Goal: Information Seeking & Learning: Learn about a topic

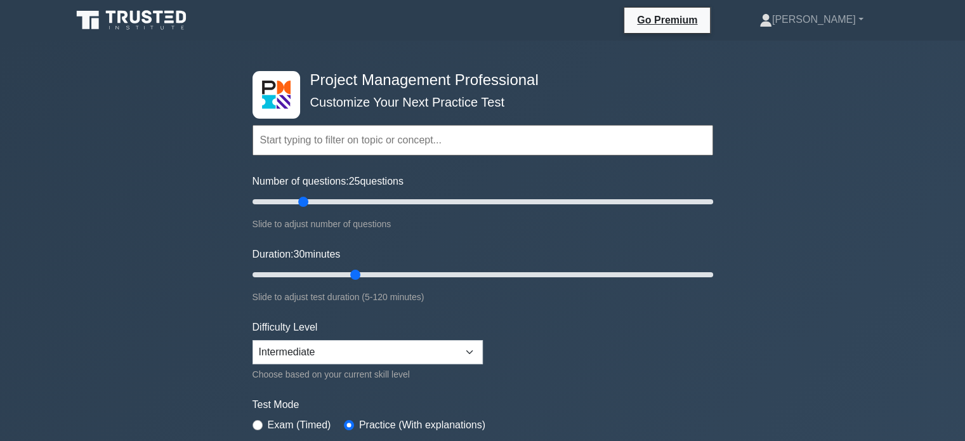
click at [448, 138] on input "text" at bounding box center [483, 140] width 461 height 30
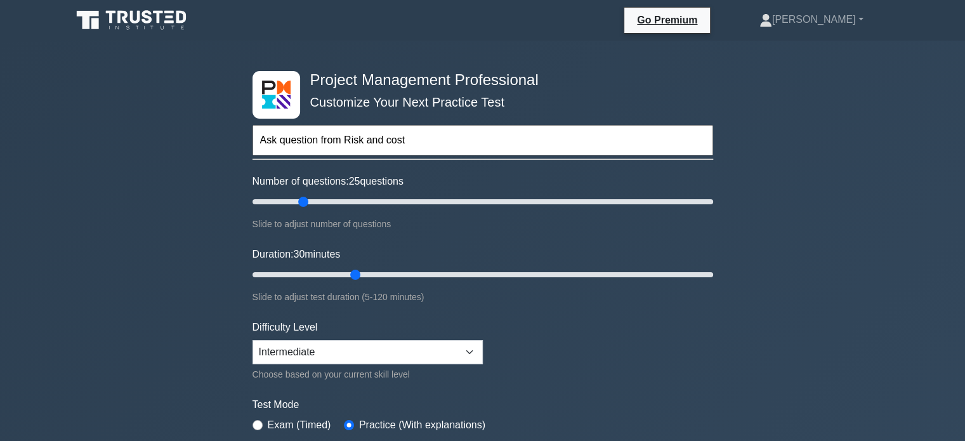
type input "Ask question from Risk and cost"
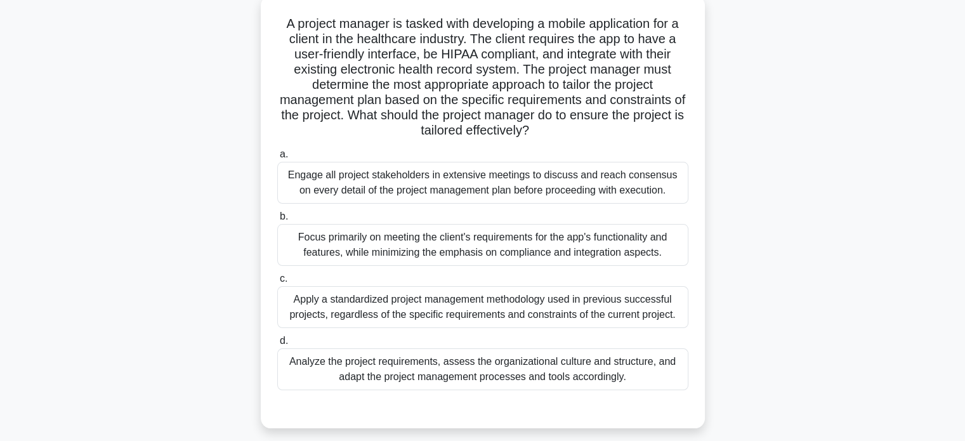
scroll to position [81, 0]
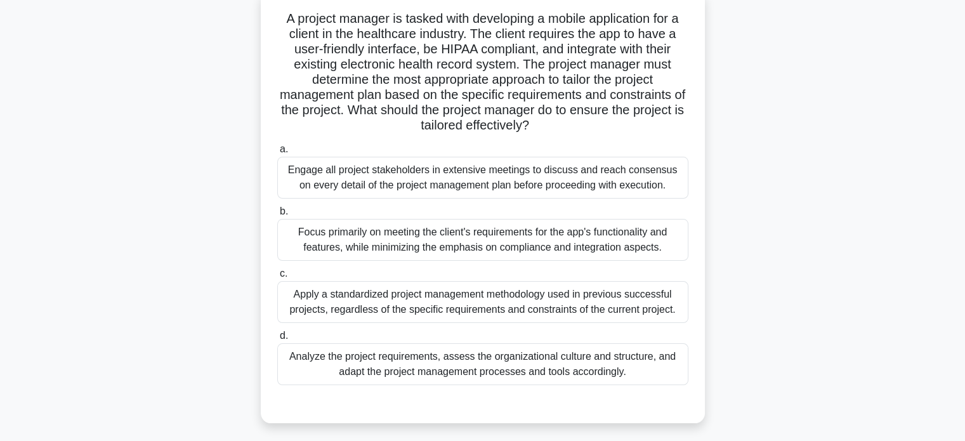
click at [529, 367] on div "Analyze the project requirements, assess the organizational culture and structu…" at bounding box center [482, 364] width 411 height 42
click at [277, 340] on input "d. Analyze the project requirements, assess the organizational culture and stru…" at bounding box center [277, 336] width 0 height 8
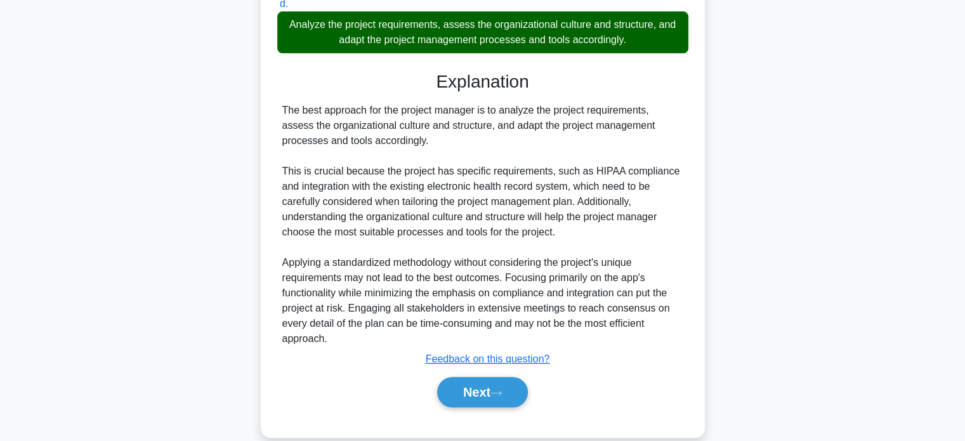
scroll to position [431, 0]
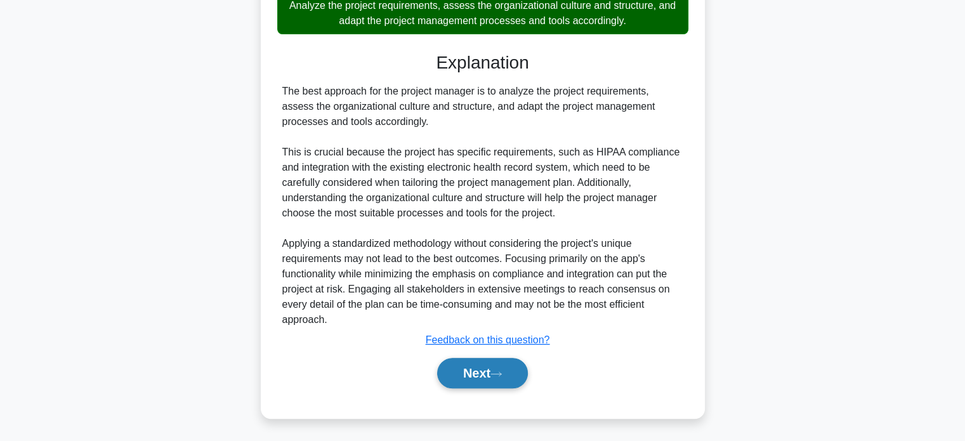
click at [468, 370] on button "Next" at bounding box center [482, 373] width 91 height 30
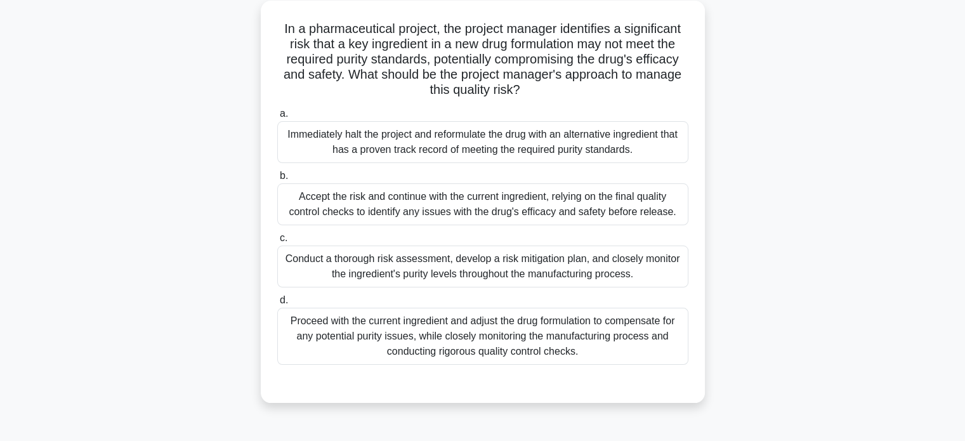
scroll to position [70, 0]
click at [431, 268] on div "Conduct a thorough risk assessment, develop a risk mitigation plan, and closely…" at bounding box center [482, 267] width 411 height 42
click at [277, 243] on input "c. Conduct a thorough risk assessment, develop a risk mitigation plan, and clos…" at bounding box center [277, 239] width 0 height 8
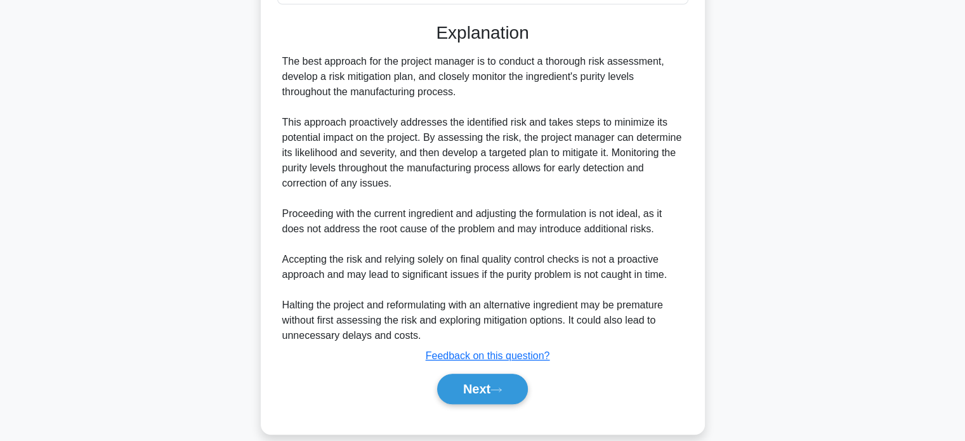
scroll to position [436, 0]
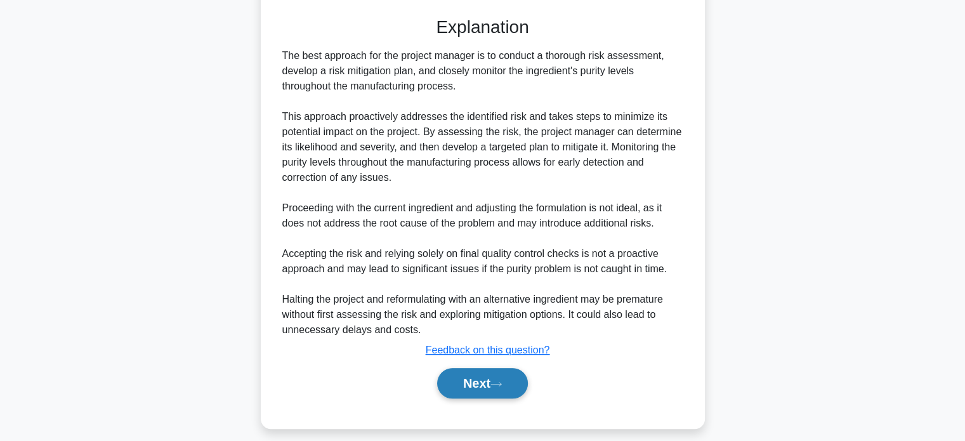
click at [466, 381] on button "Next" at bounding box center [482, 383] width 91 height 30
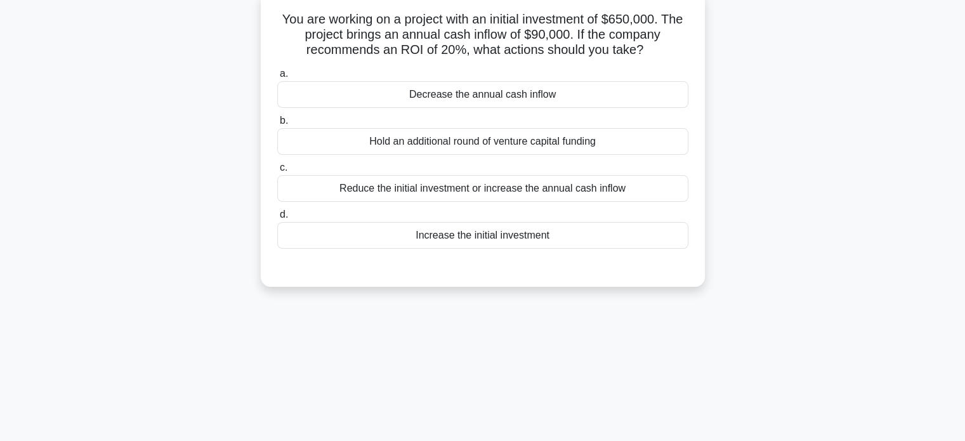
scroll to position [0, 0]
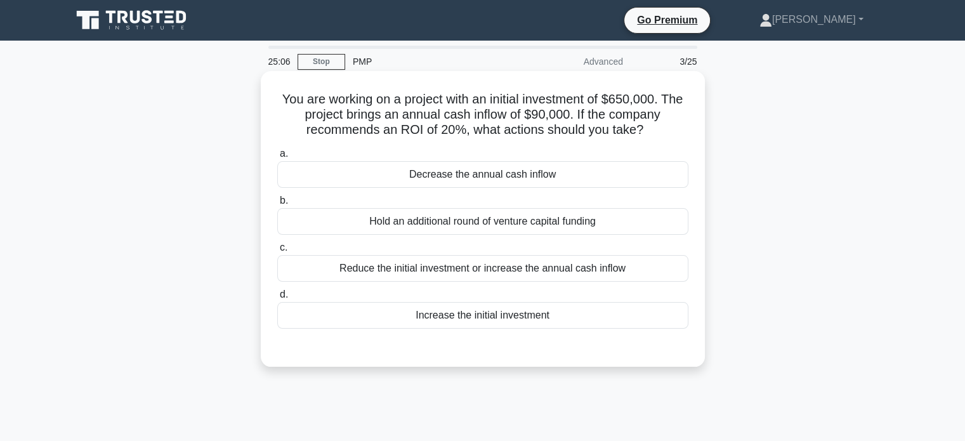
click at [431, 269] on div "Reduce the initial investment or increase the annual cash inflow" at bounding box center [482, 268] width 411 height 27
click at [277, 252] on input "c. Reduce the initial investment or increase the annual cash inflow" at bounding box center [277, 248] width 0 height 8
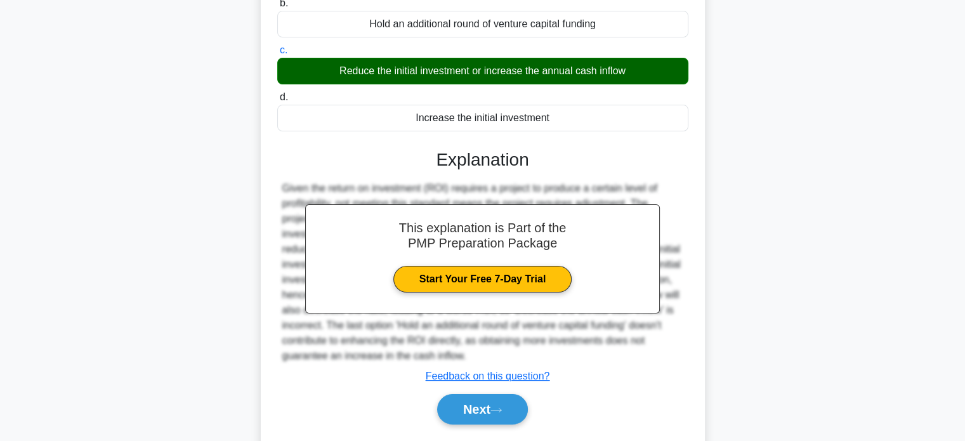
scroll to position [244, 0]
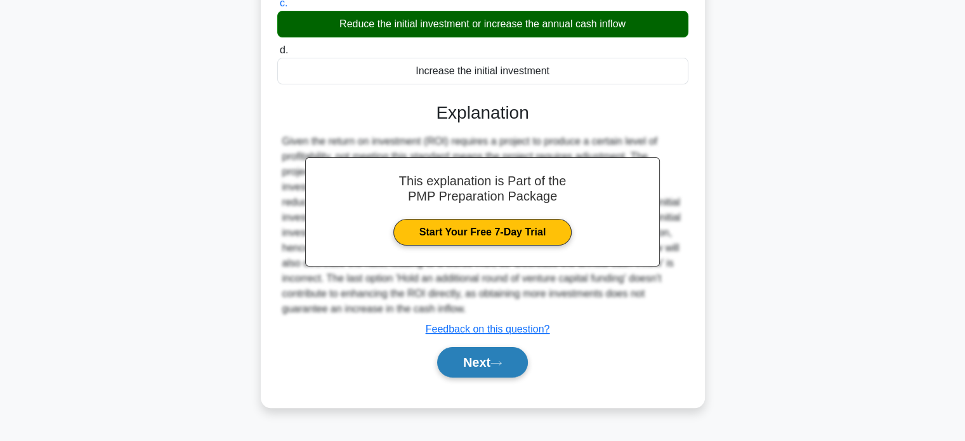
click at [469, 367] on button "Next" at bounding box center [482, 362] width 91 height 30
click at [471, 359] on button "Next" at bounding box center [482, 362] width 91 height 30
click at [463, 357] on button "Next" at bounding box center [482, 362] width 91 height 30
click at [497, 358] on button "Next" at bounding box center [482, 362] width 91 height 30
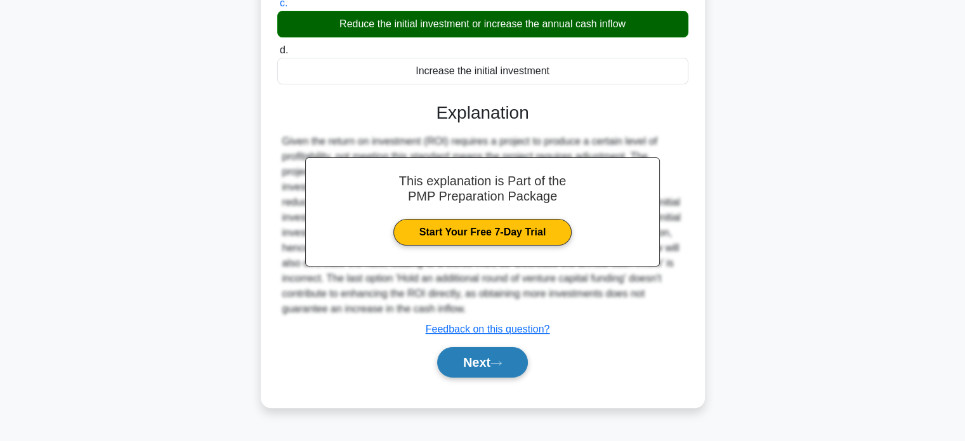
click at [497, 358] on button "Next" at bounding box center [482, 362] width 91 height 30
click at [497, 360] on icon at bounding box center [495, 363] width 11 height 7
click at [457, 360] on button "Next" at bounding box center [482, 362] width 91 height 30
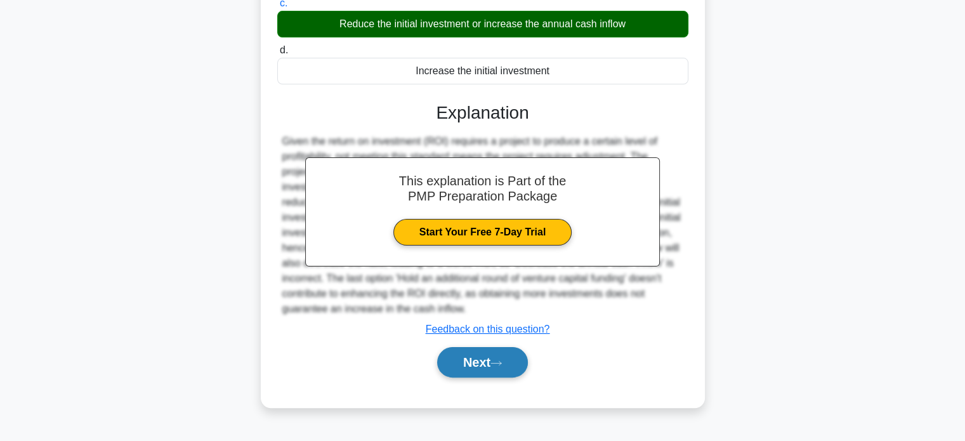
click at [461, 360] on button "Next" at bounding box center [482, 362] width 91 height 30
click at [463, 360] on button "Next" at bounding box center [482, 362] width 91 height 30
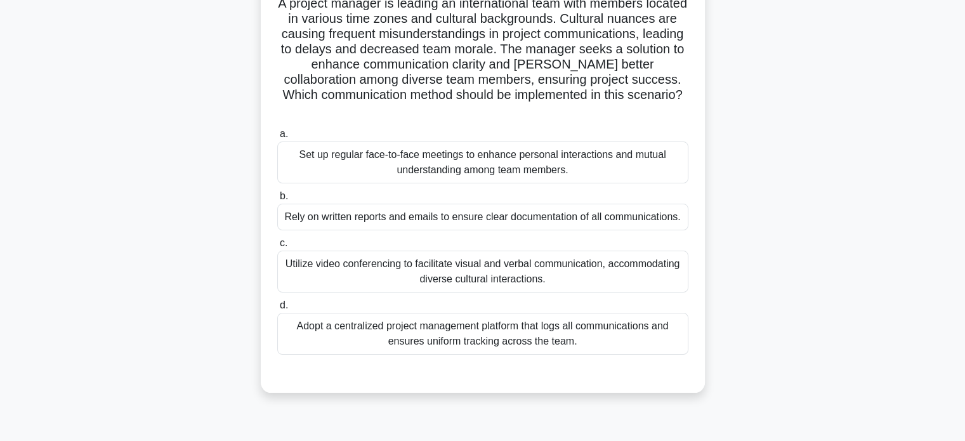
scroll to position [100, 0]
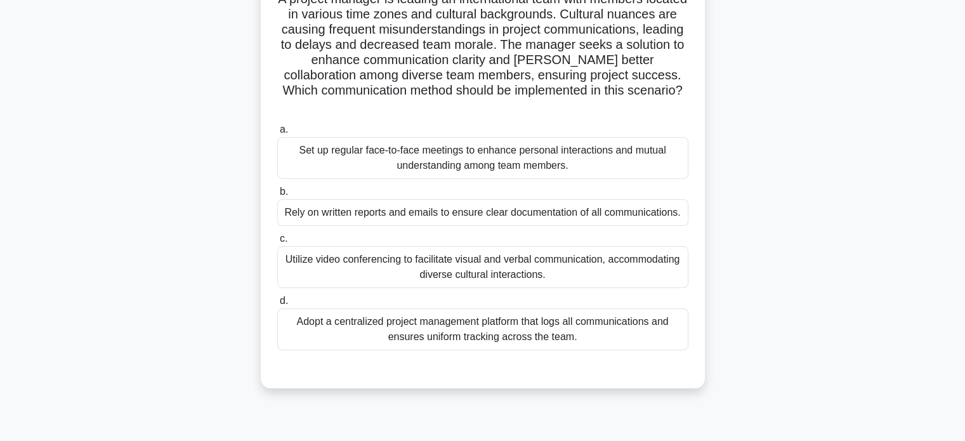
click at [483, 329] on div "Adopt a centralized project management platform that logs all communications an…" at bounding box center [482, 329] width 411 height 42
click at [277, 305] on input "d. Adopt a centralized project management platform that logs all communications…" at bounding box center [277, 301] width 0 height 8
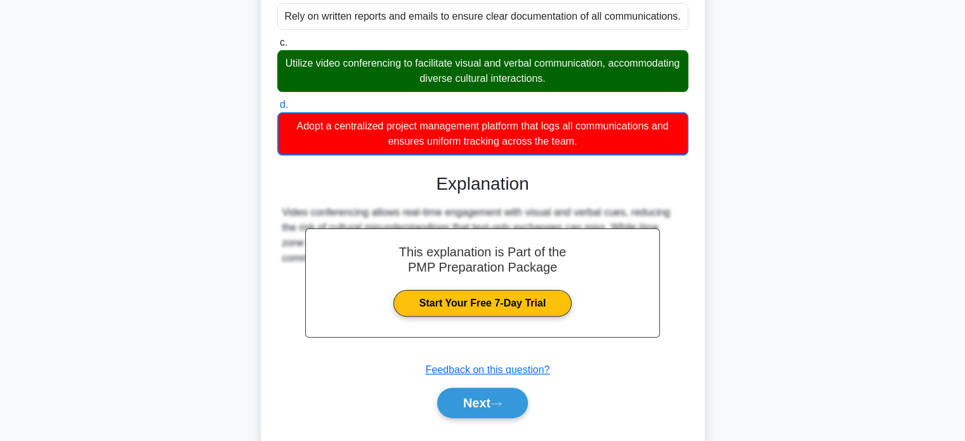
scroll to position [326, 0]
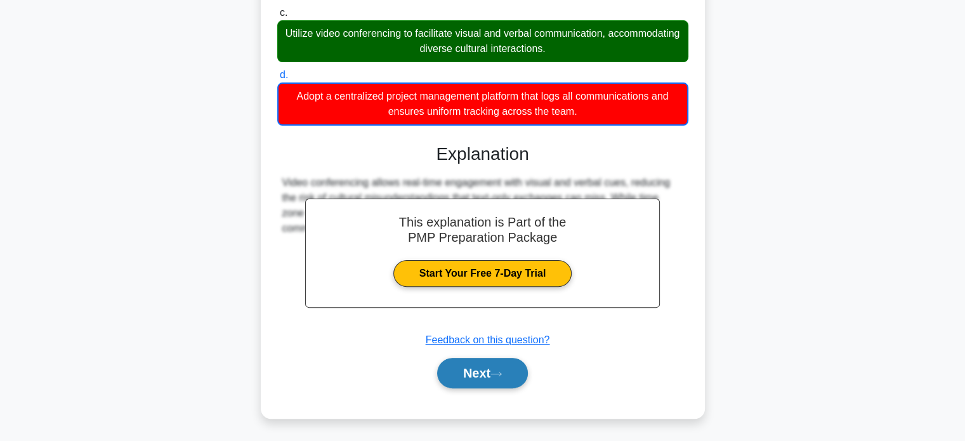
click at [480, 372] on button "Next" at bounding box center [482, 373] width 91 height 30
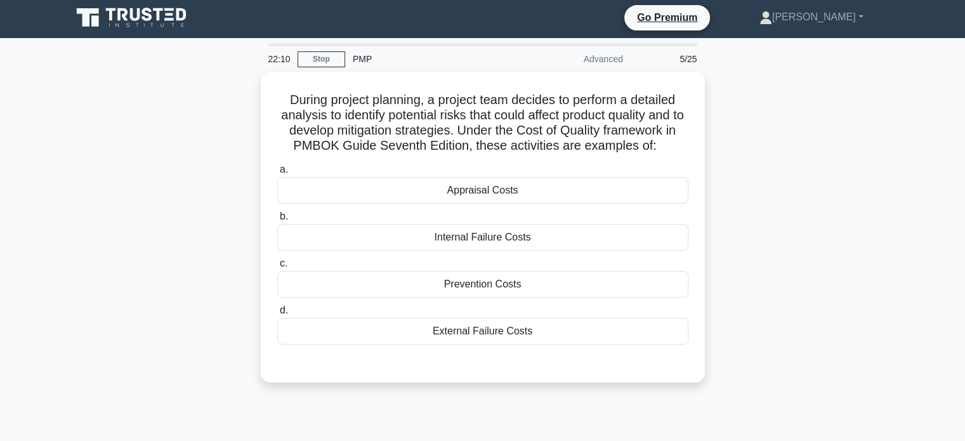
scroll to position [0, 0]
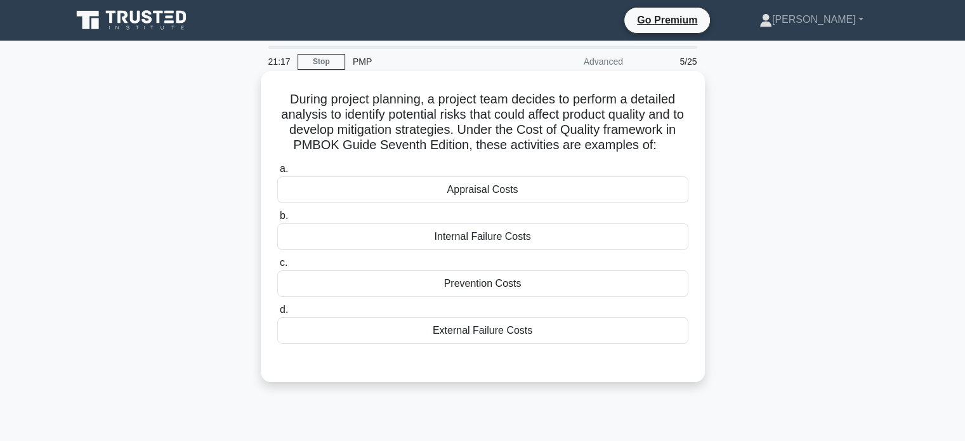
click at [486, 195] on div "Appraisal Costs" at bounding box center [482, 189] width 411 height 27
click at [277, 173] on input "a. Appraisal Costs" at bounding box center [277, 169] width 0 height 8
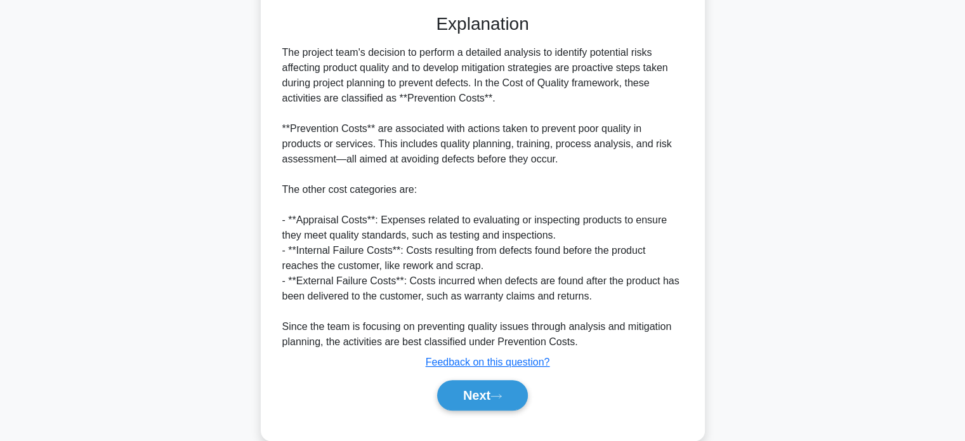
scroll to position [354, 0]
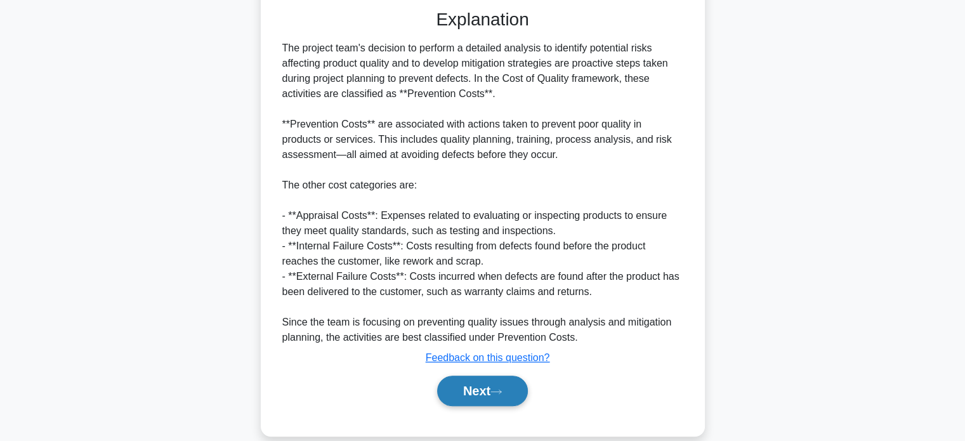
click at [468, 390] on button "Next" at bounding box center [482, 391] width 91 height 30
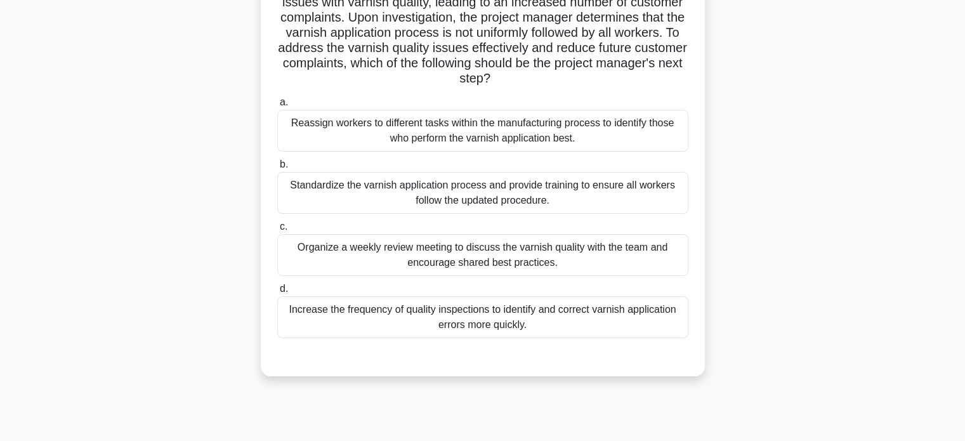
scroll to position [0, 0]
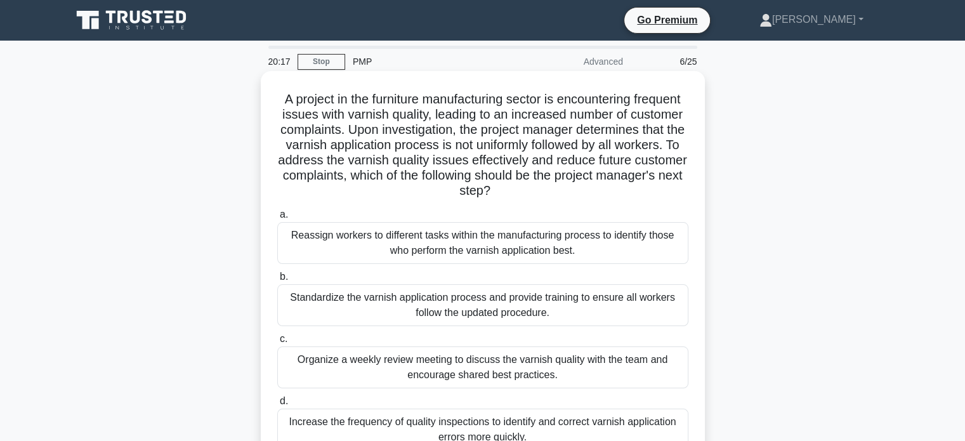
click at [469, 296] on div "Standardize the varnish application process and provide training to ensure all …" at bounding box center [482, 305] width 411 height 42
click at [277, 281] on input "b. Standardize the varnish application process and provide training to ensure a…" at bounding box center [277, 277] width 0 height 8
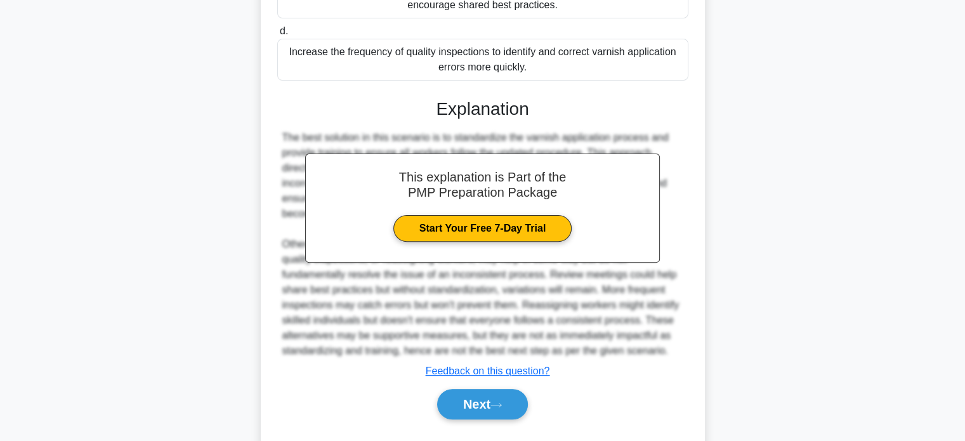
scroll to position [401, 0]
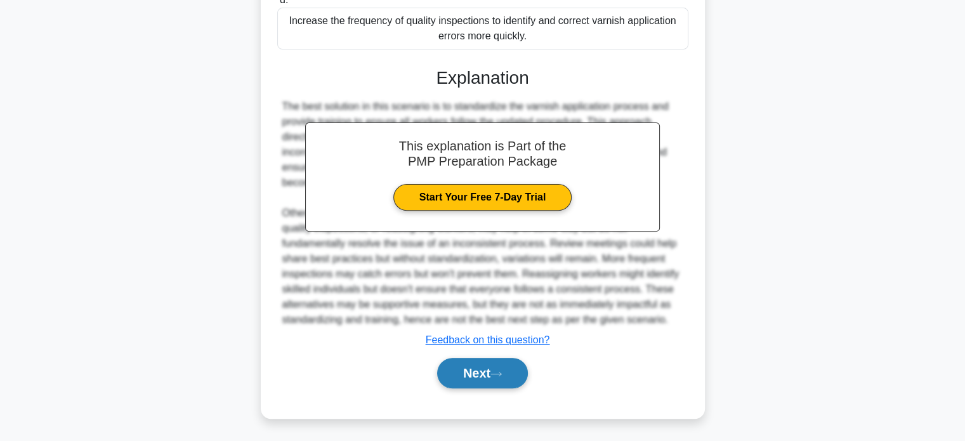
click at [478, 375] on button "Next" at bounding box center [482, 373] width 91 height 30
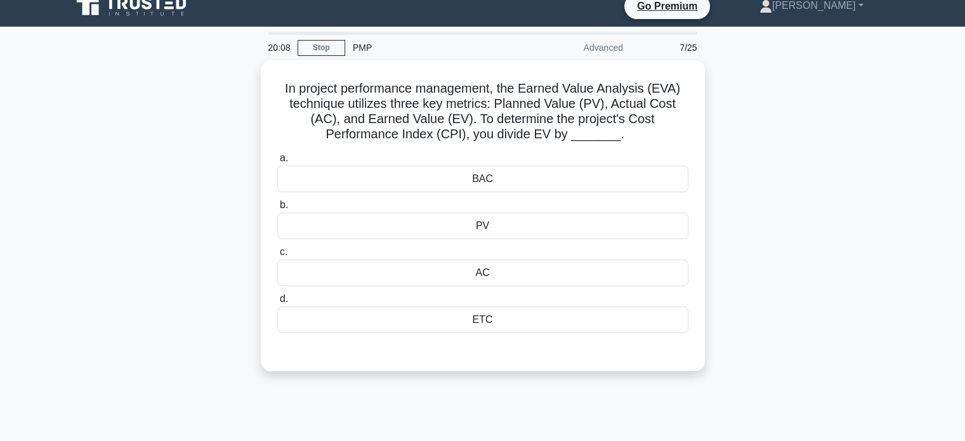
scroll to position [10, 0]
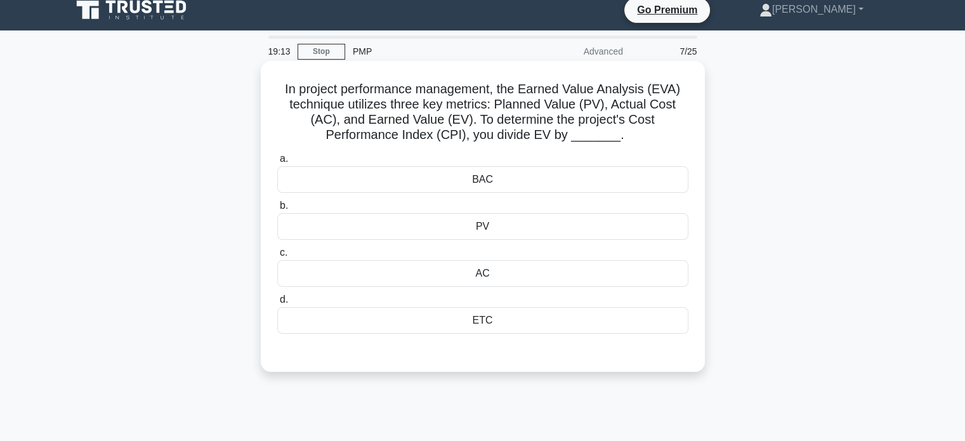
click at [460, 282] on div "AC" at bounding box center [482, 273] width 411 height 27
click at [277, 257] on input "c. AC" at bounding box center [277, 253] width 0 height 8
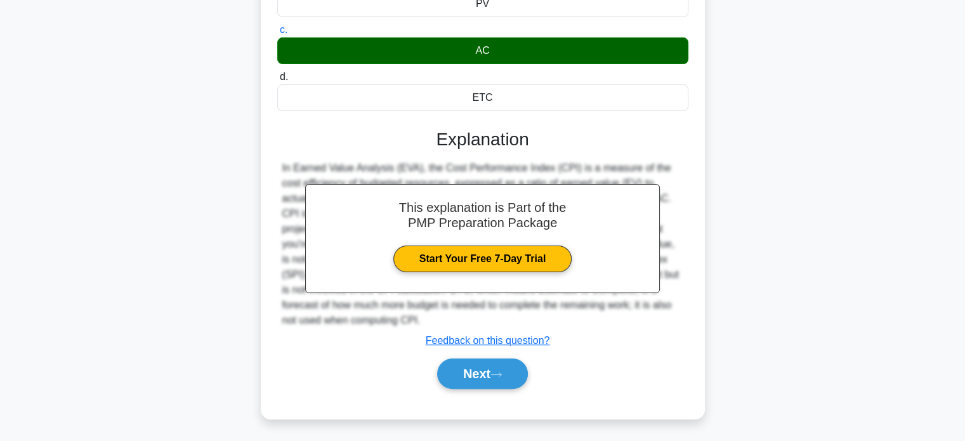
scroll to position [244, 0]
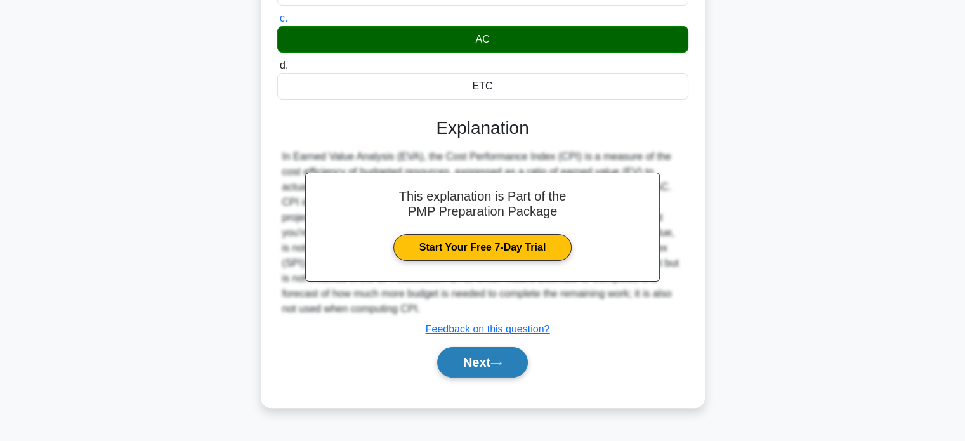
click at [469, 360] on button "Next" at bounding box center [482, 362] width 91 height 30
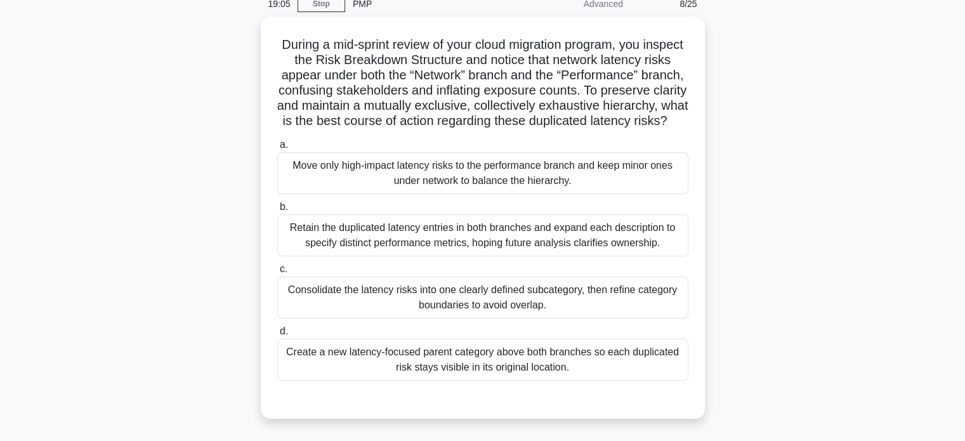
scroll to position [27, 0]
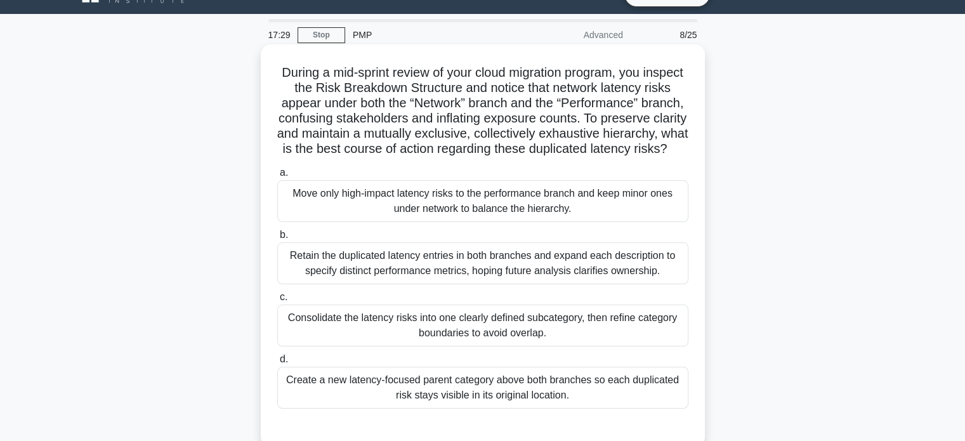
click at [546, 276] on div "Retain the duplicated latency entries in both branches and expand each descript…" at bounding box center [482, 263] width 411 height 42
click at [277, 239] on input "b. Retain the duplicated latency entries in both branches and expand each descr…" at bounding box center [277, 235] width 0 height 8
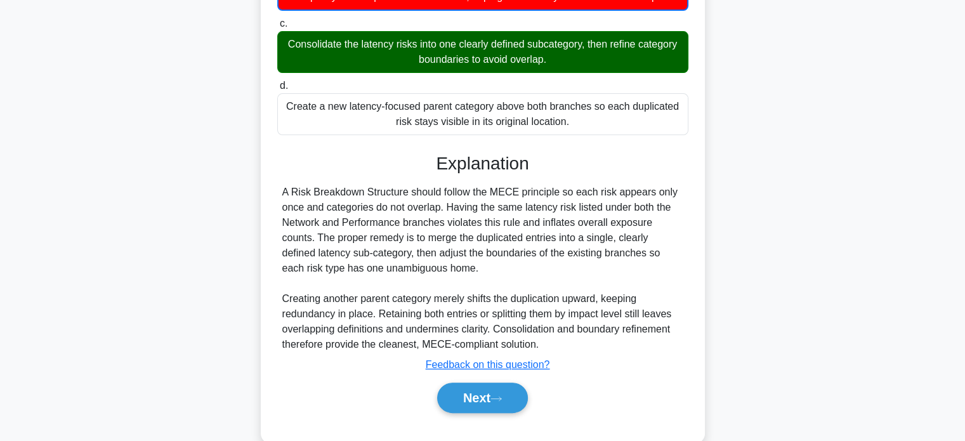
scroll to position [341, 0]
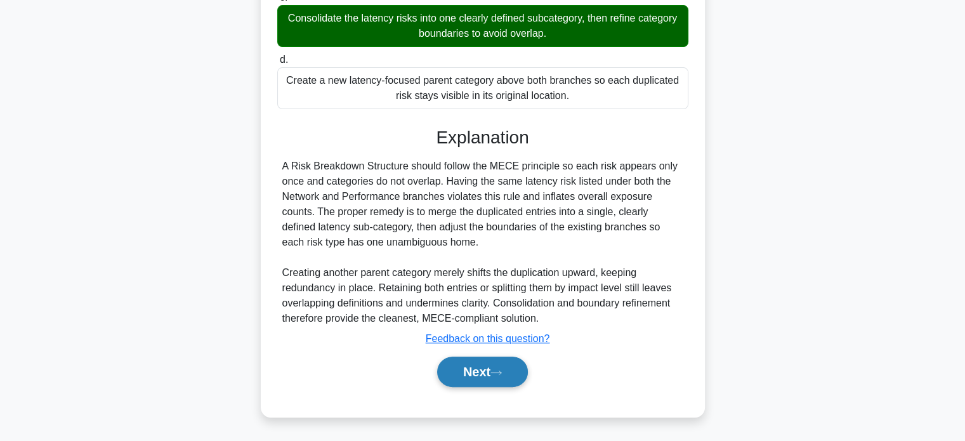
click at [476, 375] on button "Next" at bounding box center [482, 372] width 91 height 30
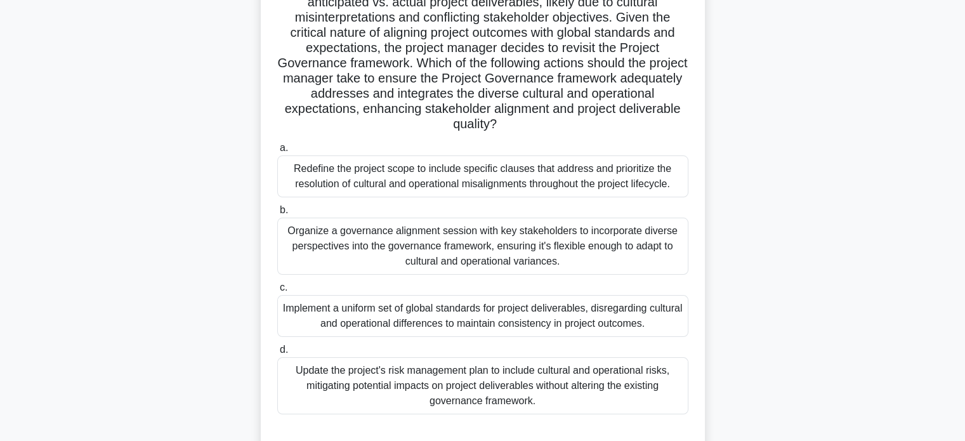
scroll to position [132, 0]
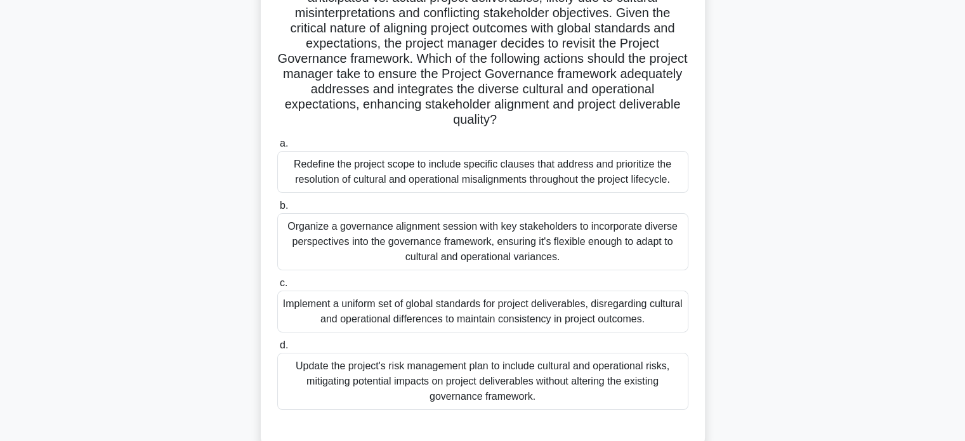
click at [525, 233] on div "Organize a governance alignment session with key stakeholders to incorporate di…" at bounding box center [482, 241] width 411 height 57
click at [277, 210] on input "b. Organize a governance alignment session with key stakeholders to incorporate…" at bounding box center [277, 206] width 0 height 8
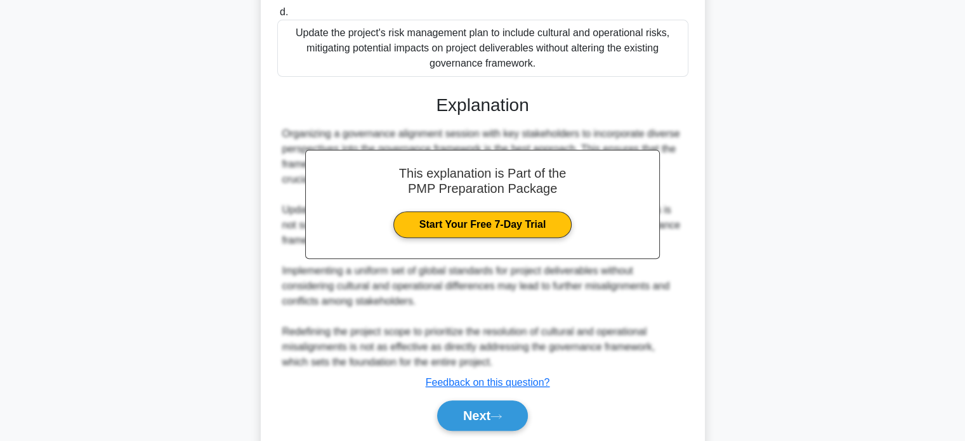
scroll to position [508, 0]
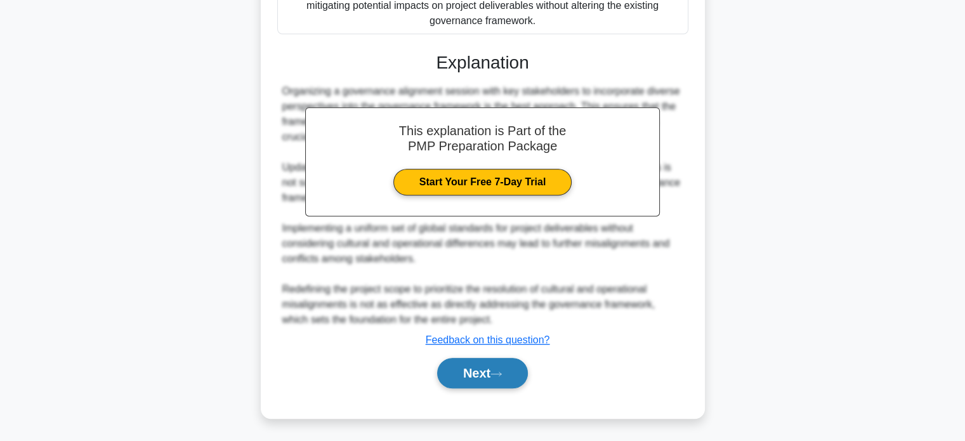
click at [483, 365] on button "Next" at bounding box center [482, 373] width 91 height 30
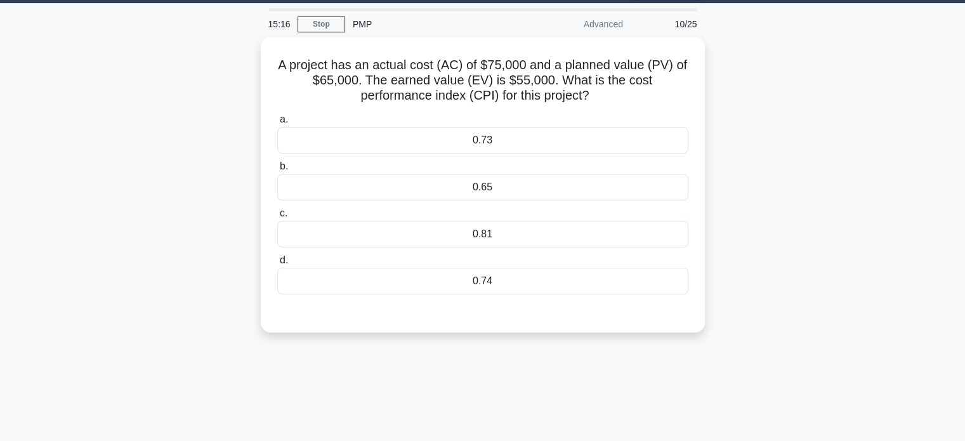
scroll to position [20, 0]
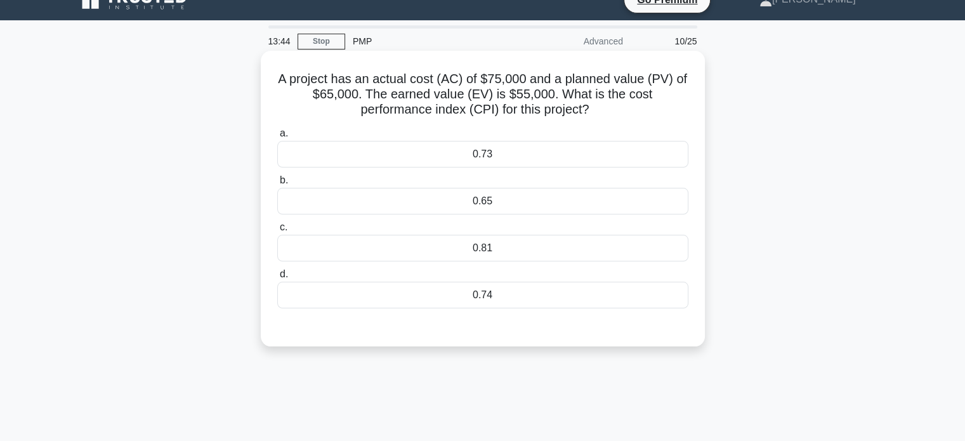
click at [469, 157] on div "0.73" at bounding box center [482, 154] width 411 height 27
click at [277, 138] on input "a. 0.73" at bounding box center [277, 133] width 0 height 8
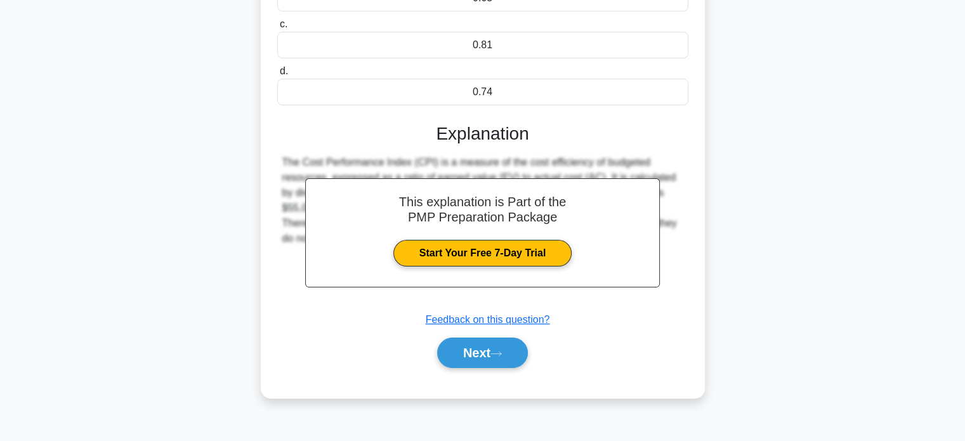
scroll to position [236, 0]
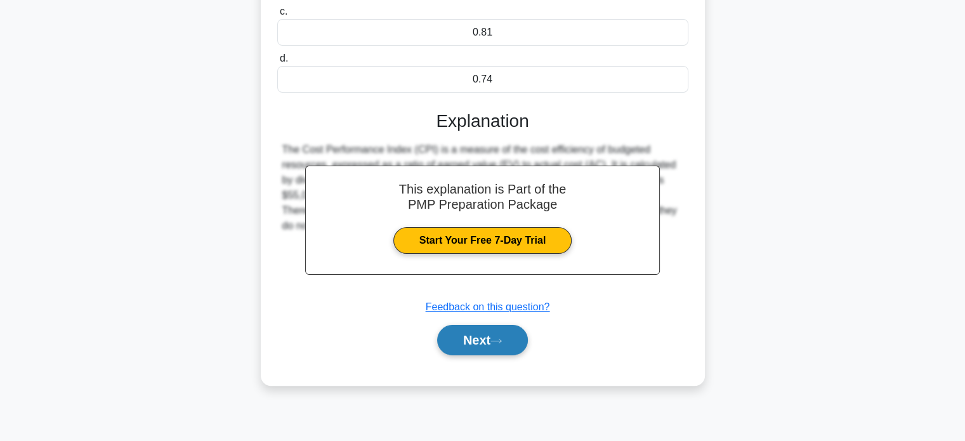
click at [475, 339] on button "Next" at bounding box center [482, 340] width 91 height 30
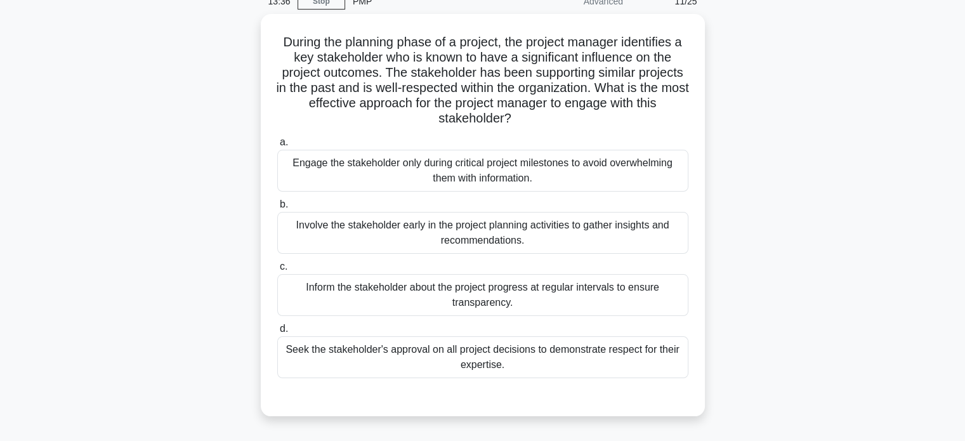
scroll to position [46, 0]
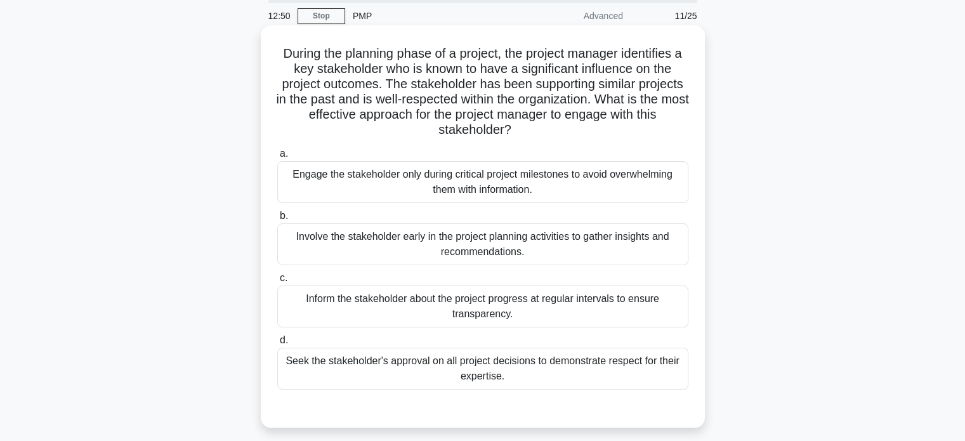
click at [483, 312] on div "Inform the stakeholder about the project progress at regular intervals to ensur…" at bounding box center [482, 306] width 411 height 42
click at [277, 282] on input "c. Inform the stakeholder about the project progress at regular intervals to en…" at bounding box center [277, 278] width 0 height 8
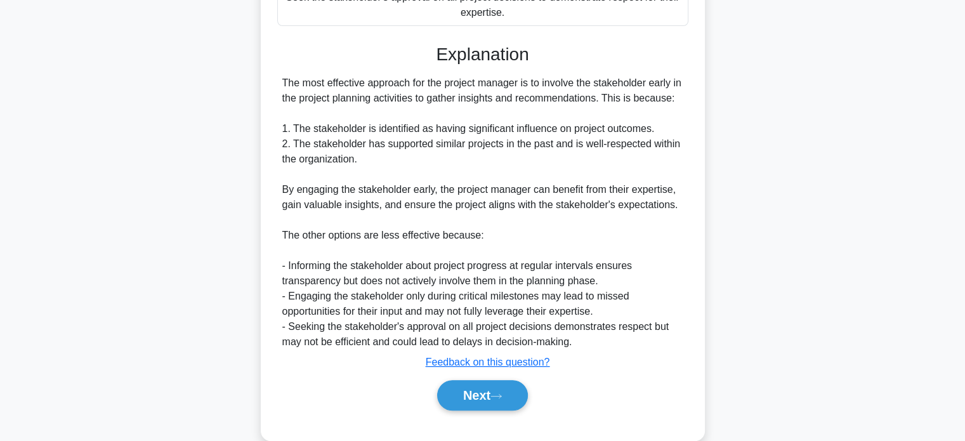
scroll to position [433, 0]
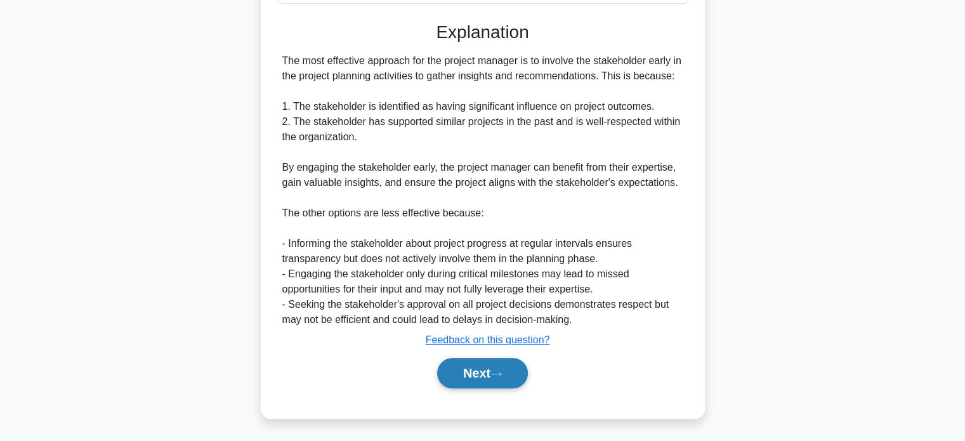
click at [479, 370] on button "Next" at bounding box center [482, 373] width 91 height 30
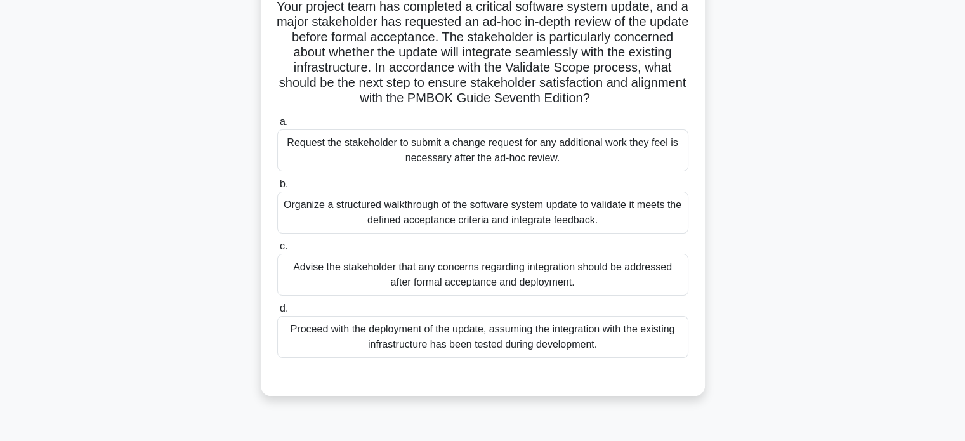
scroll to position [96, 0]
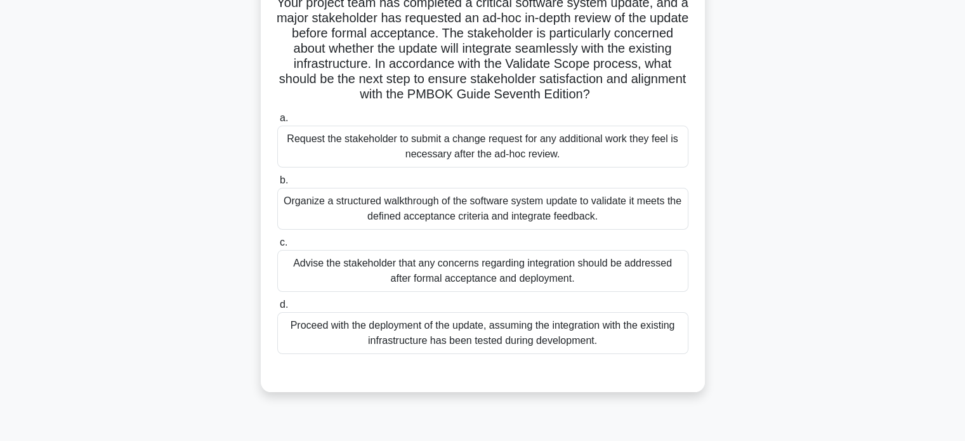
click at [546, 210] on div "Organize a structured walkthrough of the software system update to validate it …" at bounding box center [482, 209] width 411 height 42
click at [277, 185] on input "b. Organize a structured walkthrough of the software system update to validate …" at bounding box center [277, 180] width 0 height 8
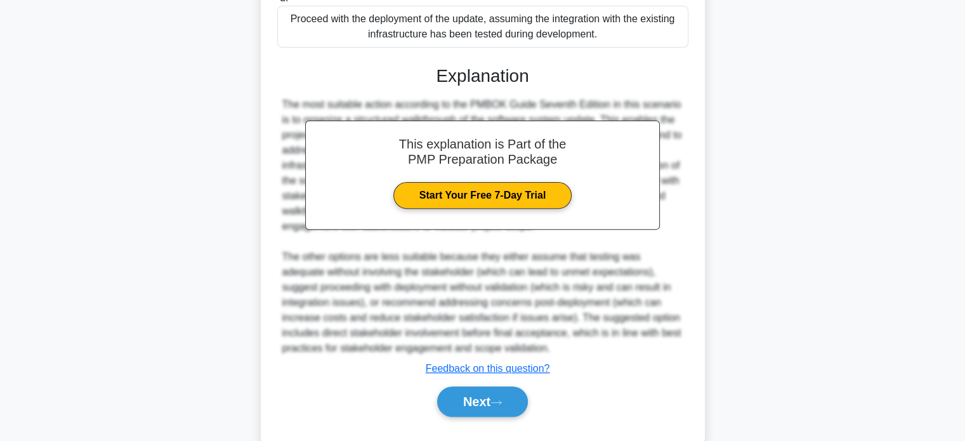
scroll to position [407, 0]
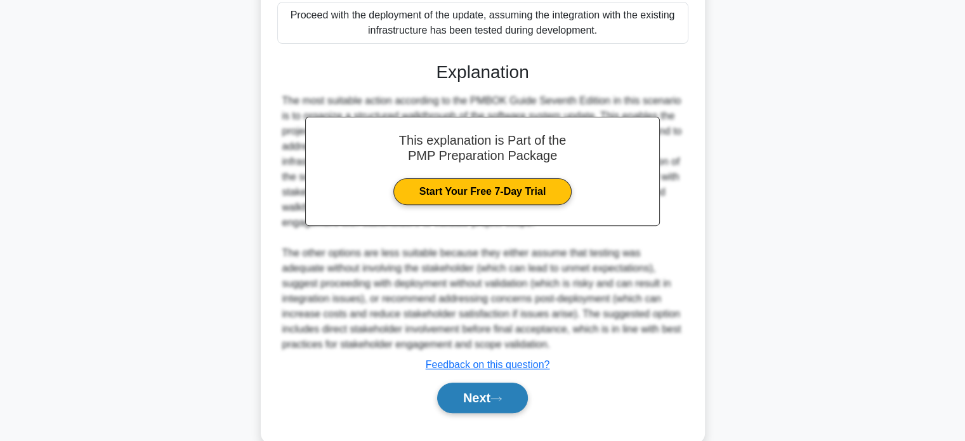
click at [463, 393] on button "Next" at bounding box center [482, 398] width 91 height 30
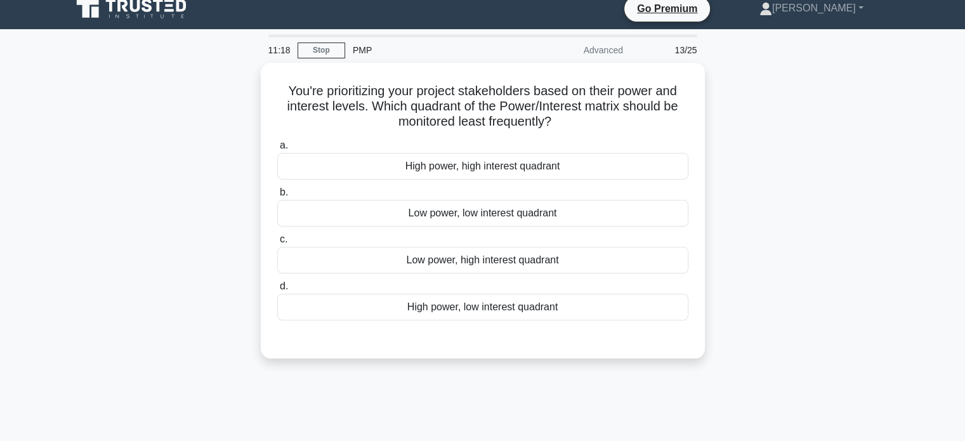
scroll to position [23, 0]
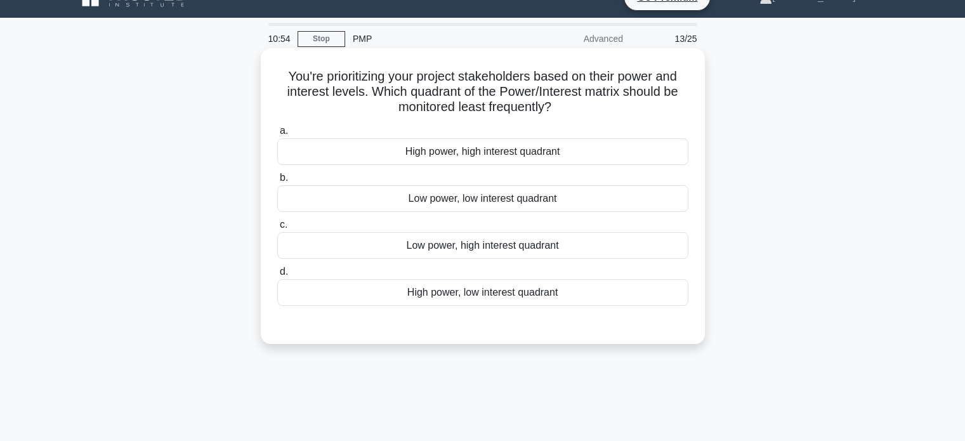
click at [494, 154] on div "High power, high interest quadrant" at bounding box center [482, 151] width 411 height 27
click at [277, 135] on input "a. High power, high interest quadrant" at bounding box center [277, 131] width 0 height 8
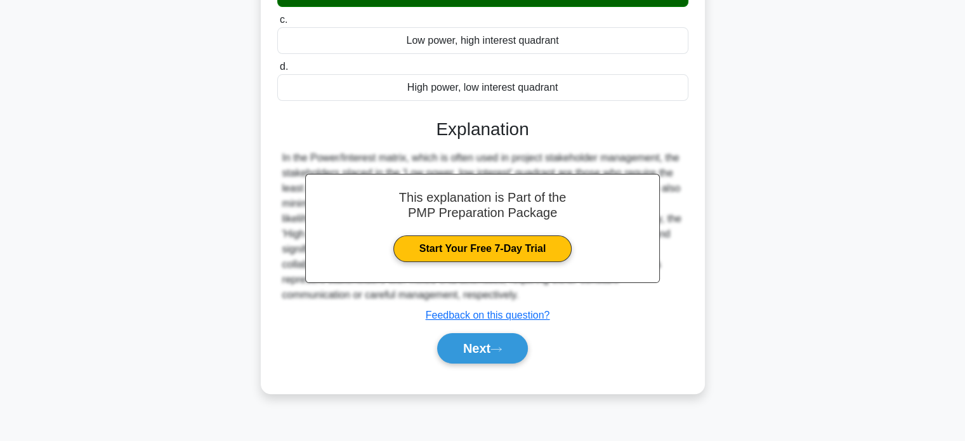
scroll to position [244, 0]
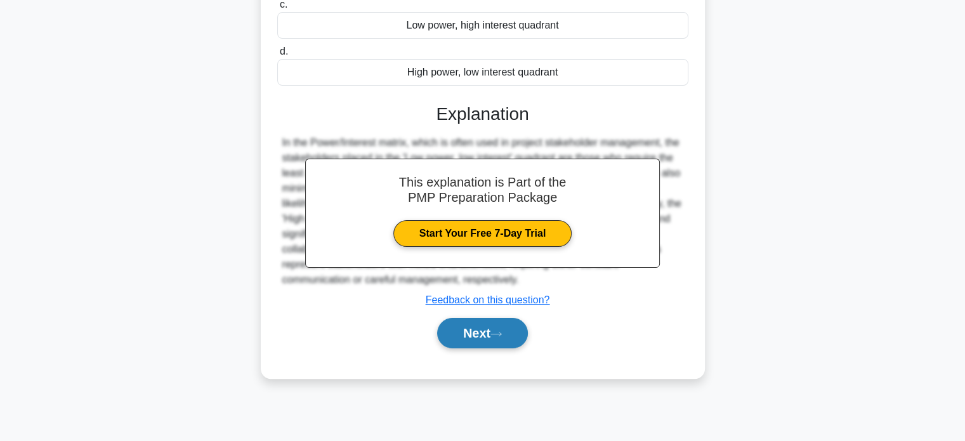
click at [457, 332] on button "Next" at bounding box center [482, 333] width 91 height 30
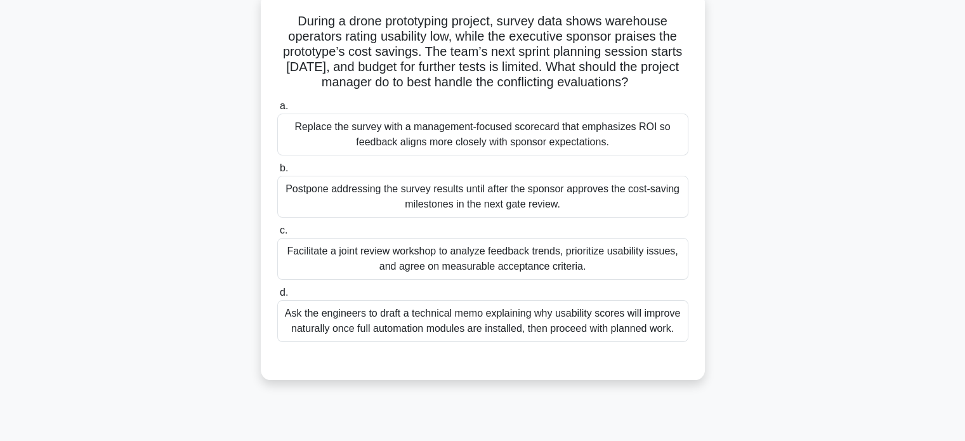
scroll to position [77, 0]
click at [471, 268] on div "Facilitate a joint review workshop to analyze feedback trends, prioritize usabi…" at bounding box center [482, 260] width 411 height 42
click at [277, 235] on input "c. Facilitate a joint review workshop to analyze feedback trends, prioritize us…" at bounding box center [277, 231] width 0 height 8
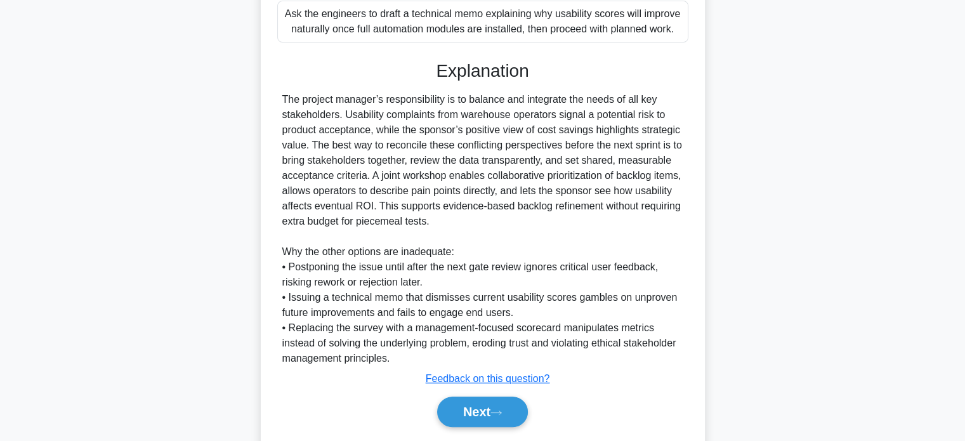
scroll to position [416, 0]
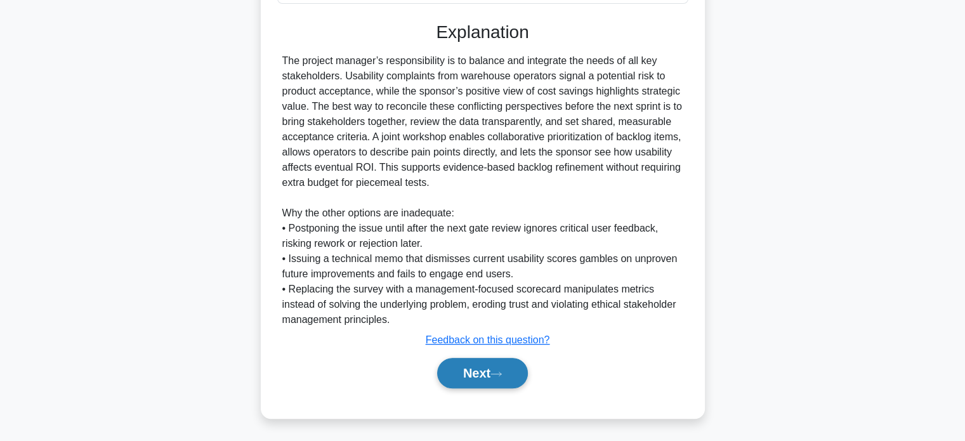
click at [462, 370] on button "Next" at bounding box center [482, 373] width 91 height 30
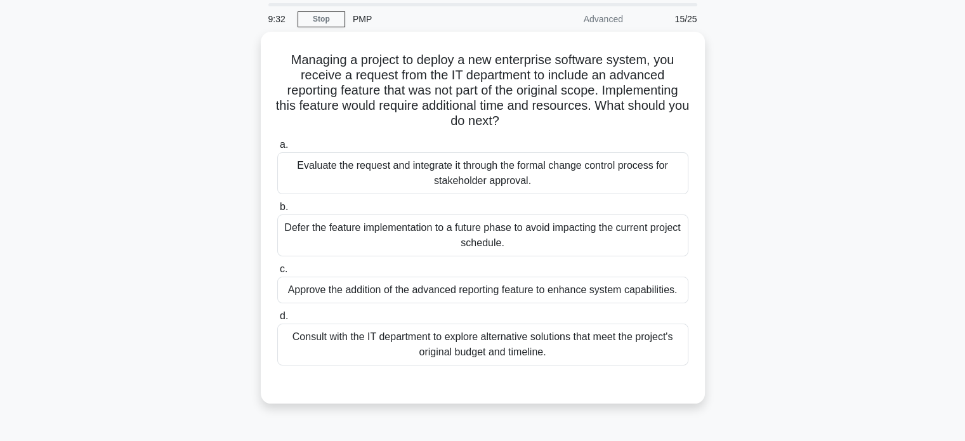
scroll to position [34, 0]
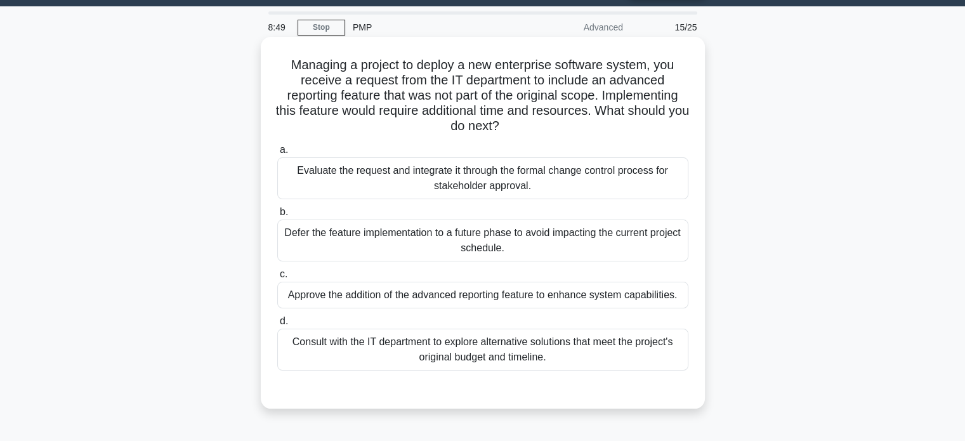
click at [472, 177] on div "Evaluate the request and integrate it through the formal change control process…" at bounding box center [482, 178] width 411 height 42
click at [277, 154] on input "a. Evaluate the request and integrate it through the formal change control proc…" at bounding box center [277, 150] width 0 height 8
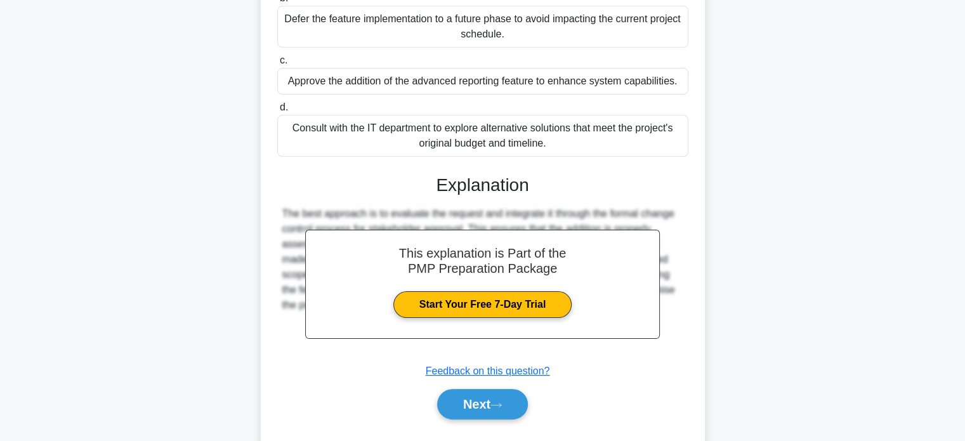
scroll to position [279, 0]
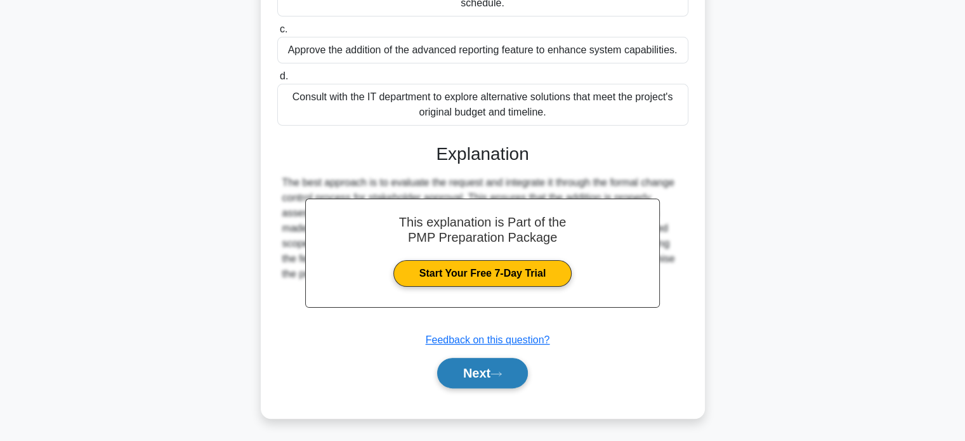
click at [466, 370] on button "Next" at bounding box center [482, 373] width 91 height 30
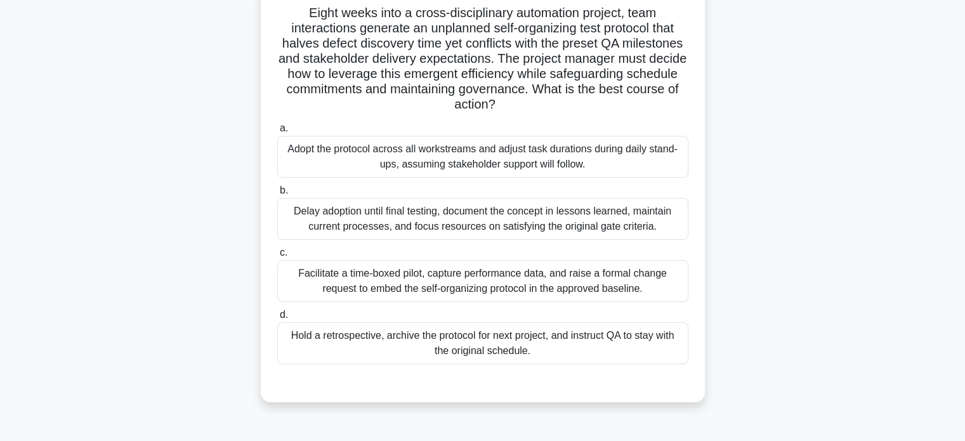
scroll to position [66, 0]
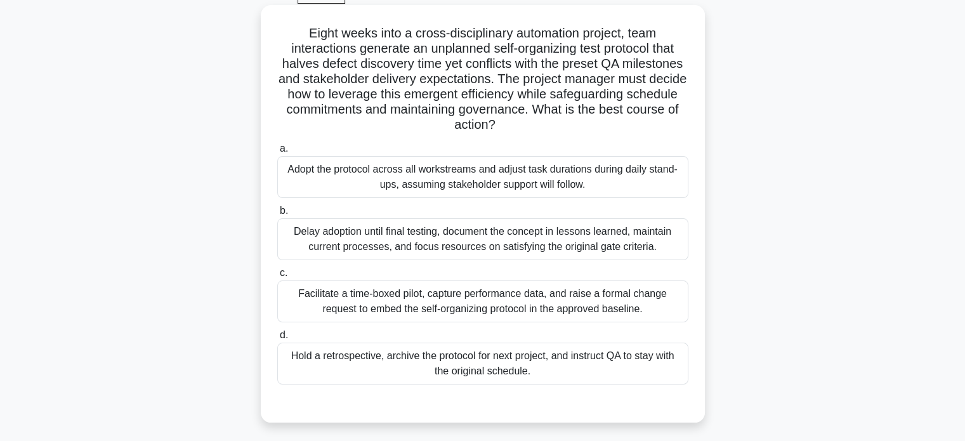
click at [403, 301] on div "Facilitate a time-boxed pilot, capture performance data, and raise a formal cha…" at bounding box center [482, 301] width 411 height 42
click at [277, 277] on input "c. Facilitate a time-boxed pilot, capture performance data, and raise a formal …" at bounding box center [277, 273] width 0 height 8
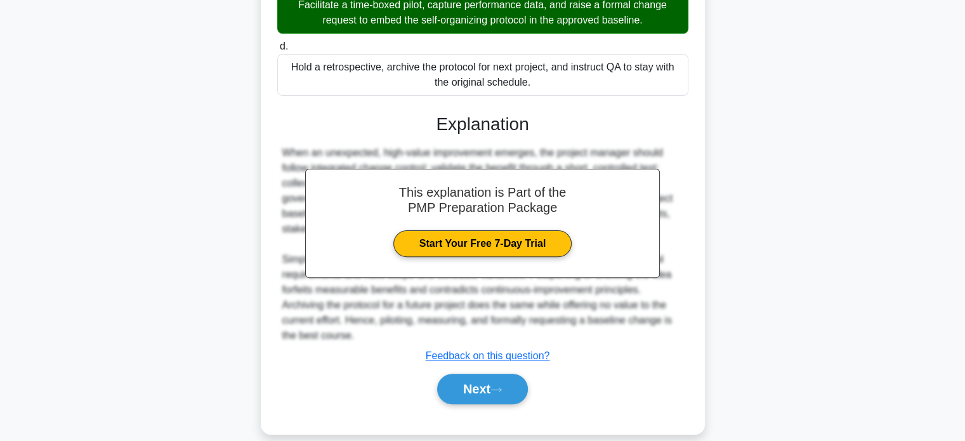
scroll to position [371, 0]
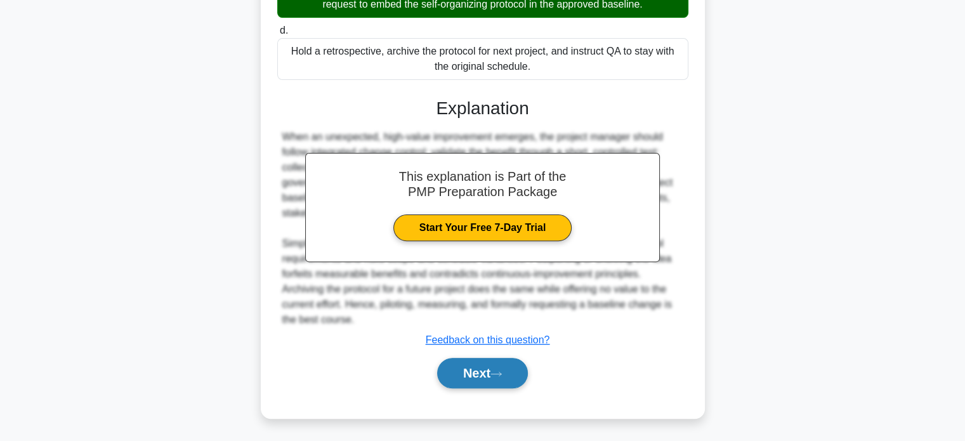
click at [480, 375] on button "Next" at bounding box center [482, 373] width 91 height 30
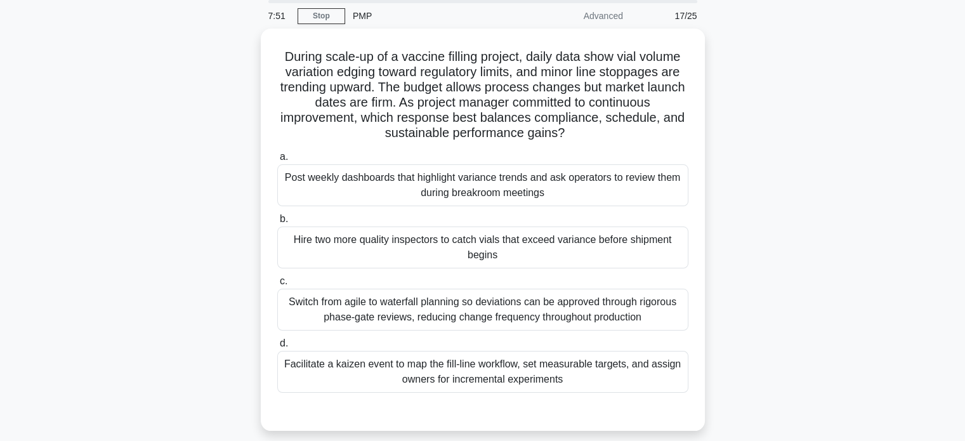
scroll to position [41, 0]
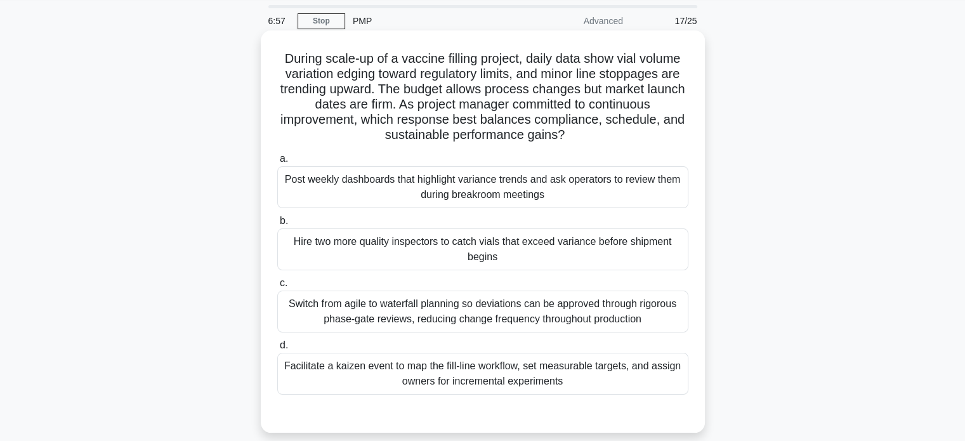
click at [436, 374] on div "Facilitate a kaizen event to map the fill-line workflow, set measurable targets…" at bounding box center [482, 374] width 411 height 42
click at [277, 350] on input "d. Facilitate a kaizen event to map the fill-line workflow, set measurable targ…" at bounding box center [277, 345] width 0 height 8
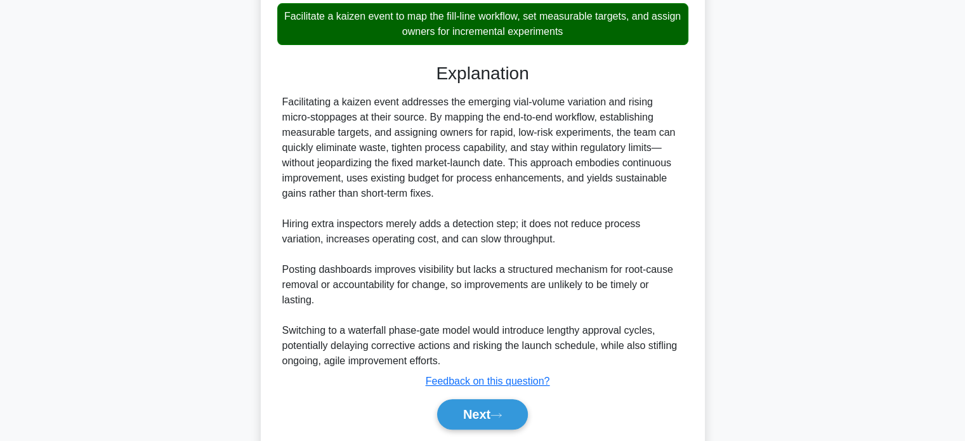
scroll to position [406, 0]
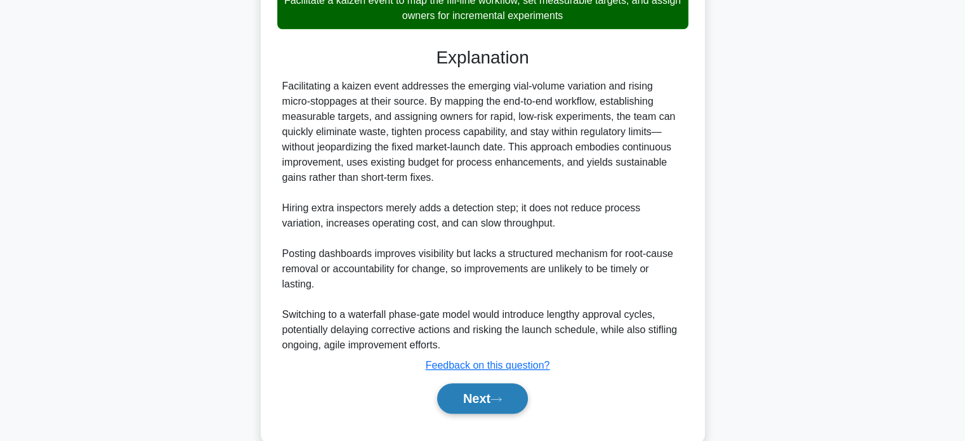
click at [475, 400] on button "Next" at bounding box center [482, 398] width 91 height 30
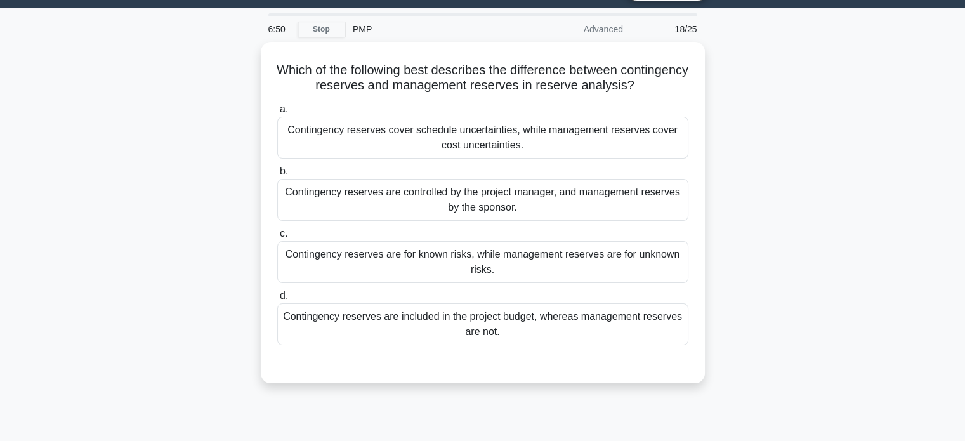
scroll to position [31, 0]
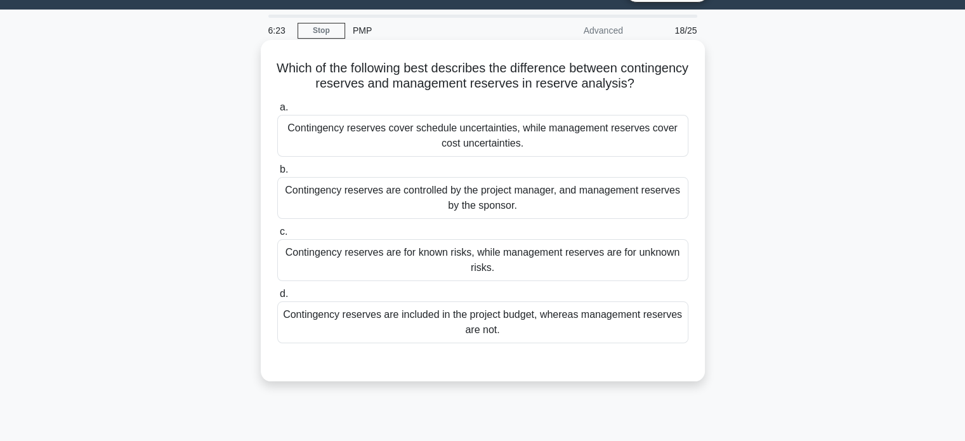
click at [485, 253] on div "Contingency reserves are for known risks, while management reserves are for unk…" at bounding box center [482, 260] width 411 height 42
click at [277, 236] on input "c. Contingency reserves are for known risks, while management reserves are for …" at bounding box center [277, 232] width 0 height 8
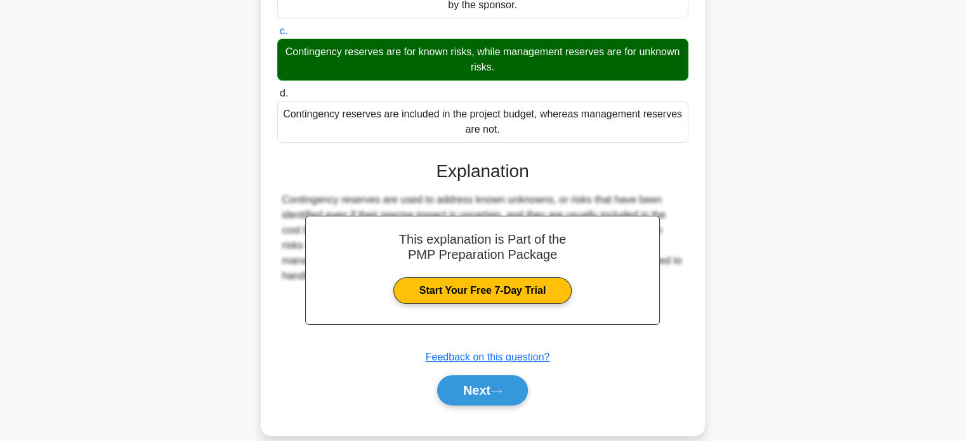
scroll to position [249, 0]
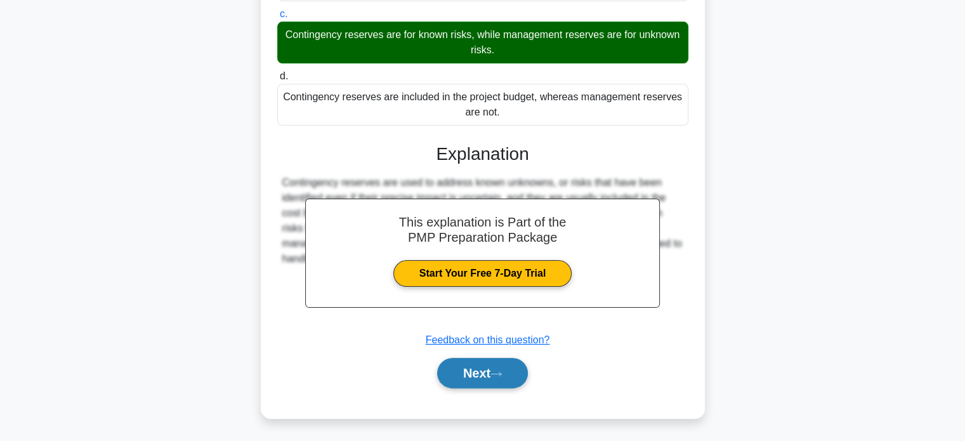
click at [471, 365] on button "Next" at bounding box center [482, 373] width 91 height 30
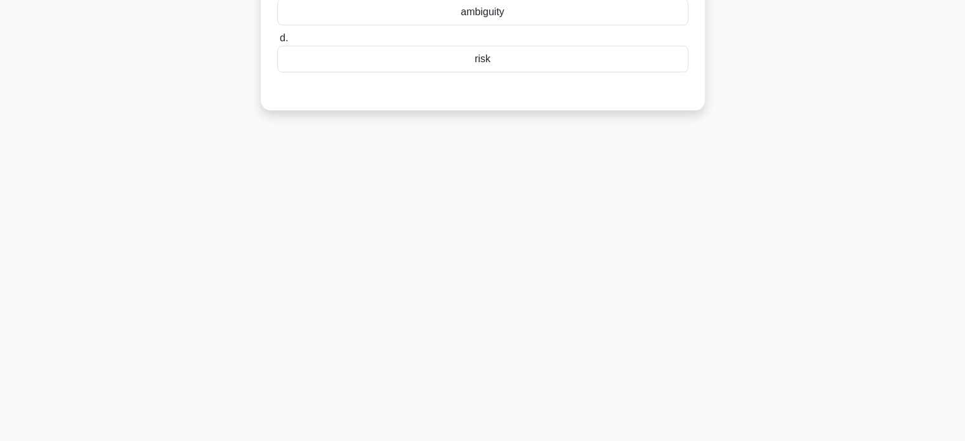
scroll to position [28, 0]
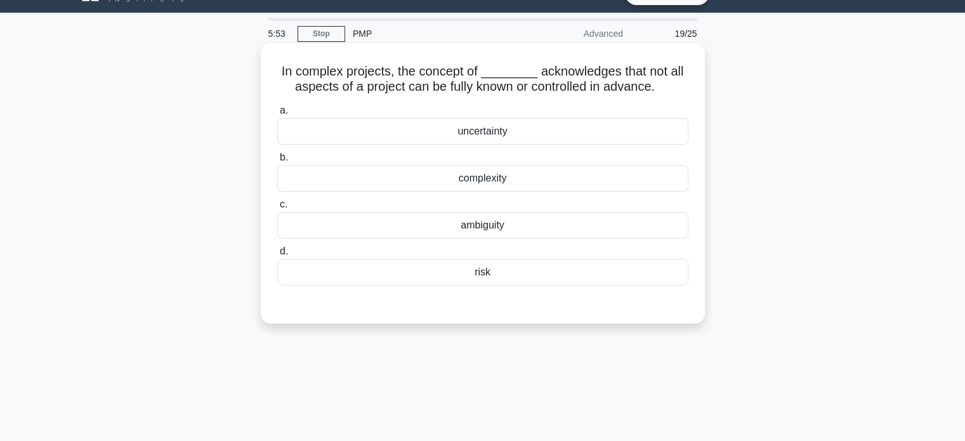
click at [495, 129] on div "uncertainty" at bounding box center [482, 131] width 411 height 27
click at [277, 115] on input "a. uncertainty" at bounding box center [277, 111] width 0 height 8
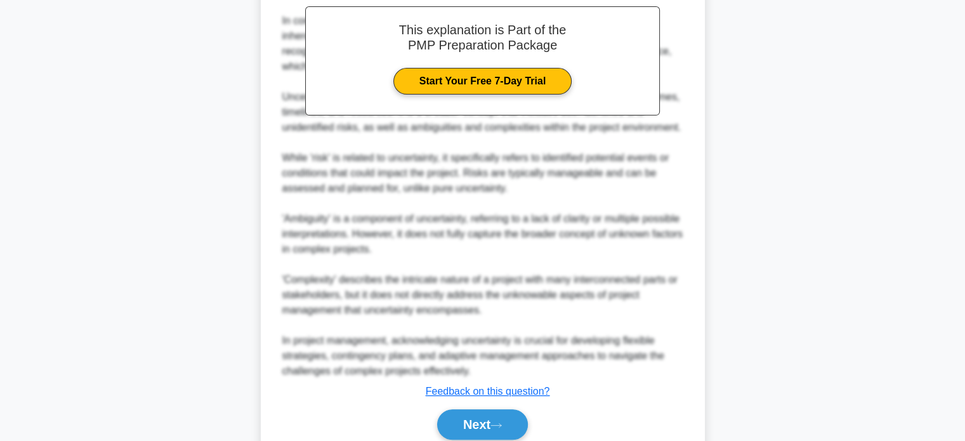
scroll to position [431, 0]
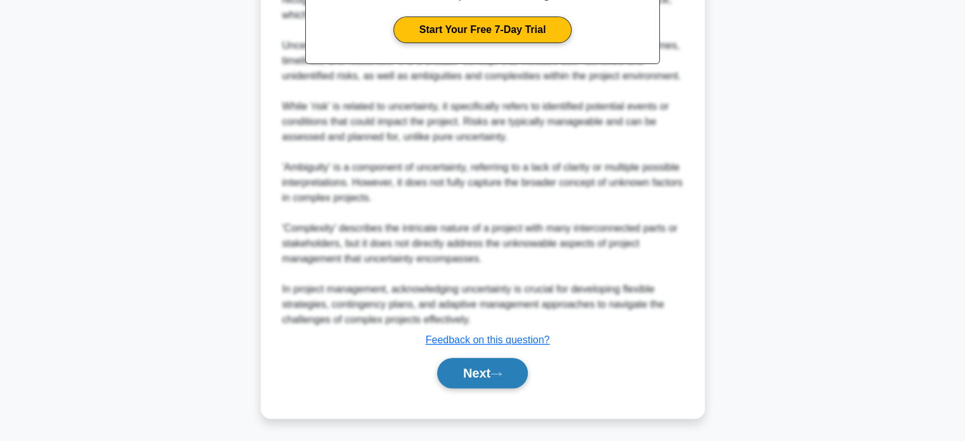
click at [475, 376] on button "Next" at bounding box center [482, 373] width 91 height 30
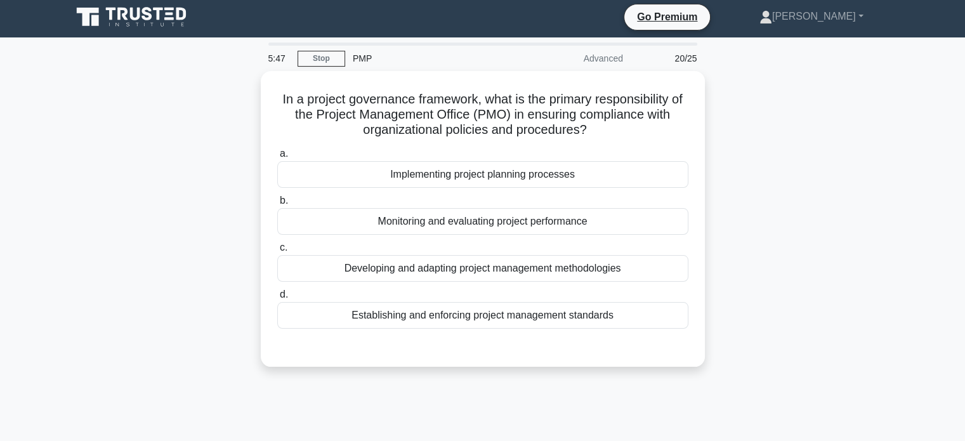
scroll to position [0, 0]
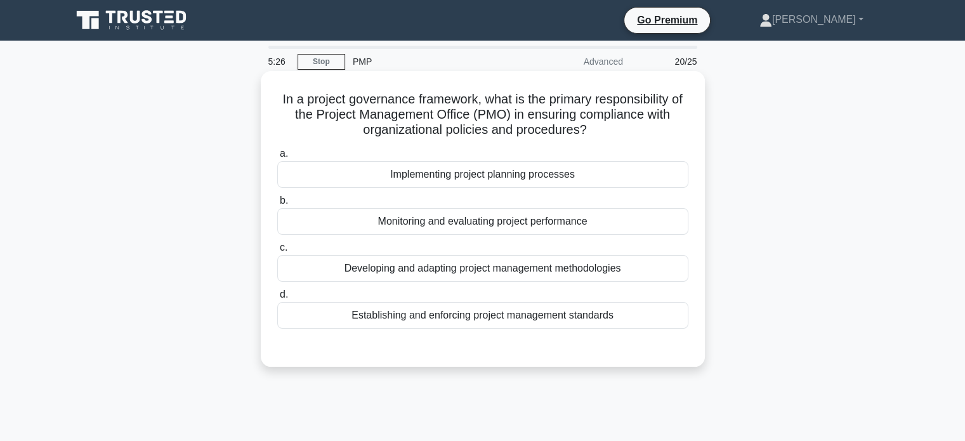
click at [449, 273] on div "Developing and adapting project management methodologies" at bounding box center [482, 268] width 411 height 27
click at [277, 252] on input "c. Developing and adapting project management methodologies" at bounding box center [277, 248] width 0 height 8
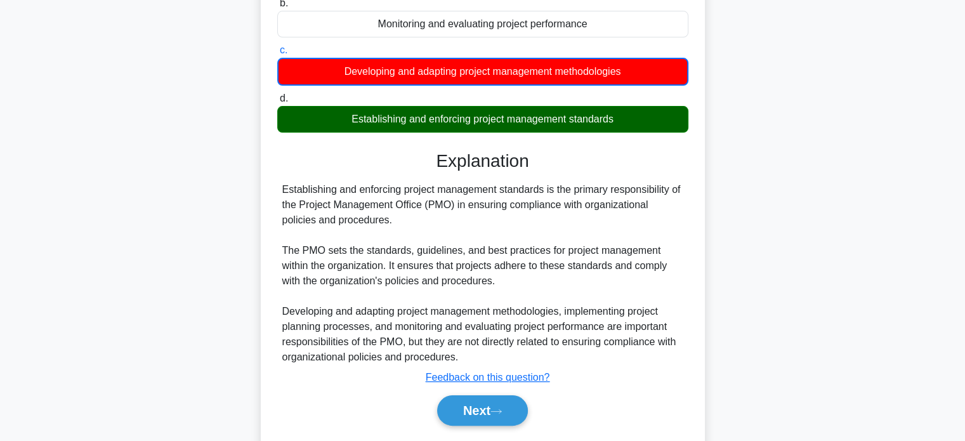
scroll to position [207, 0]
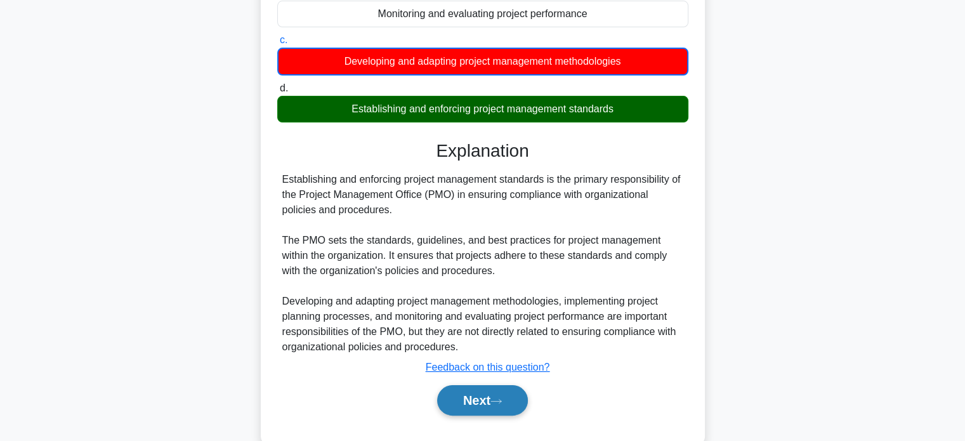
click at [467, 393] on button "Next" at bounding box center [482, 400] width 91 height 30
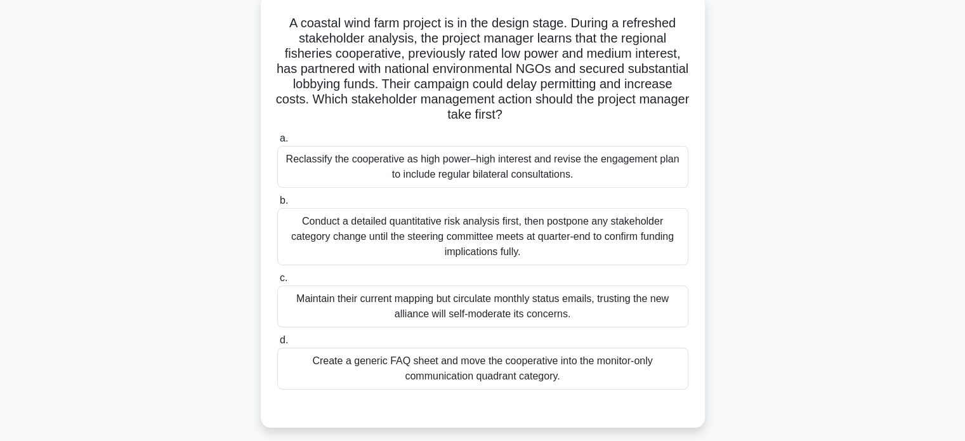
scroll to position [81, 0]
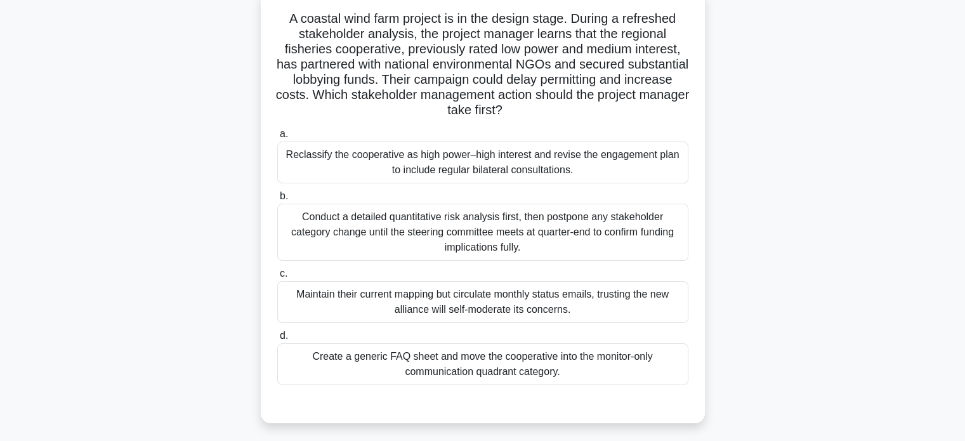
click at [409, 232] on div "Conduct a detailed quantitative risk analysis first, then postpone any stakehol…" at bounding box center [482, 232] width 411 height 57
click at [277, 200] on input "b. Conduct a detailed quantitative risk analysis first, then postpone any stake…" at bounding box center [277, 196] width 0 height 8
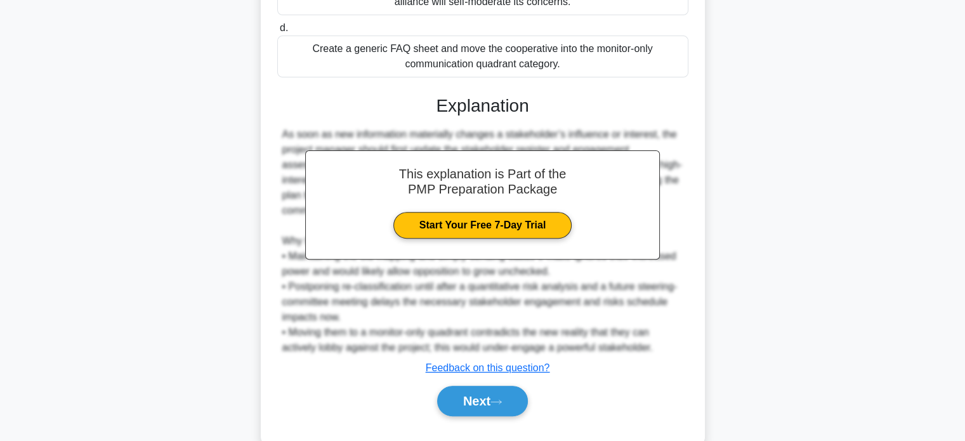
scroll to position [417, 0]
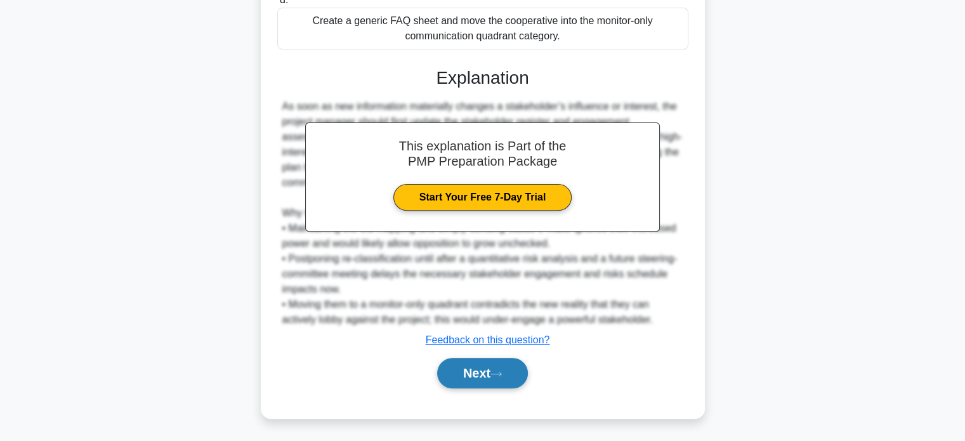
click at [476, 378] on button "Next" at bounding box center [482, 373] width 91 height 30
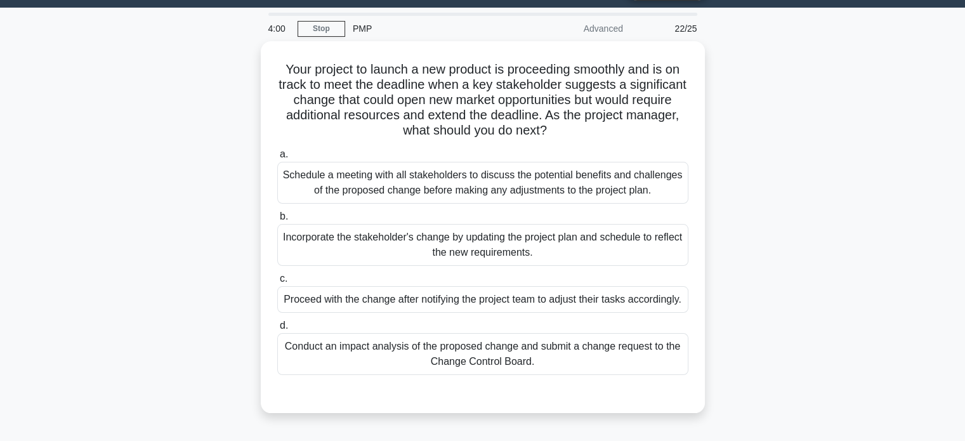
scroll to position [38, 0]
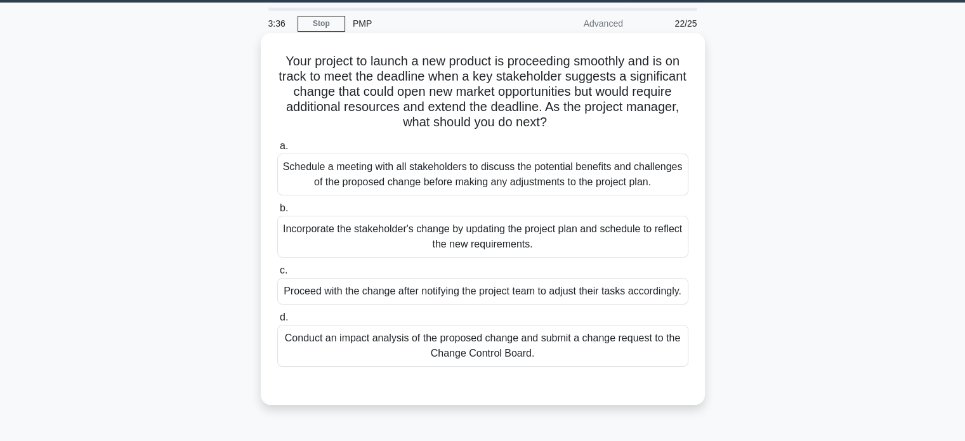
click at [577, 185] on div "Schedule a meeting with all stakeholders to discuss the potential benefits and …" at bounding box center [482, 175] width 411 height 42
click at [277, 150] on input "a. Schedule a meeting with all stakeholders to discuss the potential benefits a…" at bounding box center [277, 146] width 0 height 8
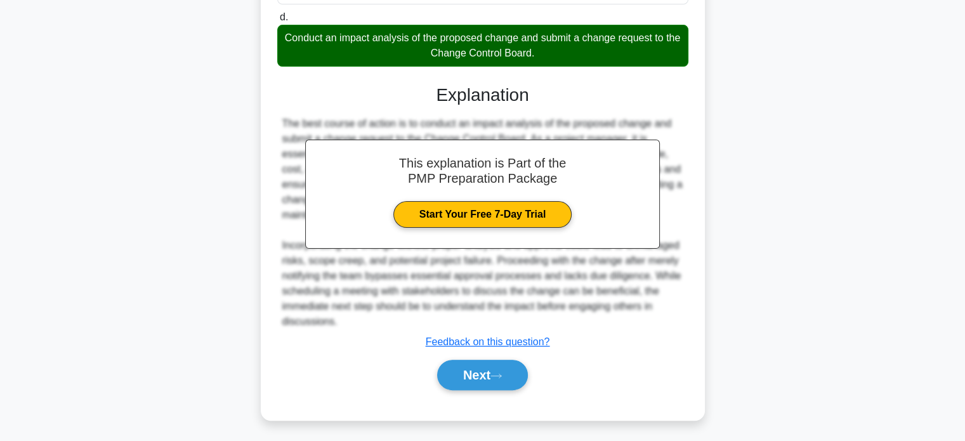
scroll to position [372, 0]
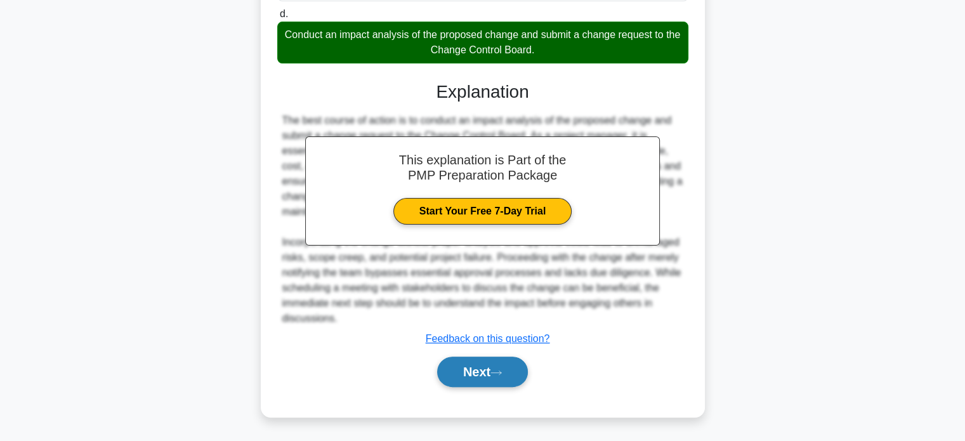
click at [464, 372] on button "Next" at bounding box center [482, 372] width 91 height 30
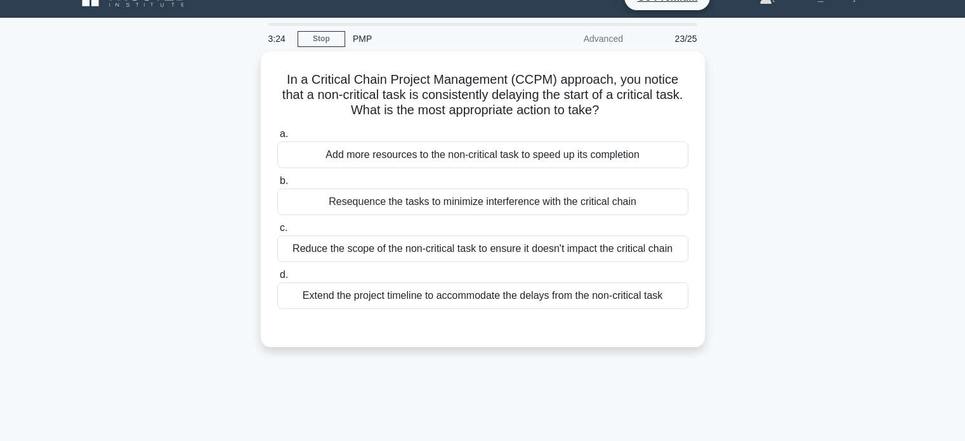
scroll to position [8, 0]
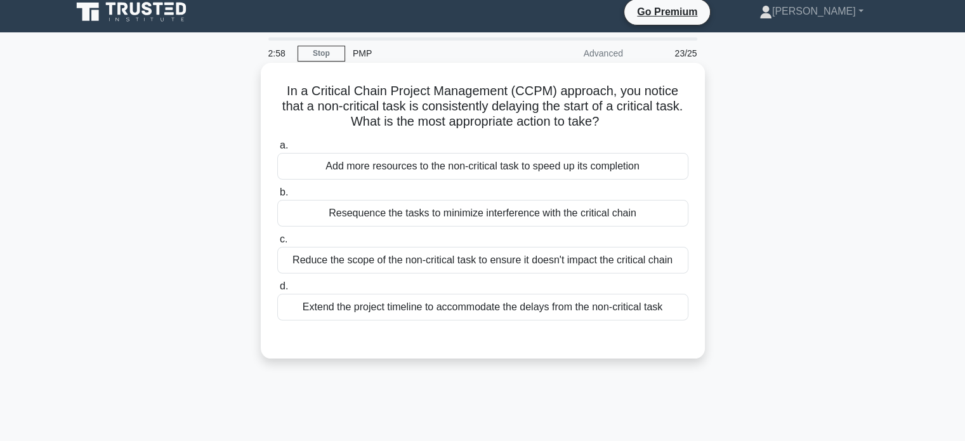
click at [553, 257] on div "Reduce the scope of the non-critical task to ensure it doesn't impact the criti…" at bounding box center [482, 260] width 411 height 27
click at [277, 244] on input "c. Reduce the scope of the non-critical task to ensure it doesn't impact the cr…" at bounding box center [277, 239] width 0 height 8
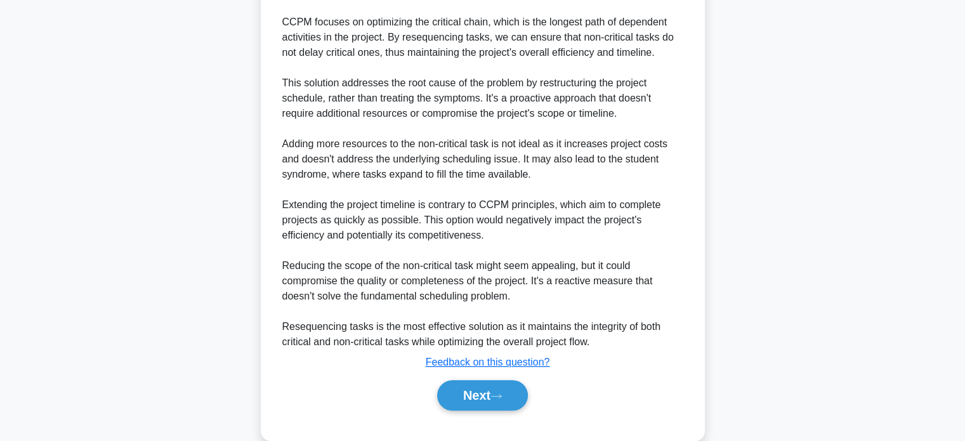
scroll to position [448, 0]
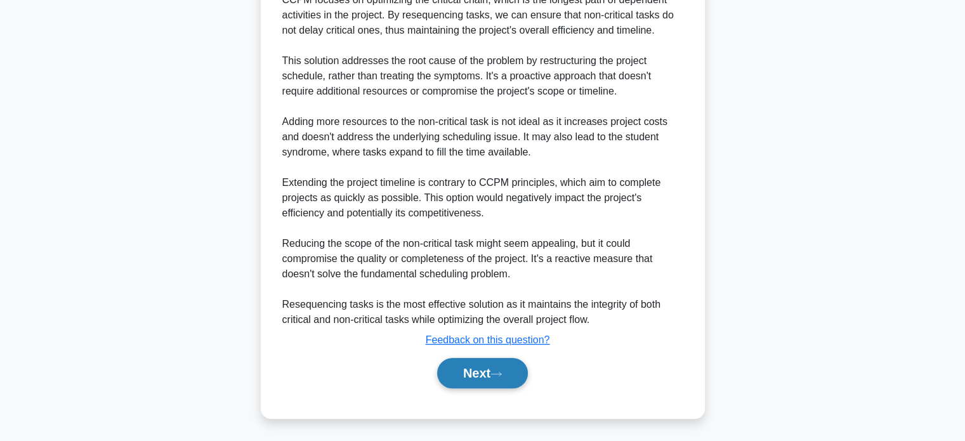
click at [468, 371] on button "Next" at bounding box center [482, 373] width 91 height 30
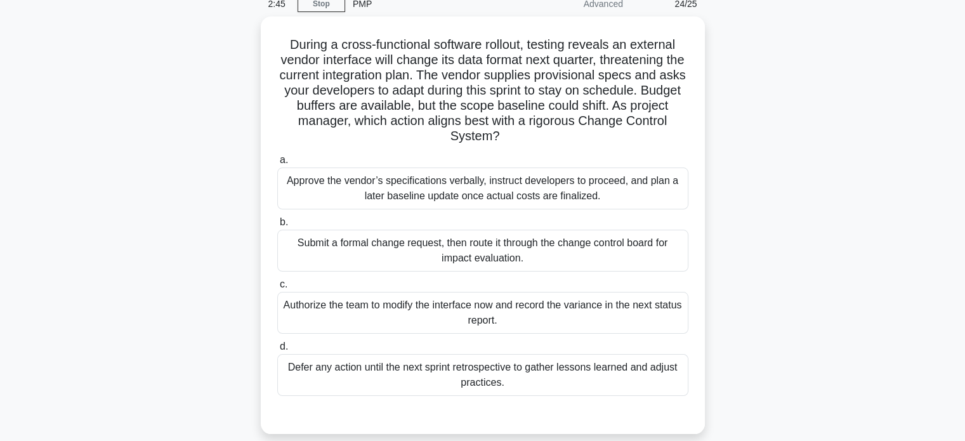
scroll to position [55, 0]
click at [442, 253] on div "Submit a formal change request, then route it through the change control board …" at bounding box center [482, 250] width 411 height 42
click at [277, 226] on input "b. Submit a formal change request, then route it through the change control boa…" at bounding box center [277, 222] width 0 height 8
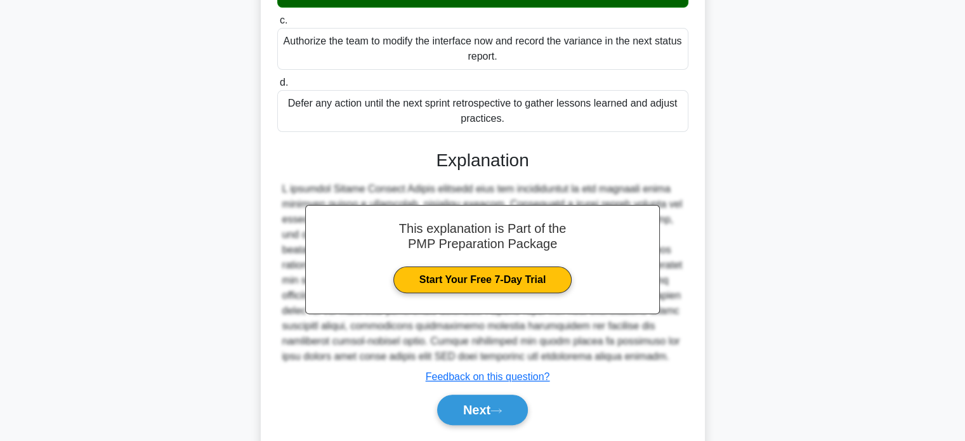
scroll to position [371, 0]
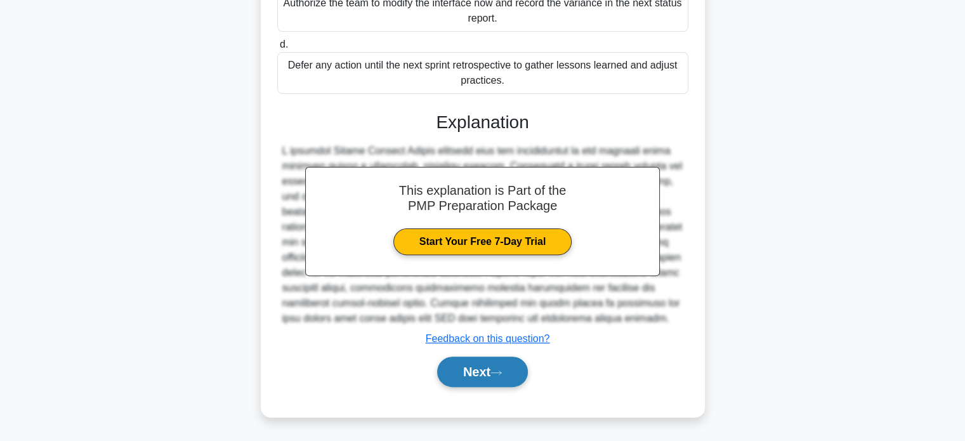
click at [467, 360] on button "Next" at bounding box center [482, 372] width 91 height 30
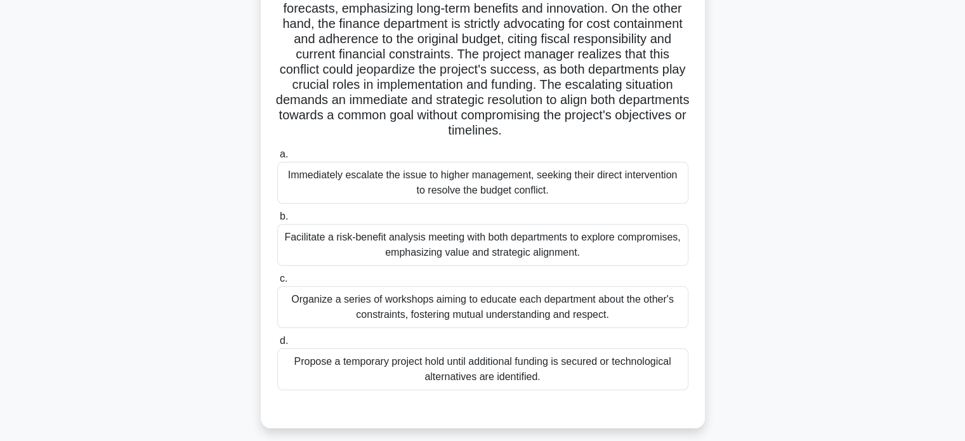
scroll to position [171, 0]
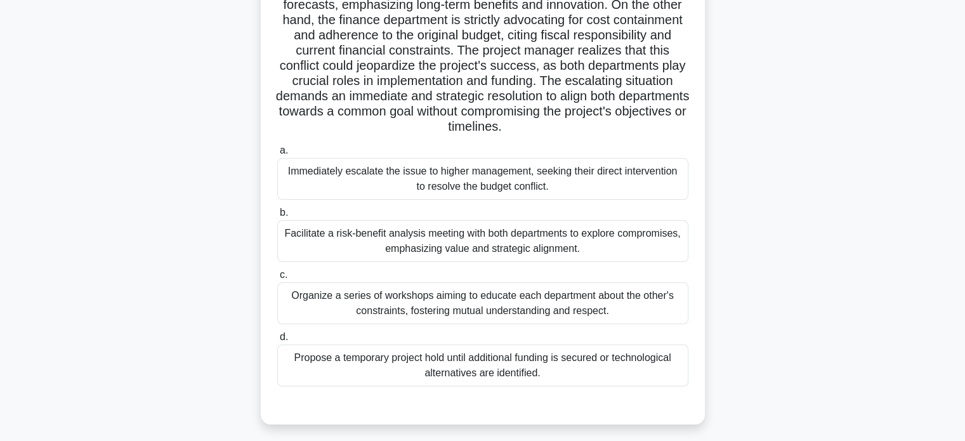
click at [440, 253] on div "Facilitate a risk-benefit analysis meeting with both departments to explore com…" at bounding box center [482, 241] width 411 height 42
click at [277, 217] on input "b. Facilitate a risk-benefit analysis meeting with both departments to explore …" at bounding box center [277, 213] width 0 height 8
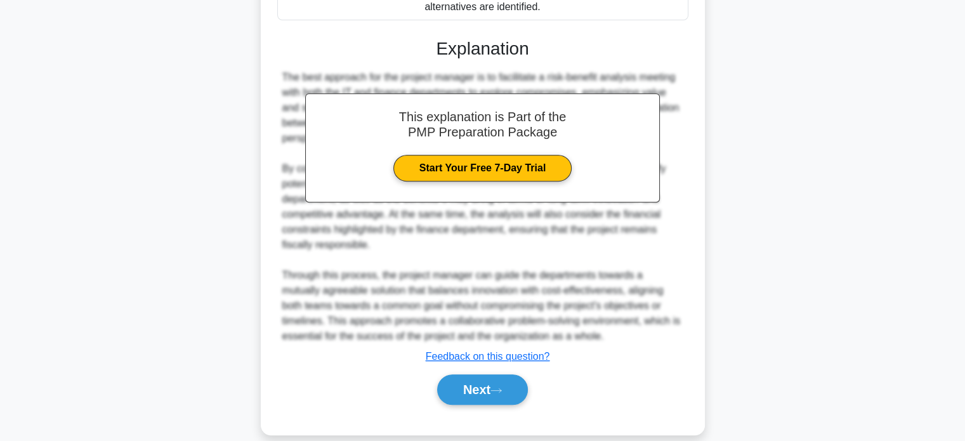
scroll to position [553, 0]
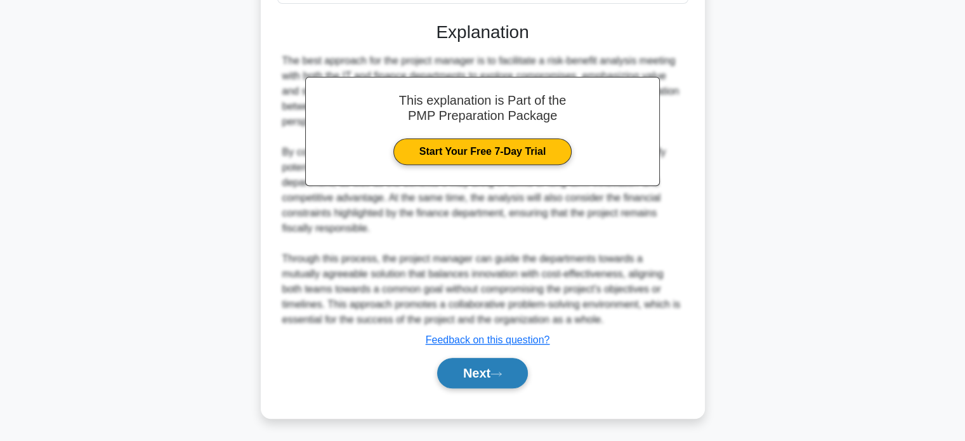
click at [462, 371] on button "Next" at bounding box center [482, 373] width 91 height 30
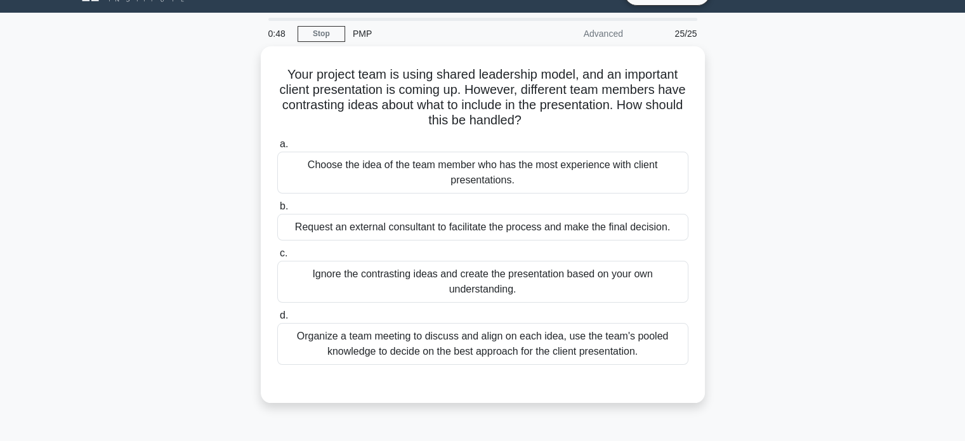
scroll to position [8, 0]
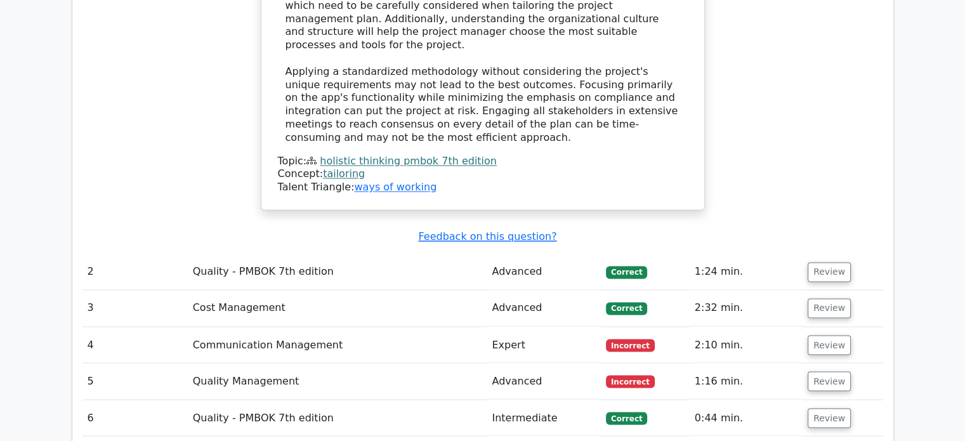
scroll to position [2120, 0]
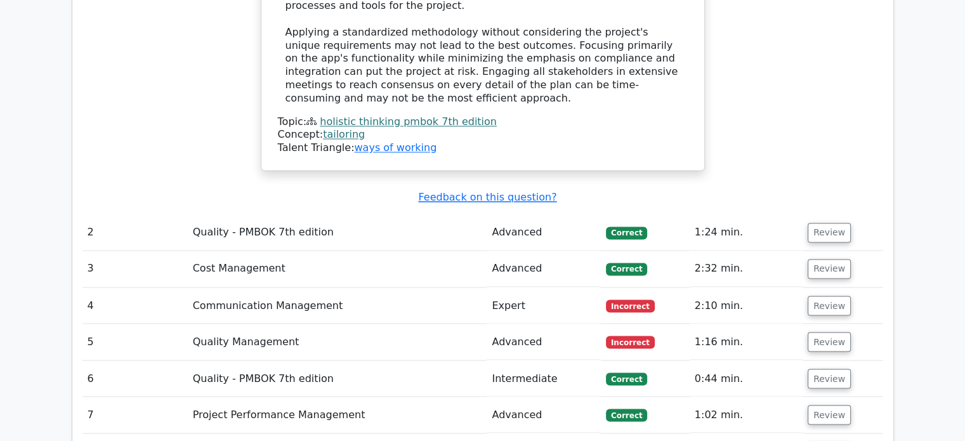
click at [634, 287] on td "Incorrect" at bounding box center [645, 305] width 89 height 36
click at [635, 324] on td "Incorrect" at bounding box center [645, 342] width 89 height 36
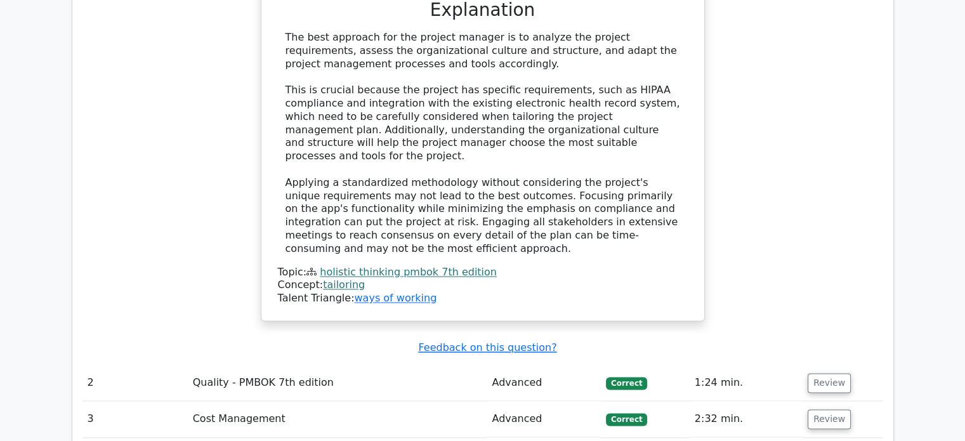
scroll to position [1959, 0]
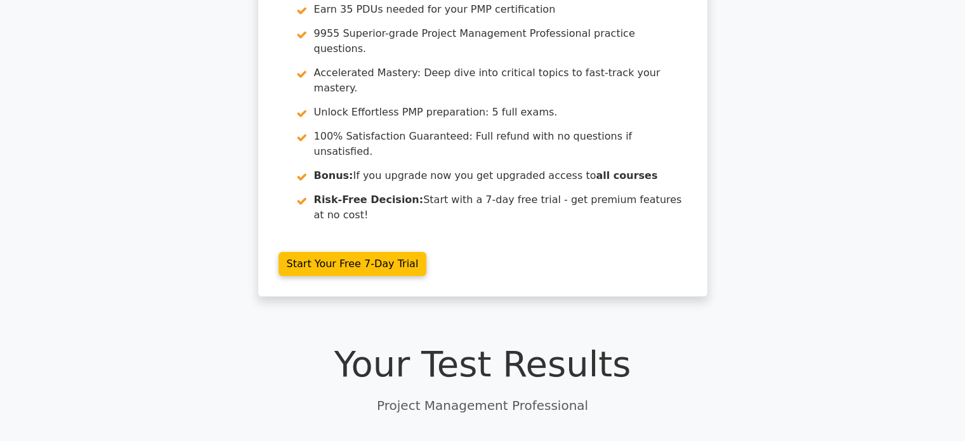
scroll to position [0, 0]
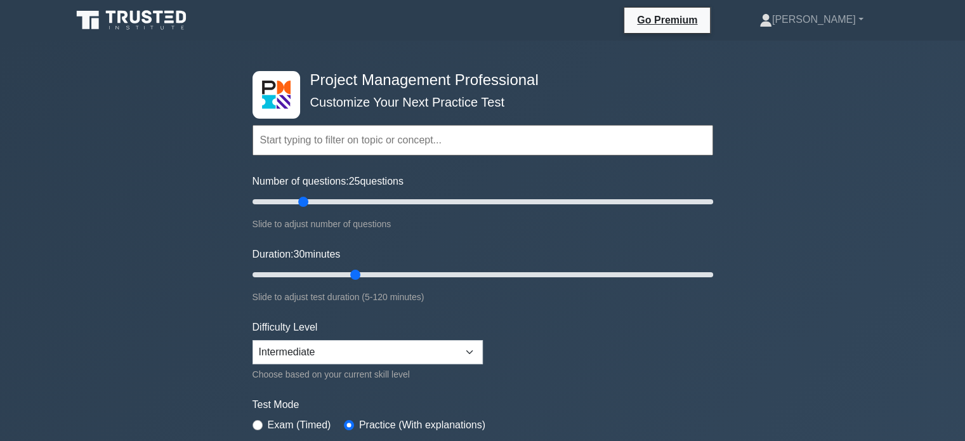
click at [384, 141] on input "text" at bounding box center [483, 140] width 461 height 30
click at [357, 337] on div "Difficulty Level Beginner Intermediate Expert Choose based on your current skil…" at bounding box center [368, 351] width 230 height 62
click at [353, 349] on select "Beginner Intermediate Expert" at bounding box center [368, 352] width 230 height 24
click at [253, 340] on select "Beginner Intermediate Expert" at bounding box center [368, 352] width 230 height 24
click at [532, 370] on form "Topics Scope Management Time Management Cost Management Quality Management Risk…" at bounding box center [483, 282] width 461 height 392
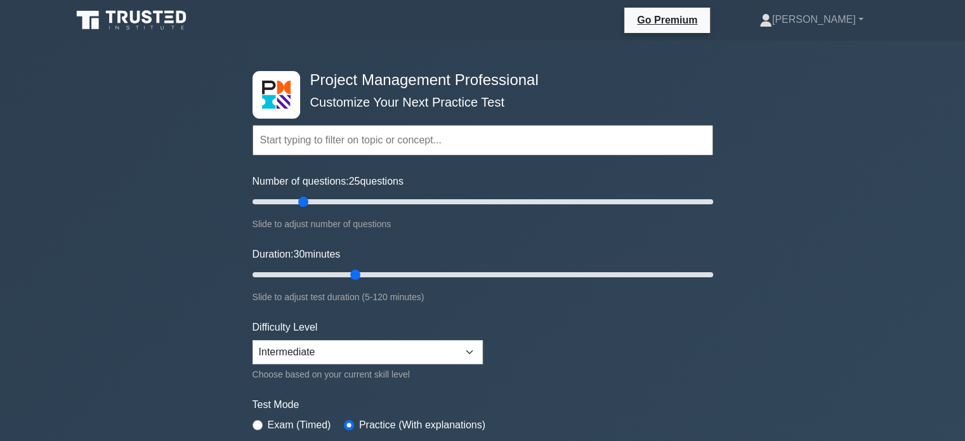
click at [358, 144] on input "text" at bounding box center [483, 140] width 461 height 30
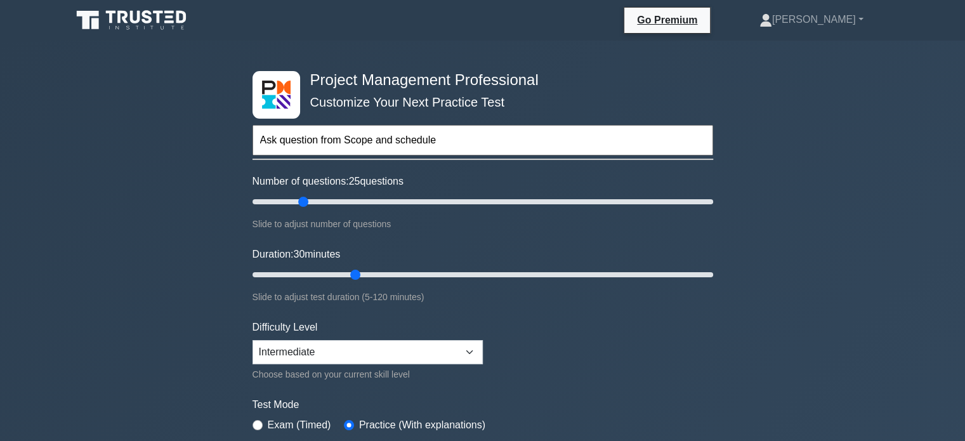
type input "Ask question from Scope and schedule"
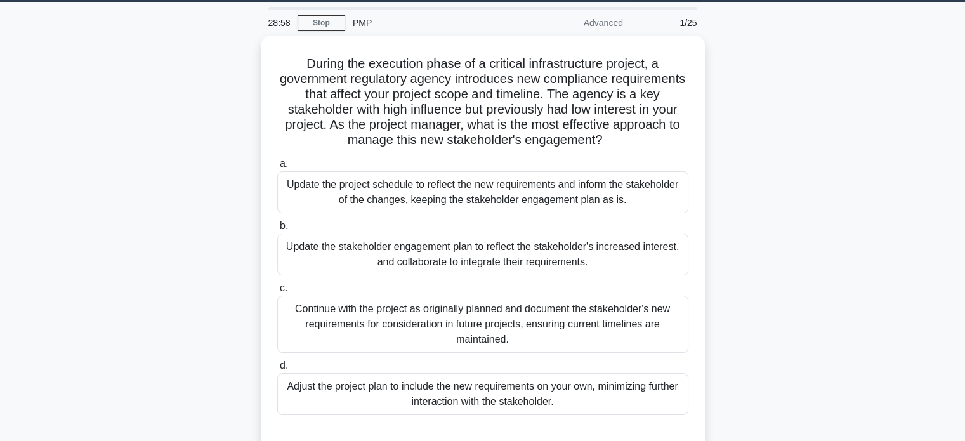
scroll to position [58, 0]
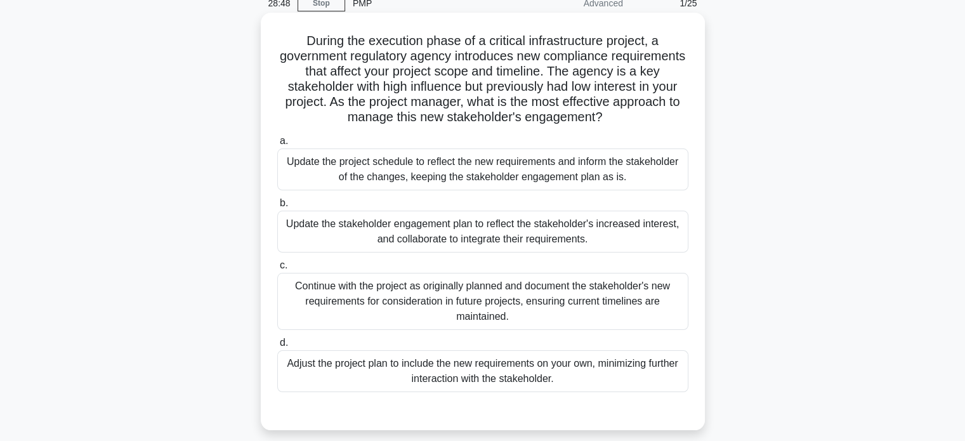
click at [502, 233] on div "Update the stakeholder engagement plan to reflect the stakeholder's increased i…" at bounding box center [482, 232] width 411 height 42
click at [277, 207] on input "b. Update the stakeholder engagement plan to reflect the stakeholder's increase…" at bounding box center [277, 203] width 0 height 8
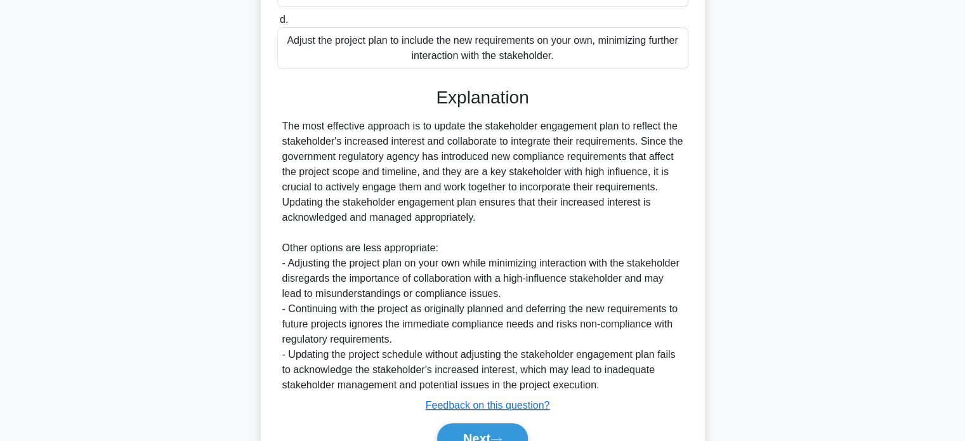
scroll to position [447, 0]
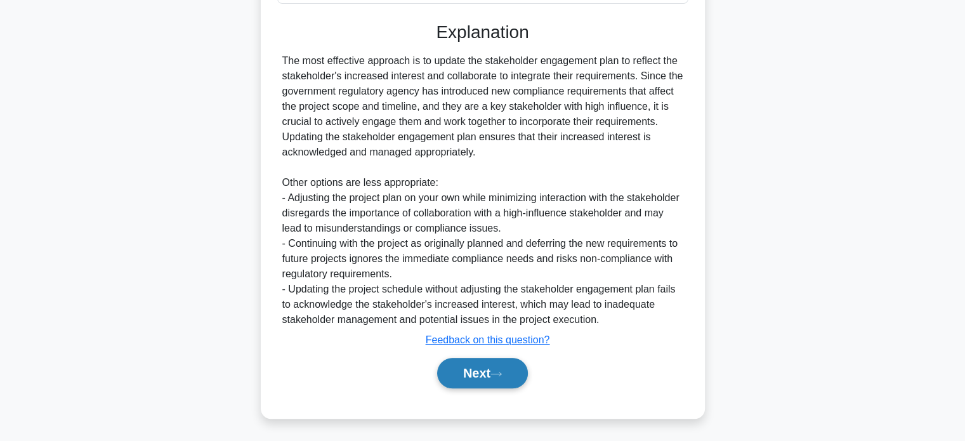
click at [485, 372] on button "Next" at bounding box center [482, 373] width 91 height 30
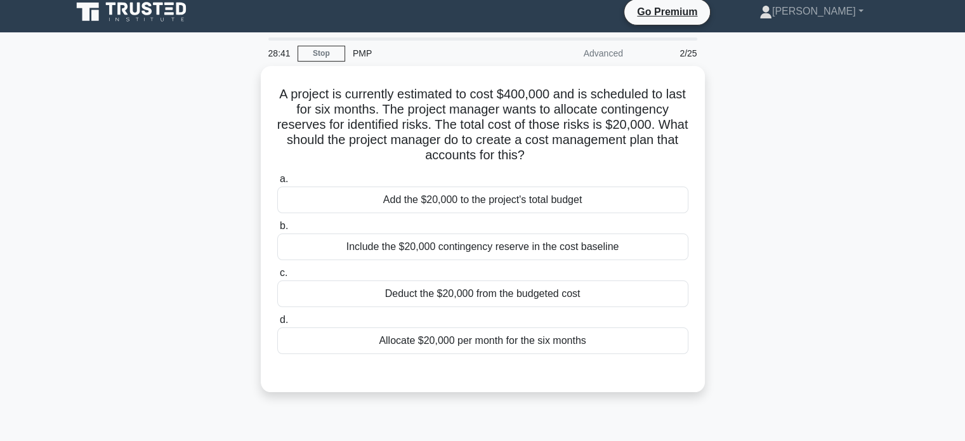
scroll to position [0, 0]
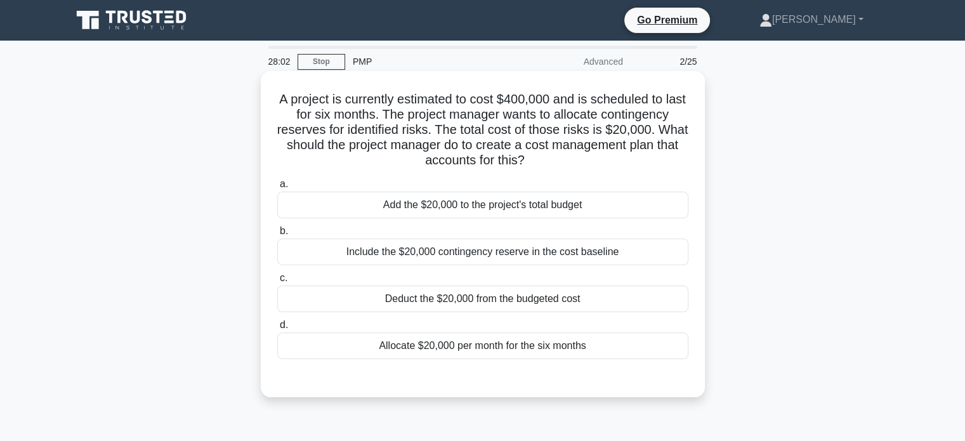
click at [443, 255] on div "Include the $20,000 contingency reserve in the cost baseline" at bounding box center [482, 252] width 411 height 27
click at [277, 235] on input "b. Include the $20,000 contingency reserve in the cost baseline" at bounding box center [277, 231] width 0 height 8
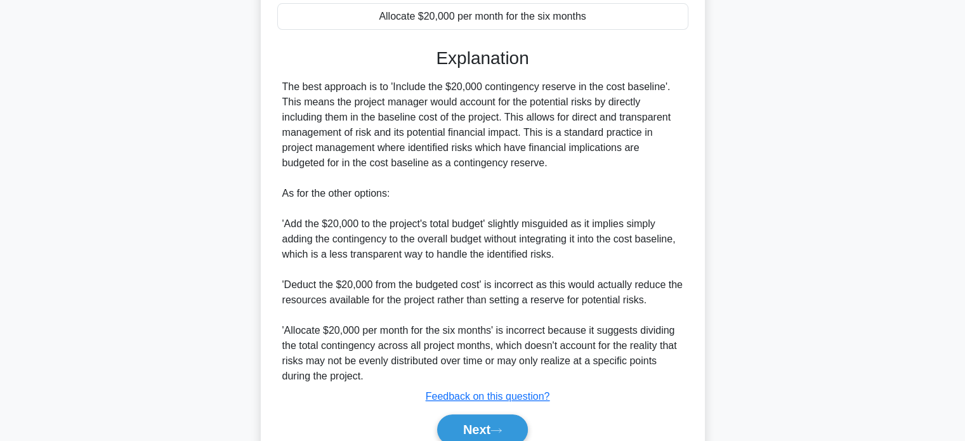
scroll to position [386, 0]
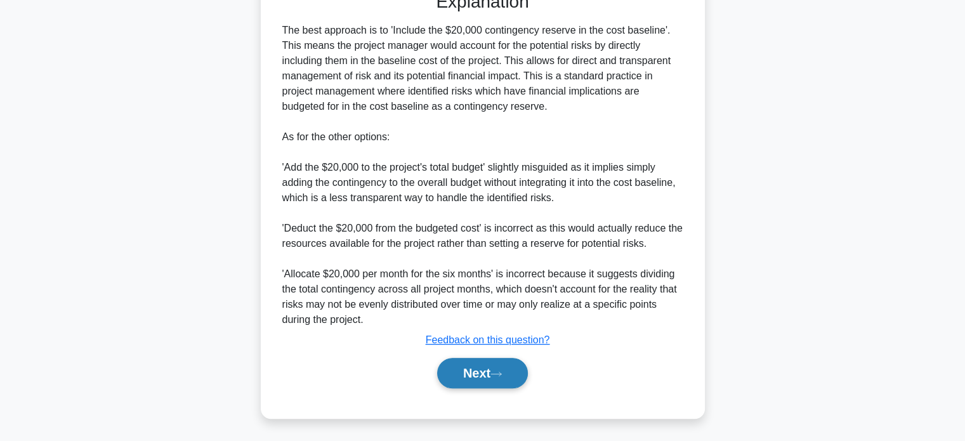
click at [474, 362] on button "Next" at bounding box center [482, 373] width 91 height 30
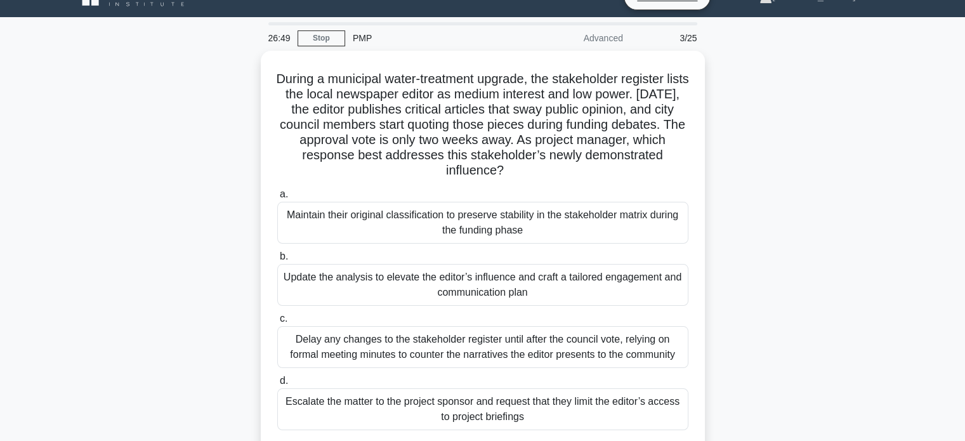
scroll to position [21, 0]
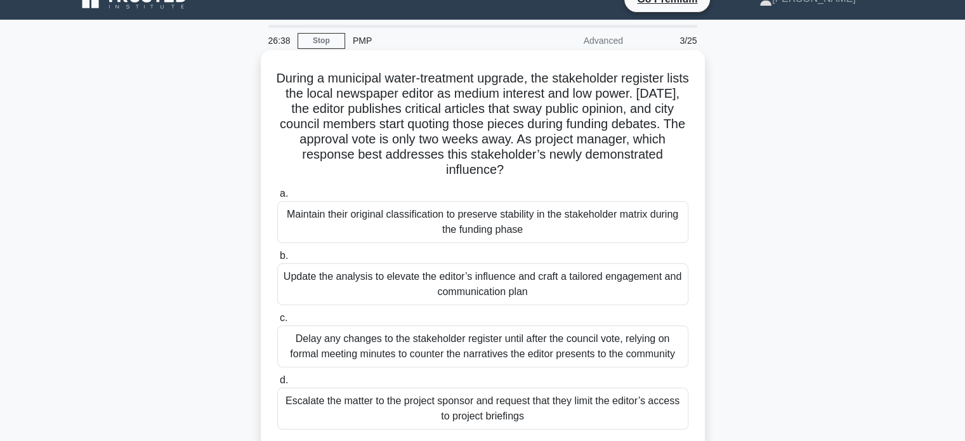
click at [495, 285] on div "Update the analysis to elevate the editor’s influence and craft a tailored enga…" at bounding box center [482, 284] width 411 height 42
click at [277, 260] on input "b. Update the analysis to elevate the editor’s influence and craft a tailored e…" at bounding box center [277, 256] width 0 height 8
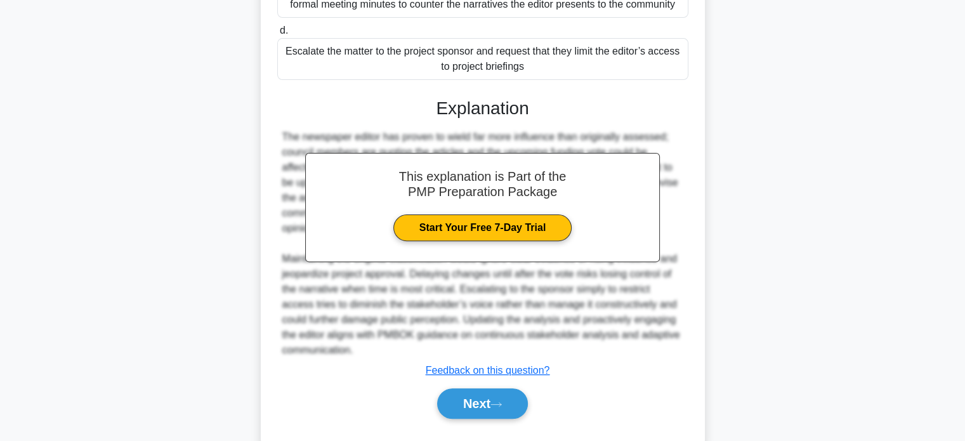
scroll to position [401, 0]
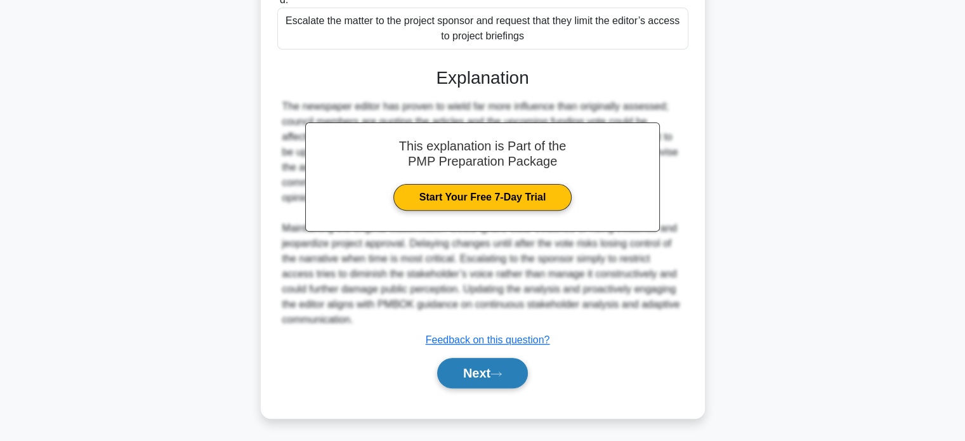
click at [474, 375] on button "Next" at bounding box center [482, 373] width 91 height 30
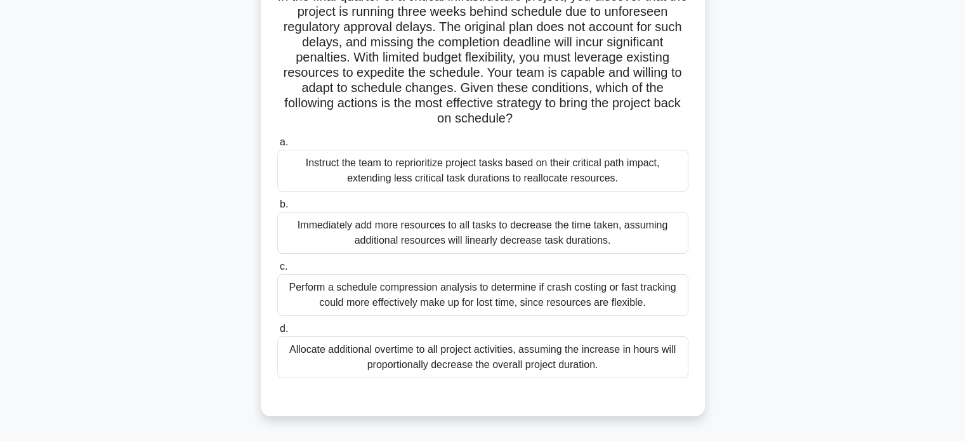
scroll to position [110, 0]
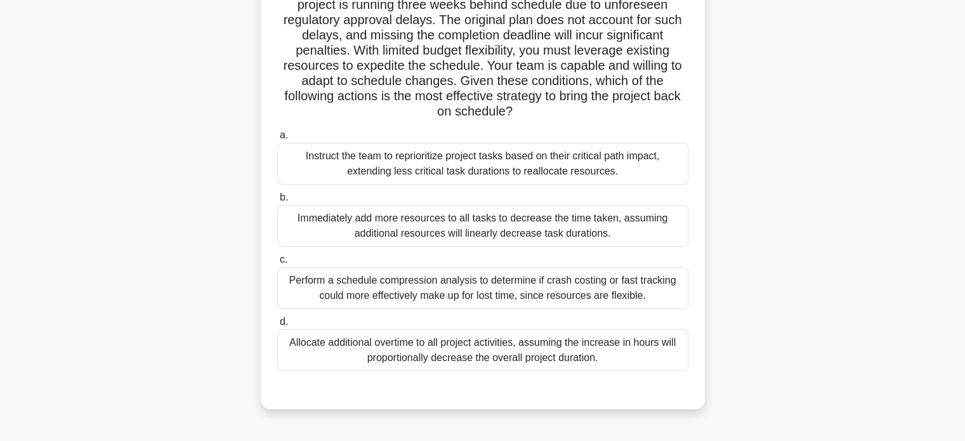
click at [480, 159] on div "Instruct the team to reprioritize project tasks based on their critical path im…" at bounding box center [482, 164] width 411 height 42
click at [277, 140] on input "a. Instruct the team to reprioritize project tasks based on their critical path…" at bounding box center [277, 135] width 0 height 8
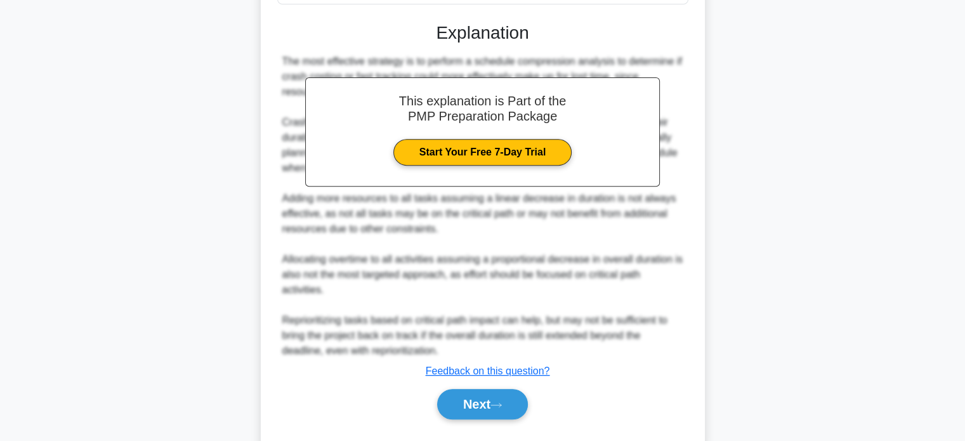
scroll to position [490, 0]
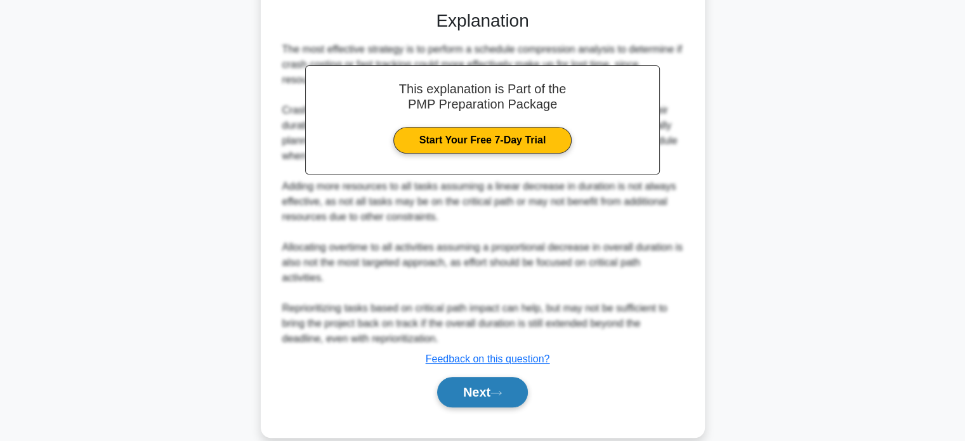
click at [467, 388] on button "Next" at bounding box center [482, 392] width 91 height 30
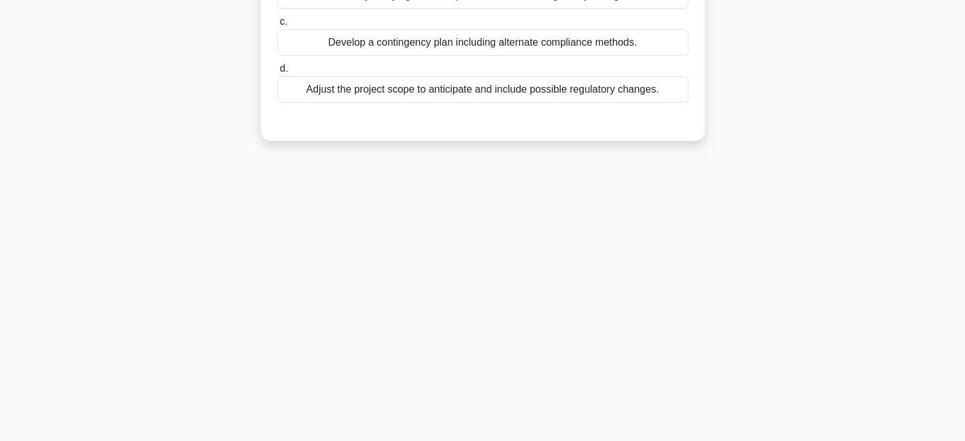
scroll to position [244, 0]
click at [962, 261] on main "25:11 Stop PMP Advanced 5/25 During the execution phase of a project, a risk is…" at bounding box center [482, 118] width 965 height 645
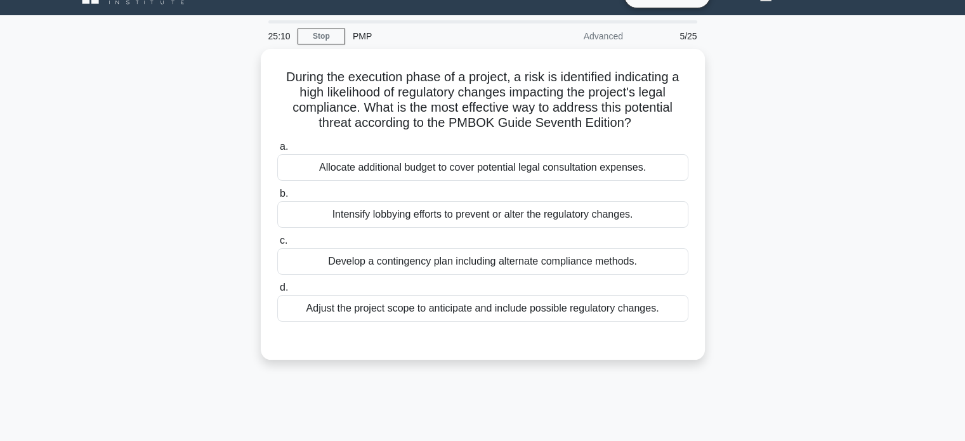
scroll to position [25, 0]
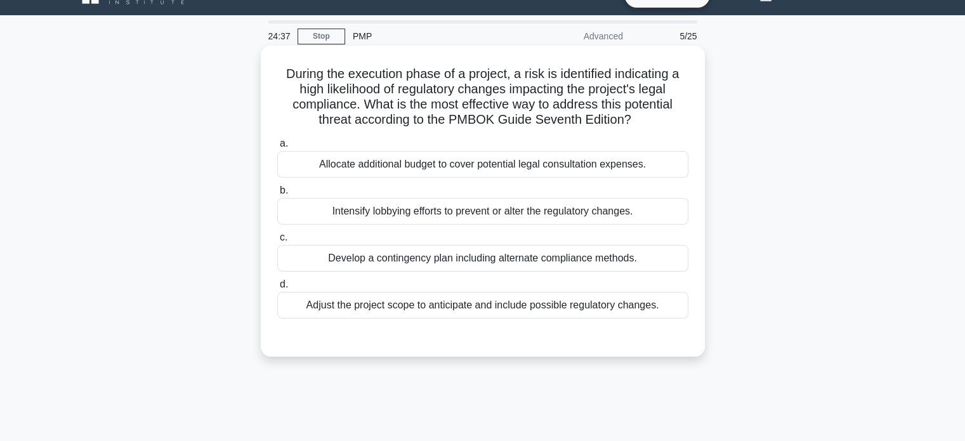
click at [525, 263] on div "Develop a contingency plan including alternate compliance methods." at bounding box center [482, 258] width 411 height 27
click at [277, 242] on input "c. Develop a contingency plan including alternate compliance methods." at bounding box center [277, 237] width 0 height 8
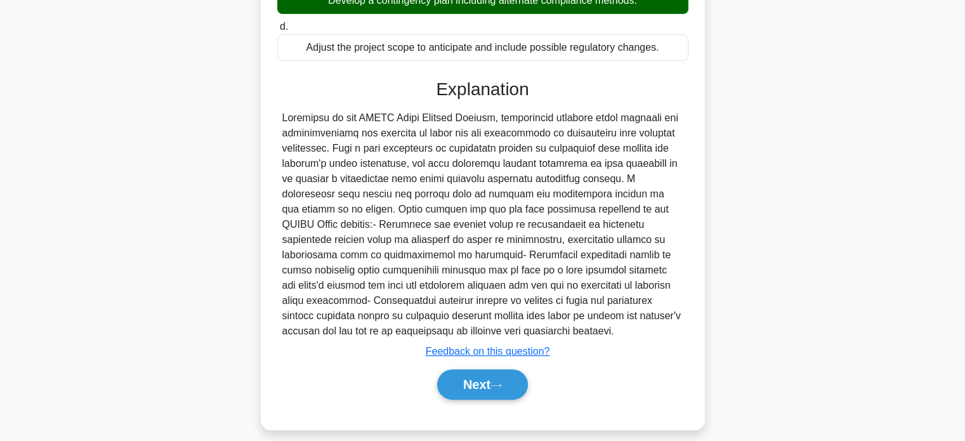
scroll to position [294, 0]
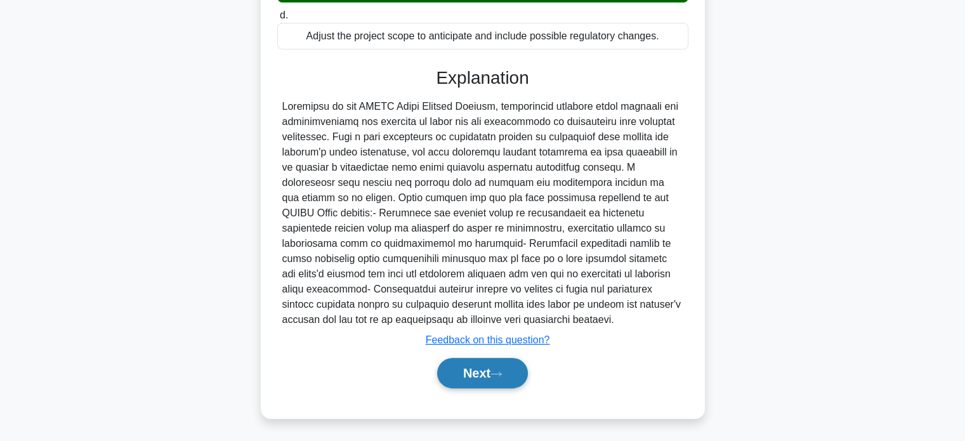
click at [482, 371] on button "Next" at bounding box center [482, 373] width 91 height 30
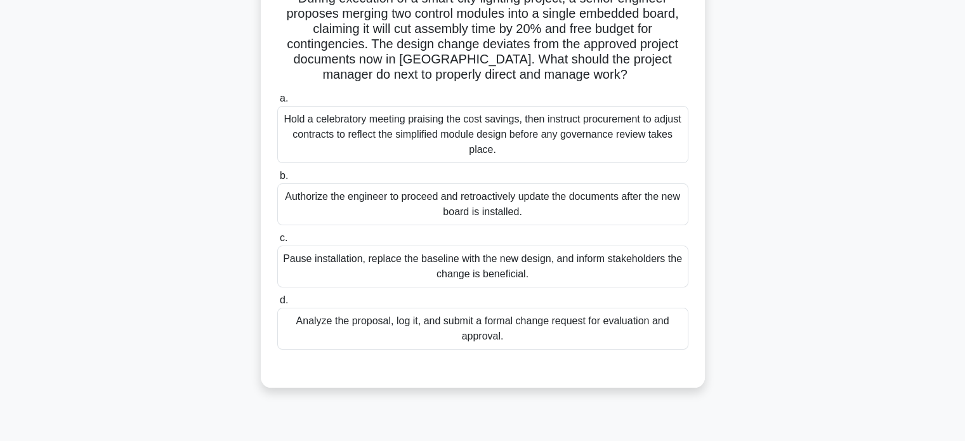
scroll to position [105, 0]
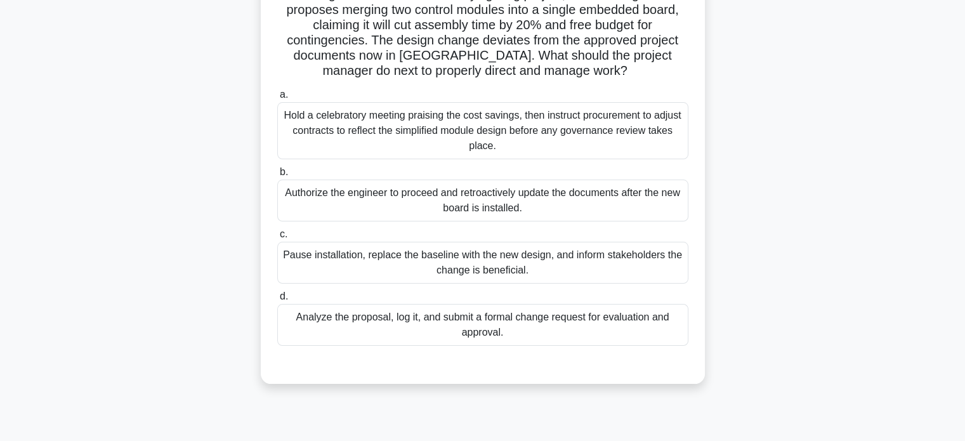
click at [433, 316] on div "Analyze the proposal, log it, and submit a formal change request for evaluation…" at bounding box center [482, 325] width 411 height 42
click at [277, 301] on input "d. Analyze the proposal, log it, and submit a formal change request for evaluat…" at bounding box center [277, 296] width 0 height 8
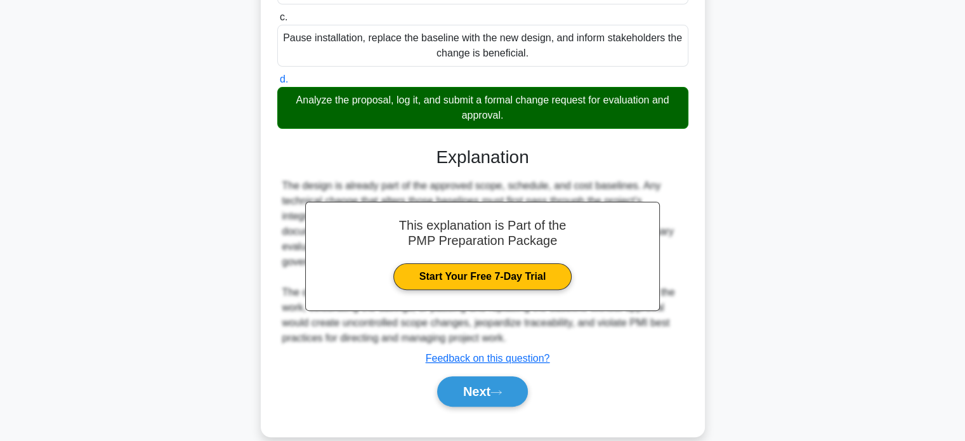
scroll to position [340, 0]
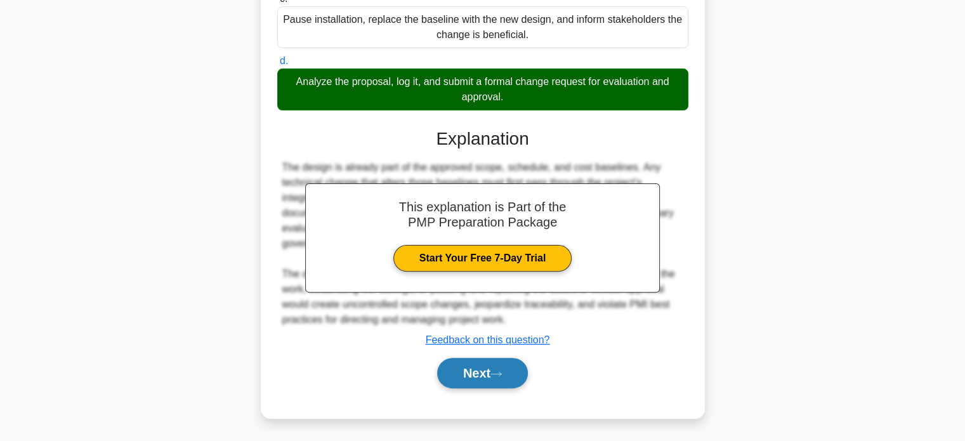
click at [469, 369] on button "Next" at bounding box center [482, 373] width 91 height 30
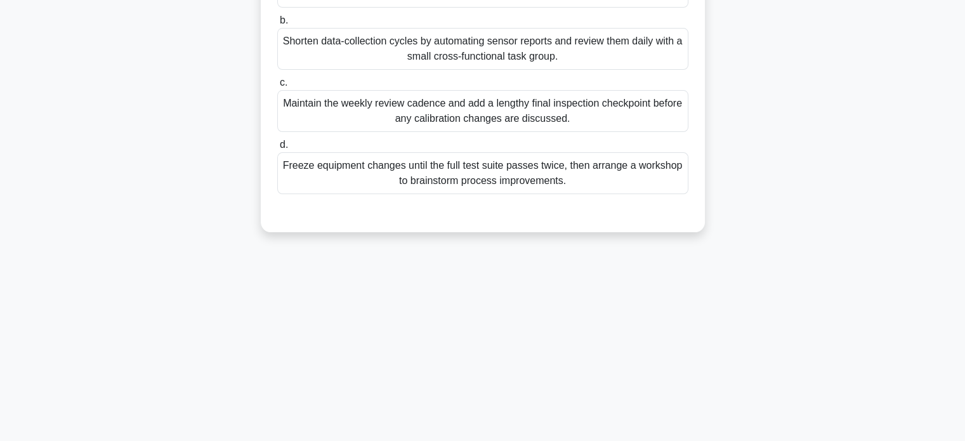
scroll to position [244, 0]
drag, startPoint x: 964, startPoint y: 291, endPoint x: 973, endPoint y: 147, distance: 144.9
click at [964, 147] on html "Go Premium Afroz" at bounding box center [482, 98] width 965 height 685
click at [954, 240] on main "23:35 Stop PMP Advanced 7/25 Equipment calibration data on a factory automation…" at bounding box center [482, 118] width 965 height 645
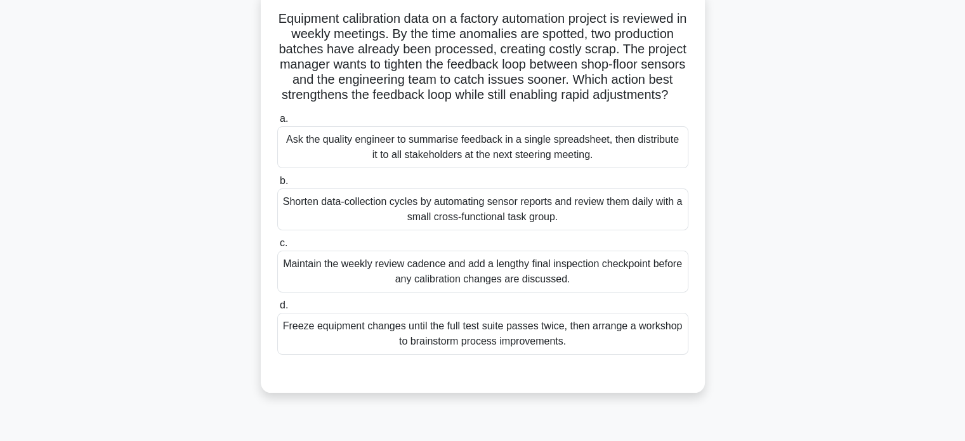
scroll to position [36, 0]
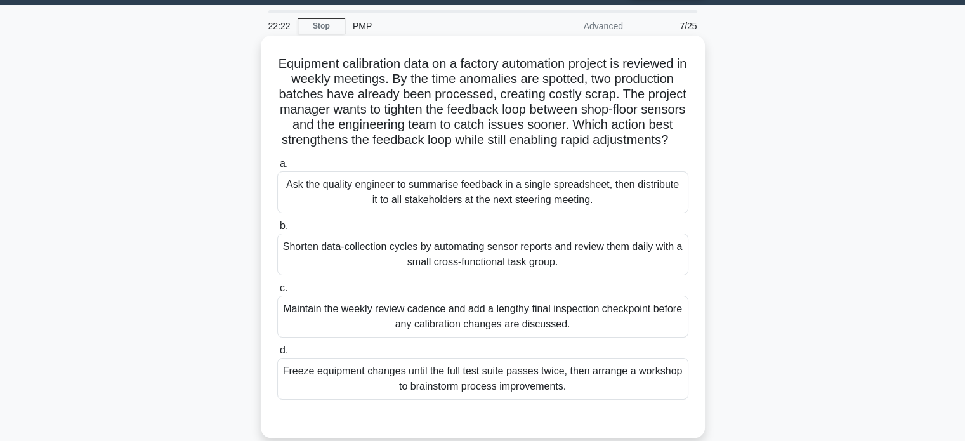
click at [556, 329] on div "Maintain the weekly review cadence and add a lengthy final inspection checkpoin…" at bounding box center [482, 317] width 411 height 42
click at [277, 292] on input "c. Maintain the weekly review cadence and add a lengthy final inspection checkp…" at bounding box center [277, 288] width 0 height 8
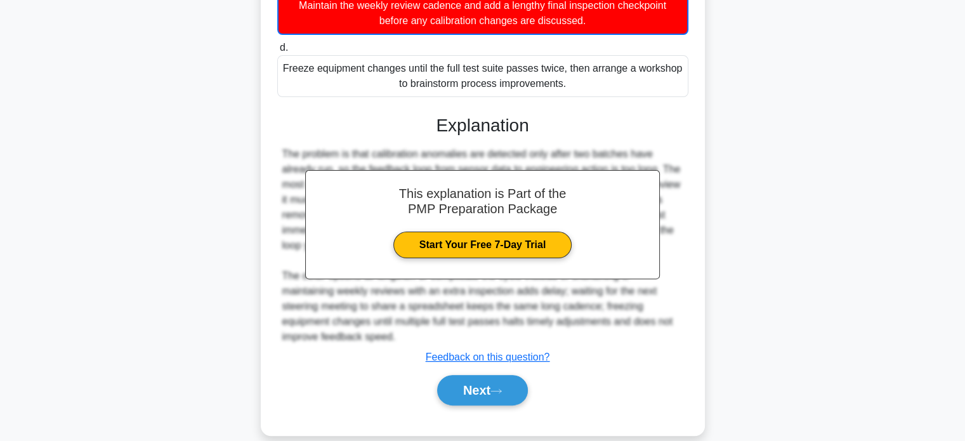
scroll to position [372, 0]
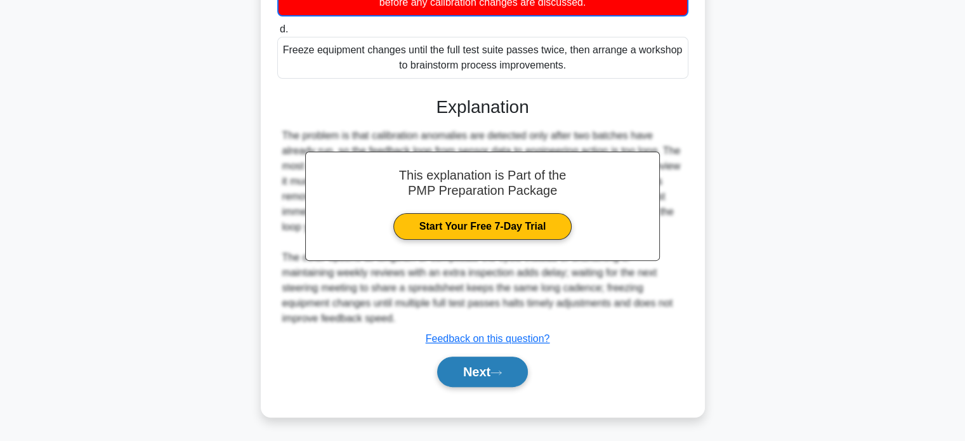
click at [494, 372] on button "Next" at bounding box center [482, 372] width 91 height 30
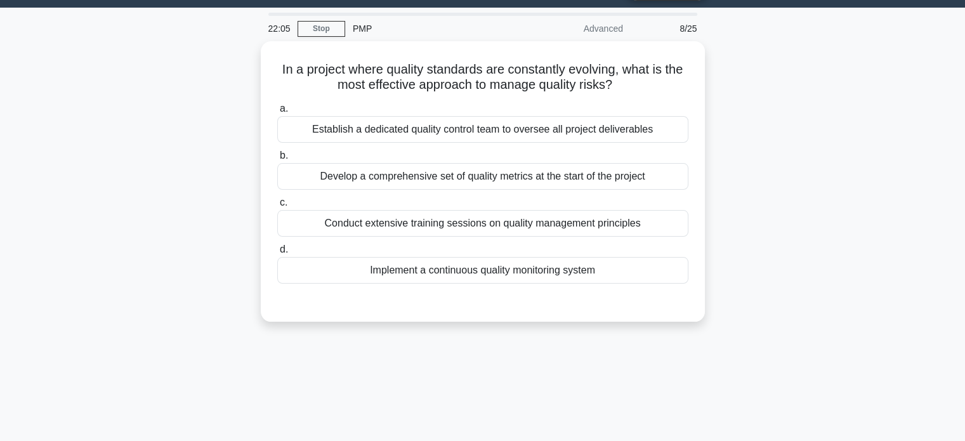
scroll to position [0, 0]
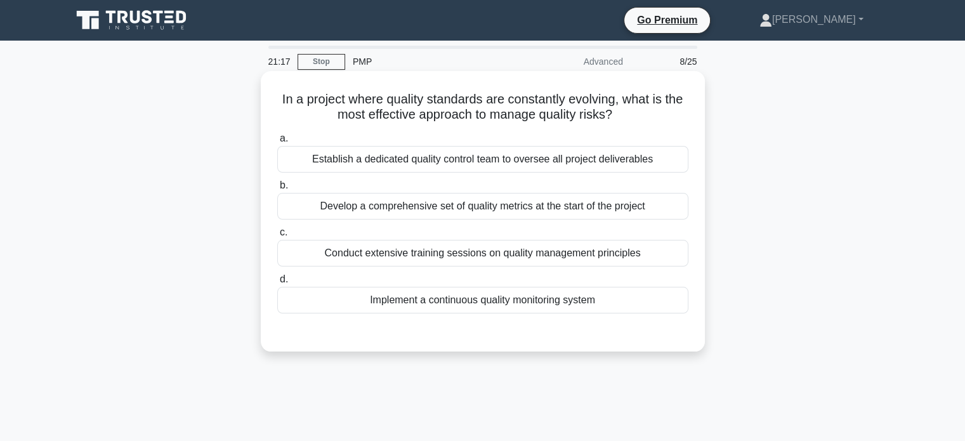
click at [505, 258] on div "Conduct extensive training sessions on quality management principles" at bounding box center [482, 253] width 411 height 27
click at [277, 237] on input "c. Conduct extensive training sessions on quality management principles" at bounding box center [277, 232] width 0 height 8
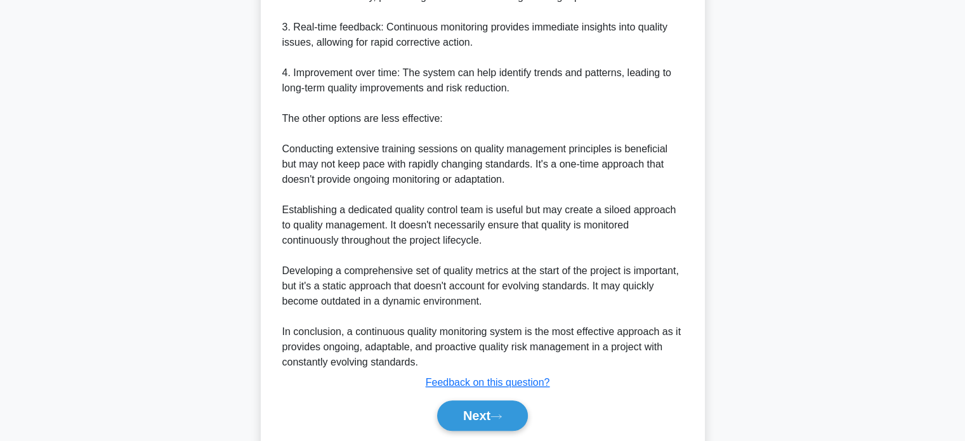
scroll to position [539, 0]
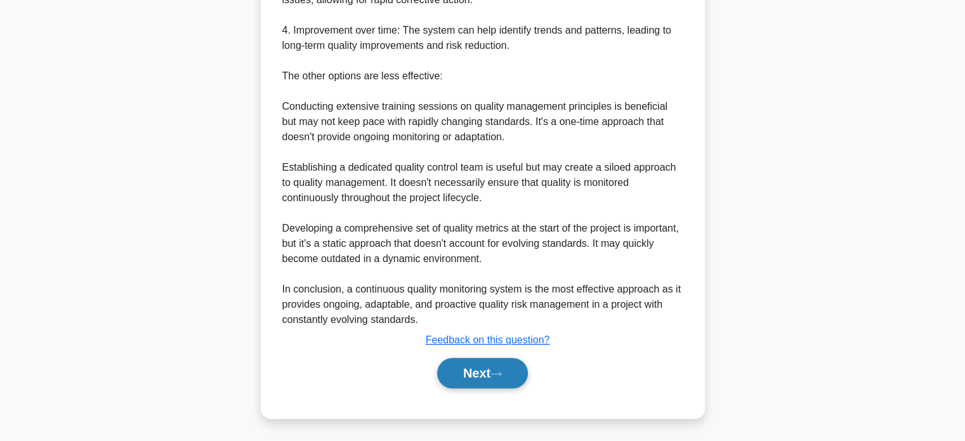
click at [472, 370] on button "Next" at bounding box center [482, 373] width 91 height 30
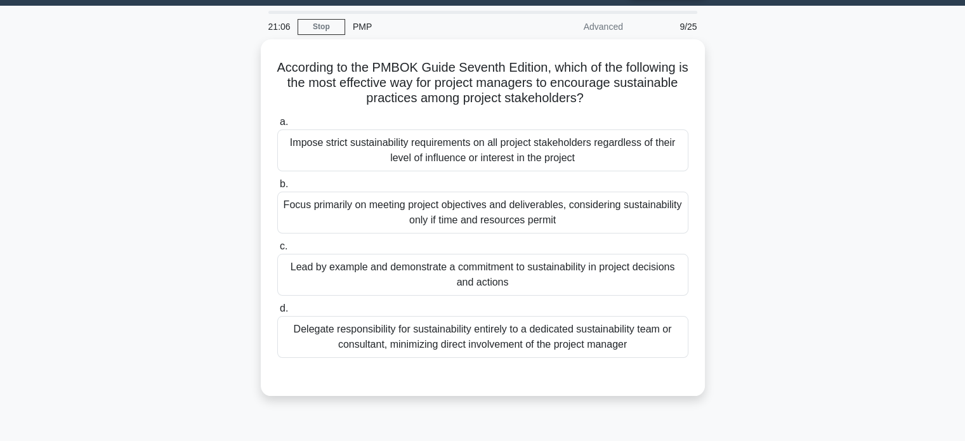
scroll to position [19, 0]
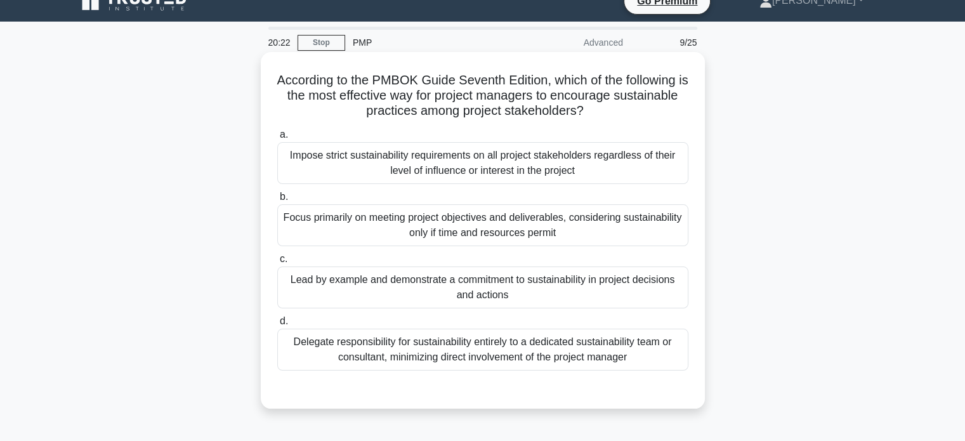
click at [455, 165] on div "Impose strict sustainability requirements on all project stakeholders regardles…" at bounding box center [482, 163] width 411 height 42
click at [277, 139] on input "a. Impose strict sustainability requirements on all project stakeholders regard…" at bounding box center [277, 135] width 0 height 8
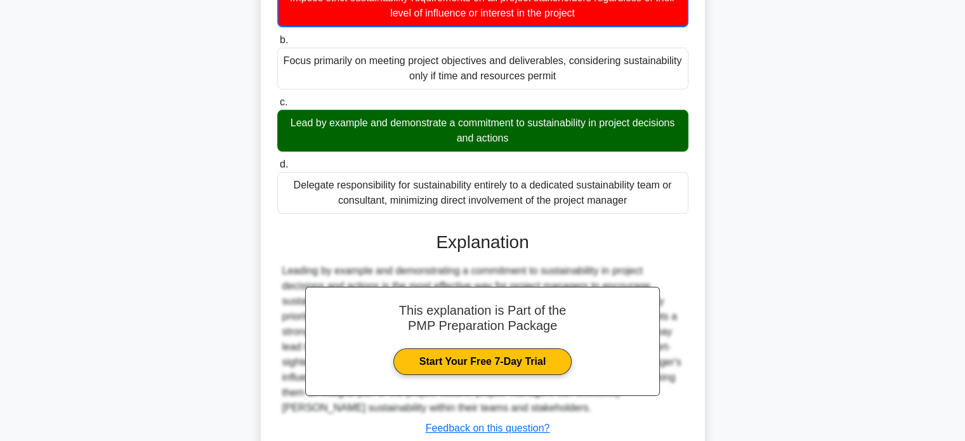
scroll to position [265, 0]
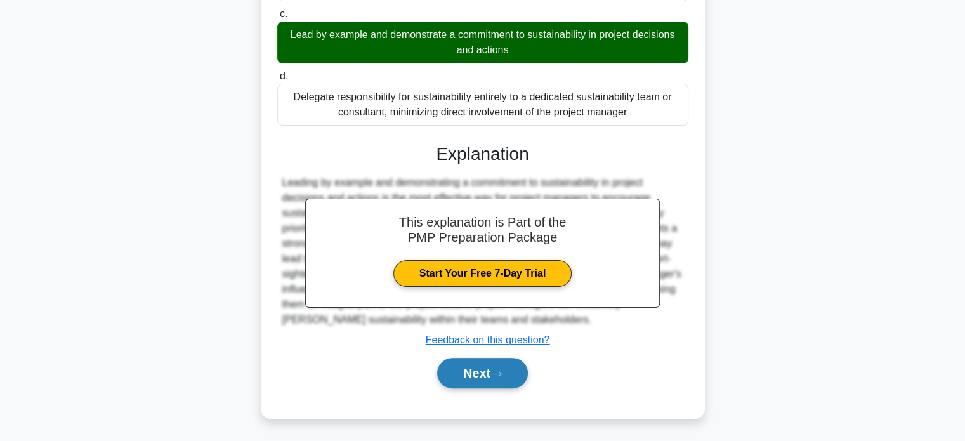
click at [477, 371] on button "Next" at bounding box center [482, 373] width 91 height 30
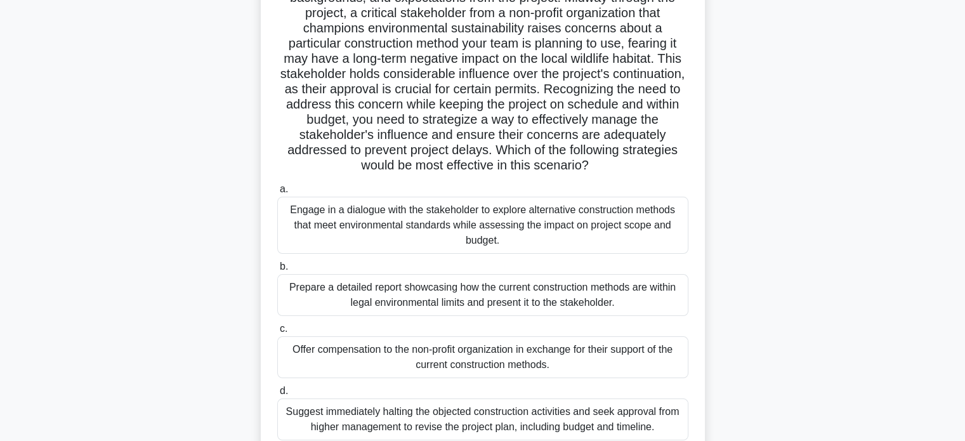
scroll to position [161, 0]
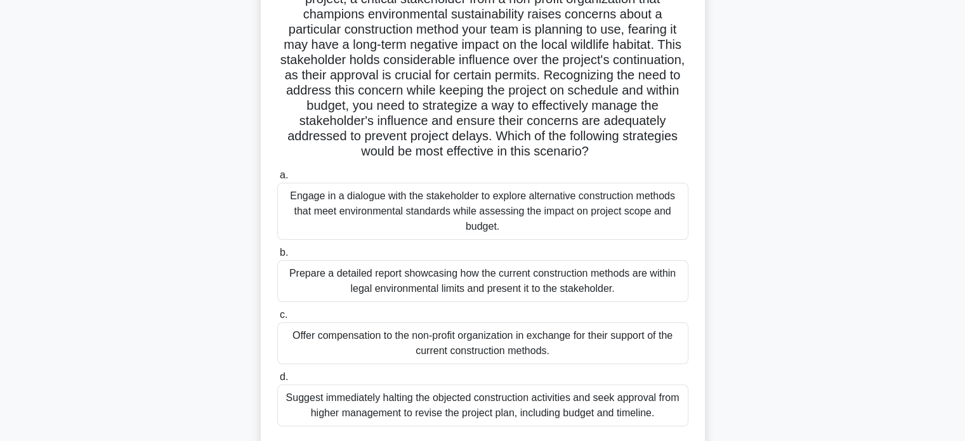
click at [508, 218] on div "Engage in a dialogue with the stakeholder to explore alternative construction m…" at bounding box center [482, 211] width 411 height 57
click at [277, 180] on input "a. Engage in a dialogue with the stakeholder to explore alternative constructio…" at bounding box center [277, 175] width 0 height 8
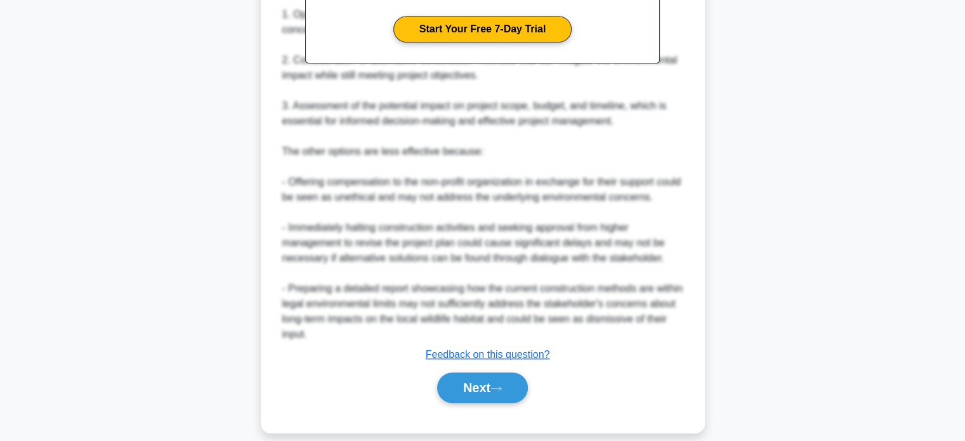
scroll to position [721, 0]
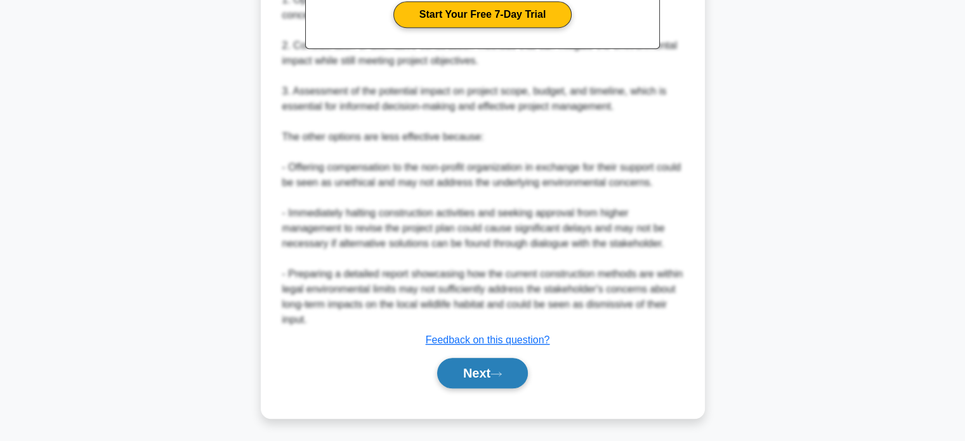
click at [468, 375] on button "Next" at bounding box center [482, 373] width 91 height 30
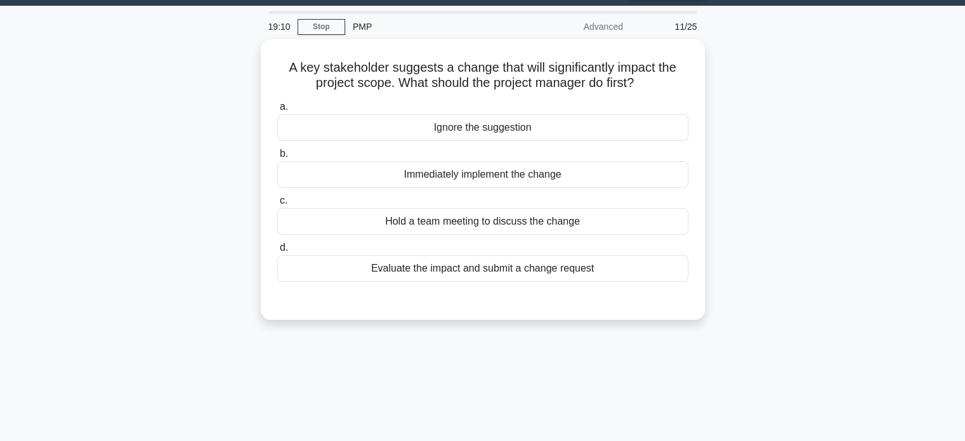
scroll to position [0, 0]
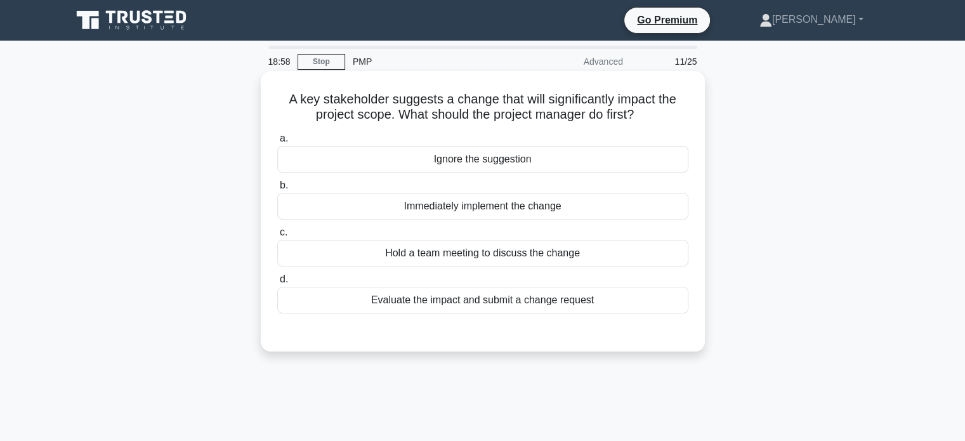
click at [464, 301] on div "Evaluate the impact and submit a change request" at bounding box center [482, 300] width 411 height 27
click at [277, 284] on input "d. Evaluate the impact and submit a change request" at bounding box center [277, 279] width 0 height 8
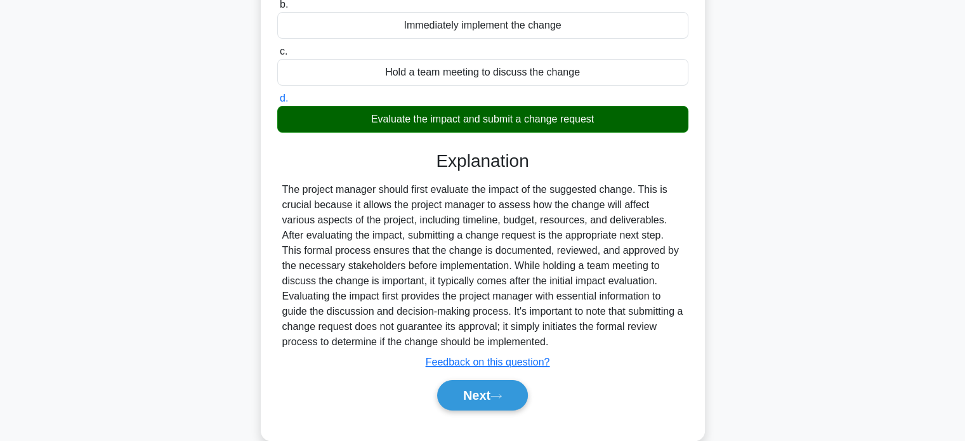
scroll to position [244, 0]
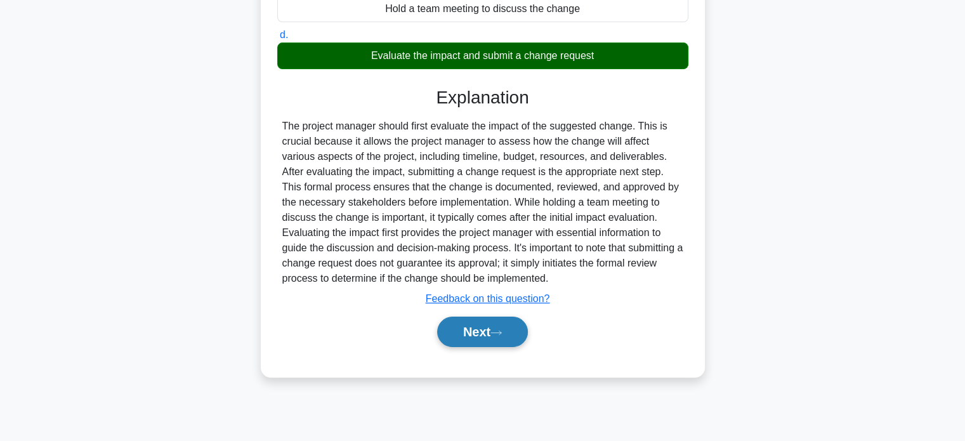
click at [476, 329] on button "Next" at bounding box center [482, 332] width 91 height 30
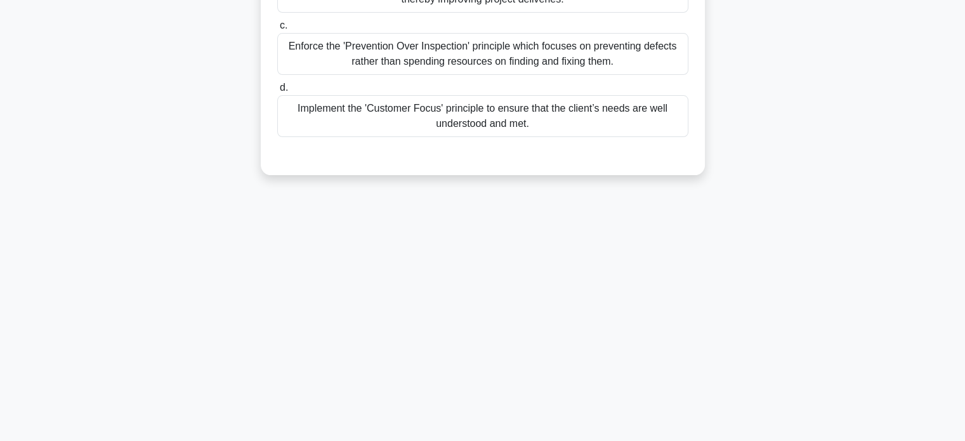
scroll to position [0, 0]
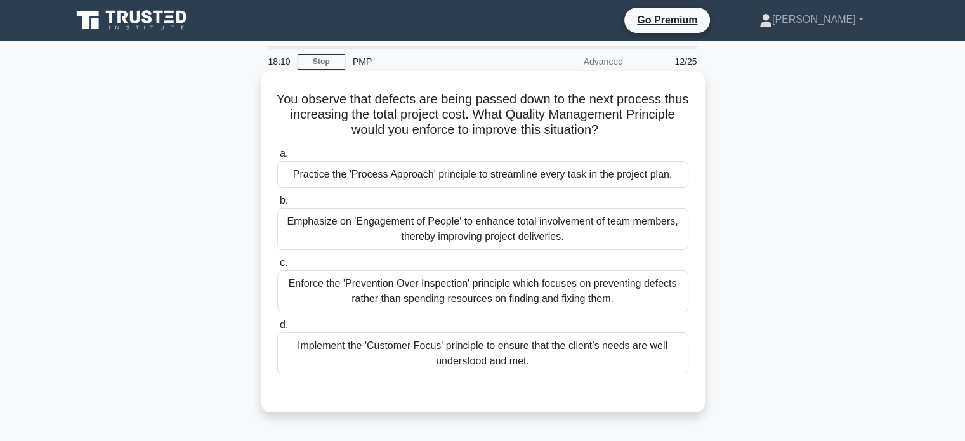
click at [477, 281] on div "Enforce the 'Prevention Over Inspection' principle which focuses on preventing …" at bounding box center [482, 291] width 411 height 42
click at [277, 267] on input "c. Enforce the 'Prevention Over Inspection' principle which focuses on preventi…" at bounding box center [277, 263] width 0 height 8
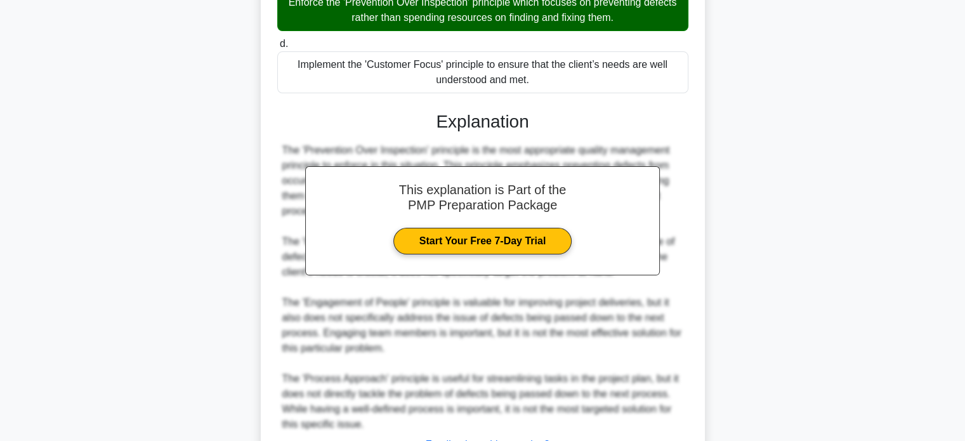
scroll to position [386, 0]
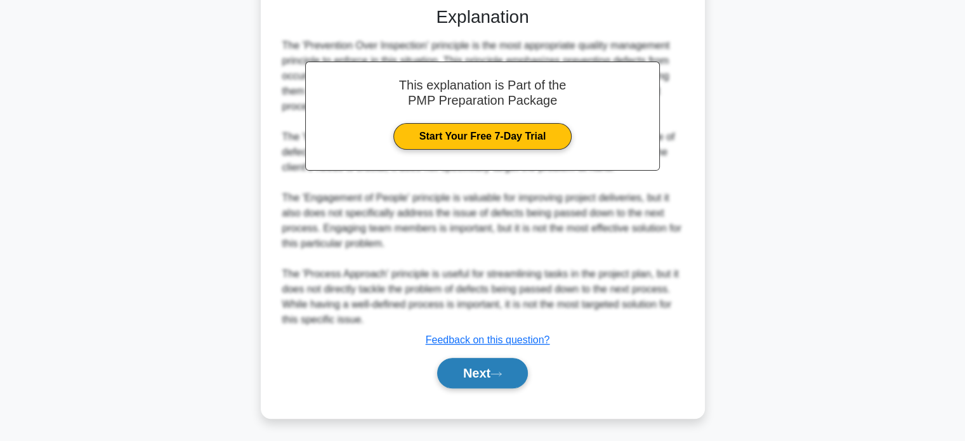
click at [475, 371] on button "Next" at bounding box center [482, 373] width 91 height 30
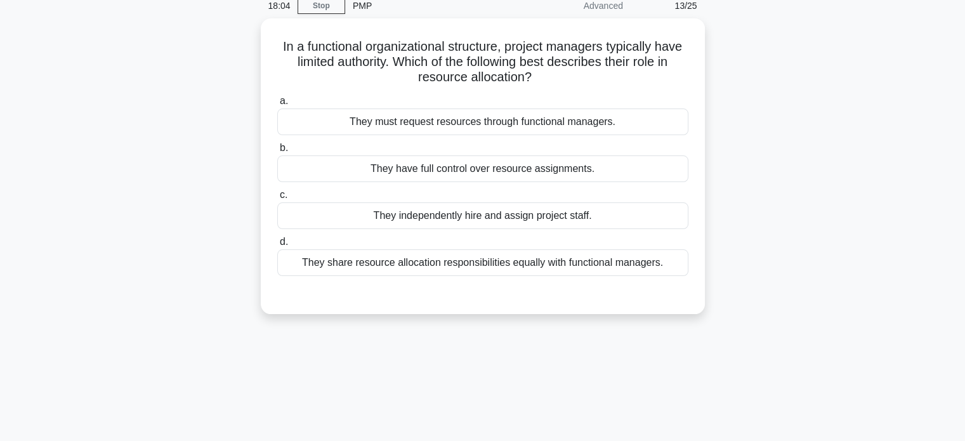
scroll to position [48, 0]
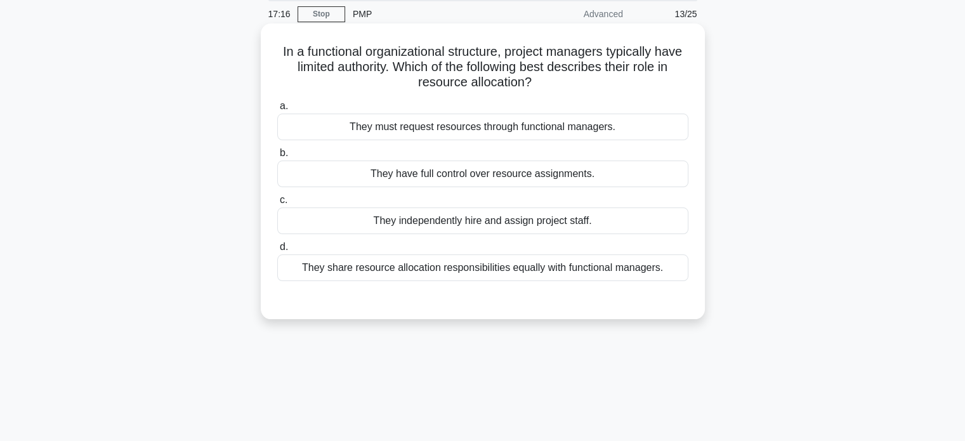
click at [510, 131] on div "They must request resources through functional managers." at bounding box center [482, 127] width 411 height 27
click at [277, 110] on input "a. They must request resources through functional managers." at bounding box center [277, 106] width 0 height 8
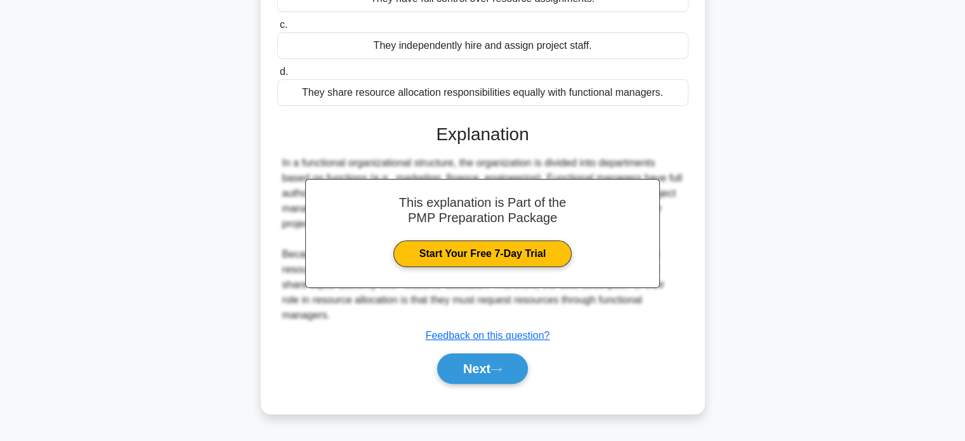
scroll to position [244, 0]
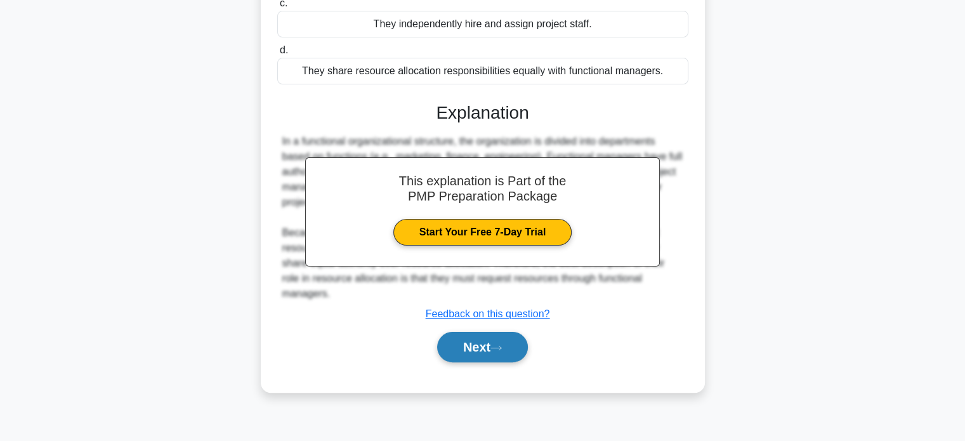
click at [480, 344] on button "Next" at bounding box center [482, 347] width 91 height 30
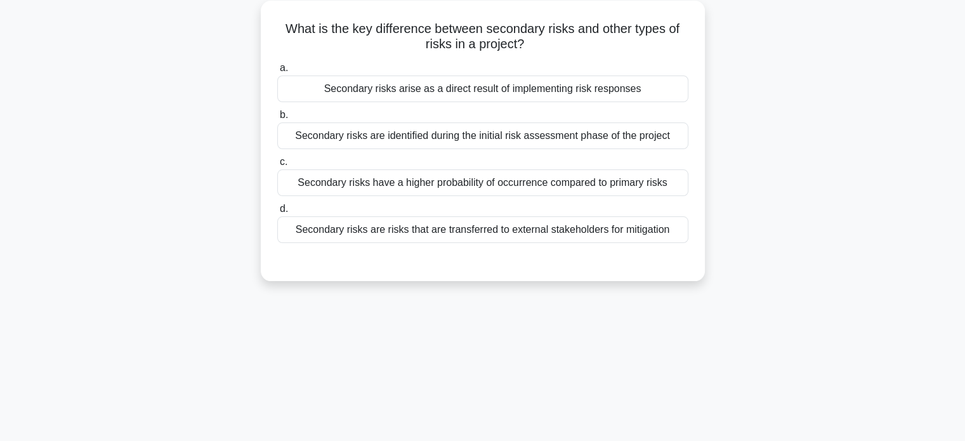
scroll to position [40, 0]
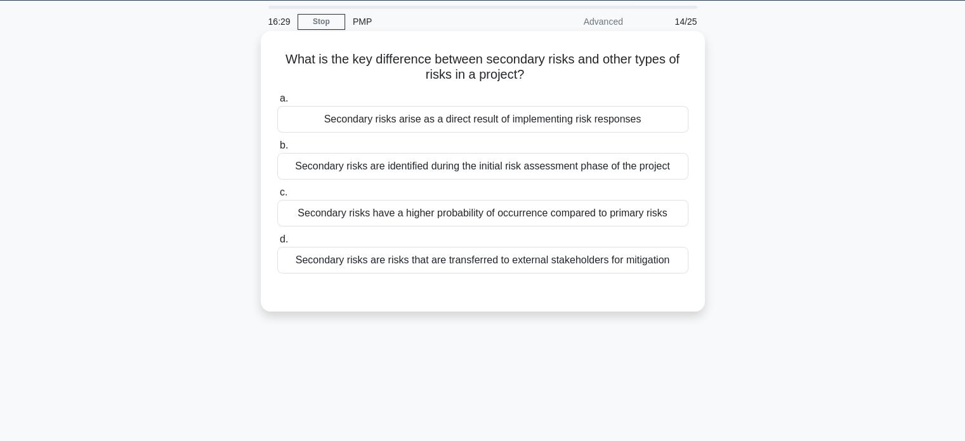
click at [459, 167] on div "Secondary risks are identified during the initial risk assessment phase of the …" at bounding box center [482, 166] width 411 height 27
click at [277, 150] on input "b. Secondary risks are identified during the initial risk assessment phase of t…" at bounding box center [277, 145] width 0 height 8
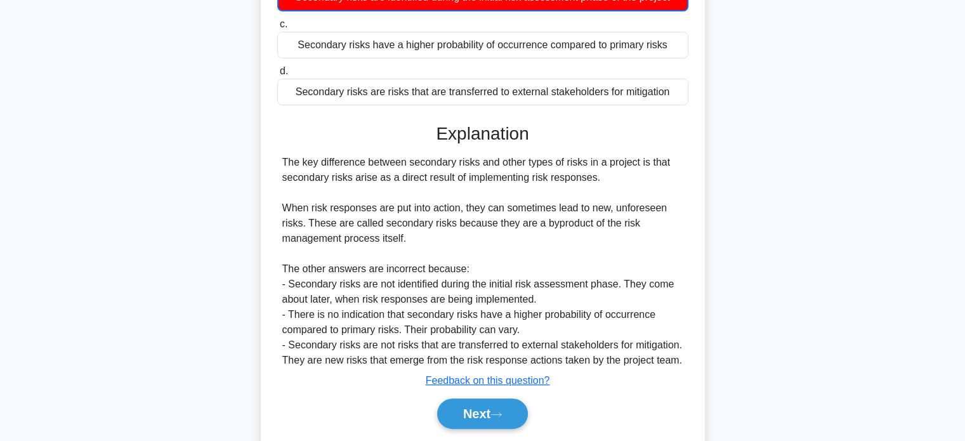
scroll to position [250, 0]
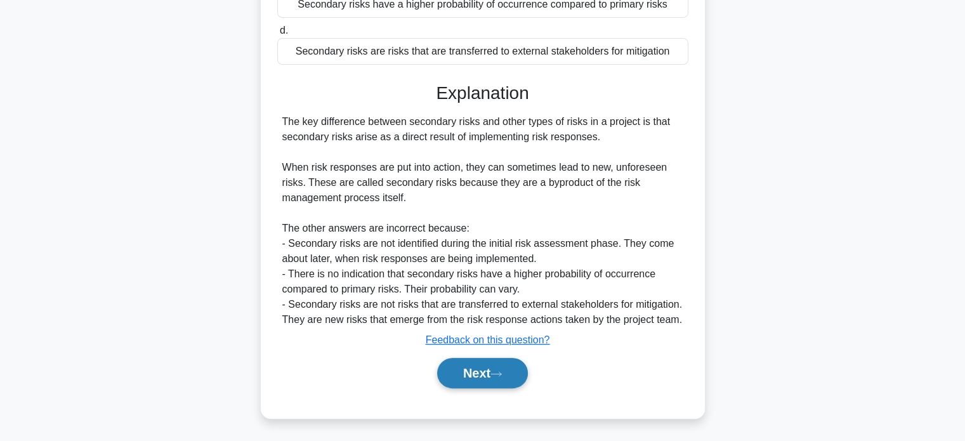
click at [464, 374] on button "Next" at bounding box center [482, 373] width 91 height 30
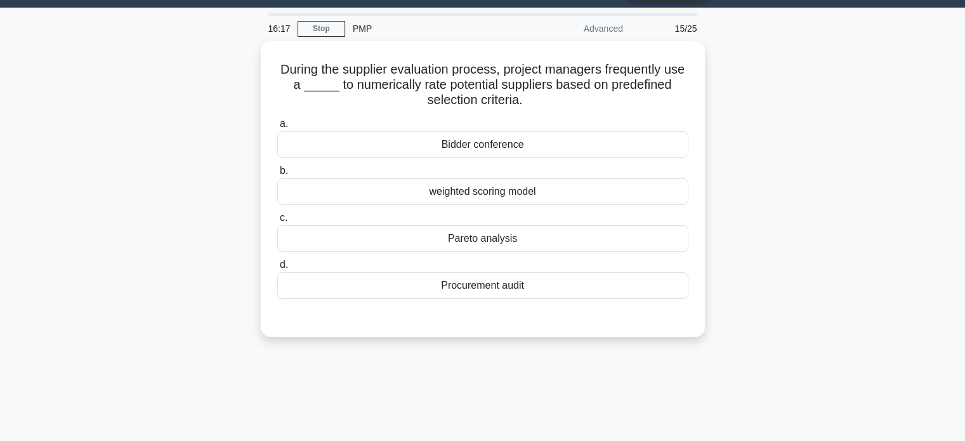
scroll to position [9, 0]
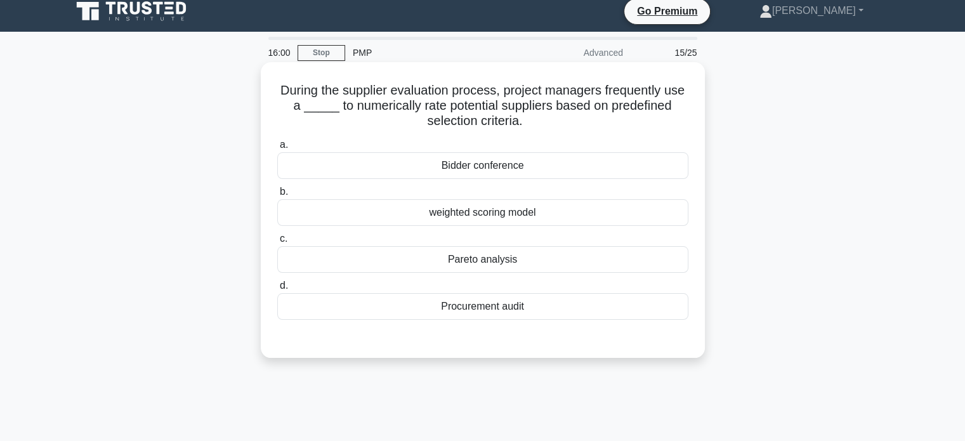
click at [484, 261] on div "Pareto analysis" at bounding box center [482, 259] width 411 height 27
click at [277, 243] on input "c. Pareto analysis" at bounding box center [277, 239] width 0 height 8
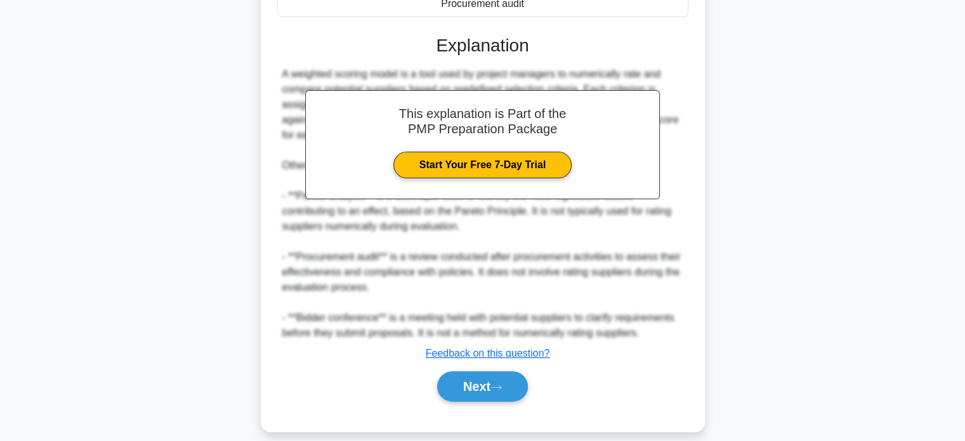
scroll to position [326, 0]
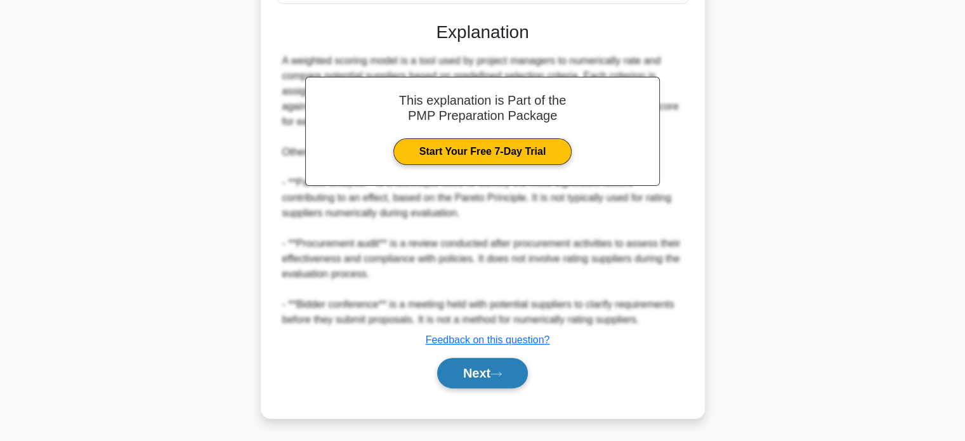
click at [482, 375] on button "Next" at bounding box center [482, 373] width 91 height 30
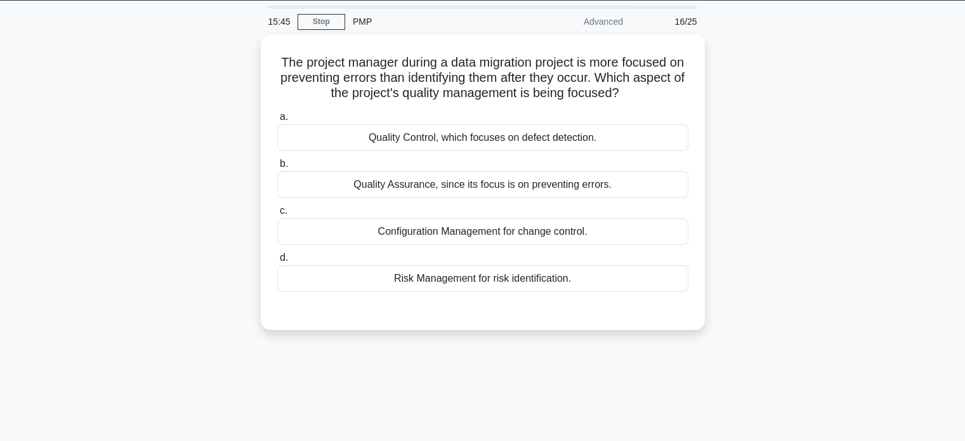
scroll to position [38, 0]
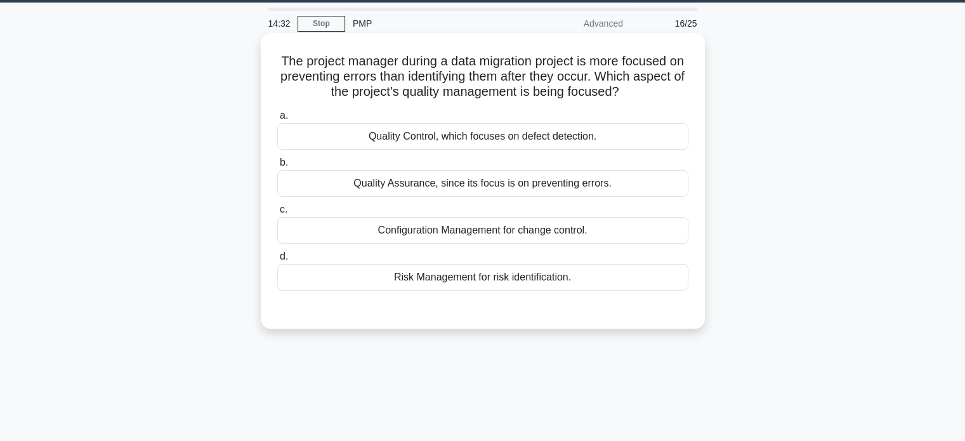
click at [452, 138] on div "Quality Control, which focuses on defect detection." at bounding box center [482, 136] width 411 height 27
click at [277, 120] on input "a. Quality Control, which focuses on defect detection." at bounding box center [277, 116] width 0 height 8
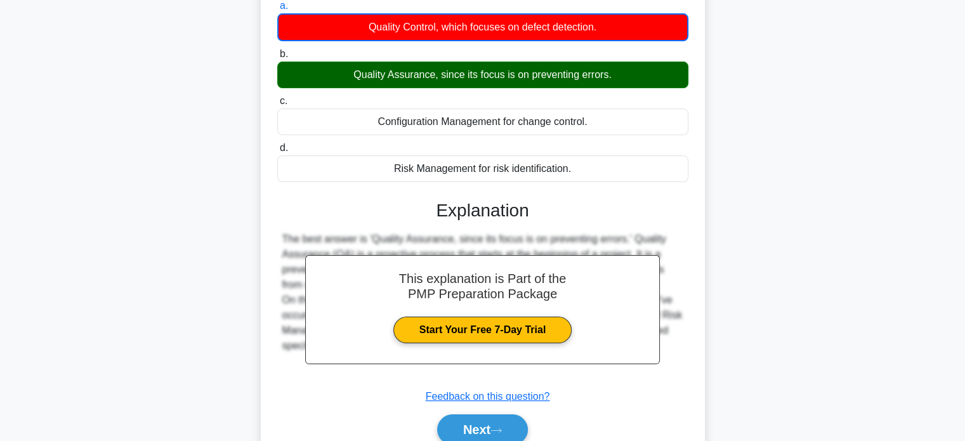
scroll to position [244, 0]
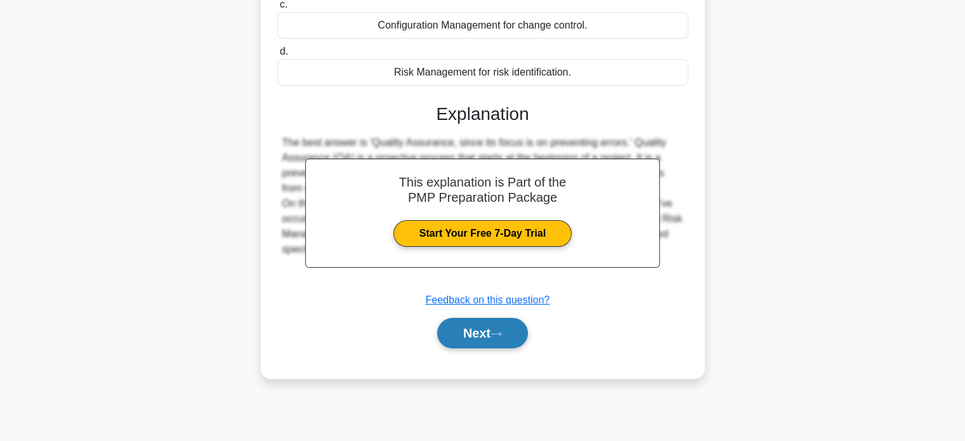
click at [464, 334] on button "Next" at bounding box center [482, 333] width 91 height 30
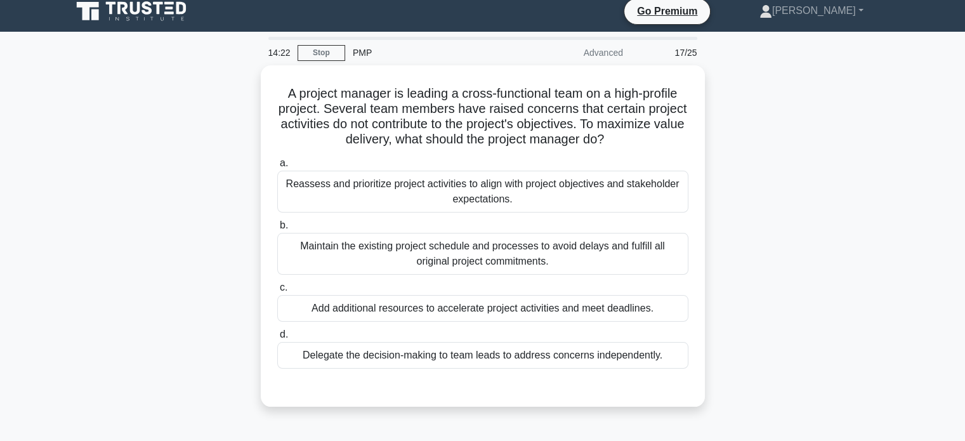
scroll to position [0, 0]
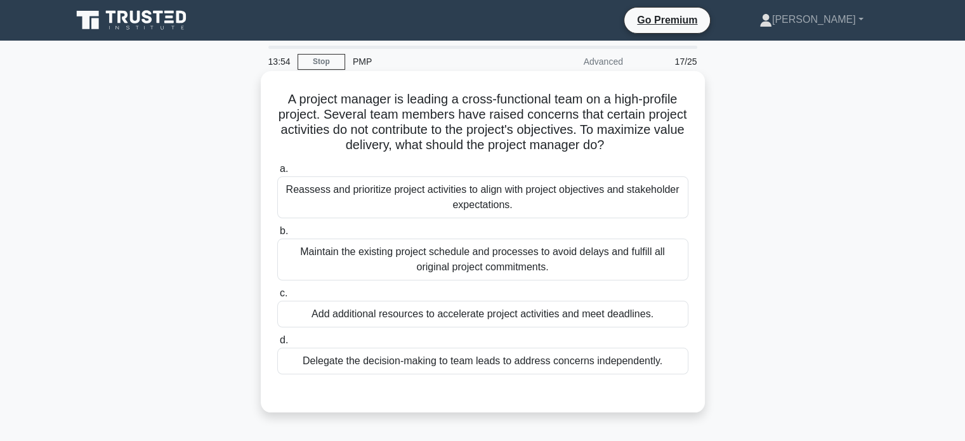
click at [523, 199] on div "Reassess and prioritize project activities to align with project objectives and…" at bounding box center [482, 197] width 411 height 42
click at [277, 173] on input "a. Reassess and prioritize project activities to align with project objectives …" at bounding box center [277, 169] width 0 height 8
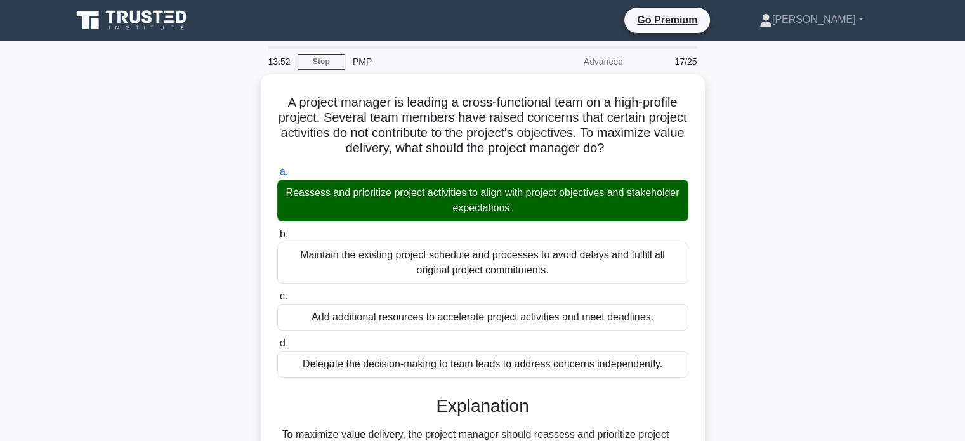
scroll to position [244, 0]
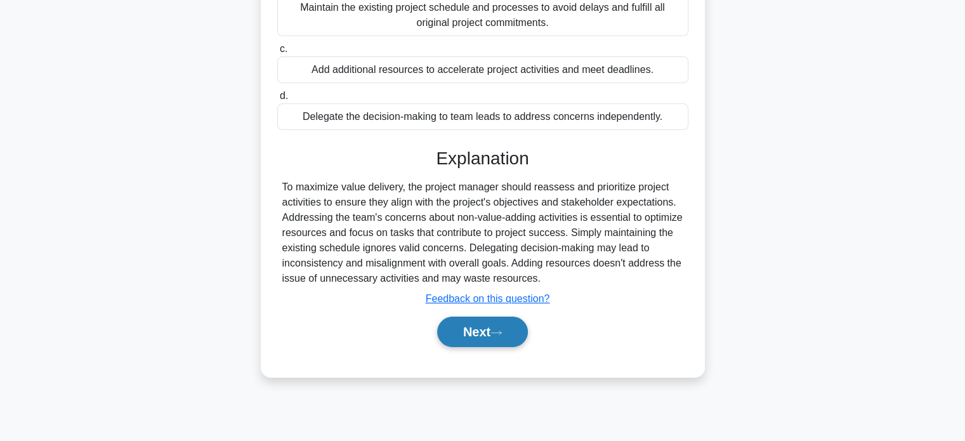
click at [476, 334] on button "Next" at bounding box center [482, 332] width 91 height 30
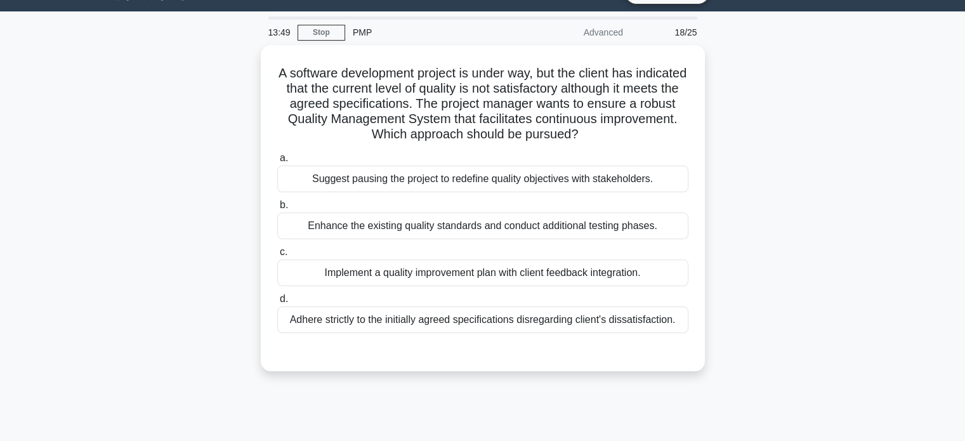
scroll to position [28, 0]
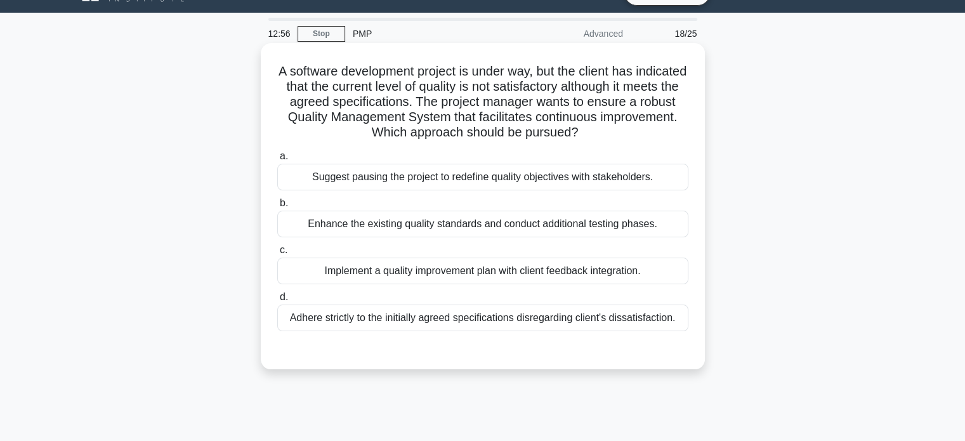
click at [487, 319] on div "Adhere strictly to the initially agreed specifications disregarding client's di…" at bounding box center [482, 318] width 411 height 27
click at [277, 301] on input "d. Adhere strictly to the initially agreed specifications disregarding client's…" at bounding box center [277, 297] width 0 height 8
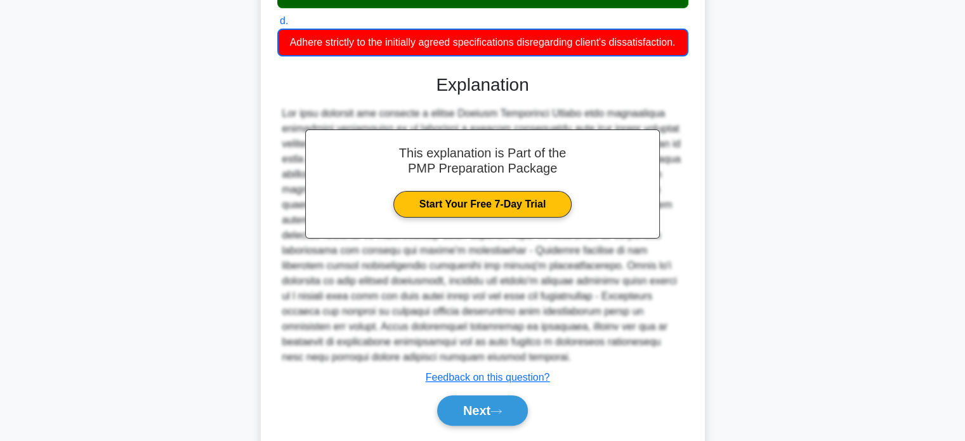
scroll to position [341, 0]
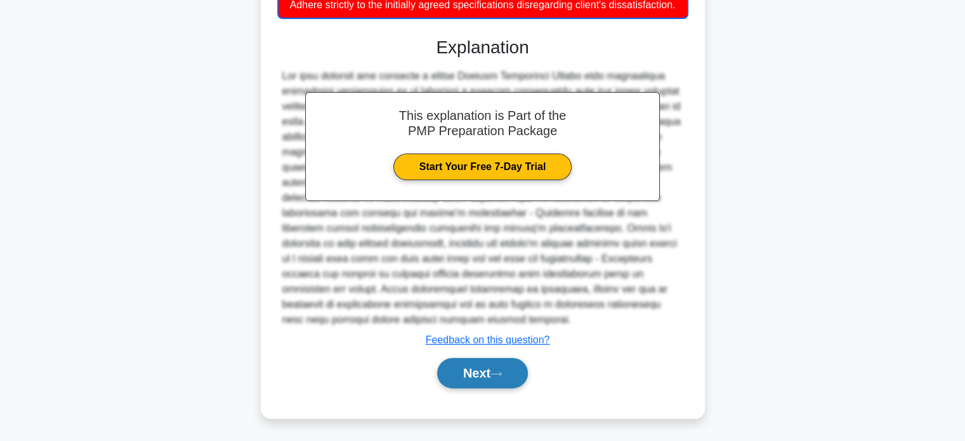
click at [485, 366] on button "Next" at bounding box center [482, 373] width 91 height 30
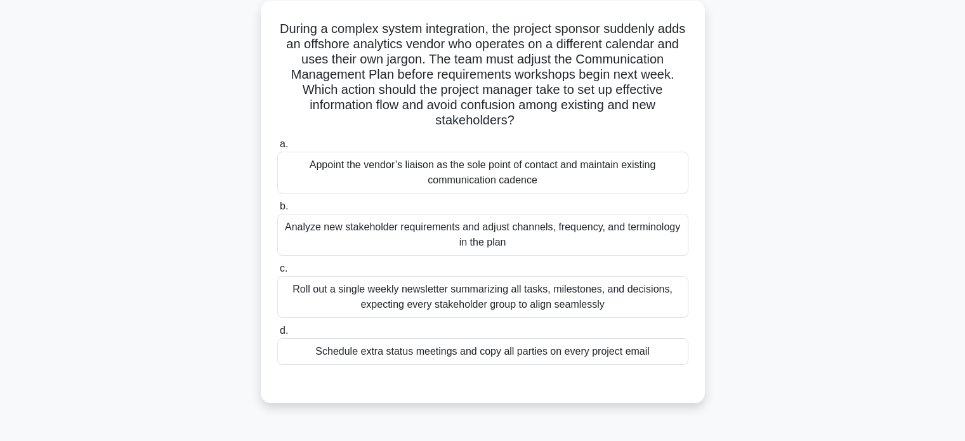
scroll to position [74, 0]
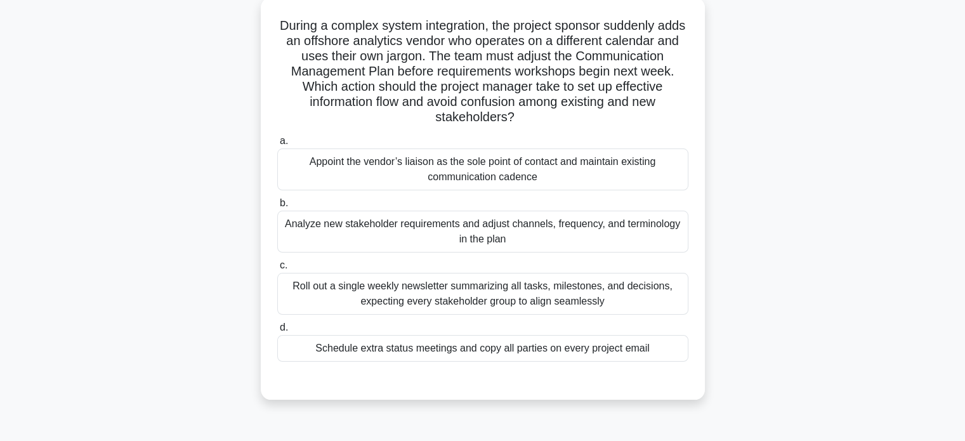
click at [472, 233] on div "Analyze new stakeholder requirements and adjust channels, frequency, and termin…" at bounding box center [482, 232] width 411 height 42
click at [277, 207] on input "b. Analyze new stakeholder requirements and adjust channels, frequency, and ter…" at bounding box center [277, 203] width 0 height 8
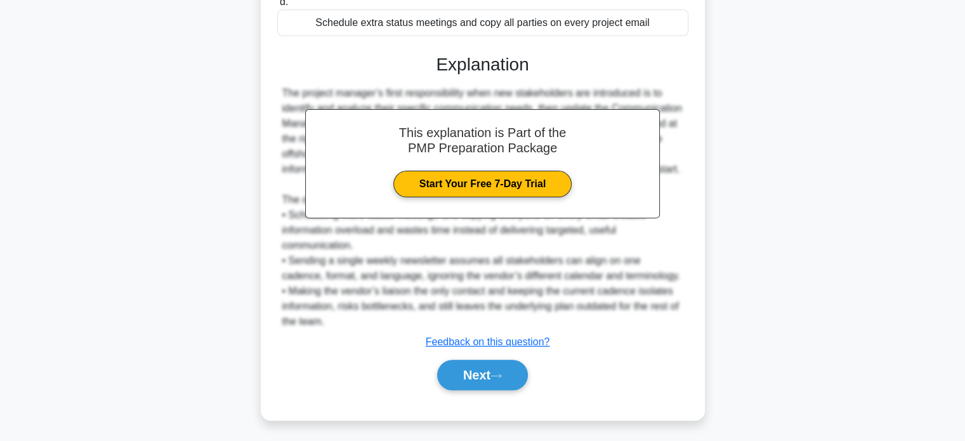
scroll to position [416, 0]
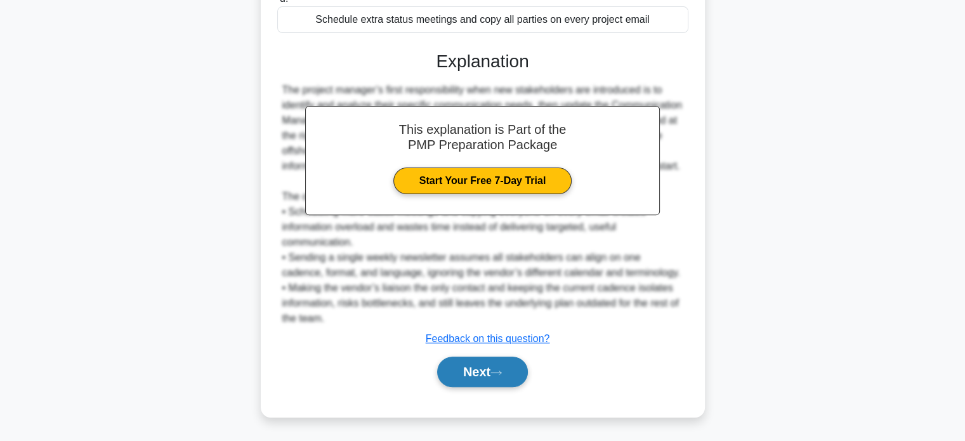
click at [473, 377] on button "Next" at bounding box center [482, 372] width 91 height 30
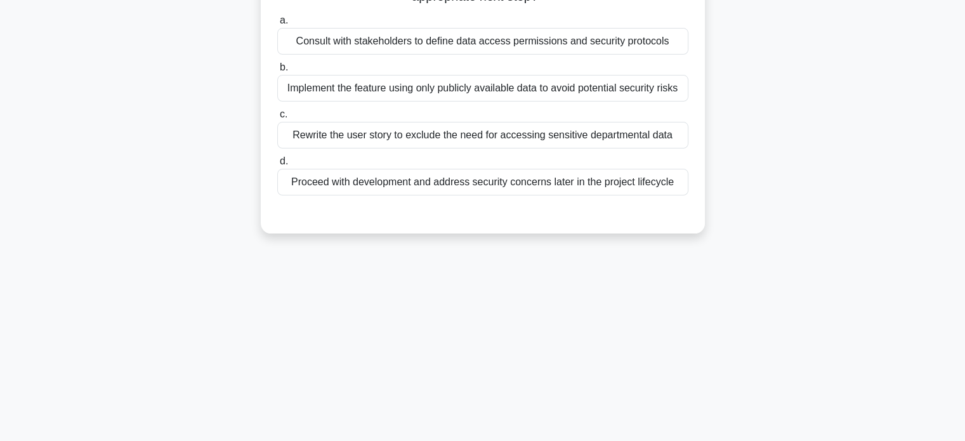
scroll to position [27, 0]
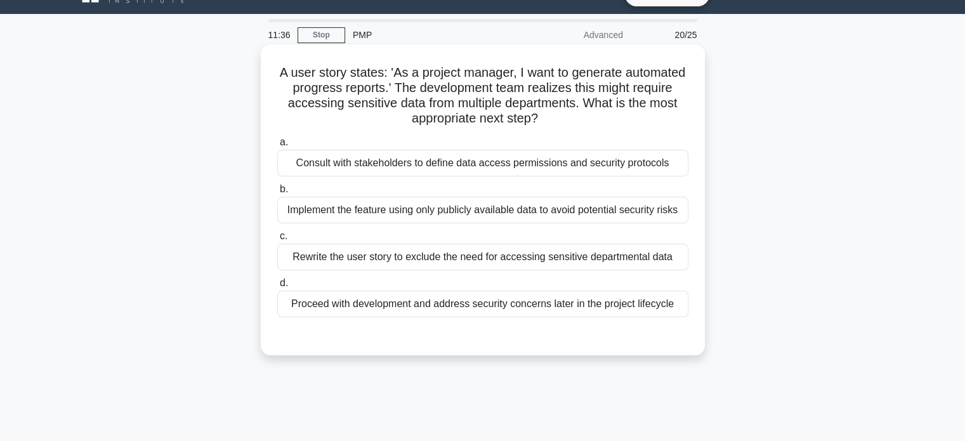
click at [471, 169] on div "Consult with stakeholders to define data access permissions and security protoc…" at bounding box center [482, 163] width 411 height 27
click at [277, 147] on input "a. Consult with stakeholders to define data access permissions and security pro…" at bounding box center [277, 142] width 0 height 8
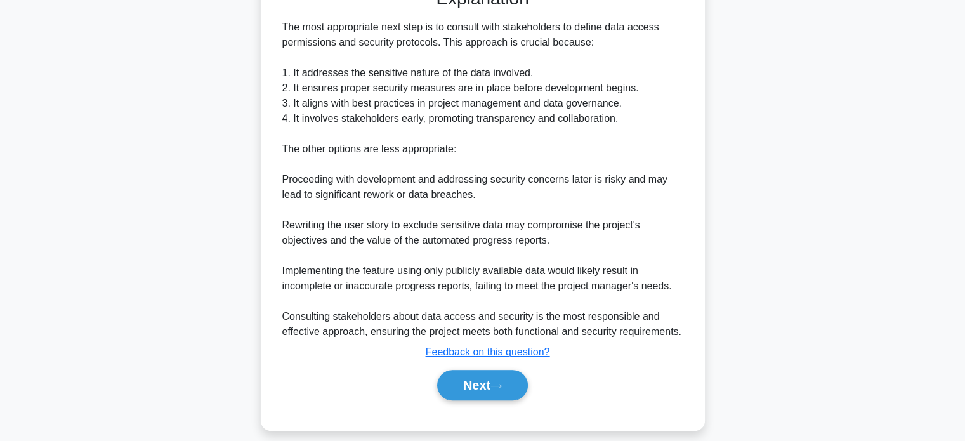
scroll to position [386, 0]
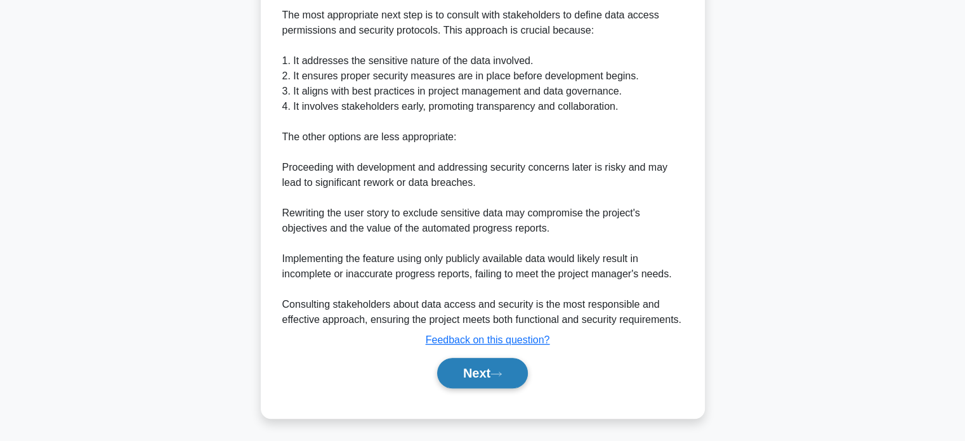
click at [475, 372] on button "Next" at bounding box center [482, 373] width 91 height 30
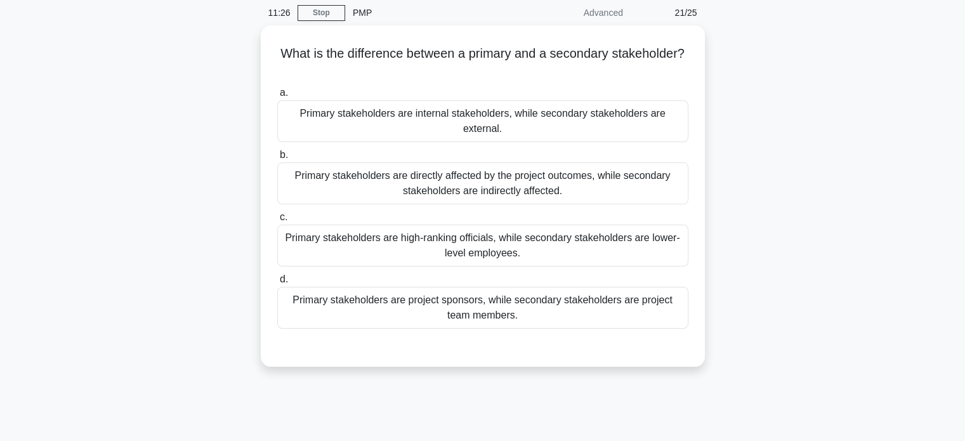
scroll to position [43, 0]
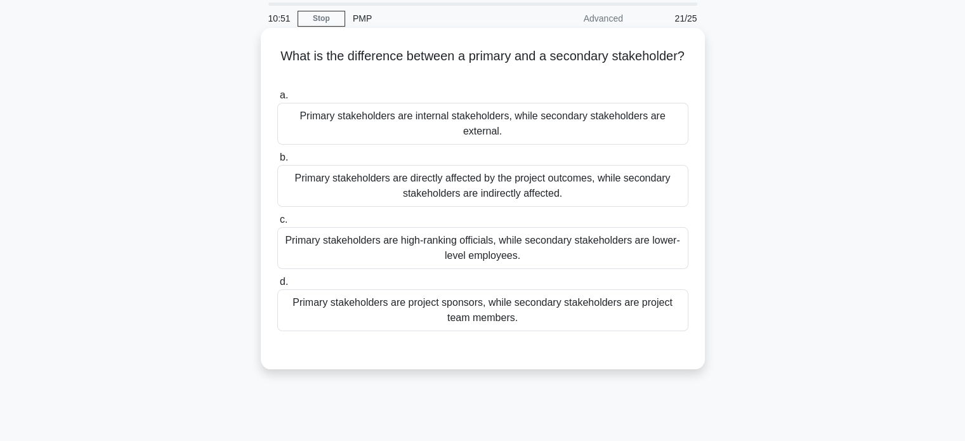
click at [473, 231] on div "Primary stakeholders are high-ranking officials, while secondary stakeholders a…" at bounding box center [482, 248] width 411 height 42
click at [277, 224] on input "c. Primary stakeholders are high-ranking officials, while secondary stakeholder…" at bounding box center [277, 220] width 0 height 8
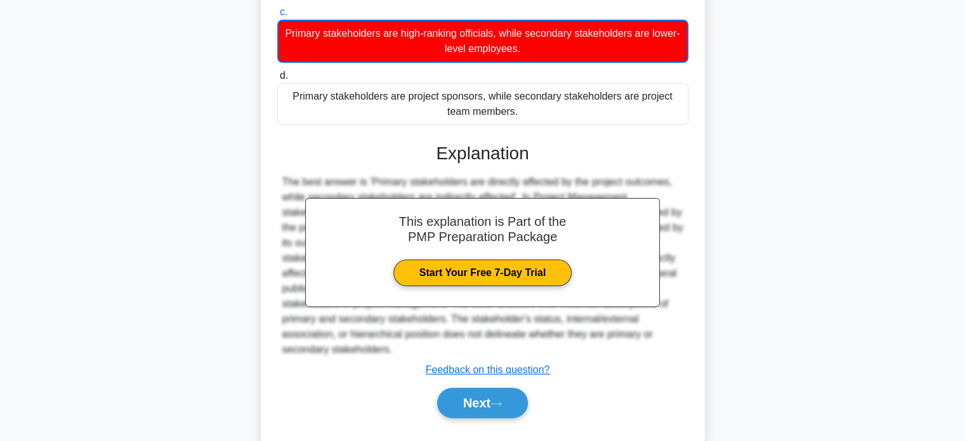
scroll to position [265, 0]
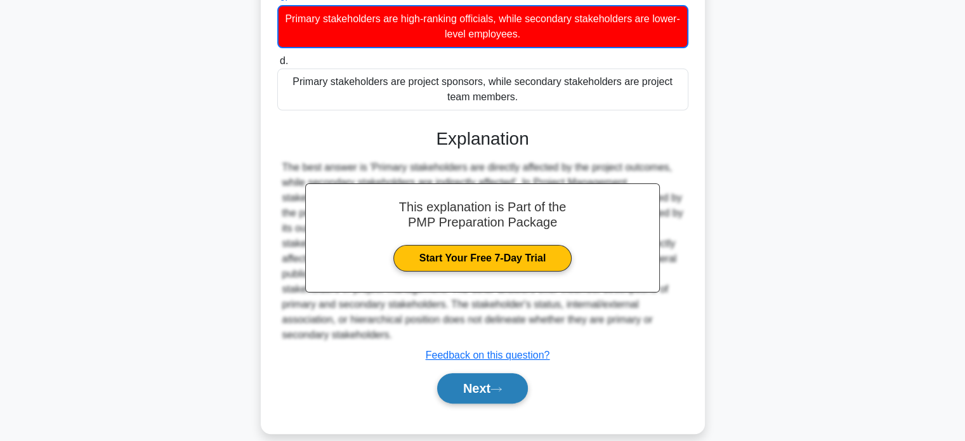
click at [472, 375] on button "Next" at bounding box center [482, 388] width 91 height 30
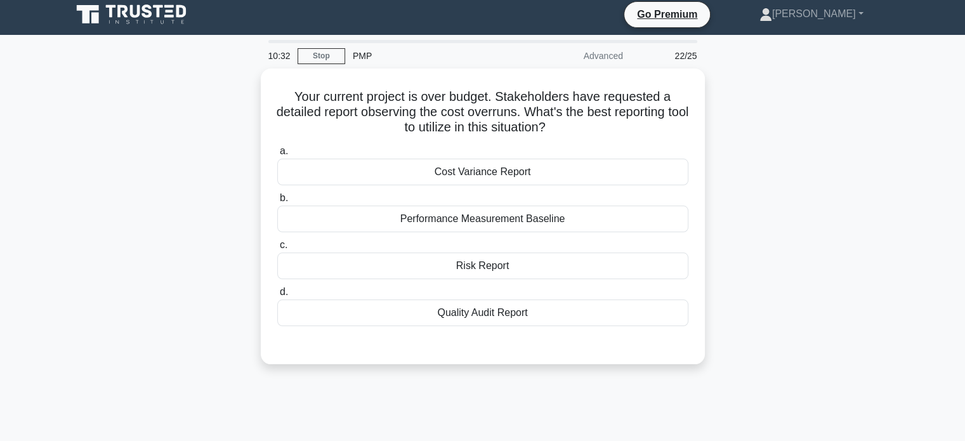
scroll to position [0, 0]
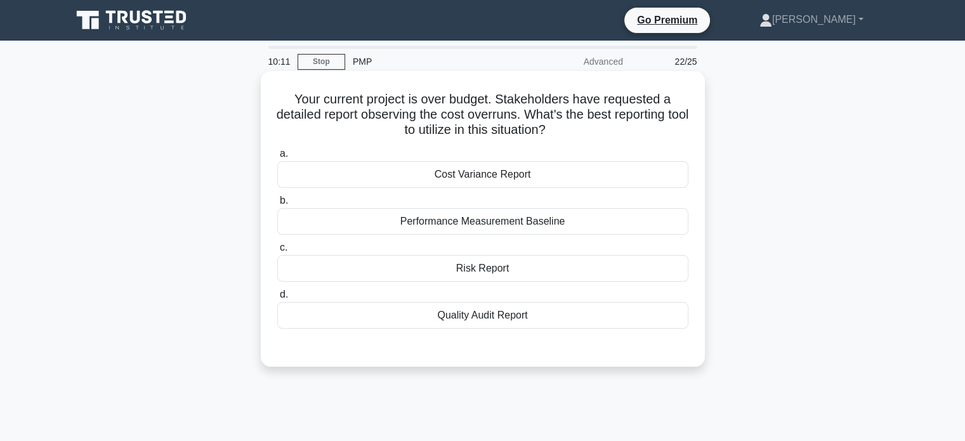
click at [508, 177] on div "Cost Variance Report" at bounding box center [482, 174] width 411 height 27
click at [277, 158] on input "a. Cost Variance Report" at bounding box center [277, 154] width 0 height 8
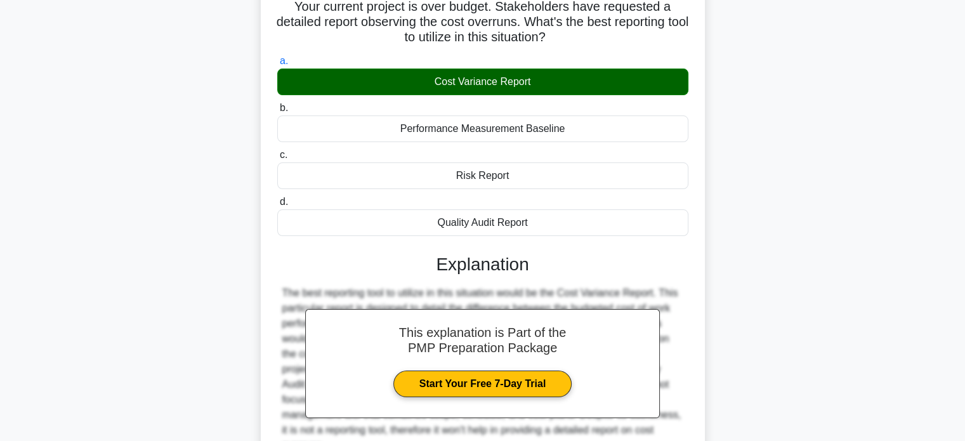
scroll to position [244, 0]
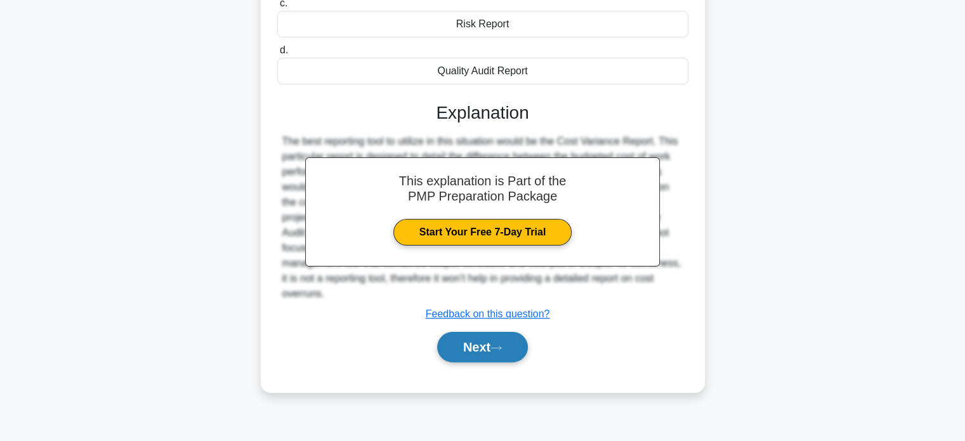
click at [476, 332] on button "Next" at bounding box center [482, 347] width 91 height 30
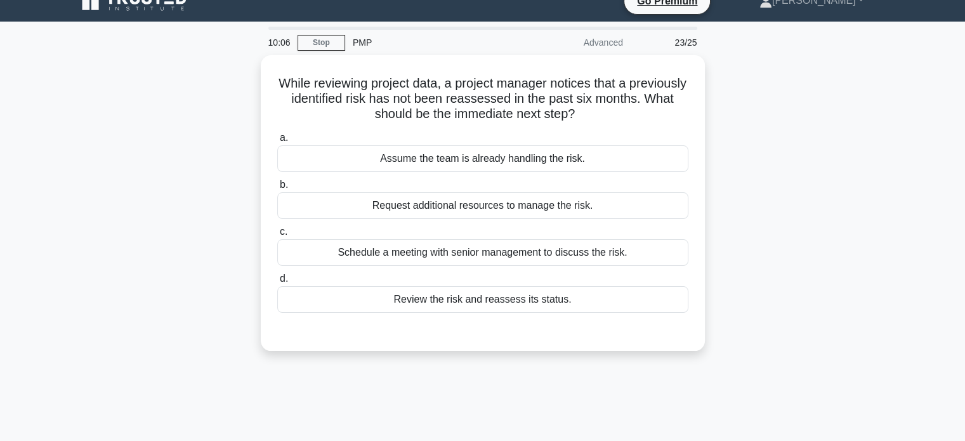
scroll to position [18, 0]
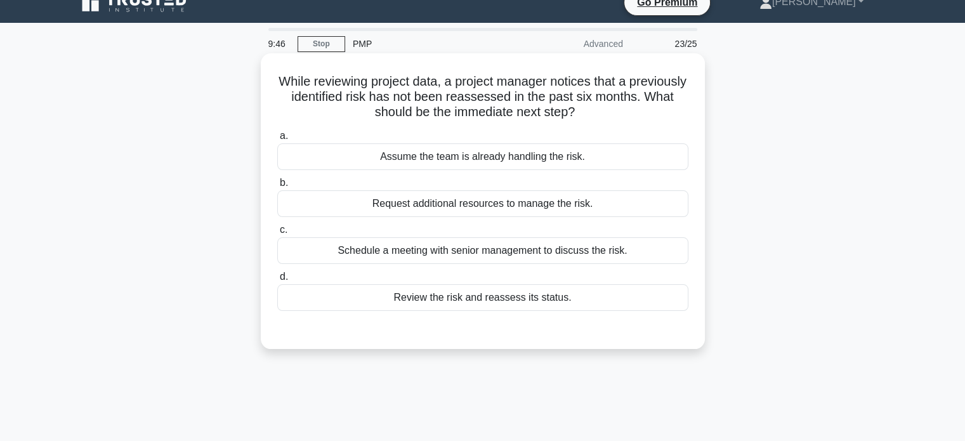
click at [532, 253] on div "Schedule a meeting with senior management to discuss the risk." at bounding box center [482, 250] width 411 height 27
click at [277, 234] on input "c. Schedule a meeting with senior management to discuss the risk." at bounding box center [277, 230] width 0 height 8
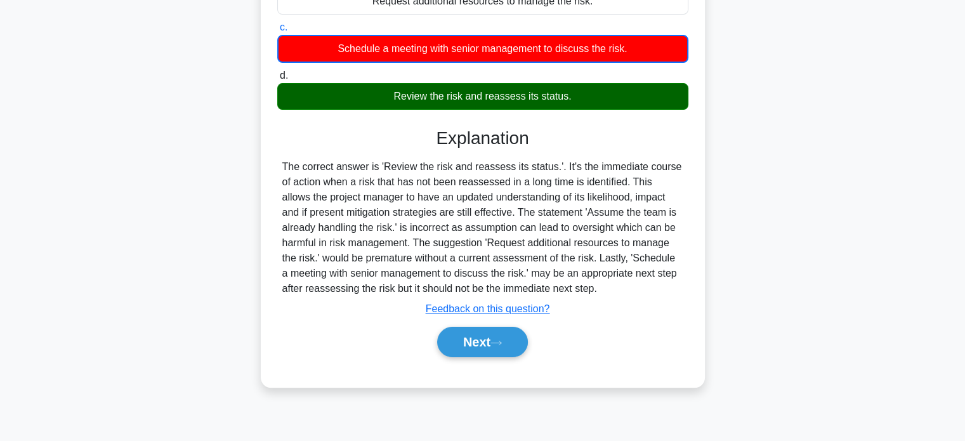
scroll to position [229, 0]
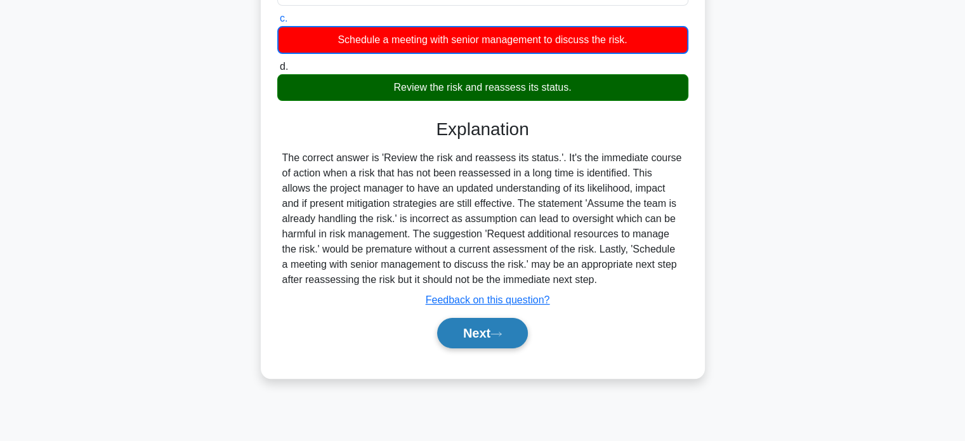
click at [473, 332] on button "Next" at bounding box center [482, 333] width 91 height 30
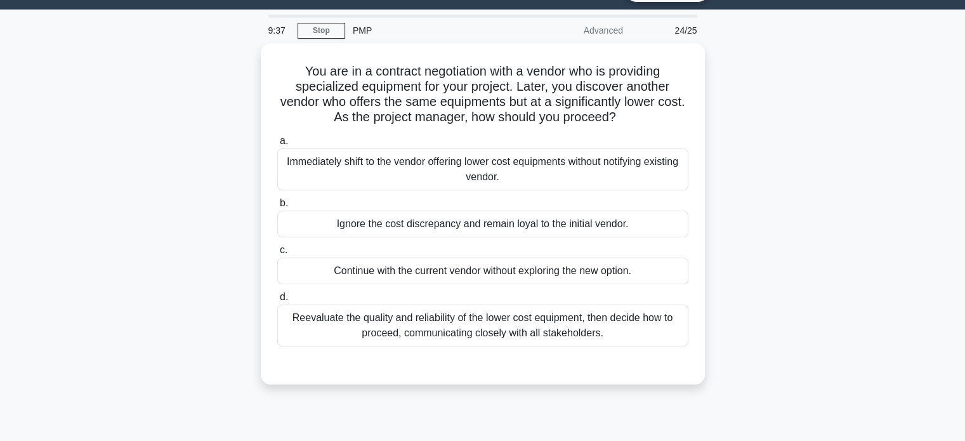
scroll to position [30, 0]
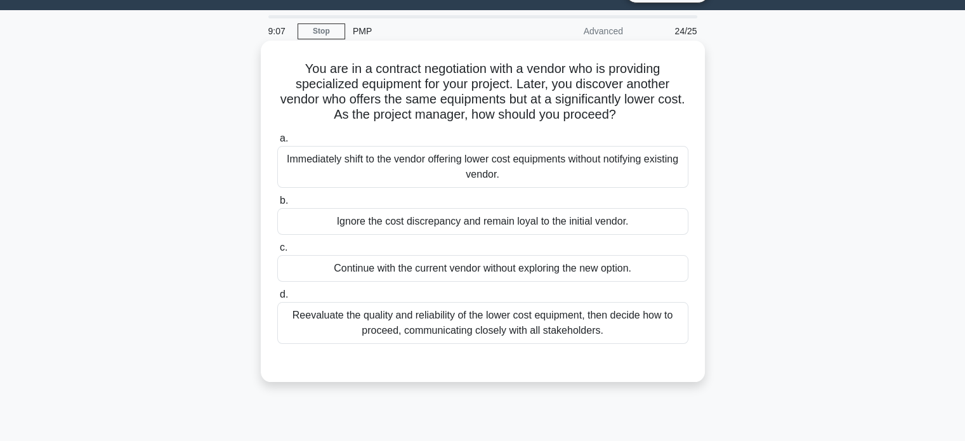
click at [449, 325] on div "Reevaluate the quality and reliability of the lower cost equipment, then decide…" at bounding box center [482, 323] width 411 height 42
click at [277, 299] on input "d. Reevaluate the quality and reliability of the lower cost equipment, then dec…" at bounding box center [277, 295] width 0 height 8
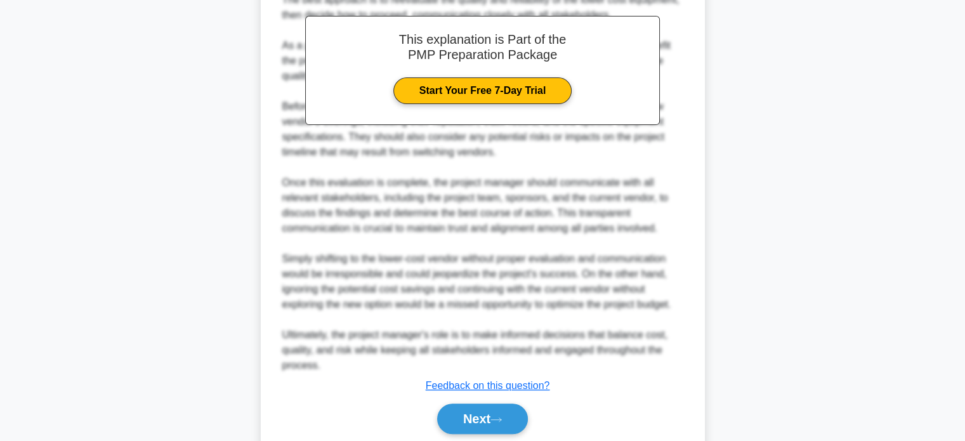
scroll to position [440, 0]
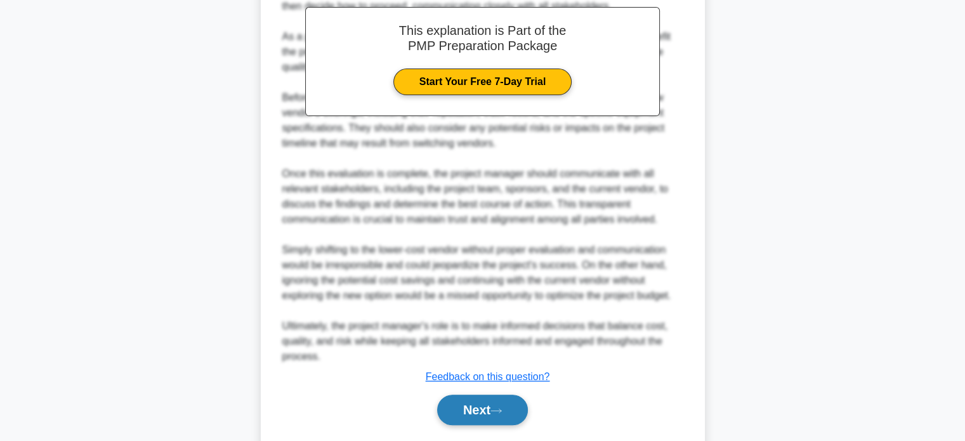
click at [466, 403] on button "Next" at bounding box center [482, 410] width 91 height 30
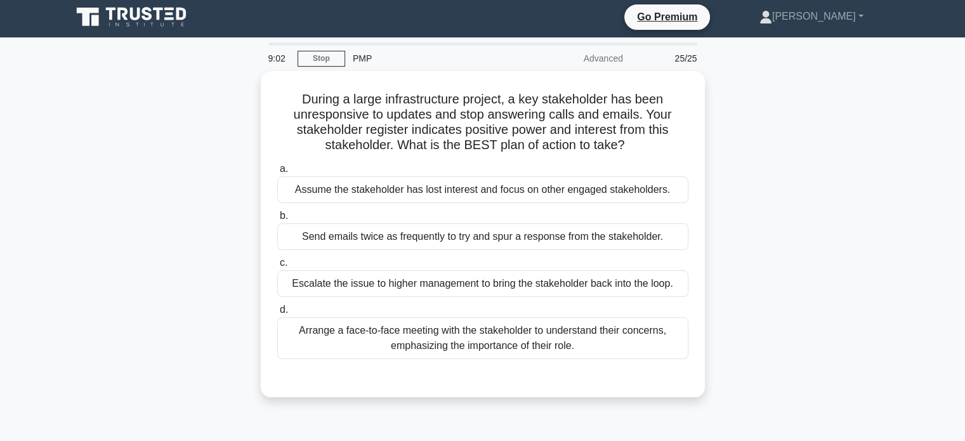
scroll to position [0, 0]
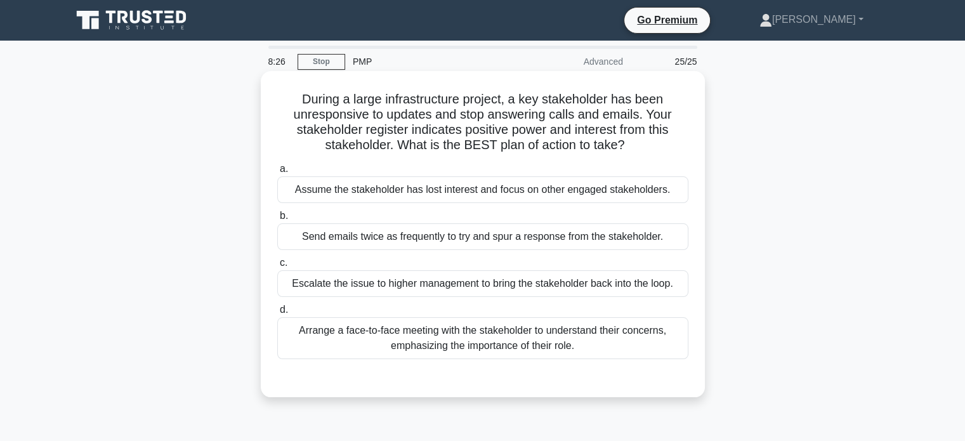
click at [436, 340] on div "Arrange a face-to-face meeting with the stakeholder to understand their concern…" at bounding box center [482, 338] width 411 height 42
click at [277, 314] on input "d. Arrange a face-to-face meeting with the stakeholder to understand their conc…" at bounding box center [277, 310] width 0 height 8
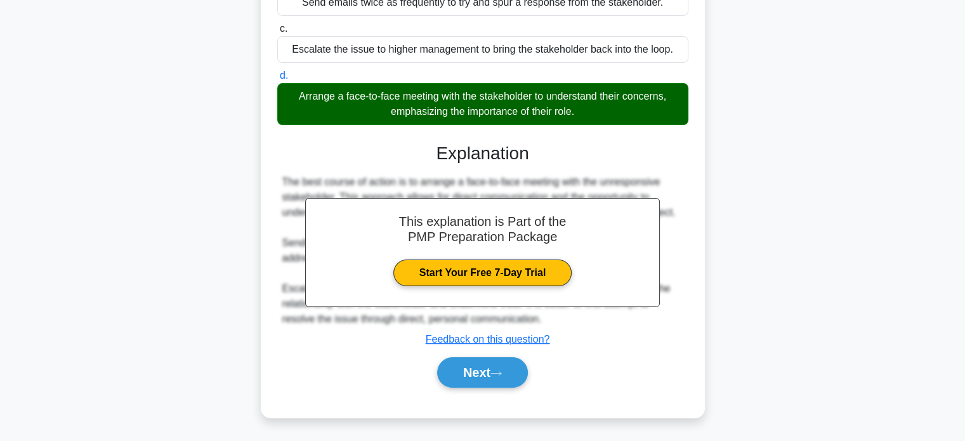
scroll to position [244, 0]
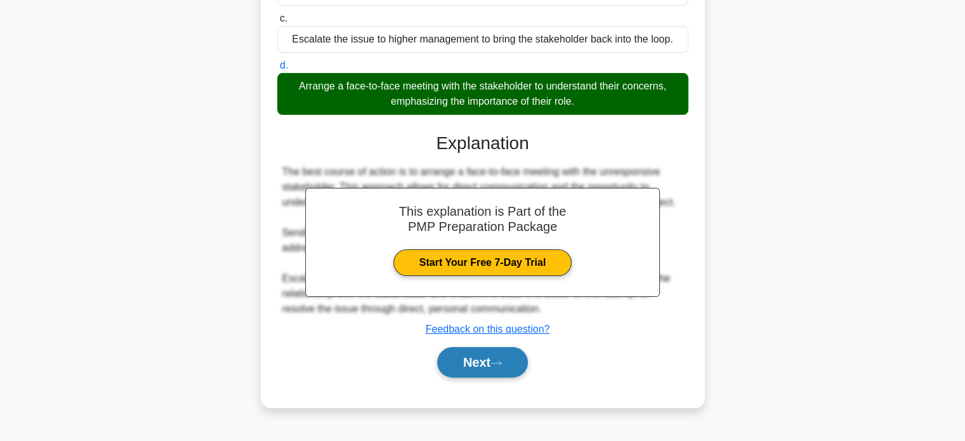
click at [488, 363] on button "Next" at bounding box center [482, 362] width 91 height 30
click at [474, 360] on button "Next" at bounding box center [482, 362] width 91 height 30
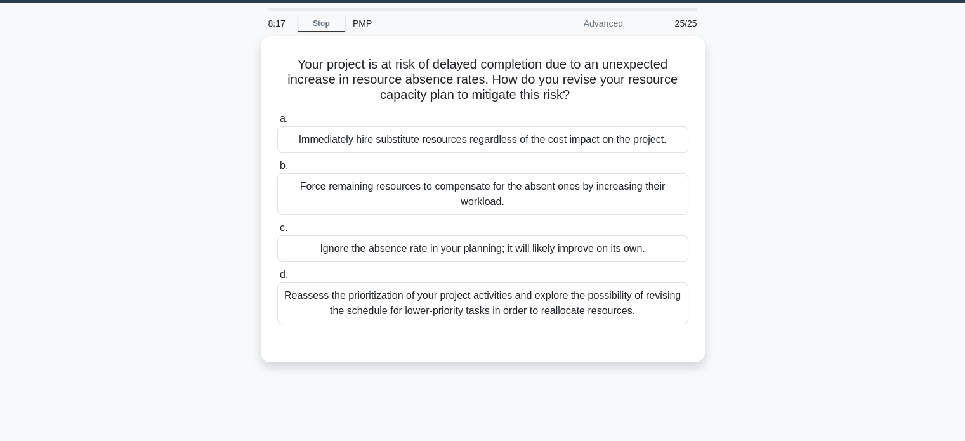
scroll to position [23, 0]
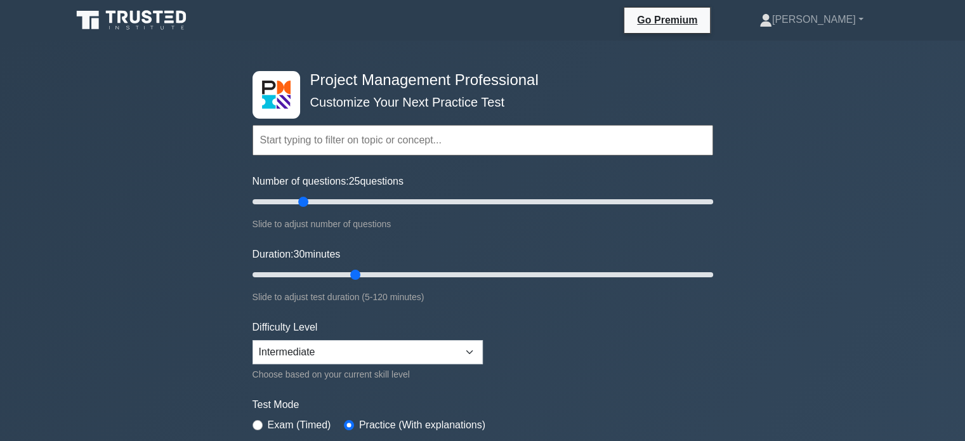
click at [435, 141] on input "text" at bounding box center [483, 140] width 461 height 30
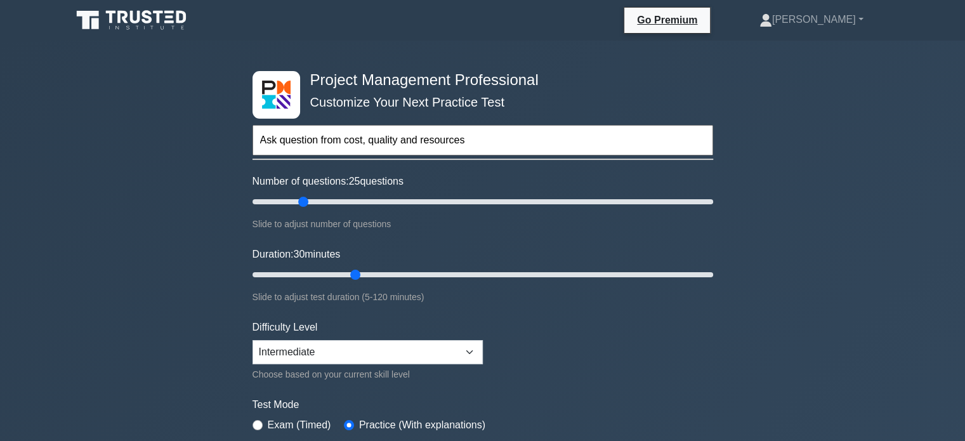
type input "Ask question from cost, quality and resources"
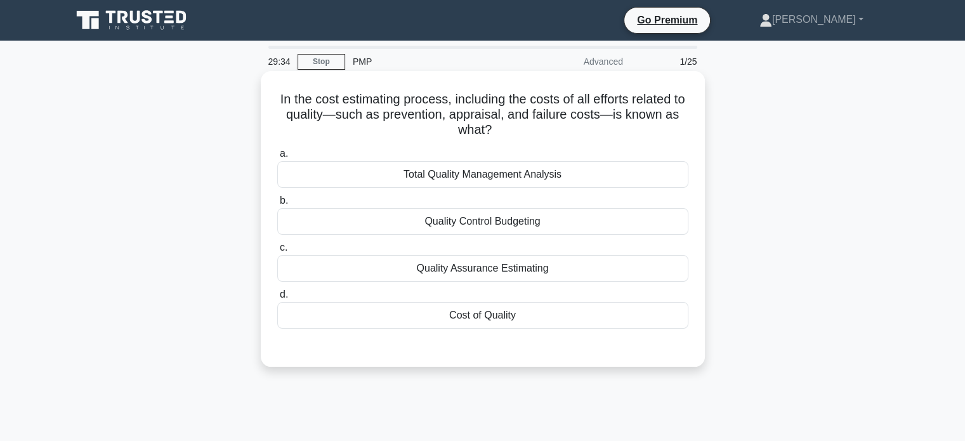
click at [492, 311] on div "Cost of Quality" at bounding box center [482, 315] width 411 height 27
click at [277, 299] on input "d. Cost of Quality" at bounding box center [277, 295] width 0 height 8
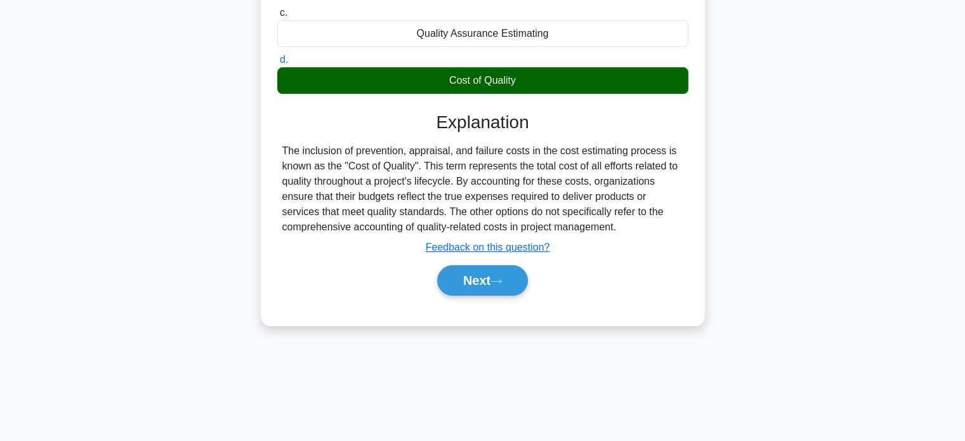
scroll to position [244, 0]
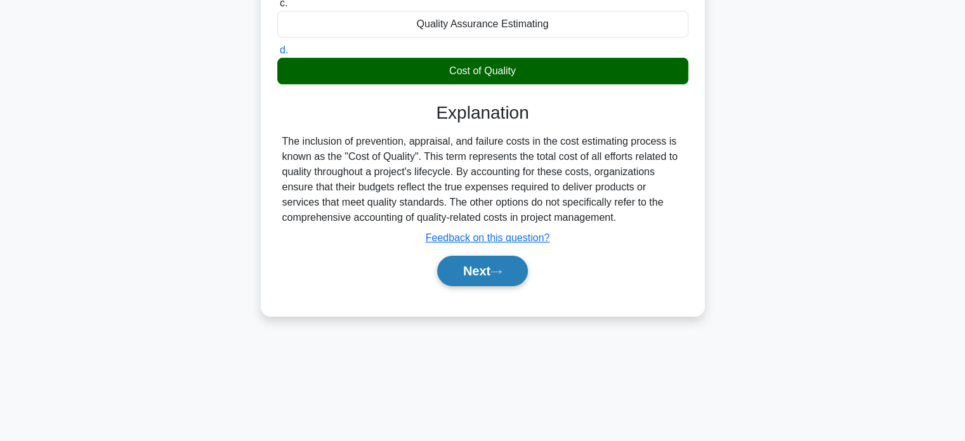
click at [464, 266] on button "Next" at bounding box center [482, 271] width 91 height 30
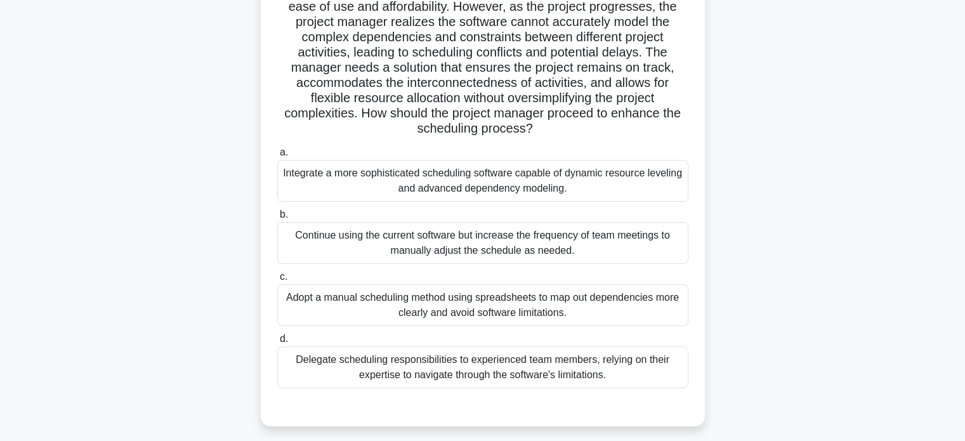
scroll to position [174, 0]
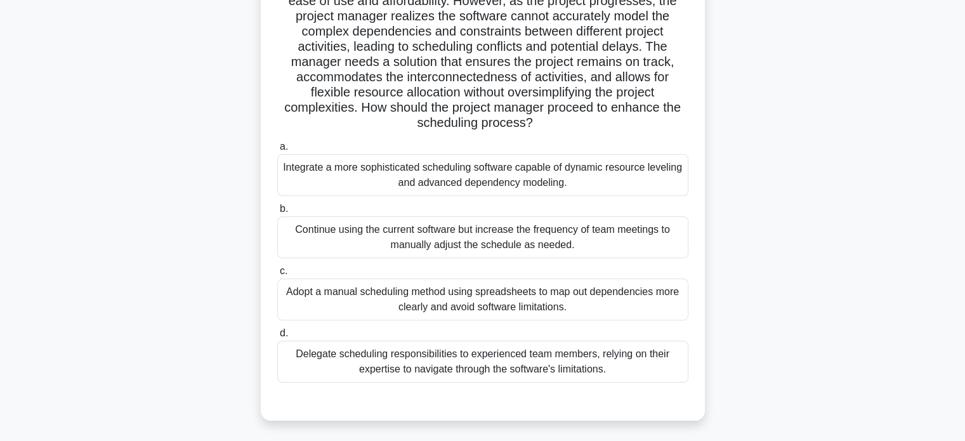
click at [457, 366] on div "Delegate scheduling responsibilities to experienced team members, relying on th…" at bounding box center [482, 362] width 411 height 42
click at [277, 338] on input "d. Delegate scheduling responsibilities to experienced team members, relying on…" at bounding box center [277, 333] width 0 height 8
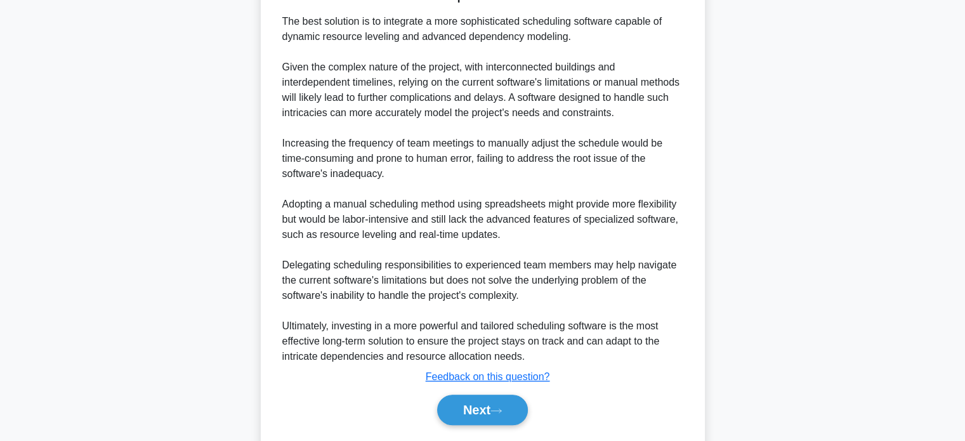
scroll to position [603, 0]
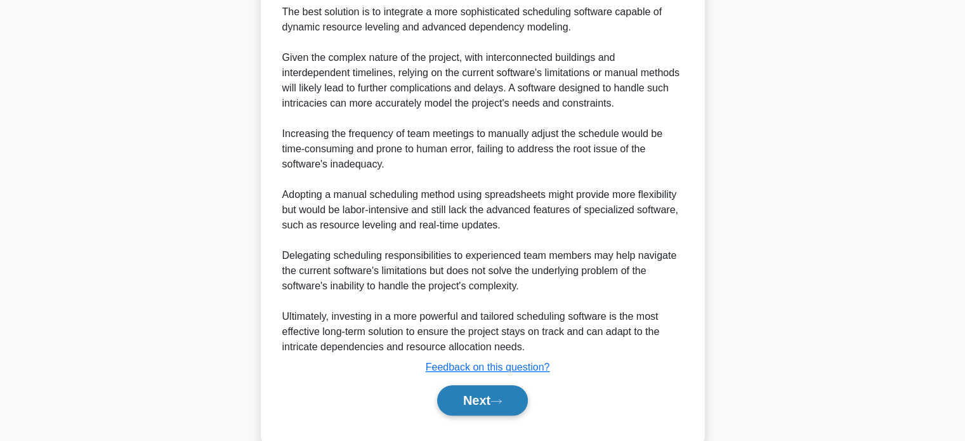
click at [473, 400] on button "Next" at bounding box center [482, 400] width 91 height 30
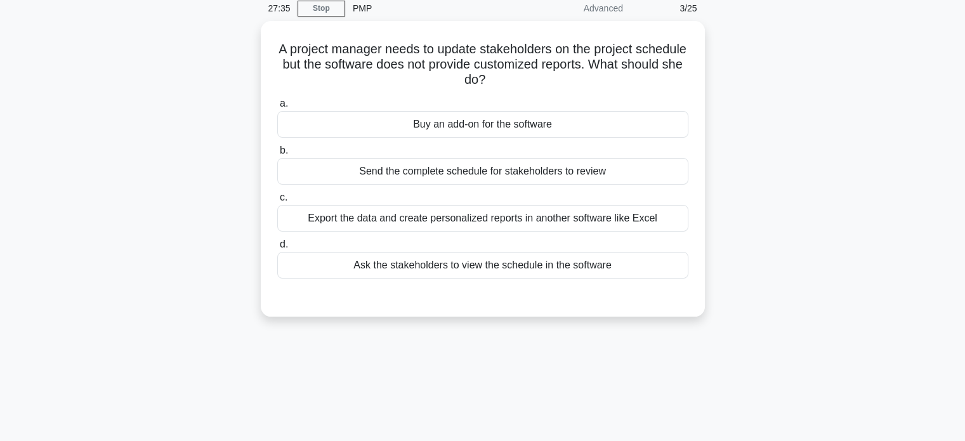
scroll to position [41, 0]
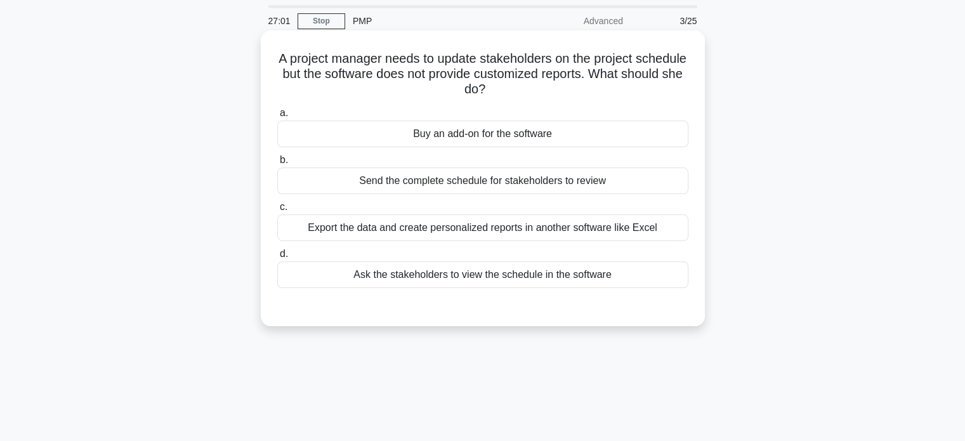
click at [535, 277] on div "Ask the stakeholders to view the schedule in the software" at bounding box center [482, 274] width 411 height 27
click at [277, 258] on input "d. Ask the stakeholders to view the schedule in the software" at bounding box center [277, 254] width 0 height 8
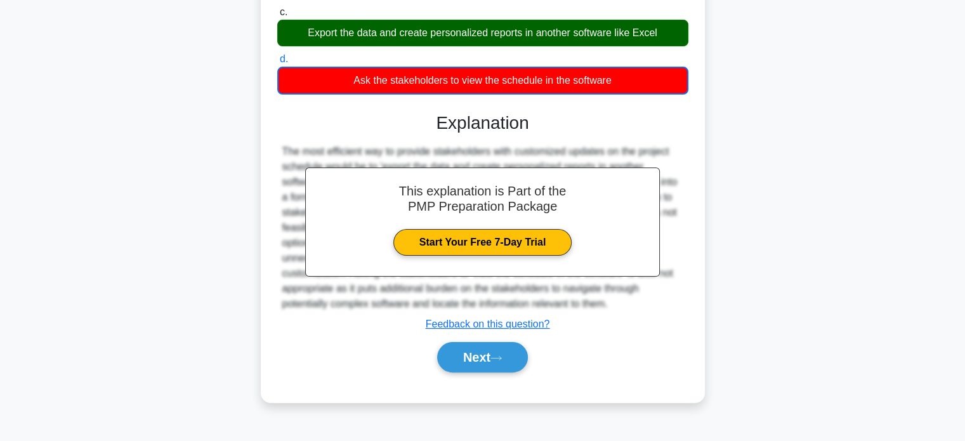
scroll to position [244, 0]
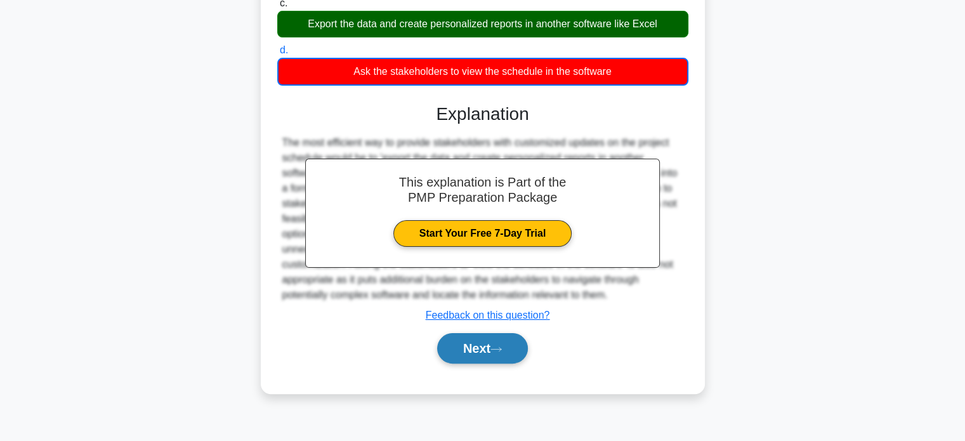
click at [491, 347] on button "Next" at bounding box center [482, 348] width 91 height 30
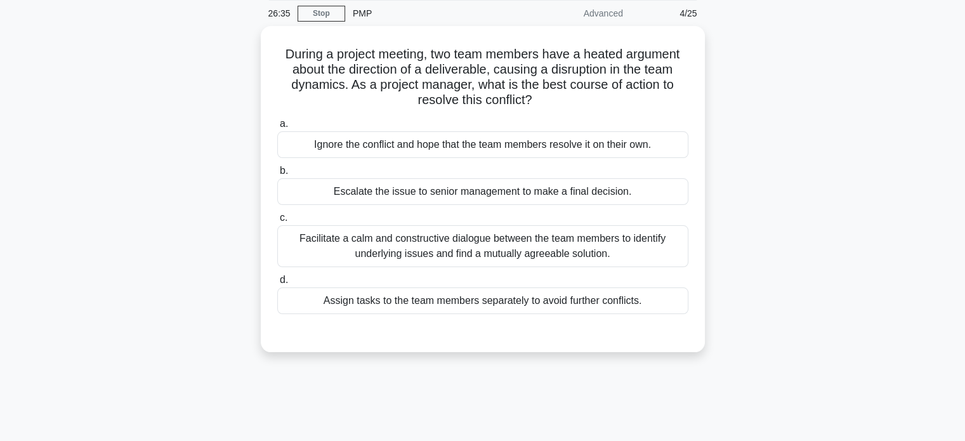
scroll to position [16, 0]
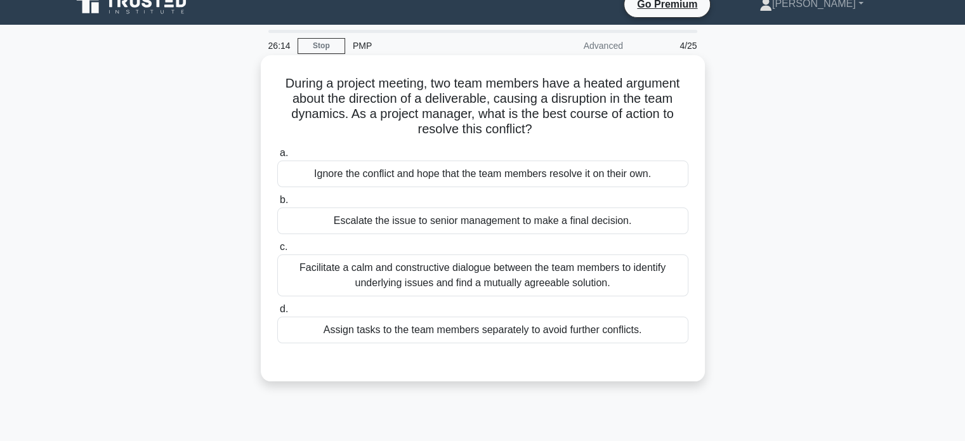
click at [463, 273] on div "Facilitate a calm and constructive dialogue between the team members to identif…" at bounding box center [482, 275] width 411 height 42
click at [277, 251] on input "c. Facilitate a calm and constructive dialogue between the team members to iden…" at bounding box center [277, 247] width 0 height 8
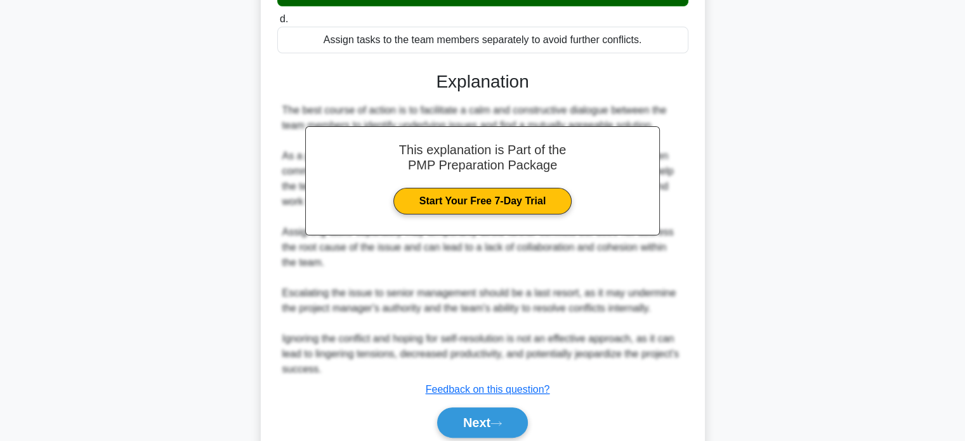
scroll to position [320, 0]
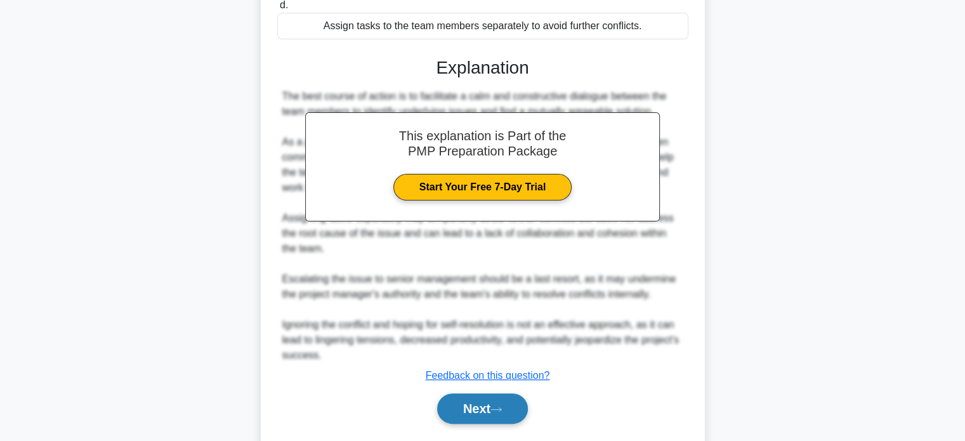
click at [465, 400] on button "Next" at bounding box center [482, 408] width 91 height 30
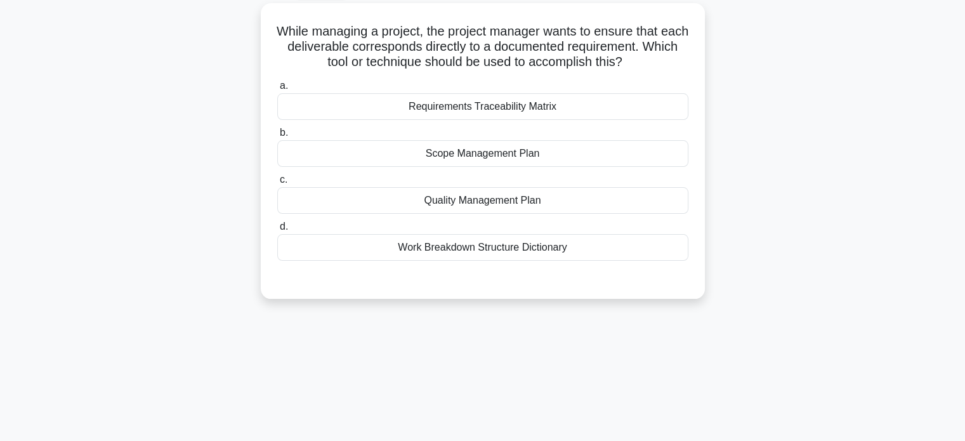
scroll to position [57, 0]
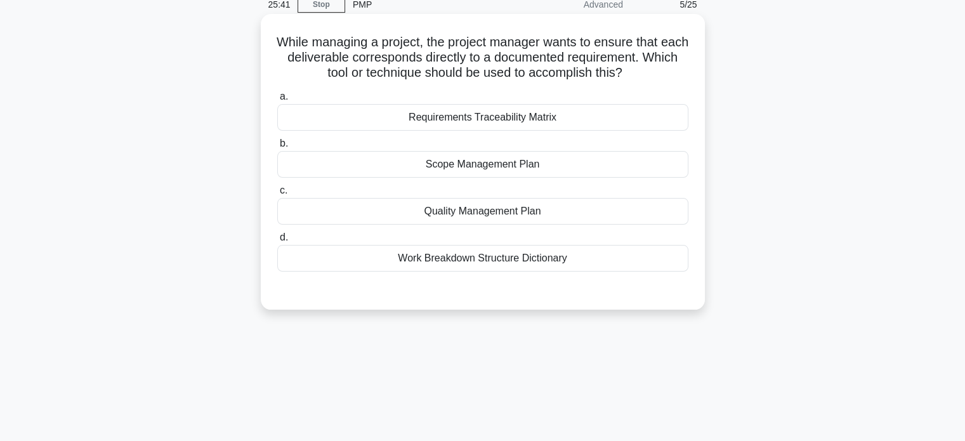
click at [501, 124] on div "Requirements Traceability Matrix" at bounding box center [482, 117] width 411 height 27
click at [277, 101] on input "a. Requirements Traceability Matrix" at bounding box center [277, 97] width 0 height 8
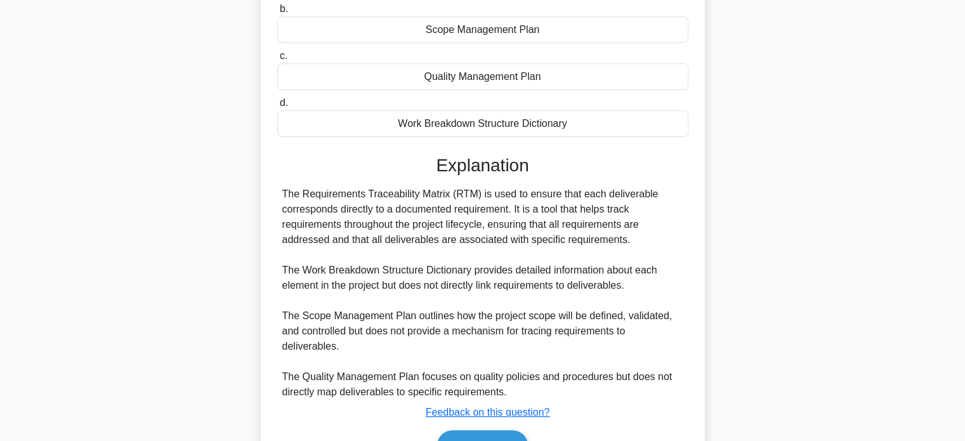
scroll to position [264, 0]
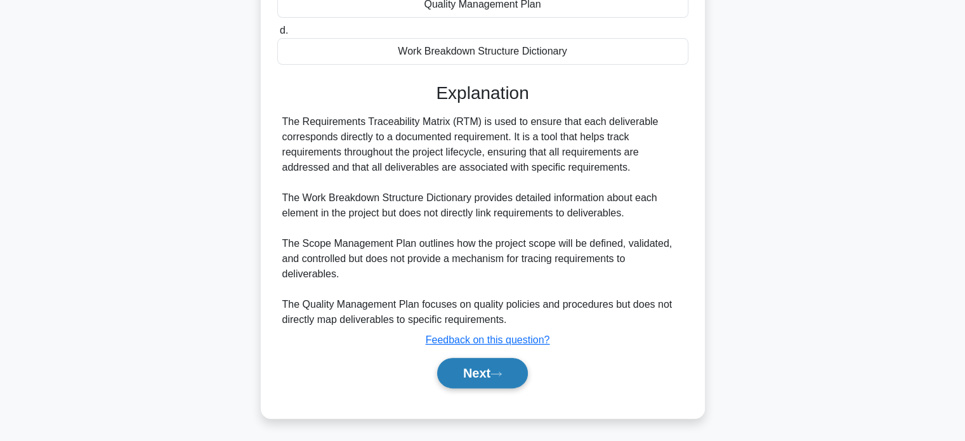
click at [471, 378] on button "Next" at bounding box center [482, 373] width 91 height 30
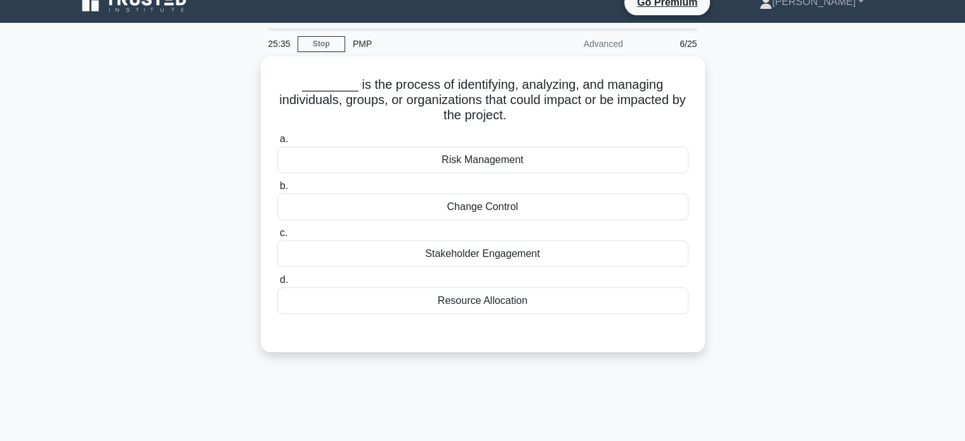
scroll to position [16, 0]
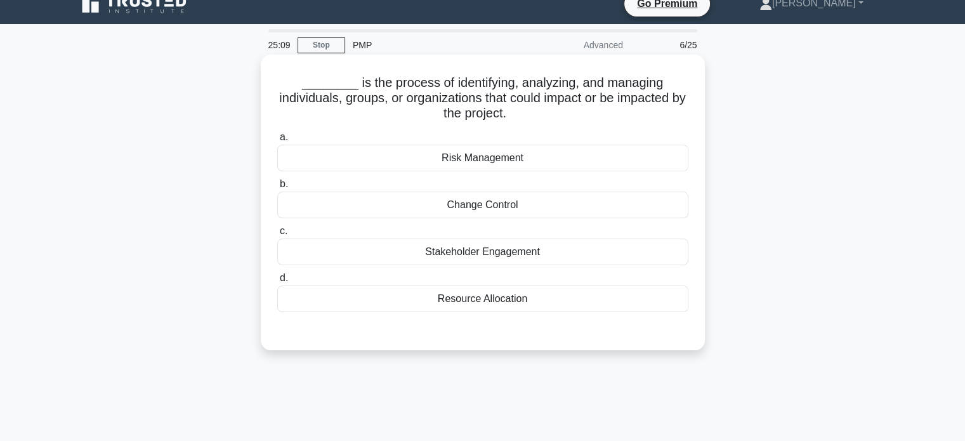
click at [480, 296] on div "Resource Allocation" at bounding box center [482, 298] width 411 height 27
click at [277, 282] on input "d. Resource Allocation" at bounding box center [277, 278] width 0 height 8
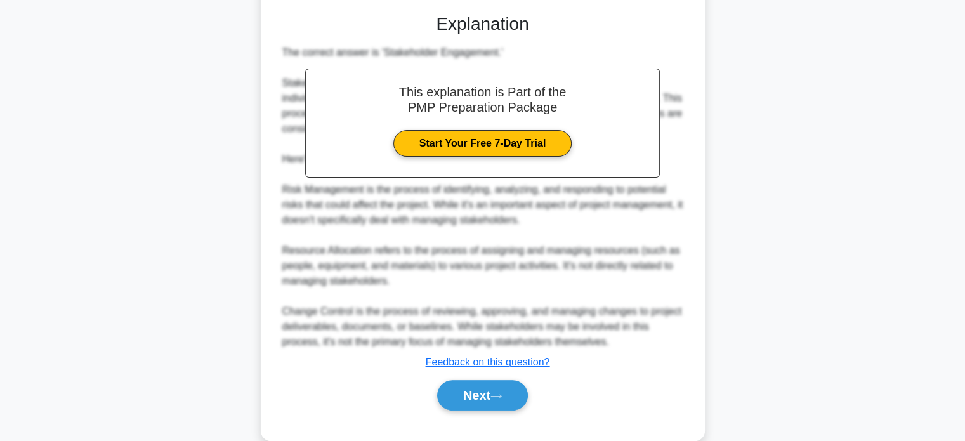
scroll to position [357, 0]
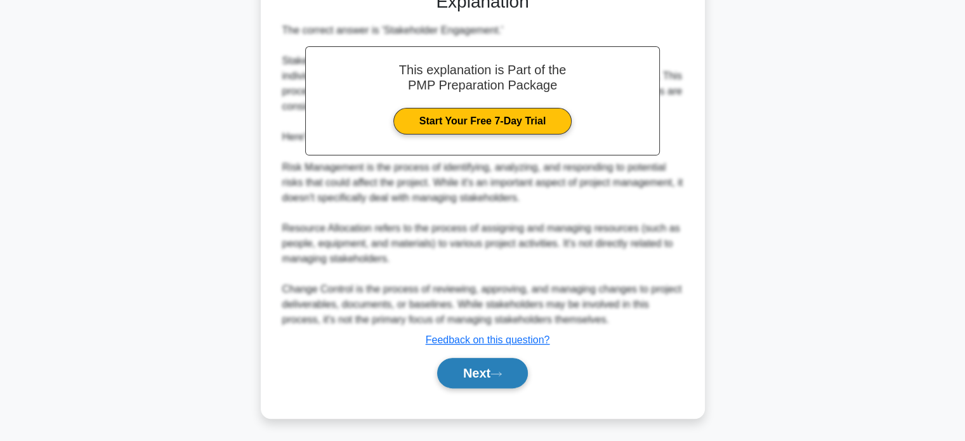
click at [479, 376] on button "Next" at bounding box center [482, 373] width 91 height 30
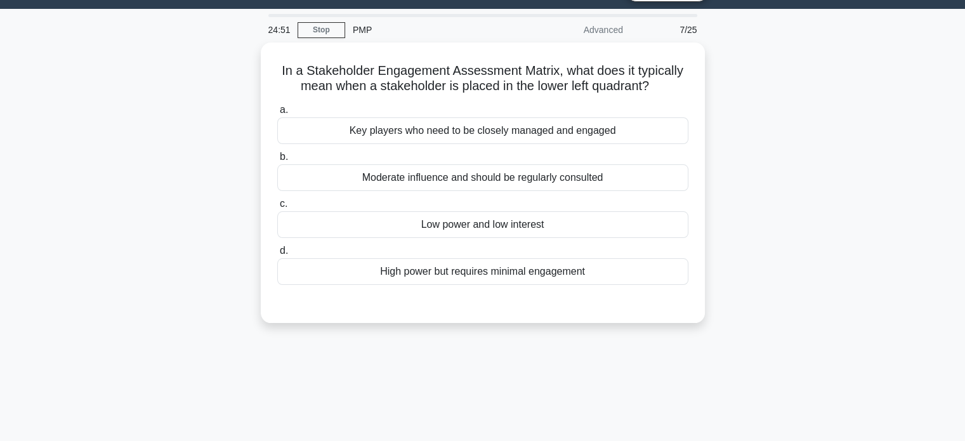
scroll to position [11, 0]
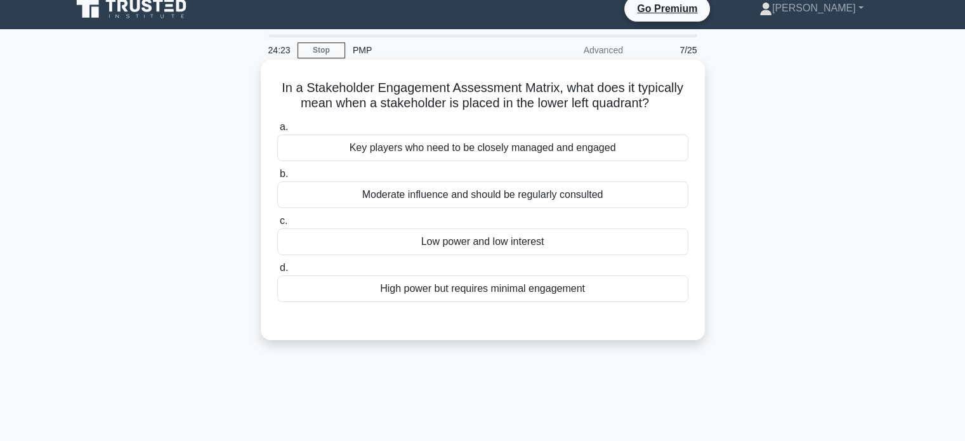
click at [457, 245] on div "Low power and low interest" at bounding box center [482, 241] width 411 height 27
click at [277, 225] on input "c. Low power and low interest" at bounding box center [277, 221] width 0 height 8
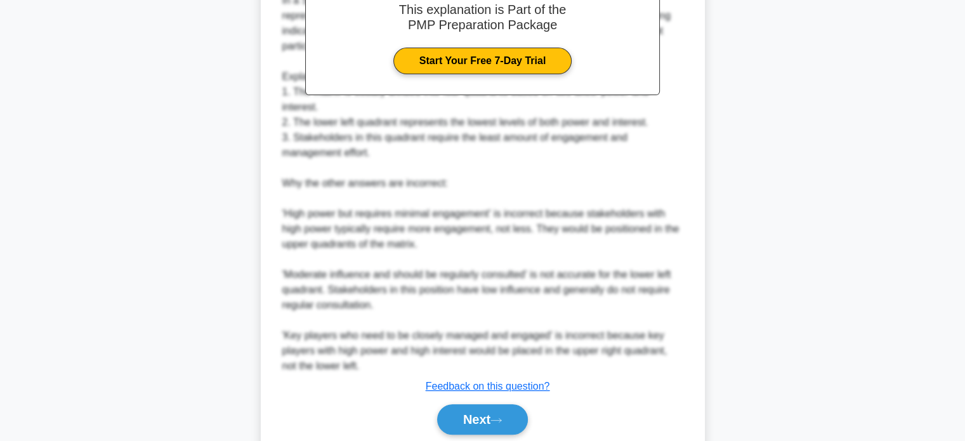
scroll to position [447, 0]
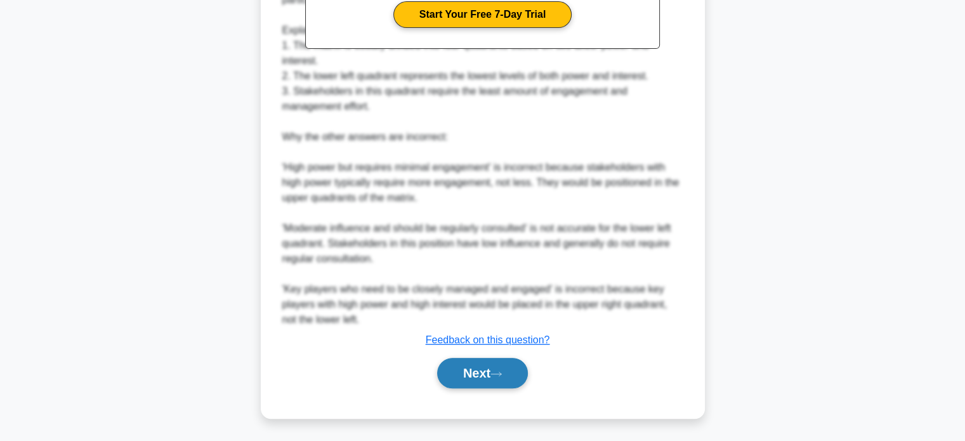
click at [466, 367] on button "Next" at bounding box center [482, 373] width 91 height 30
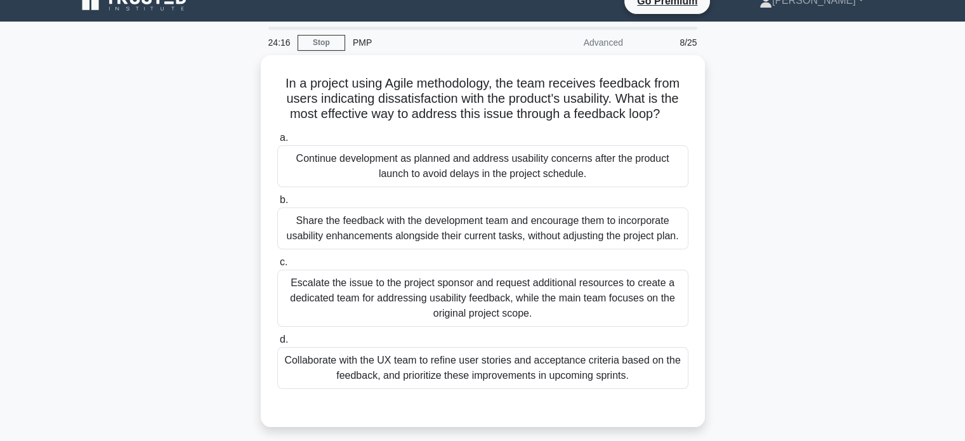
scroll to position [5, 0]
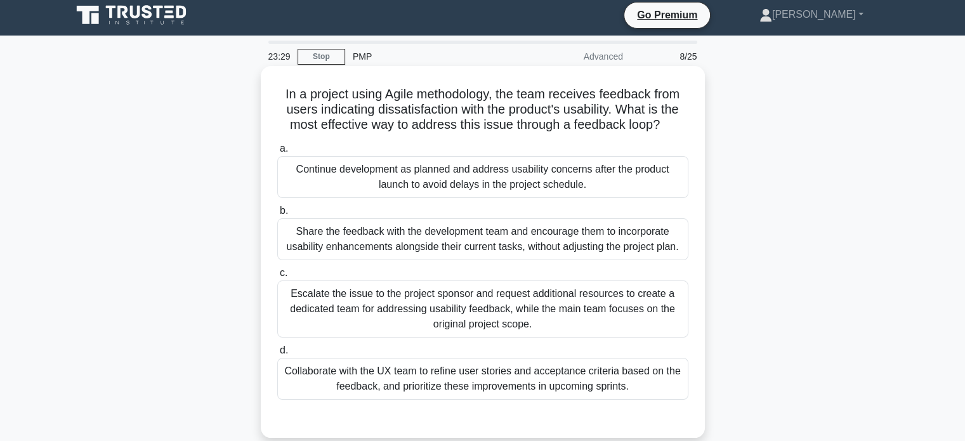
click at [421, 383] on div "Collaborate with the UX team to refine user stories and acceptance criteria bas…" at bounding box center [482, 379] width 411 height 42
click at [277, 355] on input "d. Collaborate with the UX team to refine user stories and acceptance criteria …" at bounding box center [277, 350] width 0 height 8
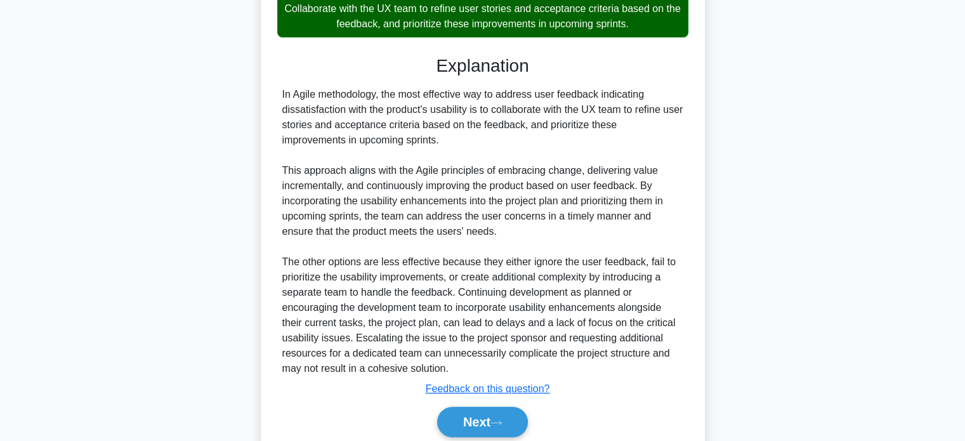
scroll to position [412, 0]
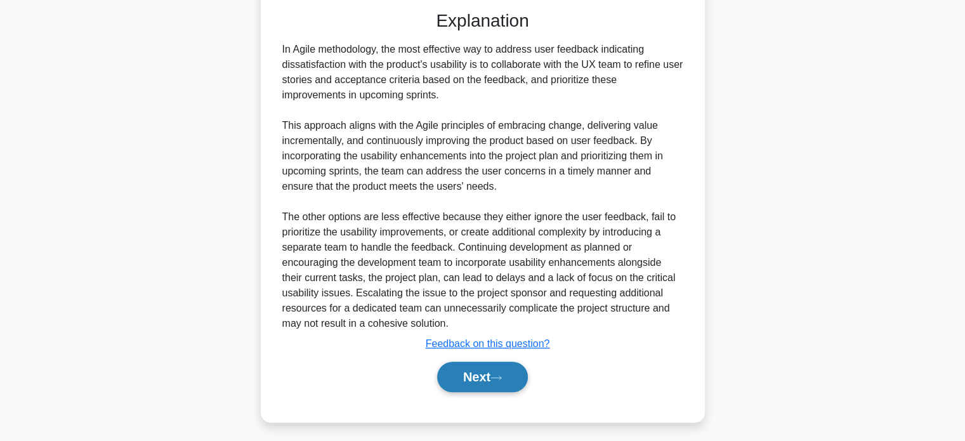
click at [478, 374] on button "Next" at bounding box center [482, 377] width 91 height 30
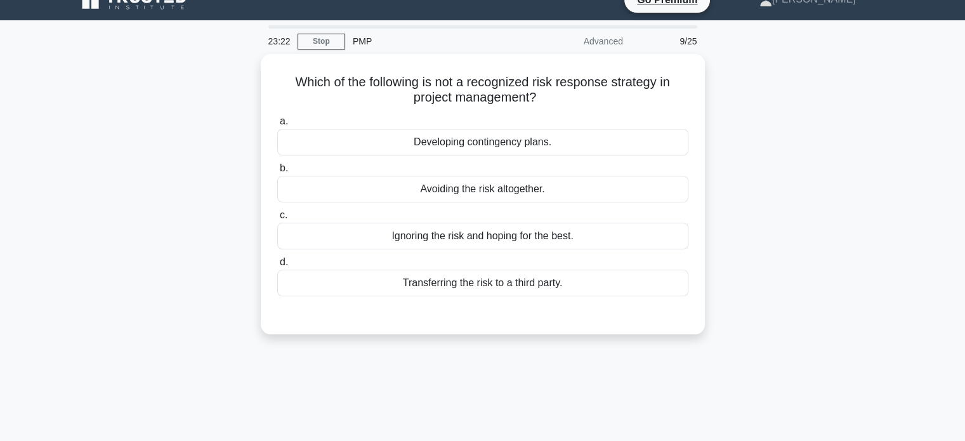
scroll to position [3, 0]
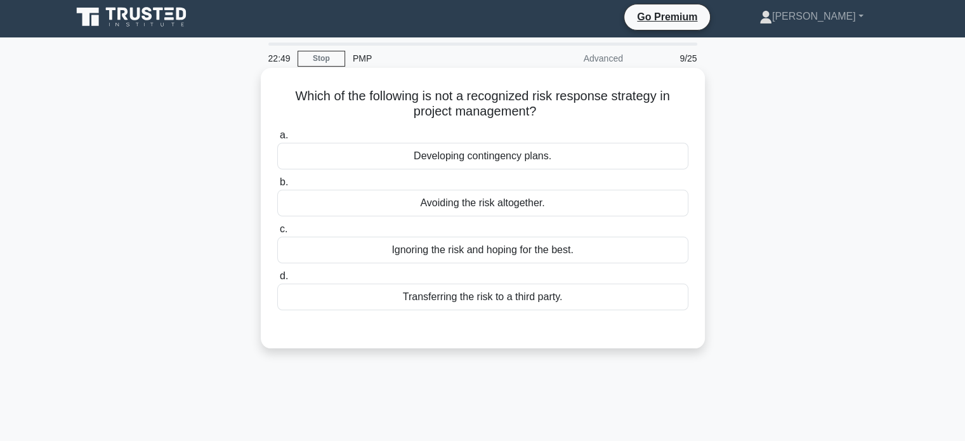
click at [502, 164] on div "Developing contingency plans." at bounding box center [482, 156] width 411 height 27
click at [277, 140] on input "a. Developing contingency plans." at bounding box center [277, 135] width 0 height 8
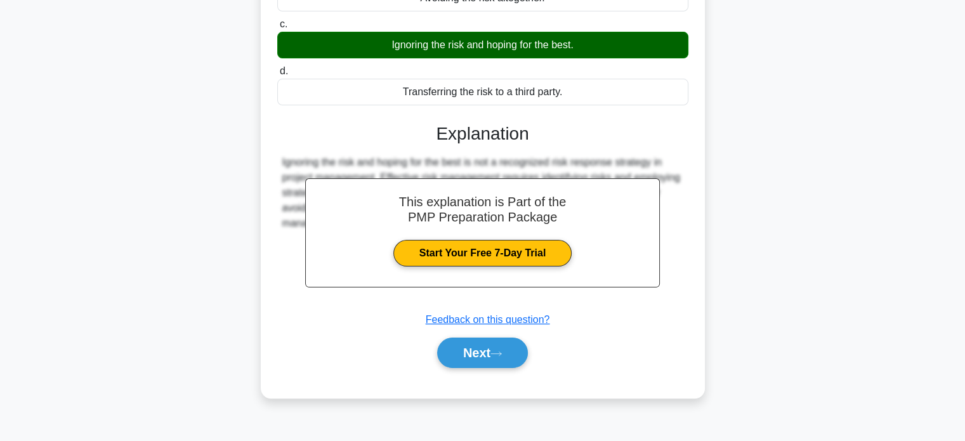
scroll to position [244, 0]
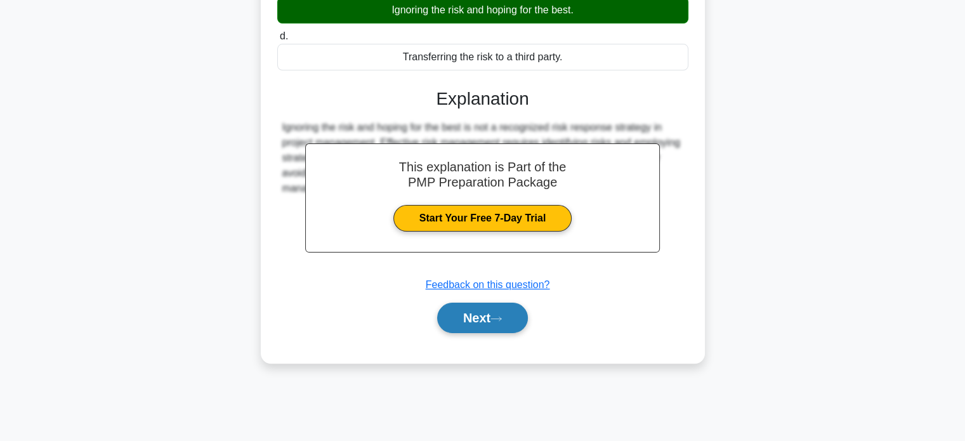
click at [489, 324] on button "Next" at bounding box center [482, 318] width 91 height 30
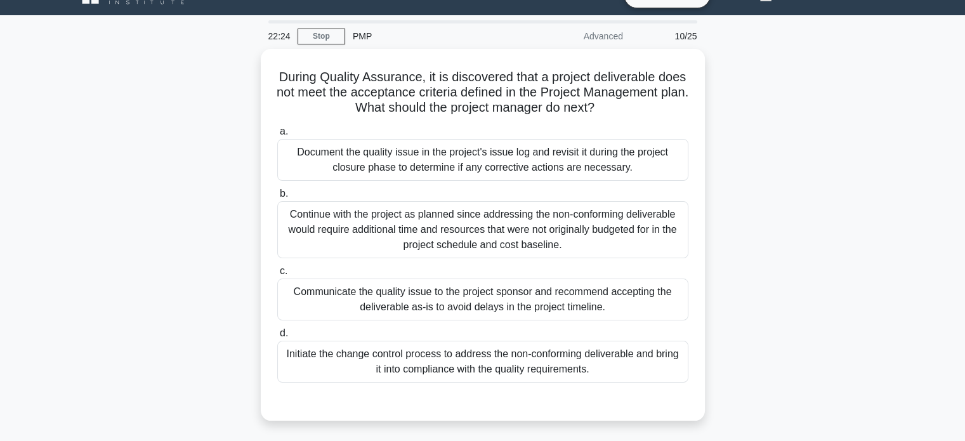
scroll to position [20, 0]
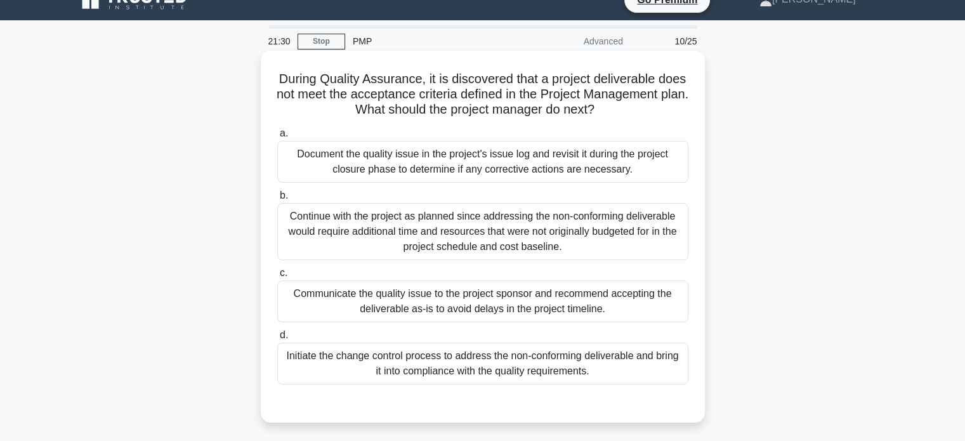
click at [463, 173] on div "Document the quality issue in the project's issue log and revisit it during the…" at bounding box center [482, 162] width 411 height 42
click at [277, 138] on input "a. Document the quality issue in the project's issue log and revisit it during …" at bounding box center [277, 133] width 0 height 8
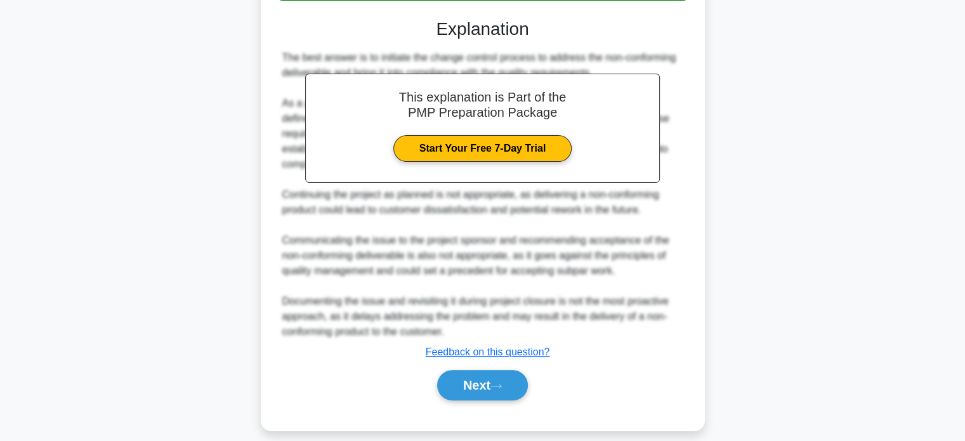
scroll to position [417, 0]
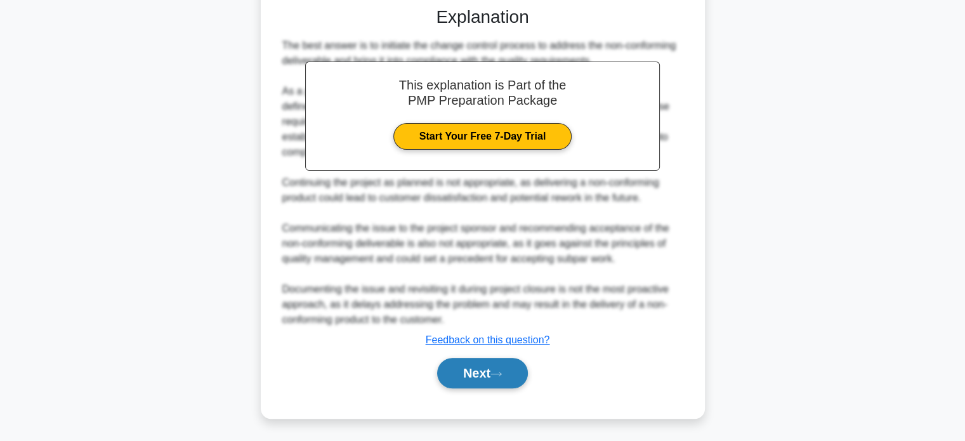
click at [462, 373] on button "Next" at bounding box center [482, 373] width 91 height 30
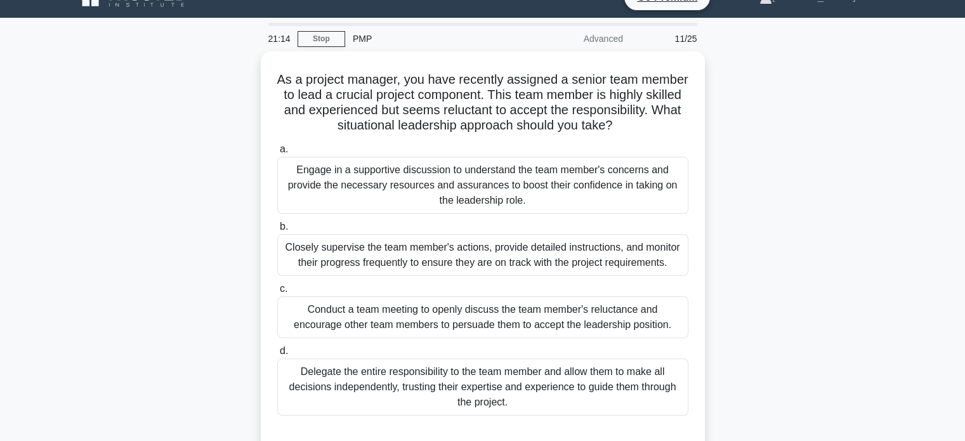
scroll to position [28, 0]
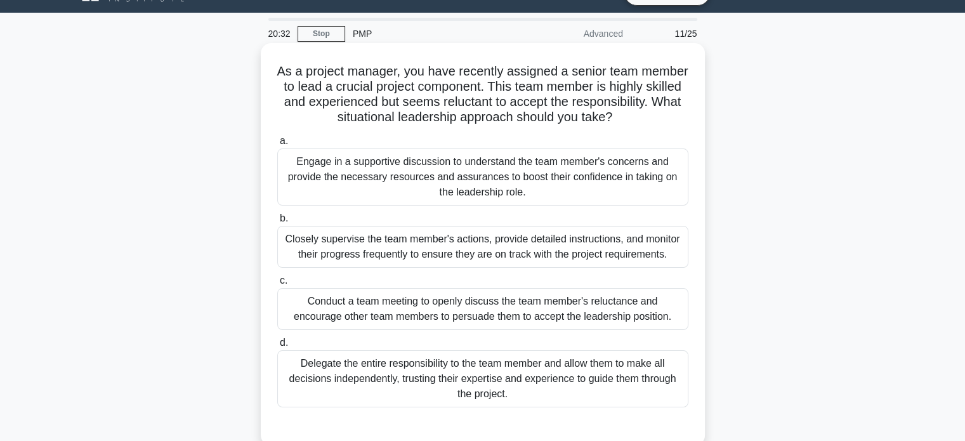
click at [415, 324] on div "Conduct a team meeting to openly discuss the team member's reluctance and encou…" at bounding box center [482, 309] width 411 height 42
click at [277, 285] on input "c. Conduct a team meeting to openly discuss the team member's reluctance and en…" at bounding box center [277, 281] width 0 height 8
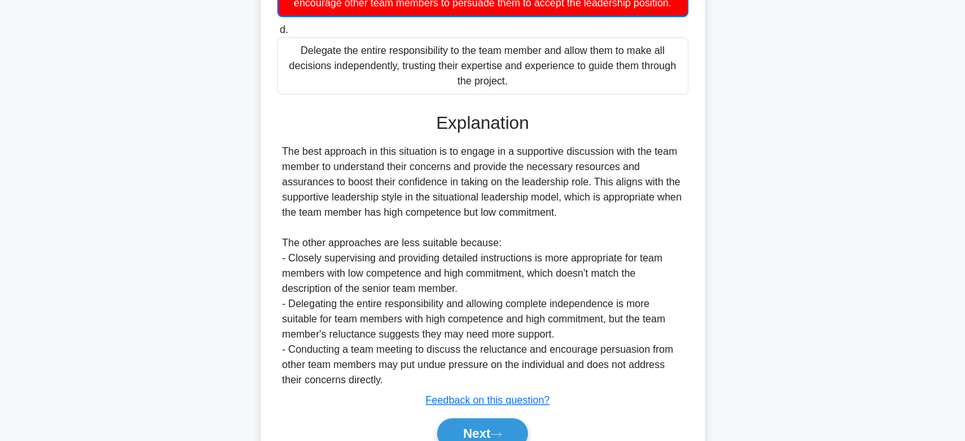
scroll to position [362, 0]
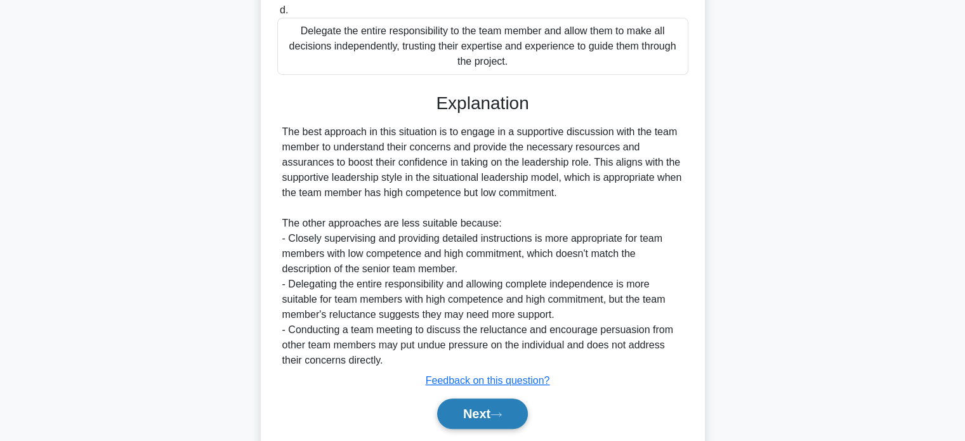
click at [475, 428] on button "Next" at bounding box center [482, 413] width 91 height 30
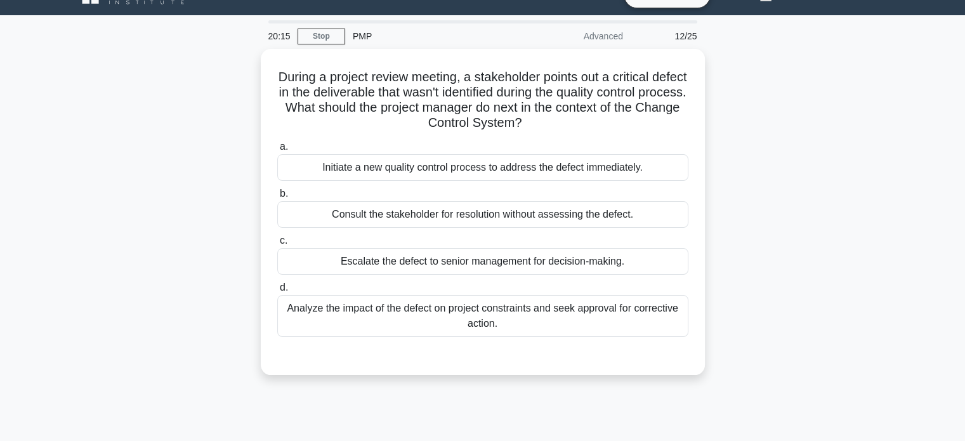
scroll to position [0, 0]
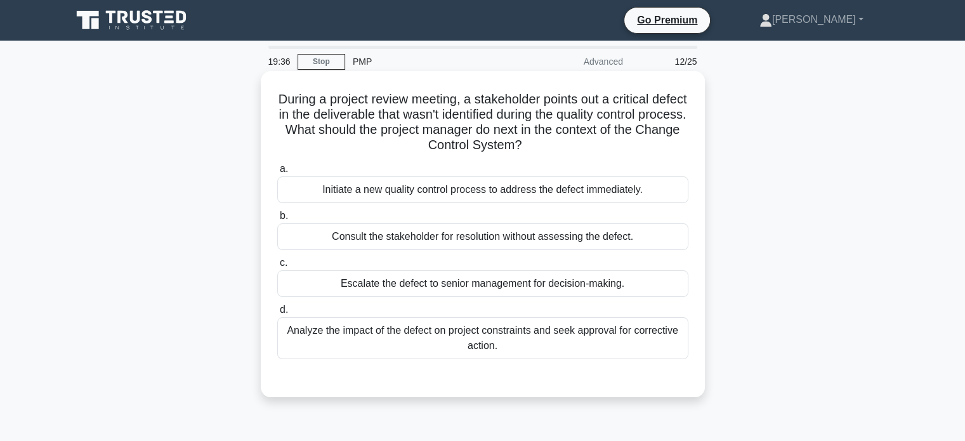
click at [454, 332] on div "Analyze the impact of the defect on project constraints and seek approval for c…" at bounding box center [482, 338] width 411 height 42
click at [277, 314] on input "d. Analyze the impact of the defect on project constraints and seek approval fo…" at bounding box center [277, 310] width 0 height 8
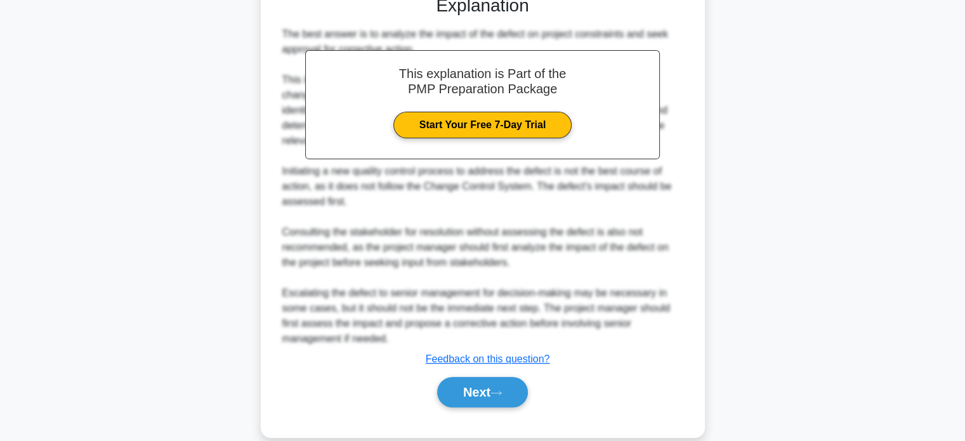
scroll to position [401, 0]
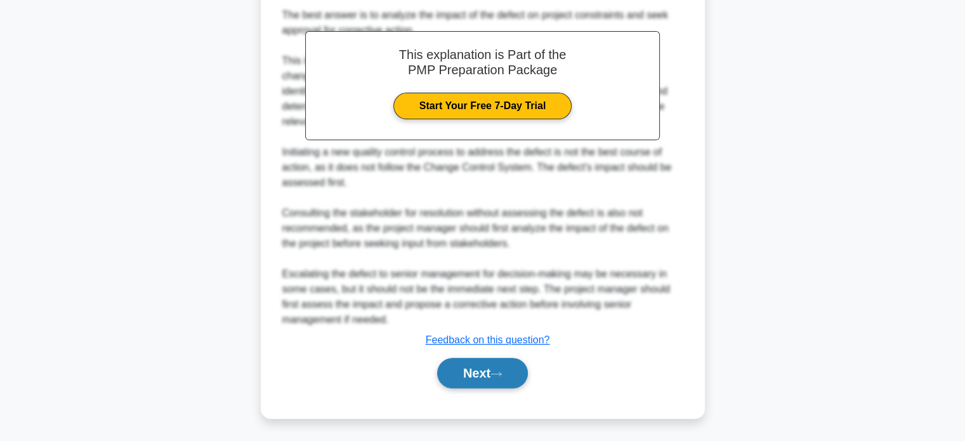
click at [468, 377] on button "Next" at bounding box center [482, 373] width 91 height 30
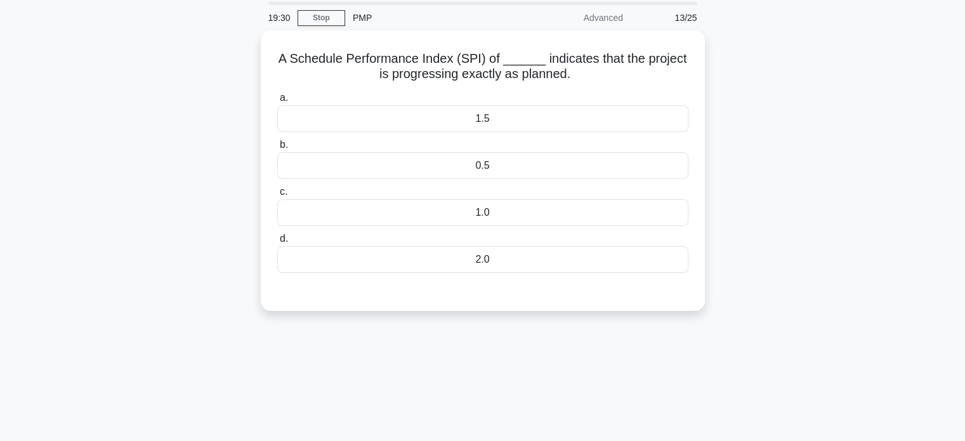
scroll to position [22, 0]
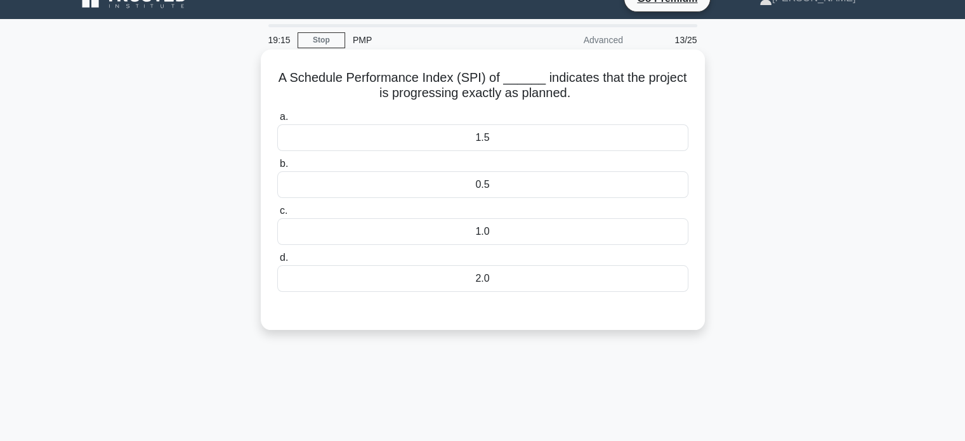
click at [480, 229] on div "1.0" at bounding box center [482, 231] width 411 height 27
click at [277, 215] on input "c. 1.0" at bounding box center [277, 211] width 0 height 8
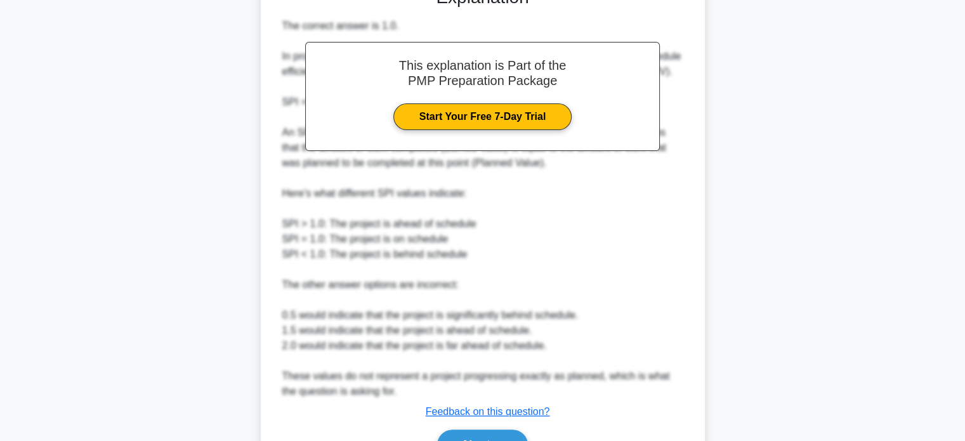
scroll to position [416, 0]
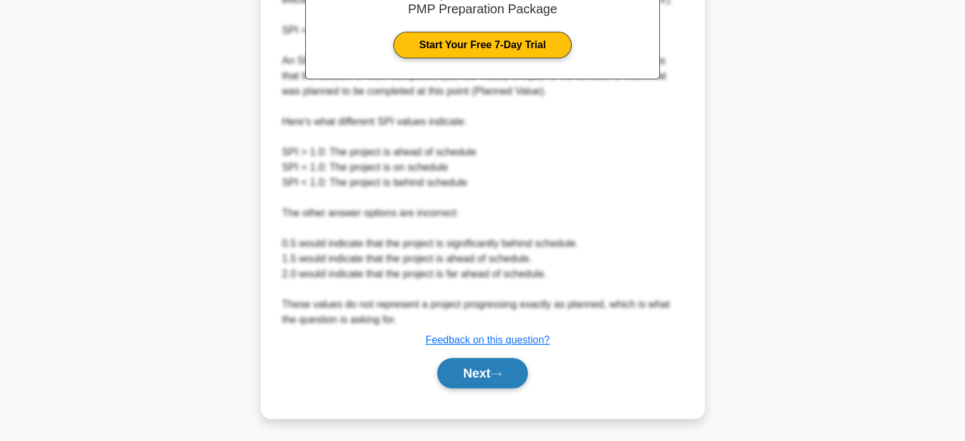
click at [463, 370] on button "Next" at bounding box center [482, 373] width 91 height 30
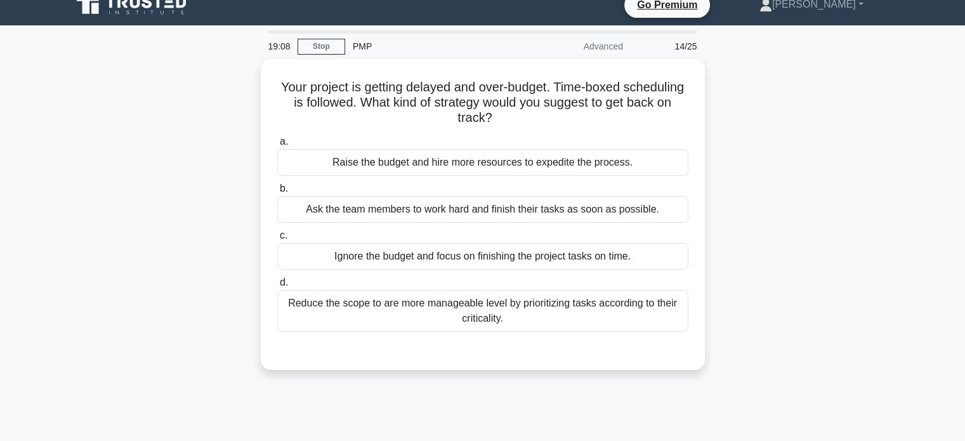
scroll to position [0, 0]
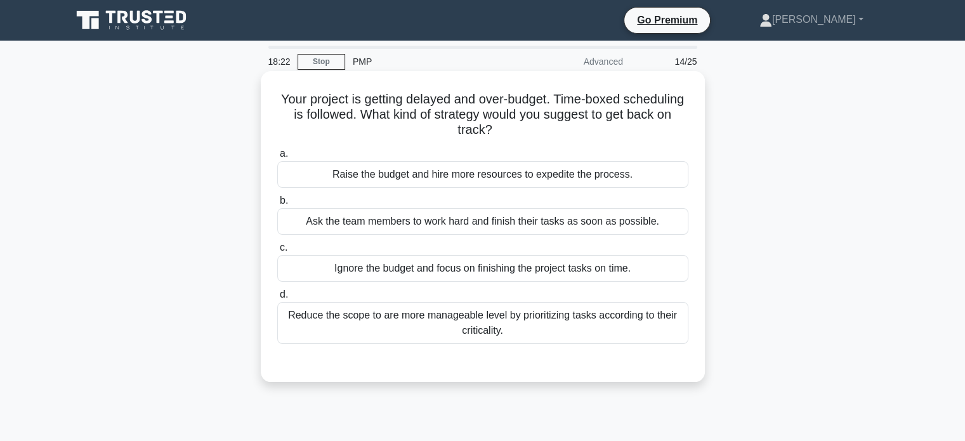
click at [456, 230] on div "Ask the team members to work hard and finish their tasks as soon as possible." at bounding box center [482, 221] width 411 height 27
click at [277, 205] on input "b. Ask the team members to work hard and finish their tasks as soon as possible." at bounding box center [277, 201] width 0 height 8
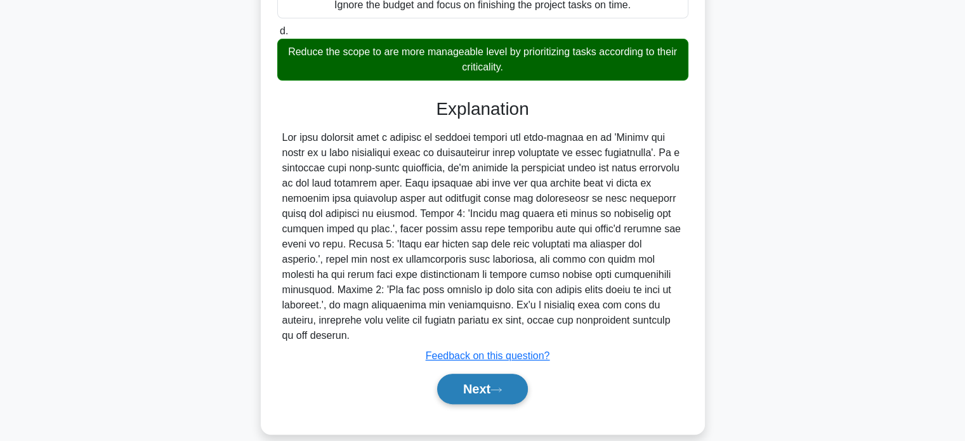
scroll to position [265, 0]
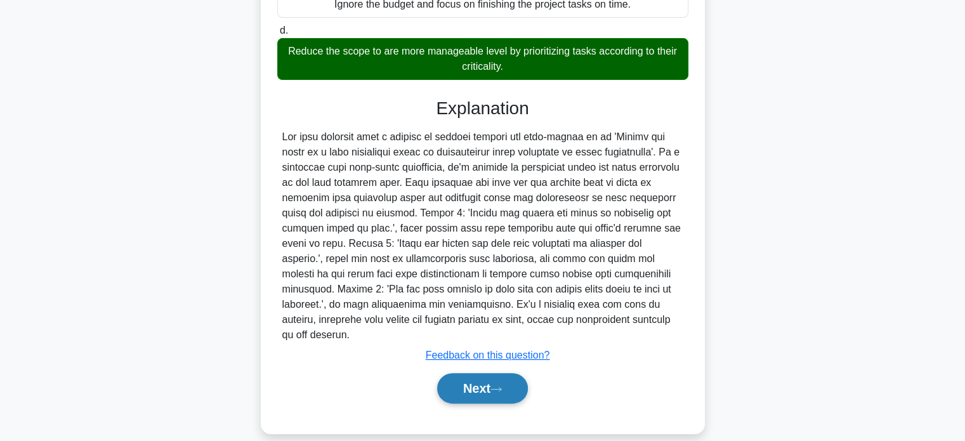
click at [467, 373] on button "Next" at bounding box center [482, 388] width 91 height 30
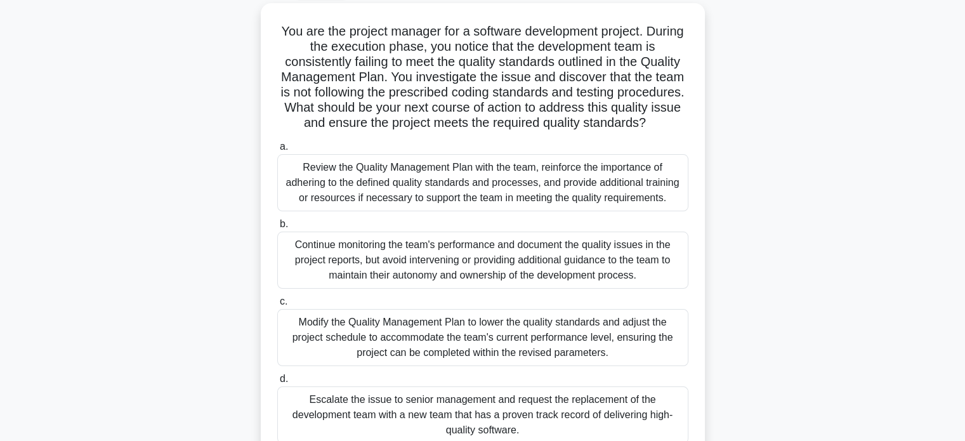
scroll to position [80, 0]
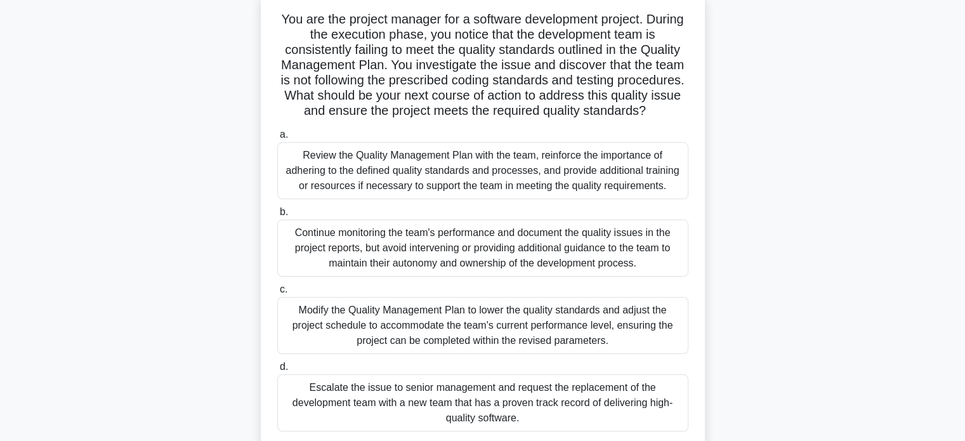
click at [405, 195] on div "Review the Quality Management Plan with the team, reinforce the importance of a…" at bounding box center [482, 170] width 411 height 57
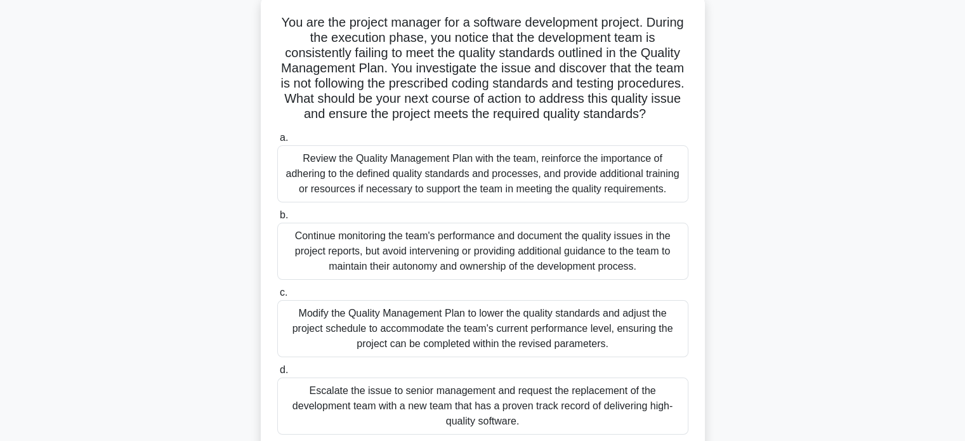
click at [830, 215] on div "You are the project manager for a software development project. During the exec…" at bounding box center [482, 241] width 837 height 494
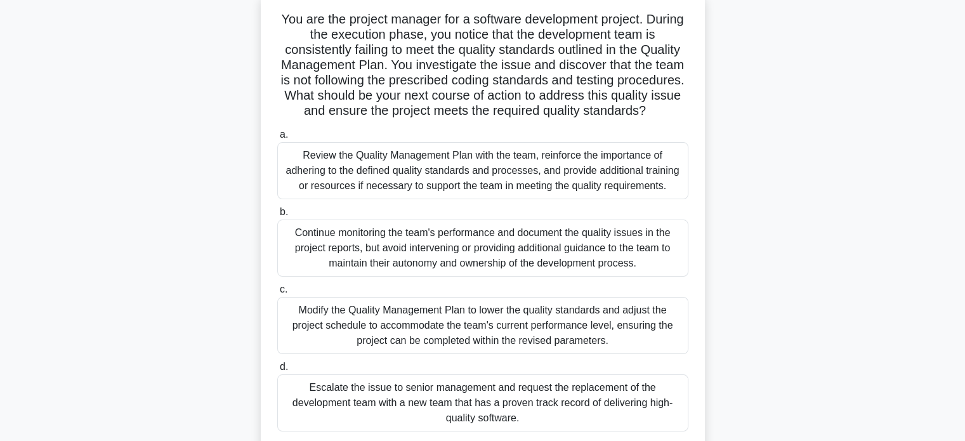
click at [512, 174] on div "Review the Quality Management Plan with the team, reinforce the importance of a…" at bounding box center [482, 170] width 411 height 57
click at [277, 139] on input "a. Review the Quality Management Plan with the team, reinforce the importance o…" at bounding box center [277, 135] width 0 height 8
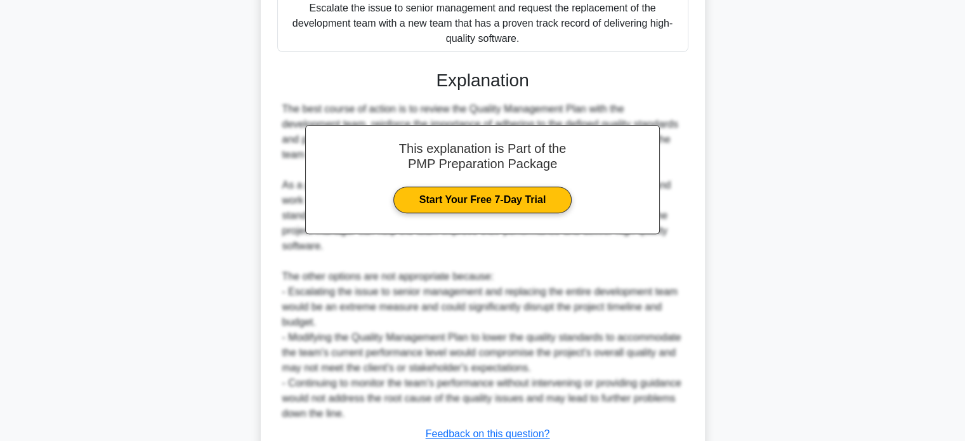
scroll to position [584, 0]
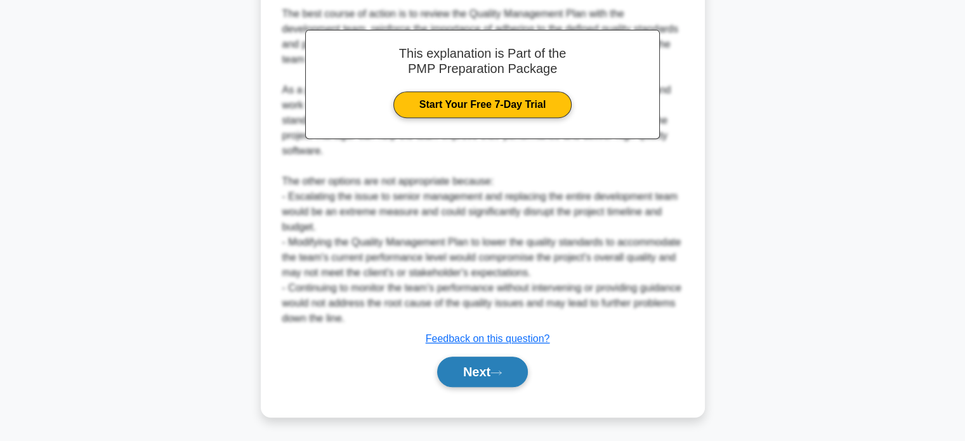
click at [473, 370] on button "Next" at bounding box center [482, 372] width 91 height 30
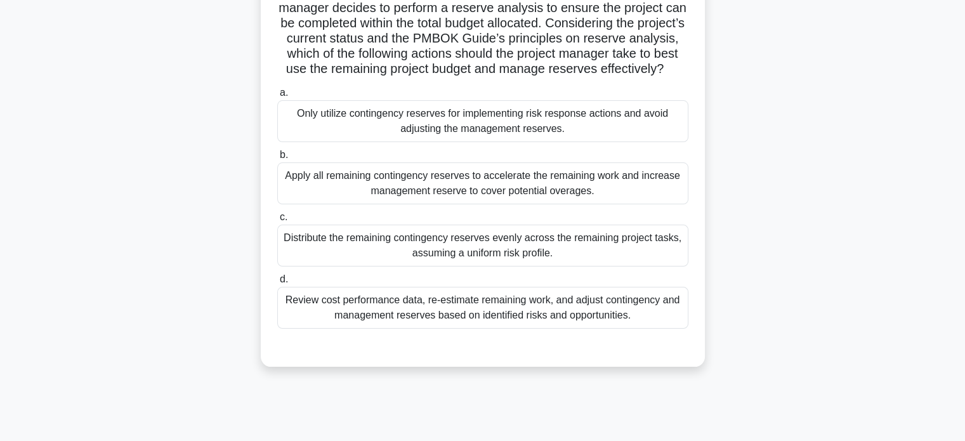
scroll to position [172, 0]
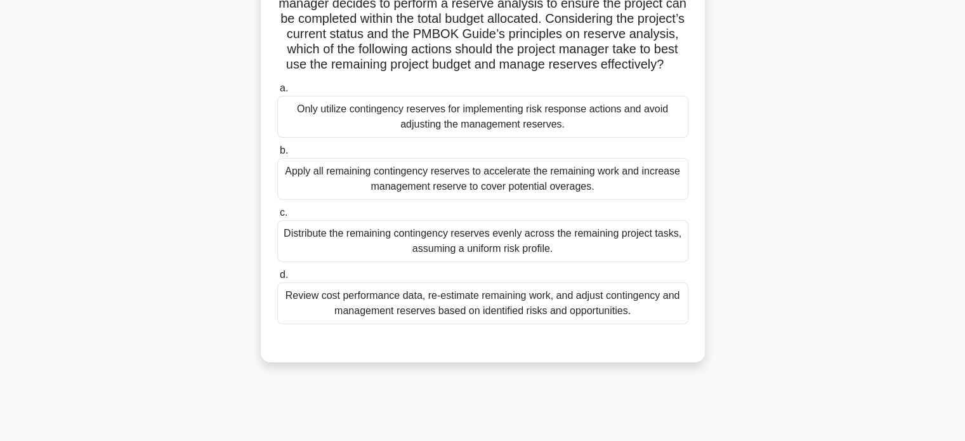
click at [544, 310] on div "Review cost performance data, re-estimate remaining work, and adjust contingenc…" at bounding box center [482, 303] width 411 height 42
click at [277, 279] on input "d. Review cost performance data, re-estimate remaining work, and adjust conting…" at bounding box center [277, 275] width 0 height 8
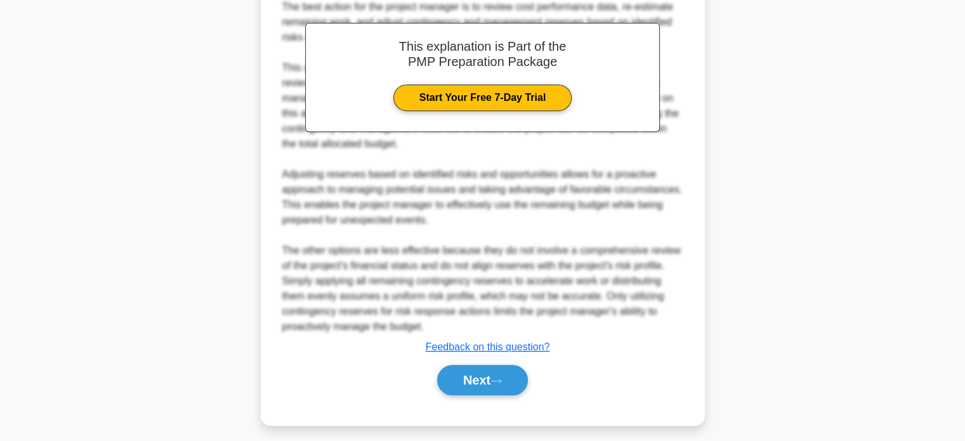
scroll to position [568, 0]
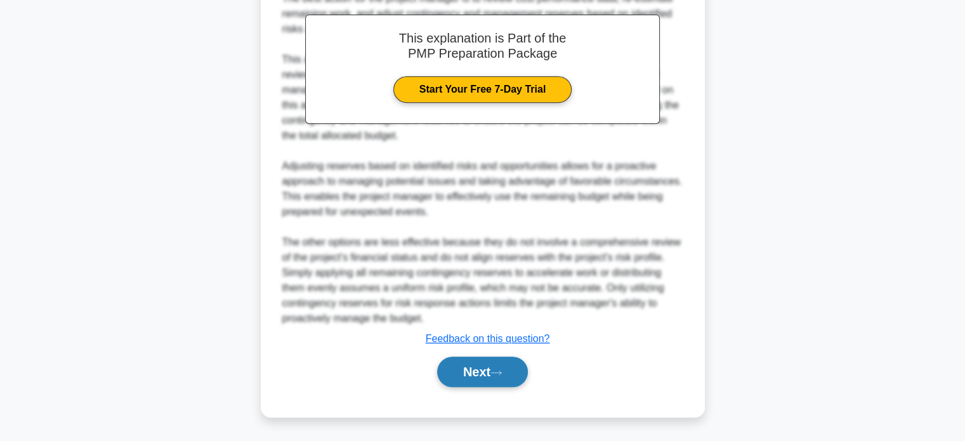
click at [482, 376] on button "Next" at bounding box center [482, 372] width 91 height 30
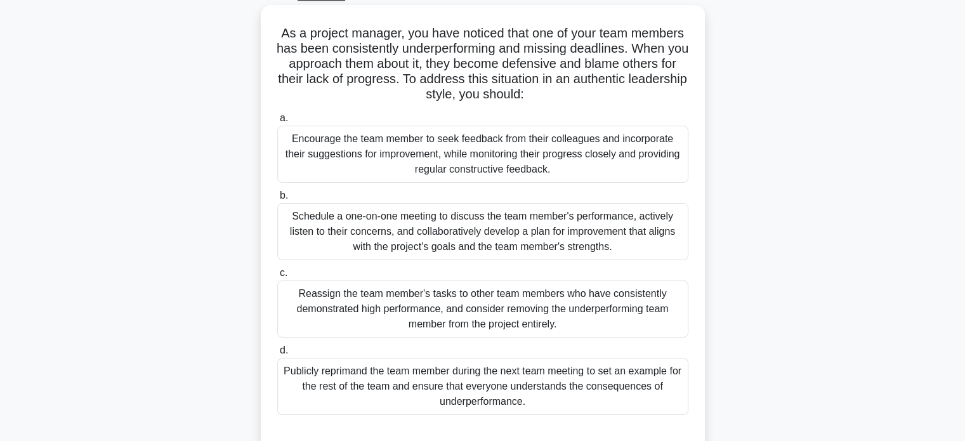
scroll to position [91, 0]
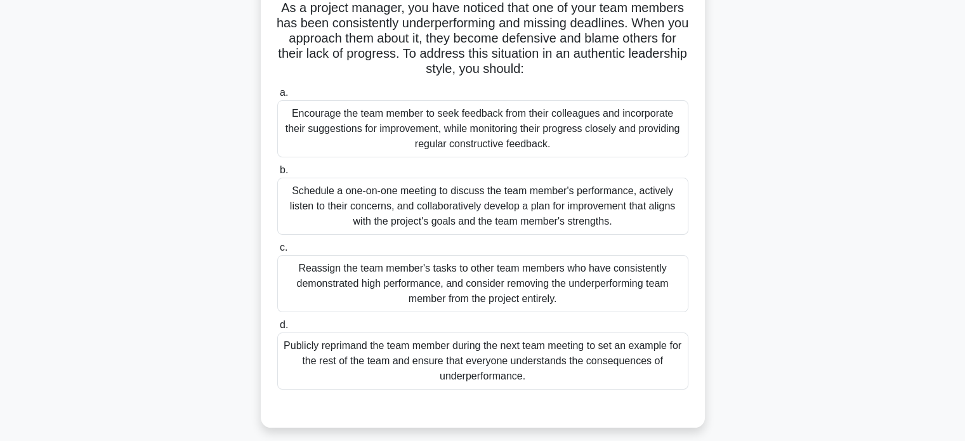
click at [487, 207] on div "Schedule a one-on-one meeting to discuss the team member's performance, activel…" at bounding box center [482, 206] width 411 height 57
click at [277, 174] on input "b. Schedule a one-on-one meeting to discuss the team member's performance, acti…" at bounding box center [277, 170] width 0 height 8
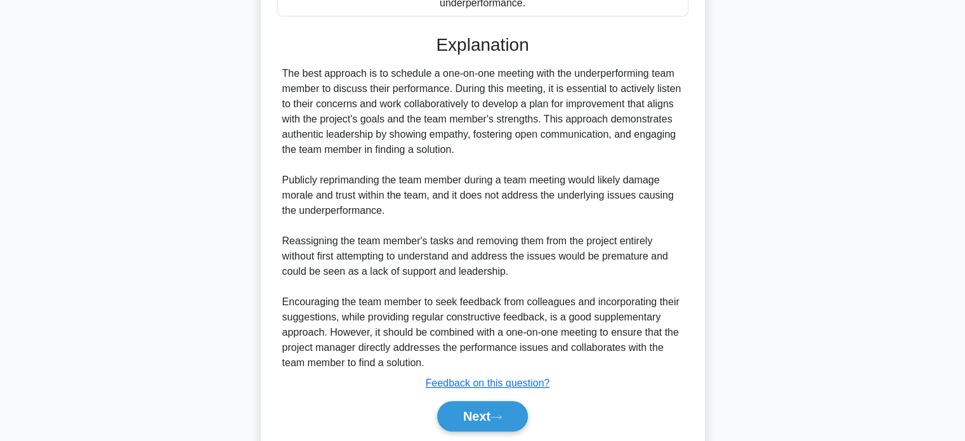
scroll to position [508, 0]
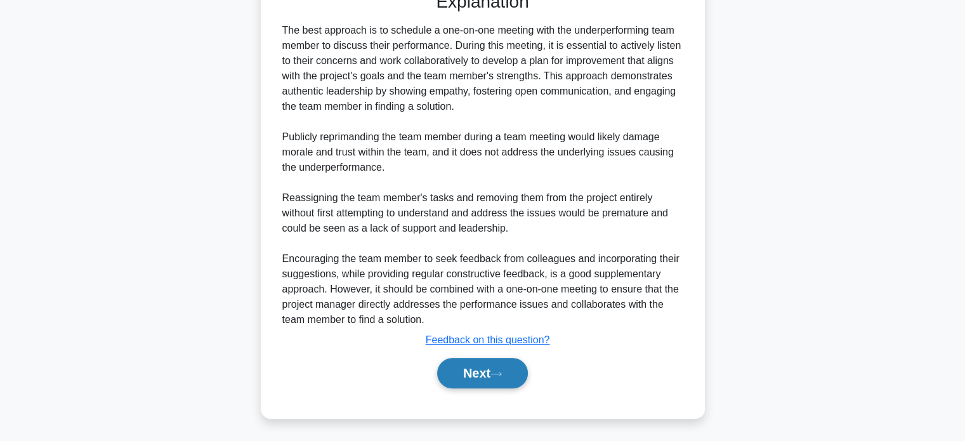
click at [475, 375] on button "Next" at bounding box center [482, 373] width 91 height 30
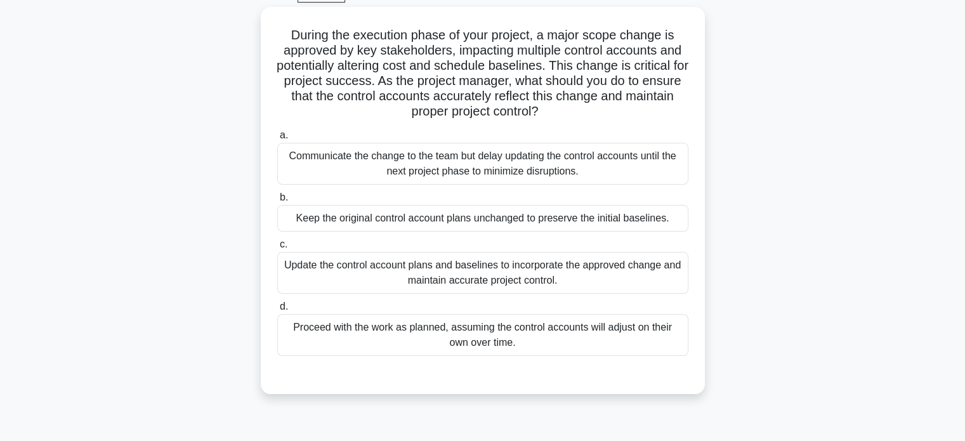
scroll to position [39, 0]
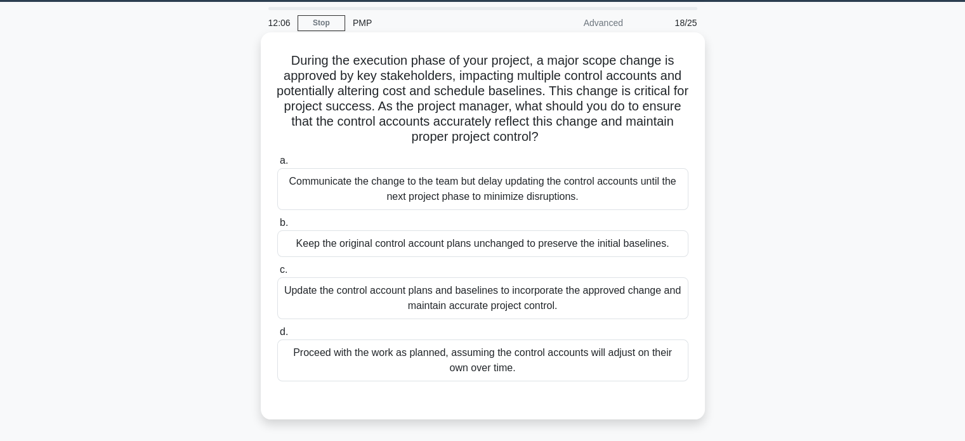
click at [429, 247] on div "Keep the original control account plans unchanged to preserve the initial basel…" at bounding box center [482, 243] width 411 height 27
click at [277, 227] on input "b. Keep the original control account plans unchanged to preserve the initial ba…" at bounding box center [277, 223] width 0 height 8
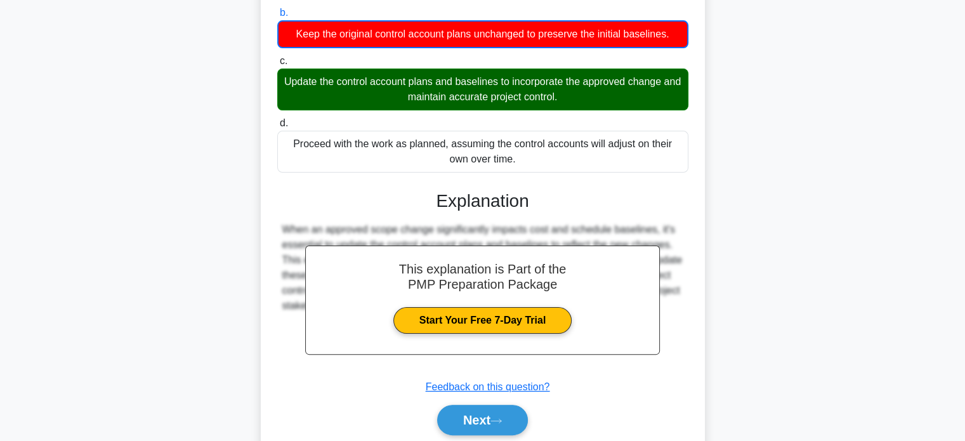
scroll to position [296, 0]
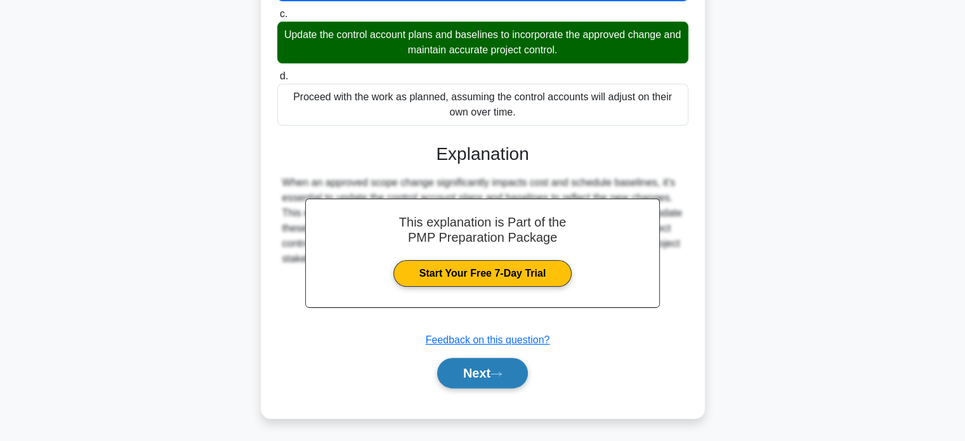
click at [480, 372] on button "Next" at bounding box center [482, 373] width 91 height 30
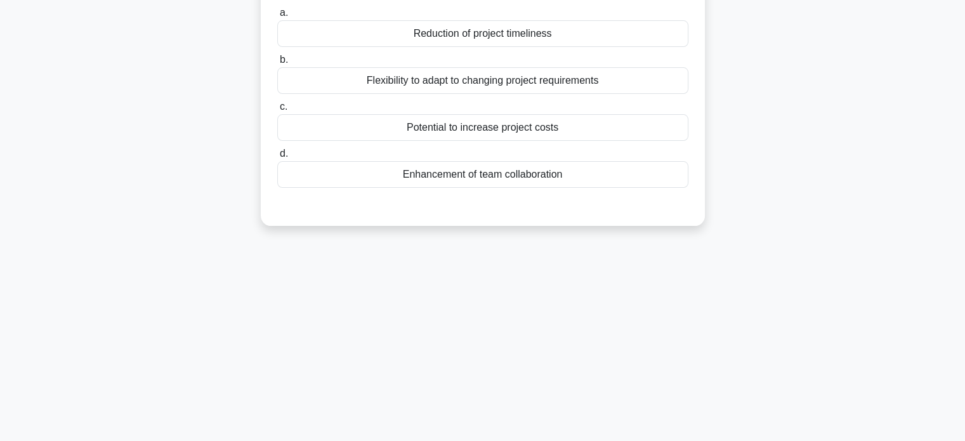
scroll to position [0, 0]
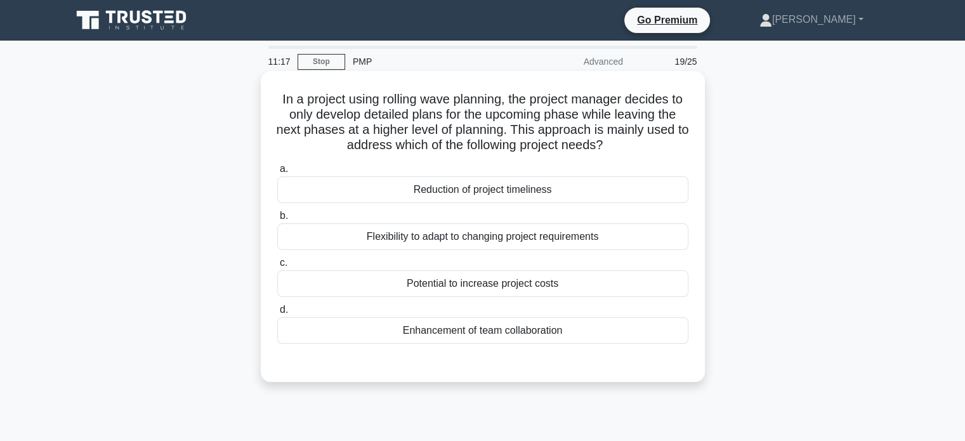
click at [494, 240] on div "Flexibility to adapt to changing project requirements" at bounding box center [482, 236] width 411 height 27
click at [277, 220] on input "b. Flexibility to adapt to changing project requirements" at bounding box center [277, 216] width 0 height 8
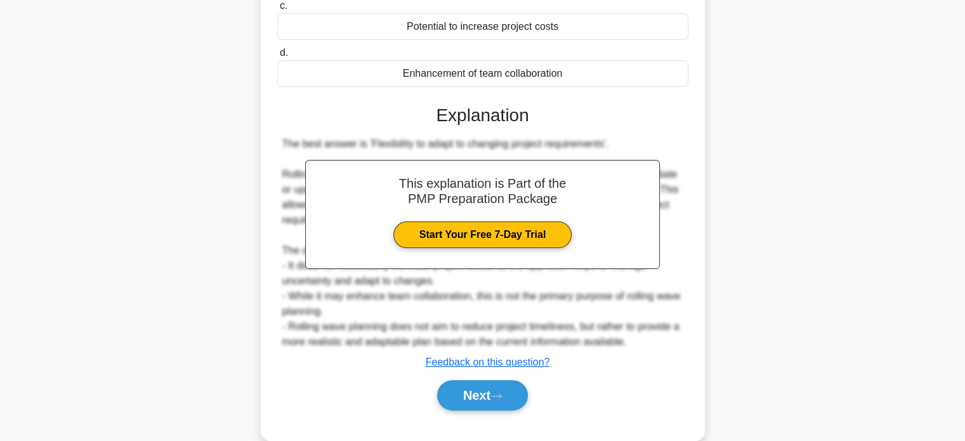
scroll to position [279, 0]
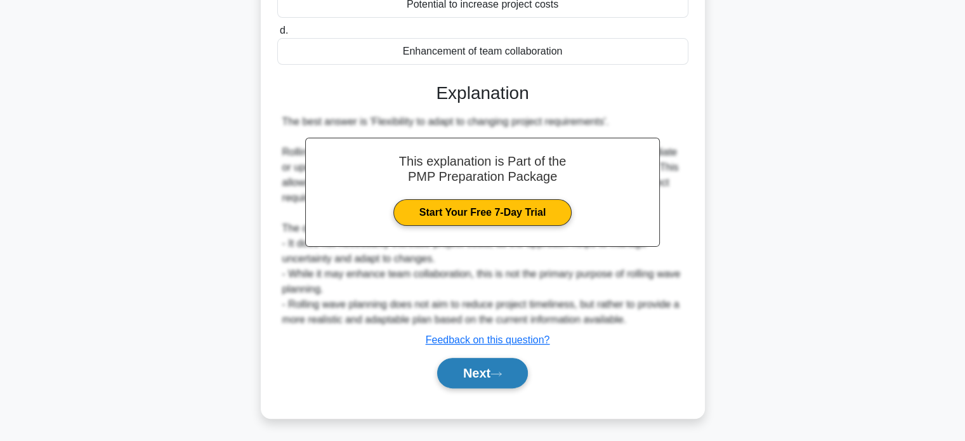
click at [469, 376] on button "Next" at bounding box center [482, 373] width 91 height 30
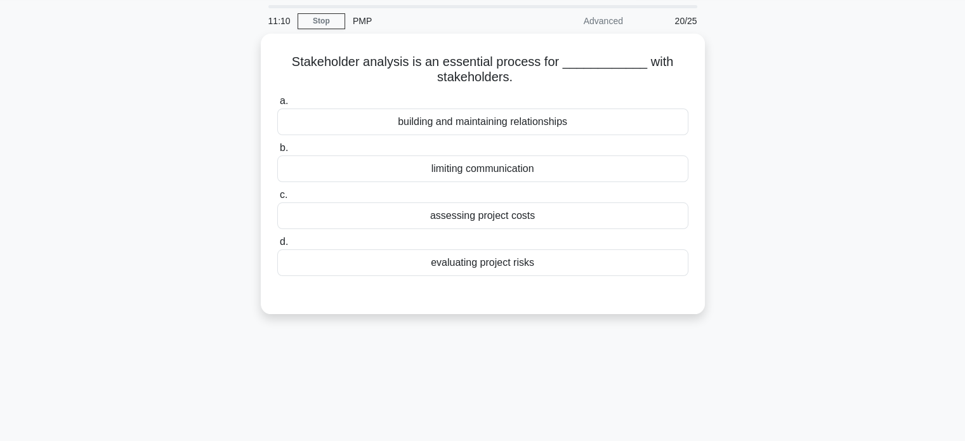
scroll to position [39, 0]
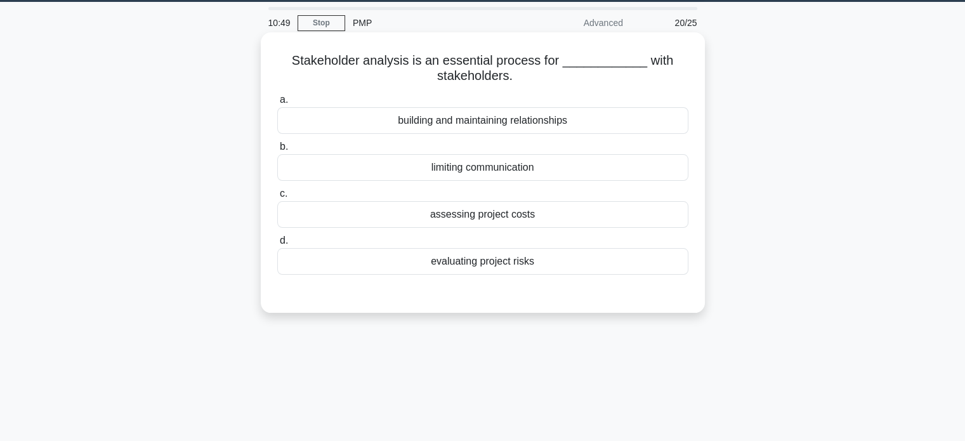
click at [481, 136] on div "a. building and maintaining relationships b. limiting communication c. d." at bounding box center [483, 183] width 426 height 188
click at [480, 130] on div "building and maintaining relationships" at bounding box center [482, 120] width 411 height 27
click at [277, 104] on input "a. building and maintaining relationships" at bounding box center [277, 100] width 0 height 8
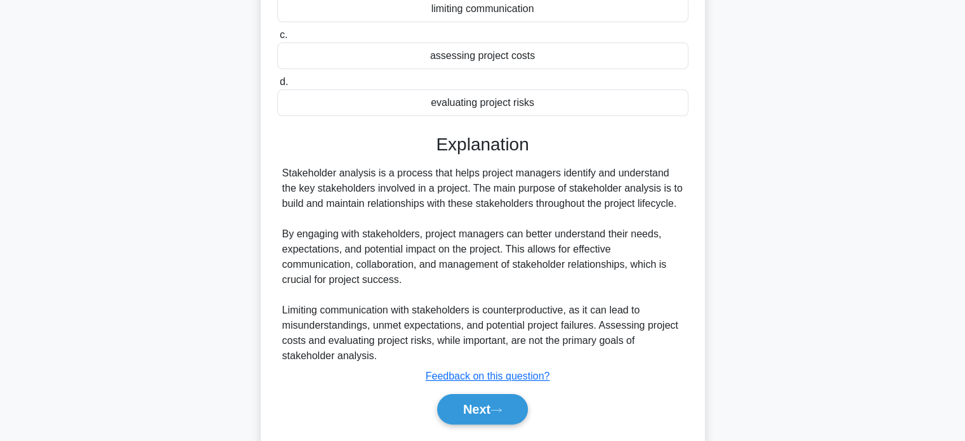
scroll to position [244, 0]
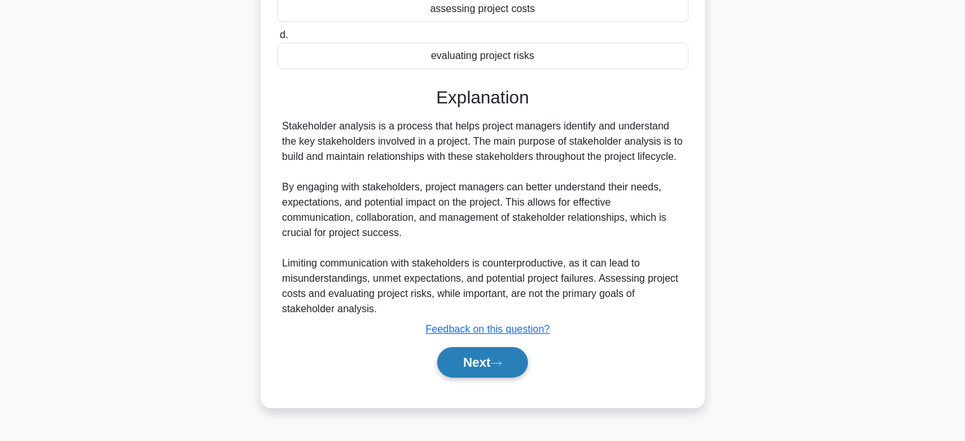
click at [475, 364] on button "Next" at bounding box center [482, 362] width 91 height 30
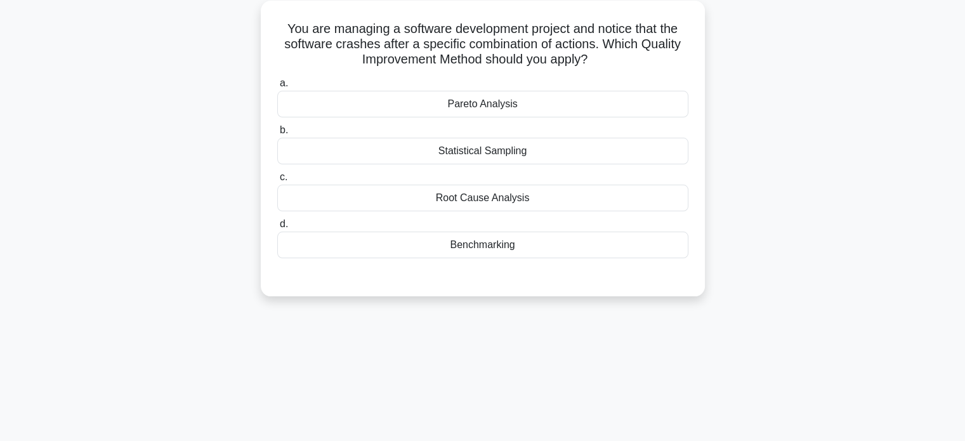
scroll to position [0, 0]
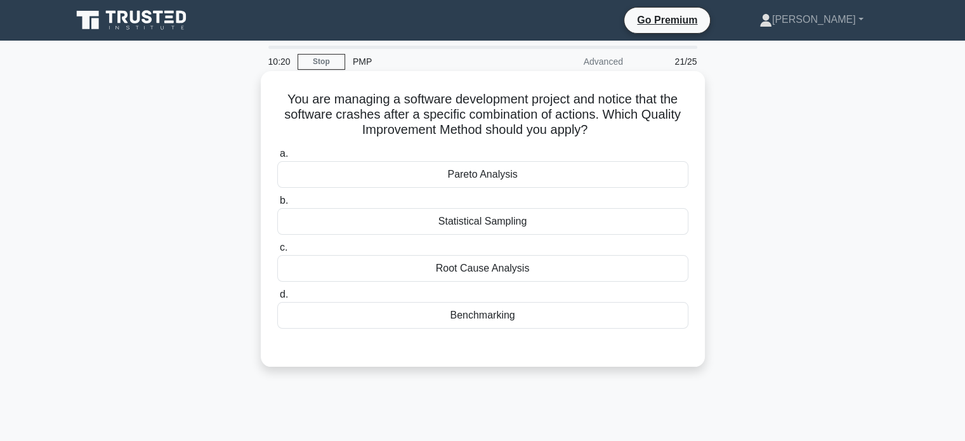
click at [490, 275] on div "Root Cause Analysis" at bounding box center [482, 268] width 411 height 27
click at [277, 252] on input "c. Root Cause Analysis" at bounding box center [277, 248] width 0 height 8
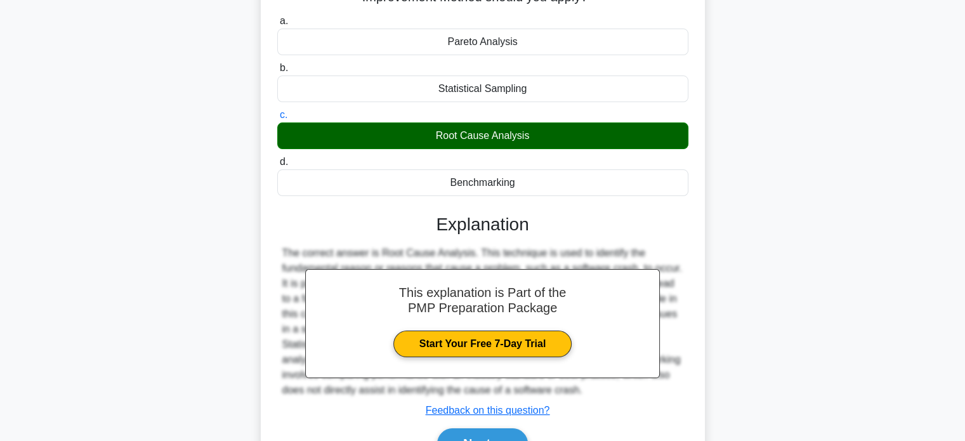
scroll to position [244, 0]
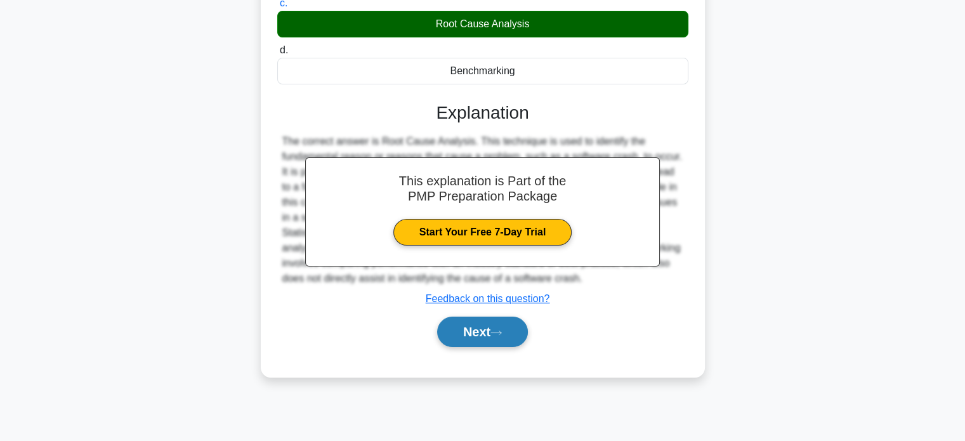
click at [502, 322] on button "Next" at bounding box center [482, 332] width 91 height 30
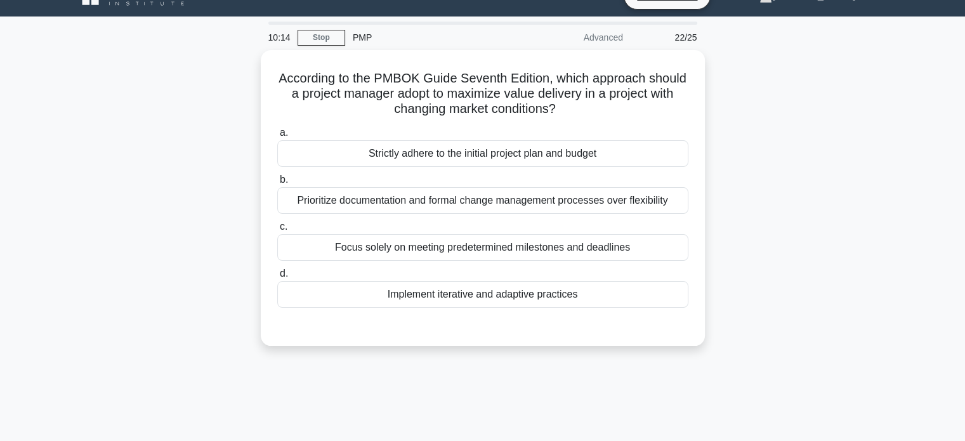
scroll to position [0, 0]
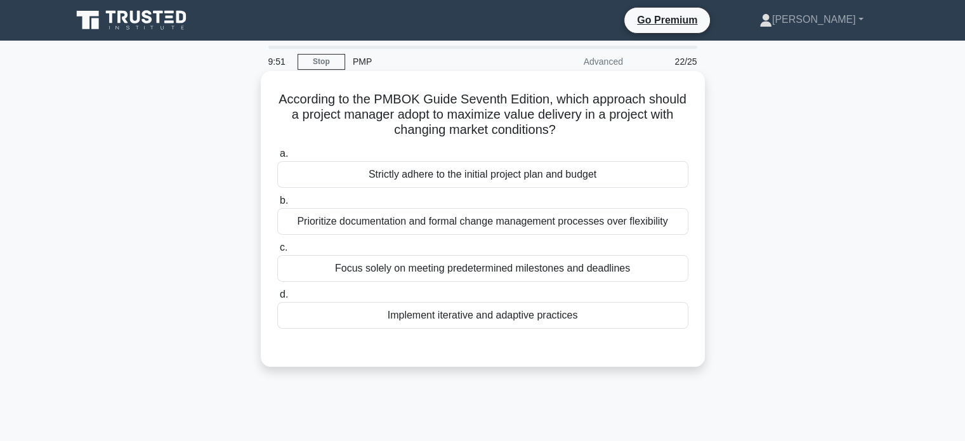
click at [480, 312] on div "Implement iterative and adaptive practices" at bounding box center [482, 315] width 411 height 27
click at [277, 299] on input "d. Implement iterative and adaptive practices" at bounding box center [277, 295] width 0 height 8
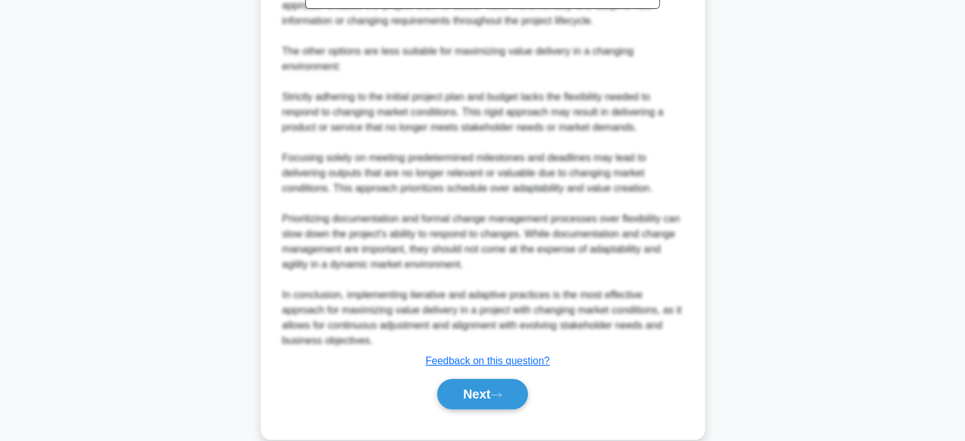
scroll to position [523, 0]
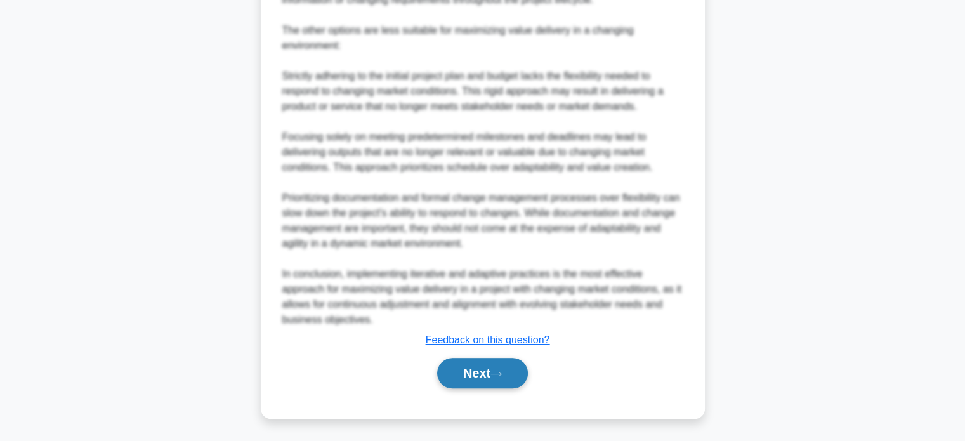
click at [463, 371] on button "Next" at bounding box center [482, 373] width 91 height 30
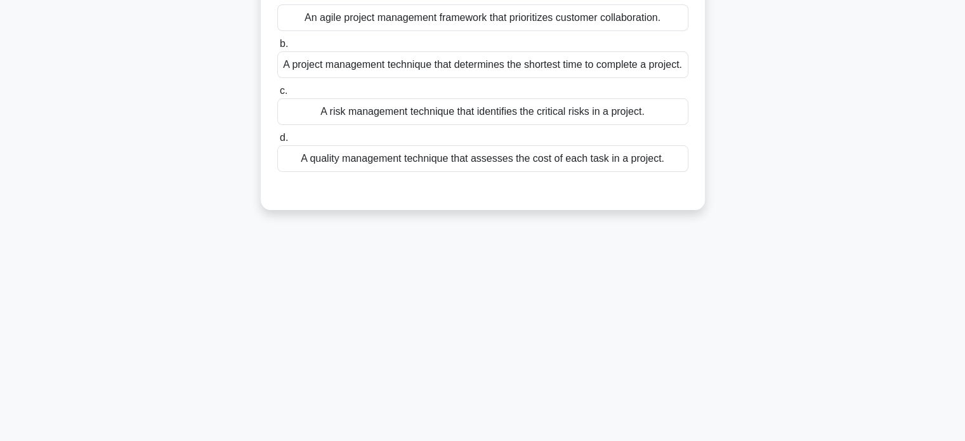
scroll to position [0, 0]
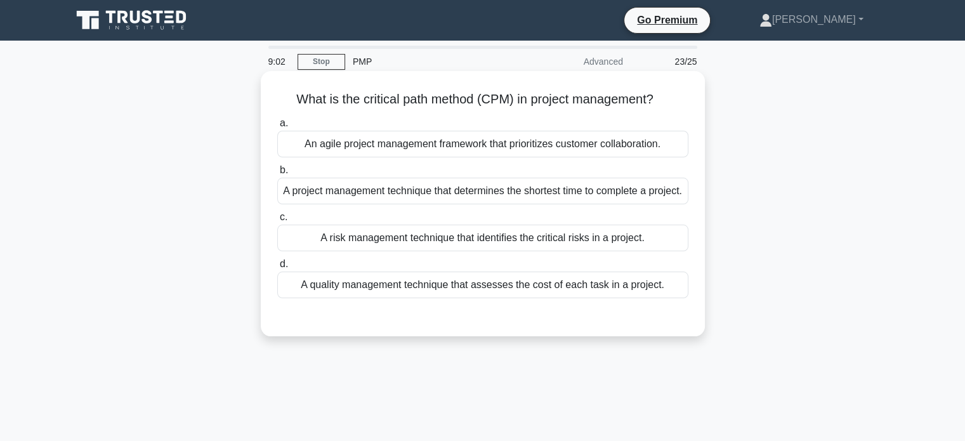
click at [491, 199] on div "A project management technique that determines the shortest time to complete a …" at bounding box center [482, 191] width 411 height 27
click at [527, 228] on label "c. A risk management technique that identifies the critical risks in a project." at bounding box center [482, 230] width 411 height 42
click at [277, 221] on input "c. A risk management technique that identifies the critical risks in a project." at bounding box center [277, 217] width 0 height 8
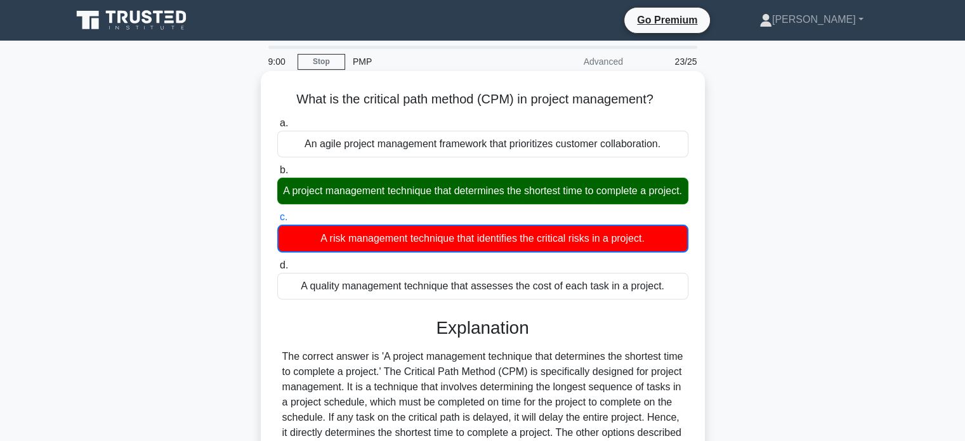
click at [471, 192] on div "A project management technique that determines the shortest time to complete a …" at bounding box center [482, 191] width 411 height 27
click at [277, 174] on input "b. A project management technique that determines the shortest time to complete…" at bounding box center [277, 170] width 0 height 8
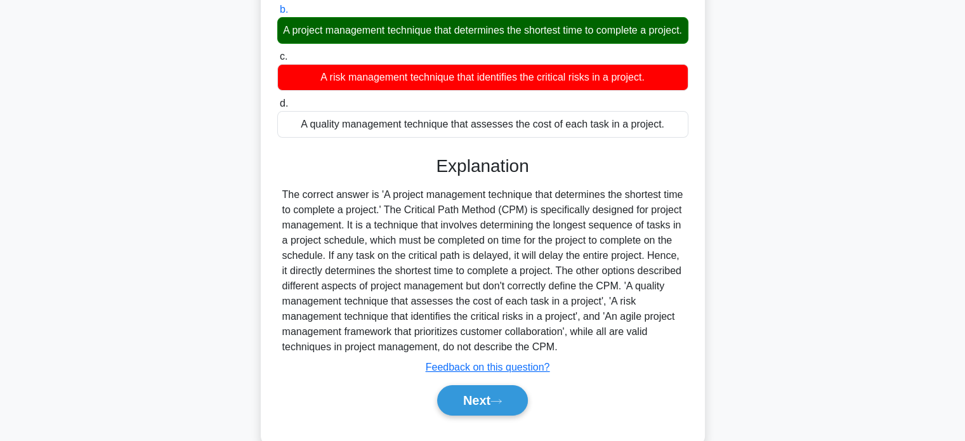
scroll to position [244, 0]
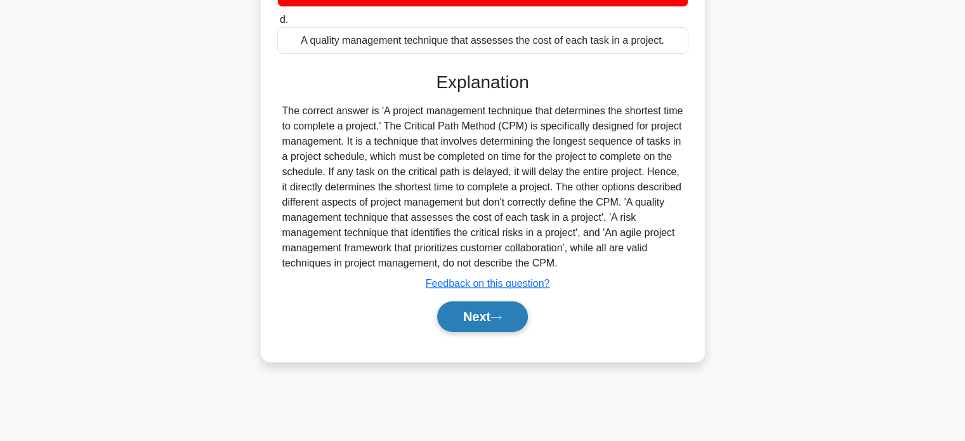
click at [472, 327] on button "Next" at bounding box center [482, 316] width 91 height 30
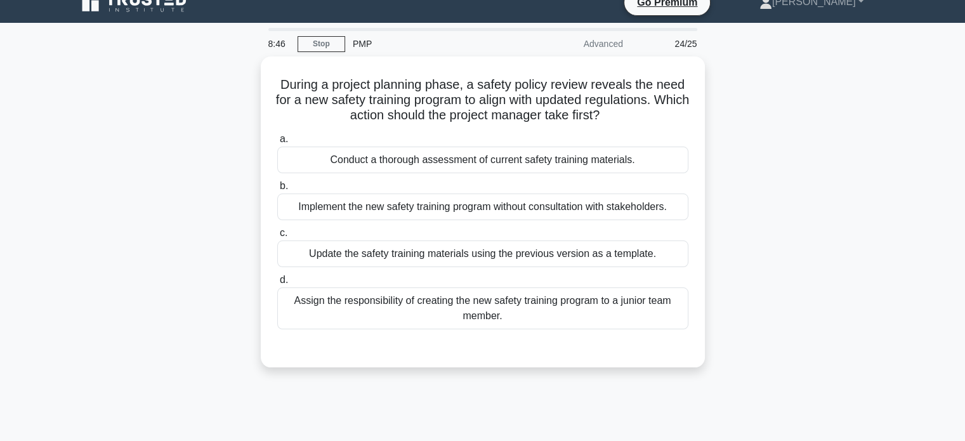
scroll to position [13, 0]
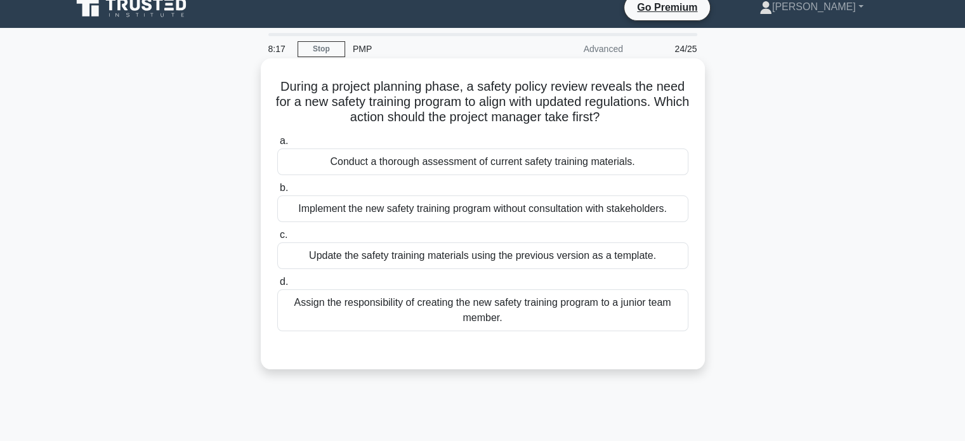
click at [500, 310] on div "Assign the responsibility of creating the new safety training program to a juni…" at bounding box center [482, 310] width 411 height 42
click at [277, 286] on input "d. Assign the responsibility of creating the new safety training program to a j…" at bounding box center [277, 282] width 0 height 8
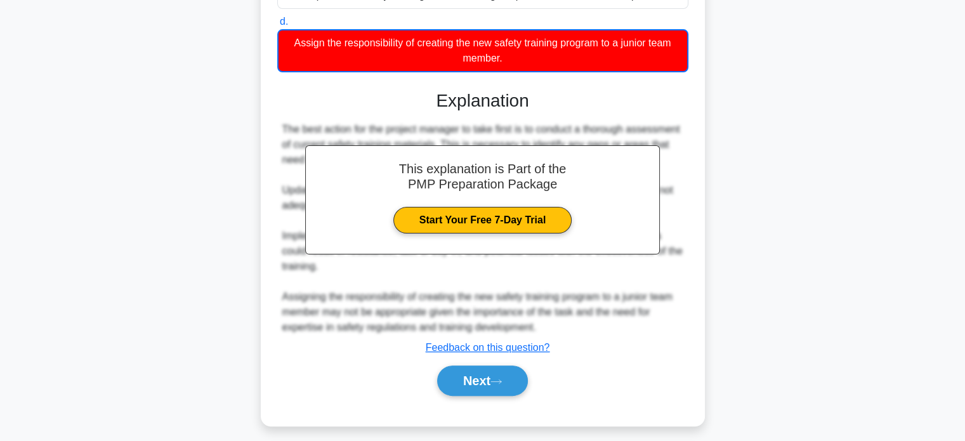
scroll to position [280, 0]
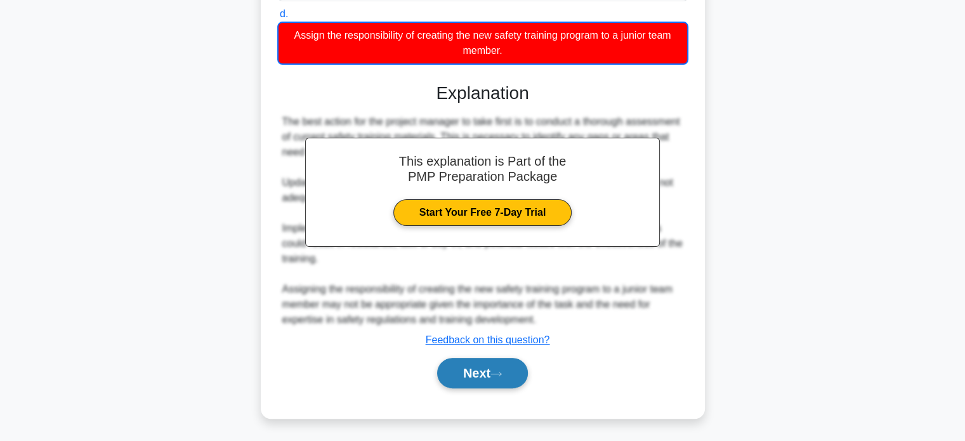
click at [478, 362] on button "Next" at bounding box center [482, 373] width 91 height 30
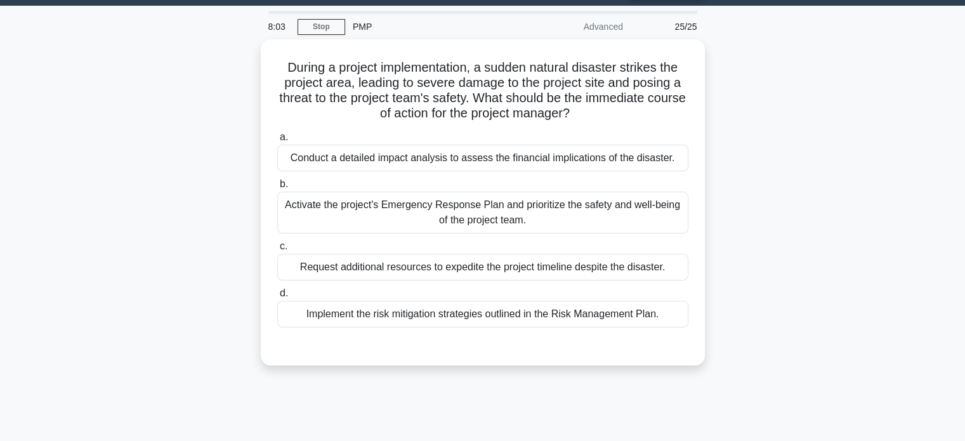
scroll to position [22, 0]
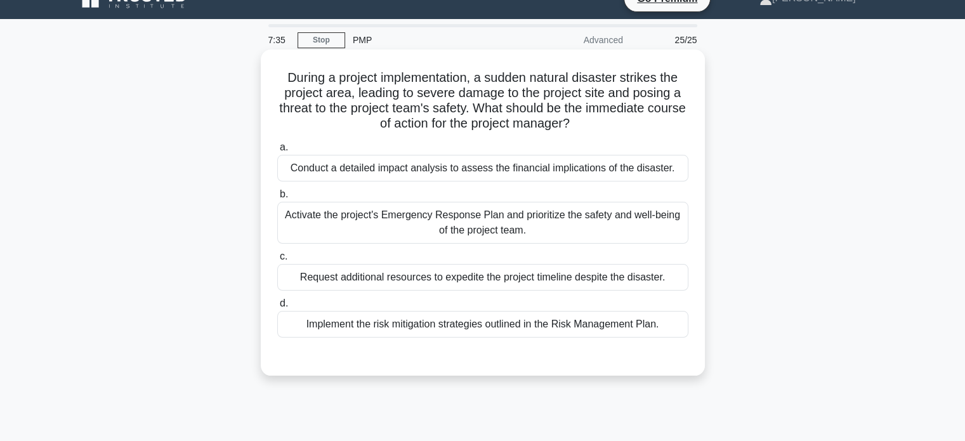
click at [472, 322] on div "Implement the risk mitigation strategies outlined in the Risk Management Plan." at bounding box center [482, 324] width 411 height 27
click at [277, 308] on input "d. Implement the risk mitigation strategies outlined in the Risk Management Pla…" at bounding box center [277, 303] width 0 height 8
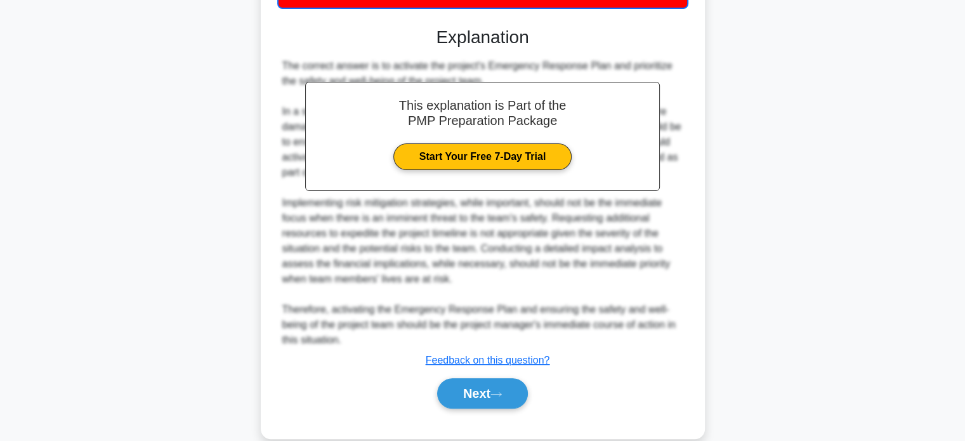
scroll to position [372, 0]
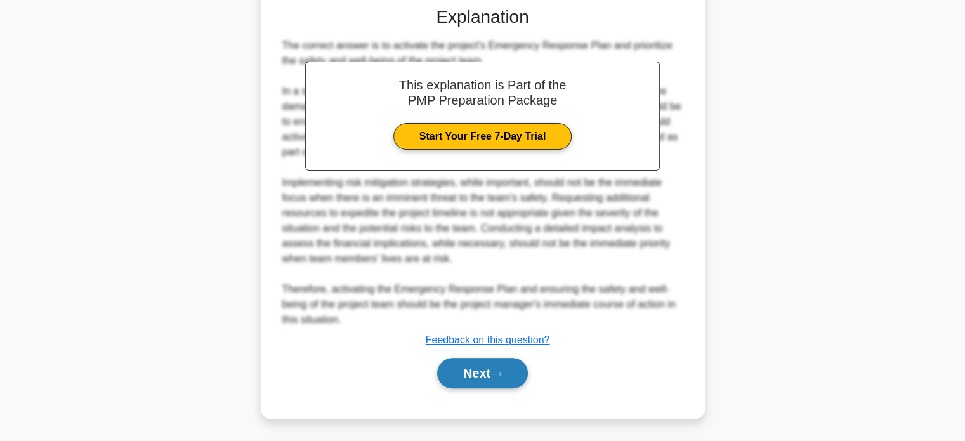
click at [456, 371] on button "Next" at bounding box center [482, 373] width 91 height 30
click at [470, 367] on button "Next" at bounding box center [482, 373] width 91 height 30
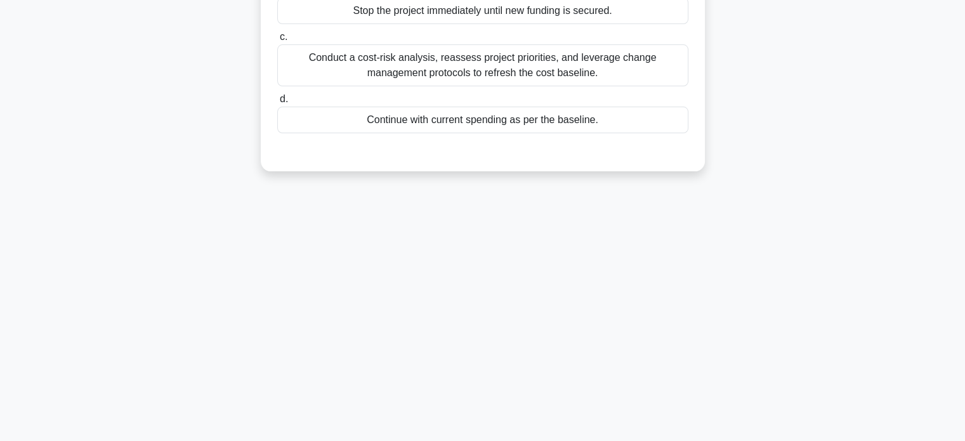
scroll to position [244, 0]
